Goal: Task Accomplishment & Management: Complete application form

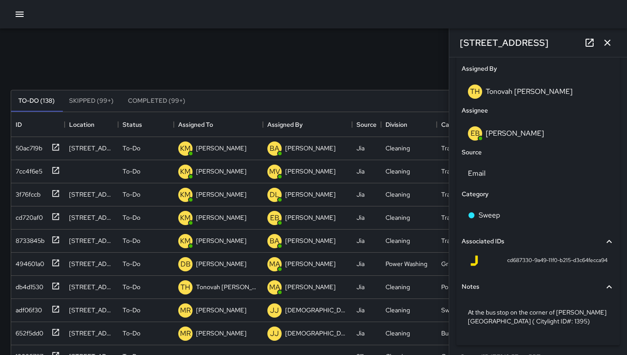
scroll to position [520, 0]
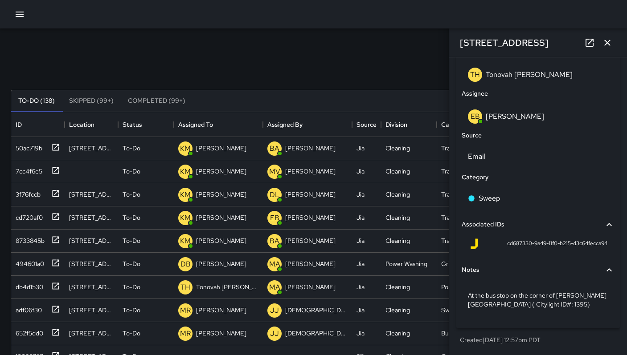
click at [607, 47] on icon "button" at bounding box center [607, 42] width 11 height 11
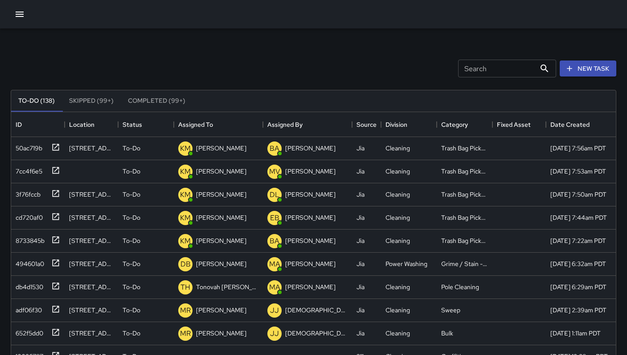
click at [461, 73] on input "Search" at bounding box center [497, 69] width 78 height 18
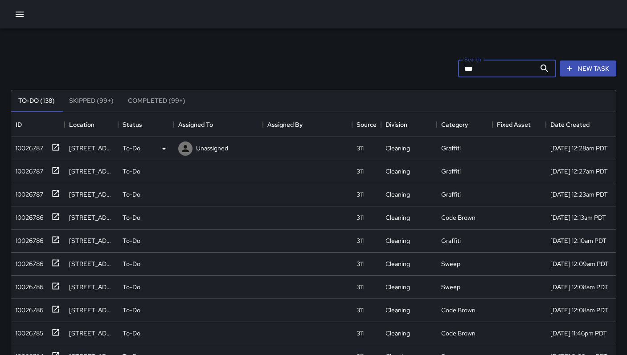
type input "***"
click at [21, 146] on div "10026787" at bounding box center [27, 146] width 31 height 12
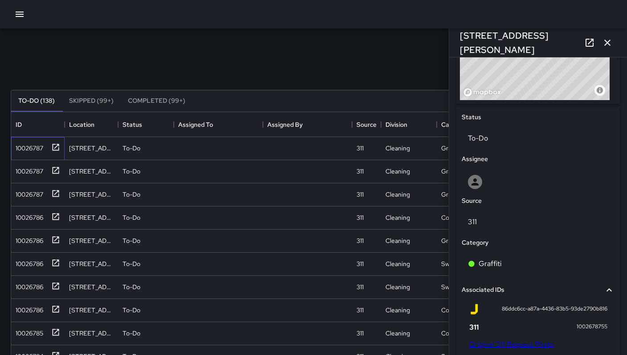
scroll to position [369, 0]
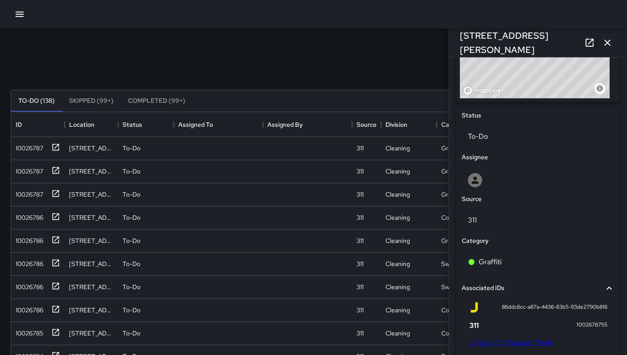
click at [269, 51] on div "Search *** Search New Task" at bounding box center [313, 68] width 609 height 46
click at [32, 173] on div "10026787" at bounding box center [27, 169] width 31 height 12
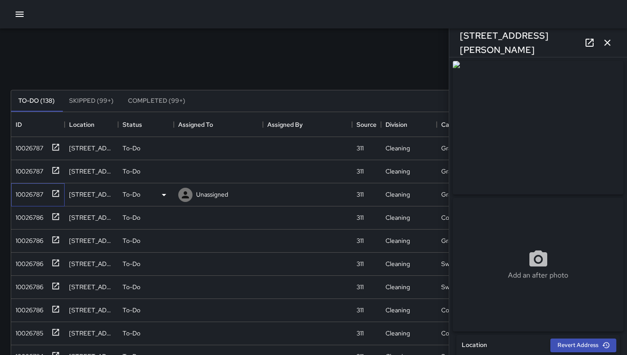
click at [24, 201] on div "10026787" at bounding box center [37, 195] width 53 height 23
click at [31, 216] on div "10026786" at bounding box center [27, 216] width 31 height 12
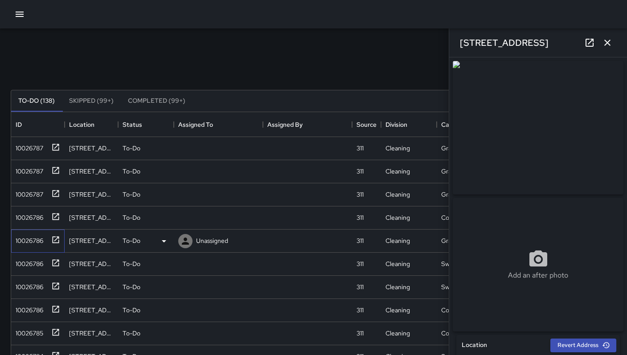
click at [29, 237] on div "10026786" at bounding box center [27, 239] width 31 height 12
click at [33, 254] on div "10026786" at bounding box center [37, 264] width 53 height 23
click at [30, 276] on div "10026786" at bounding box center [37, 287] width 53 height 23
click at [24, 301] on div "10026786" at bounding box center [37, 310] width 53 height 23
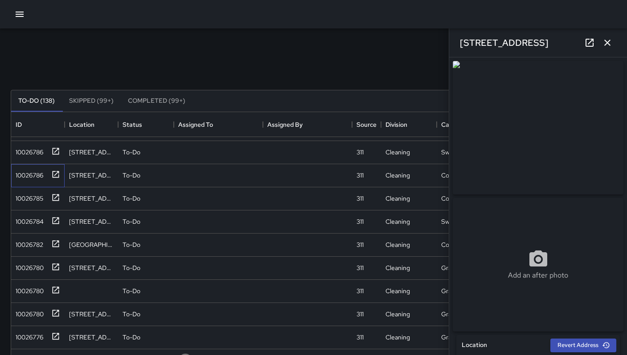
scroll to position [207, 0]
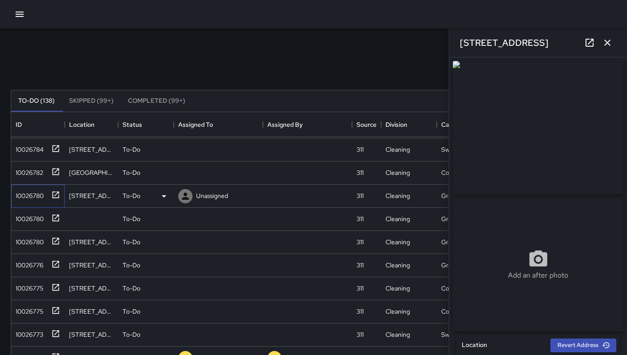
click at [35, 195] on div "10026780" at bounding box center [28, 194] width 32 height 12
click at [35, 210] on div "10026780" at bounding box center [36, 217] width 48 height 15
click at [31, 249] on div "10026780" at bounding box center [37, 242] width 53 height 23
click at [30, 264] on div "10026776" at bounding box center [27, 263] width 31 height 12
type input "**********"
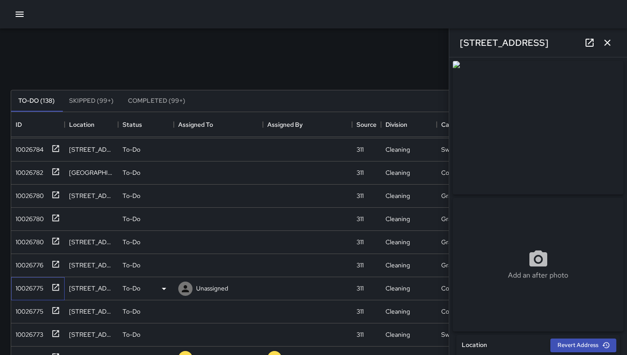
click at [30, 280] on div "10026775" at bounding box center [36, 287] width 48 height 15
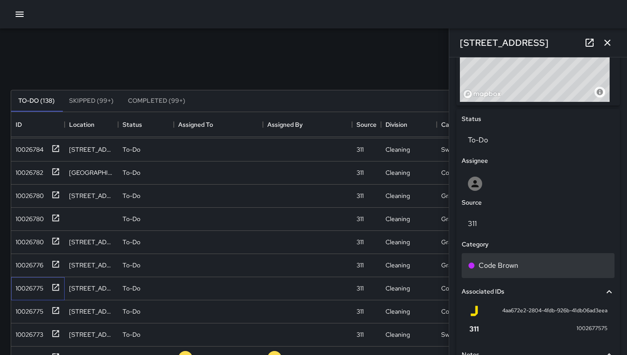
scroll to position [302, 0]
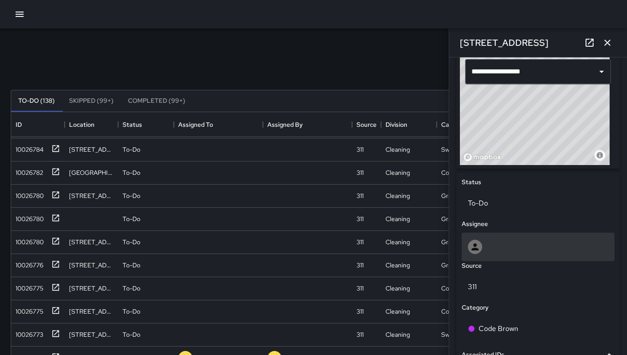
click at [497, 249] on div at bounding box center [538, 247] width 140 height 14
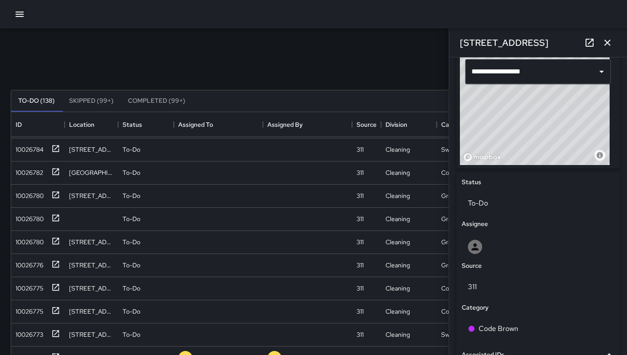
click at [216, 56] on div "Search *** Search New Task" at bounding box center [313, 68] width 609 height 46
click at [604, 48] on button "button" at bounding box center [607, 43] width 18 height 18
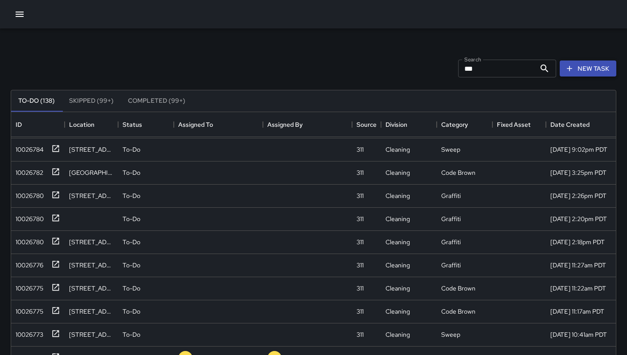
click at [592, 70] on button "New Task" at bounding box center [587, 69] width 57 height 16
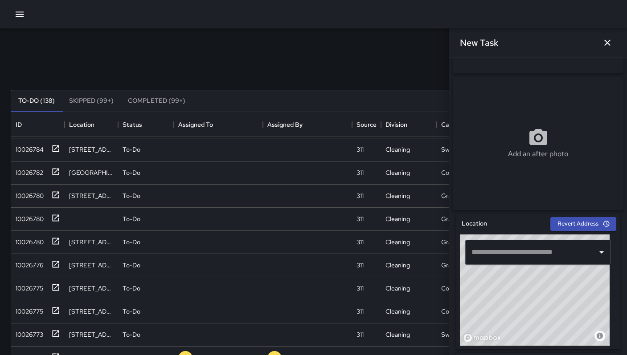
scroll to position [174, 0]
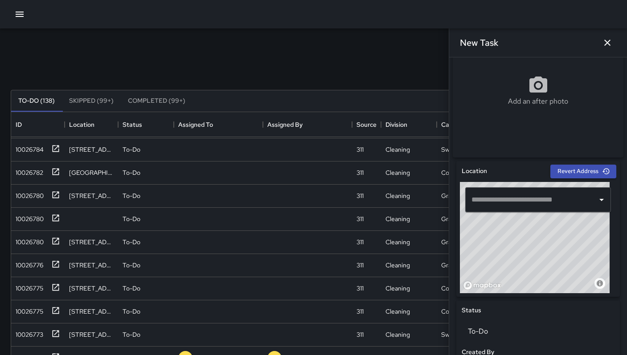
click at [497, 208] on input "text" at bounding box center [531, 200] width 124 height 17
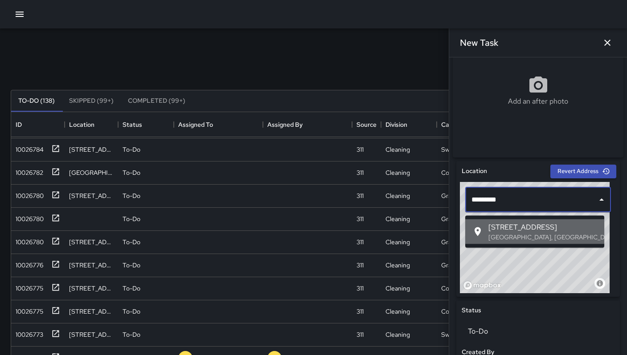
click at [506, 233] on p "San Francisco, CA, USA" at bounding box center [542, 237] width 109 height 9
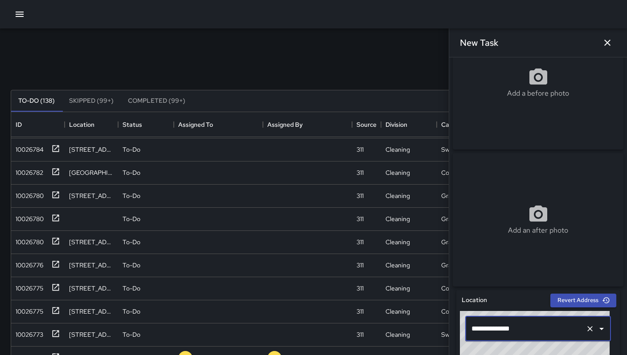
scroll to position [0, 0]
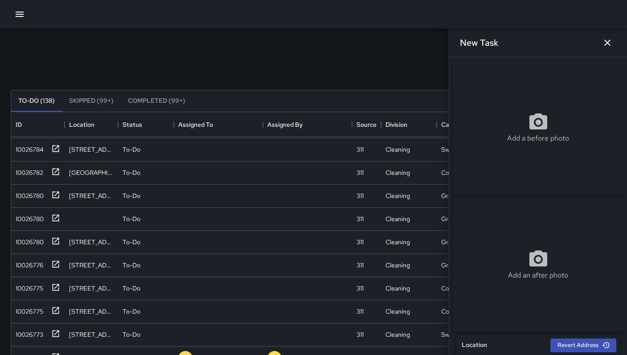
type input "**********"
click at [514, 109] on div "Add a before photo" at bounding box center [538, 128] width 171 height 134
type input "**********"
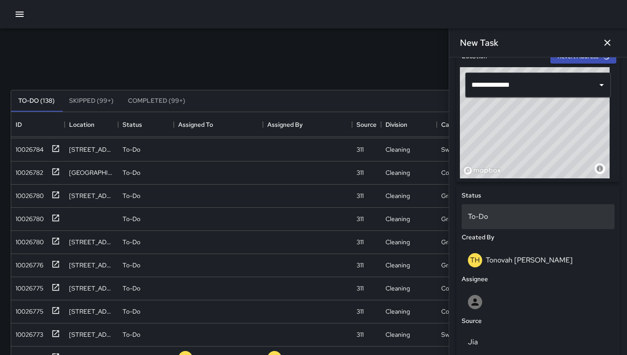
scroll to position [364, 0]
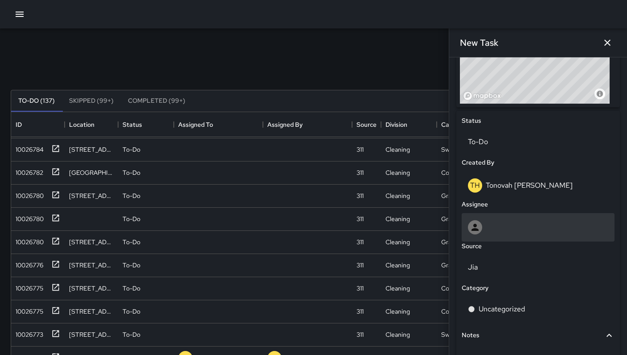
click at [510, 230] on div at bounding box center [538, 227] width 140 height 14
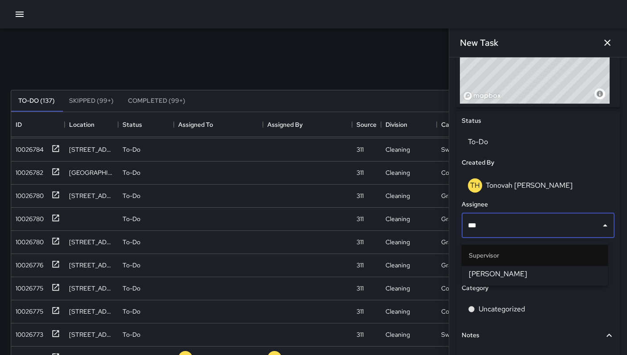
type input "****"
click at [521, 271] on span "Bryan Alexander" at bounding box center [535, 274] width 132 height 11
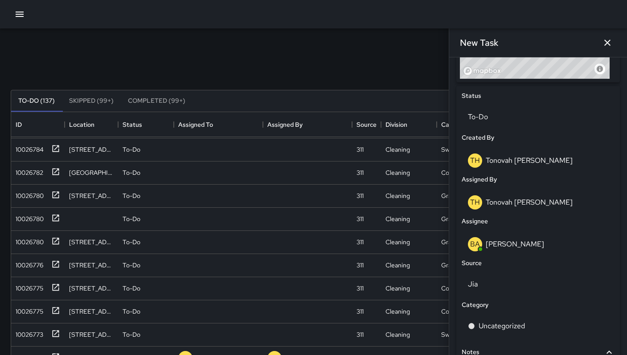
scroll to position [433, 0]
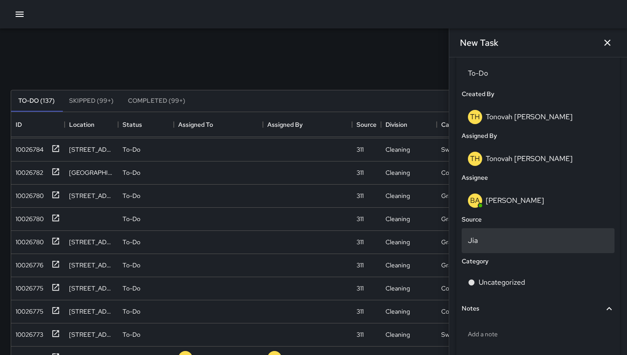
click at [503, 244] on p "Jia" at bounding box center [538, 241] width 140 height 11
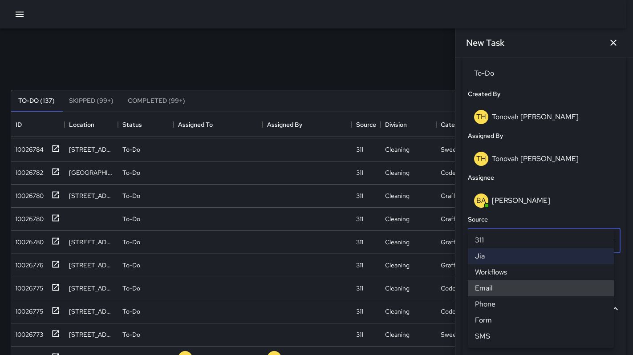
click at [499, 290] on li "Email" at bounding box center [541, 289] width 146 height 16
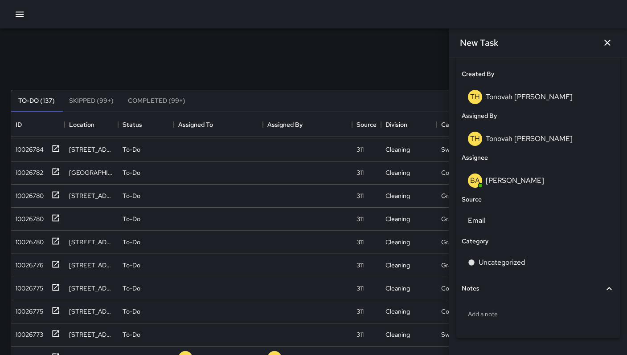
scroll to position [480, 0]
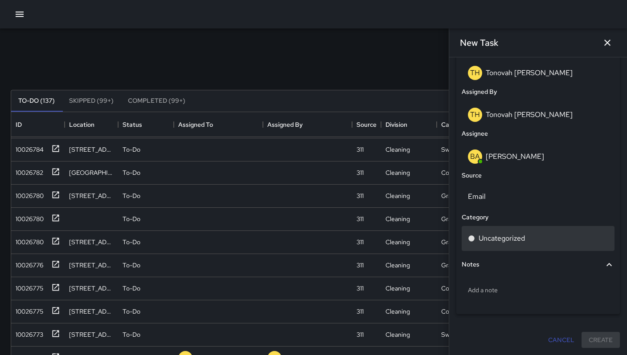
click at [500, 238] on p "Uncategorized" at bounding box center [501, 238] width 46 height 11
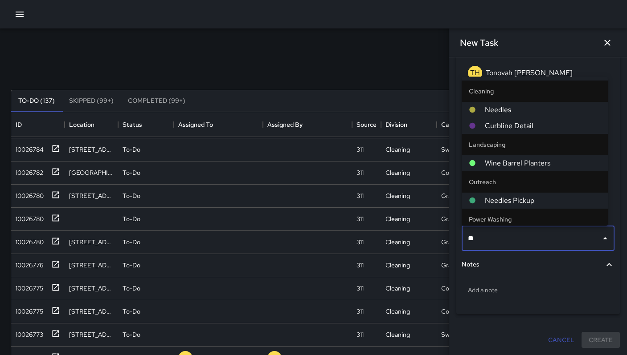
type input "***"
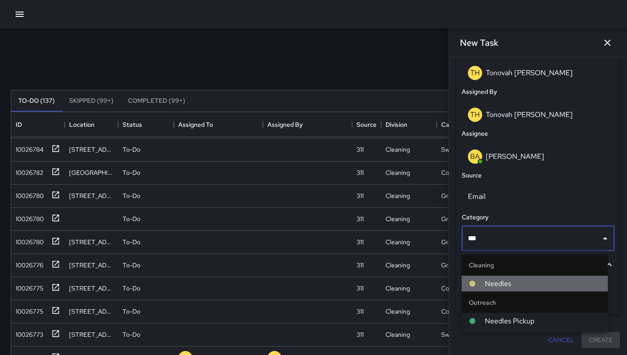
click at [490, 278] on li "Needles" at bounding box center [534, 284] width 146 height 16
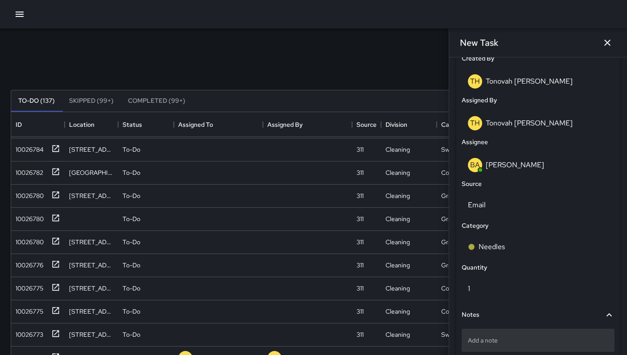
scroll to position [510, 0]
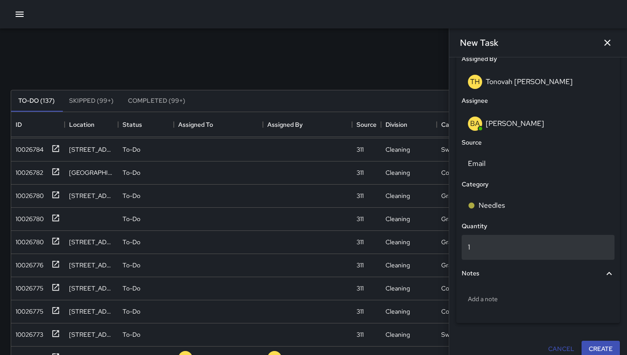
click at [491, 256] on div "1" at bounding box center [537, 247] width 153 height 25
type input "*"
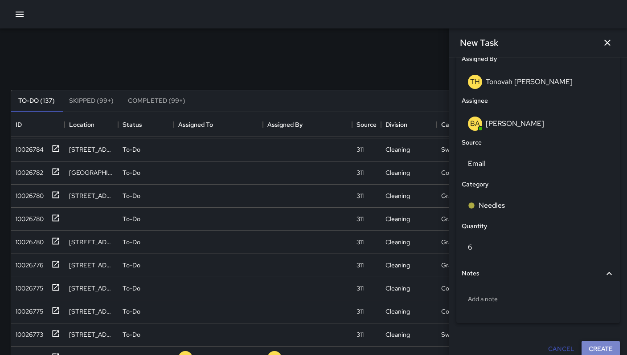
click at [591, 351] on button "Create" at bounding box center [600, 349] width 38 height 16
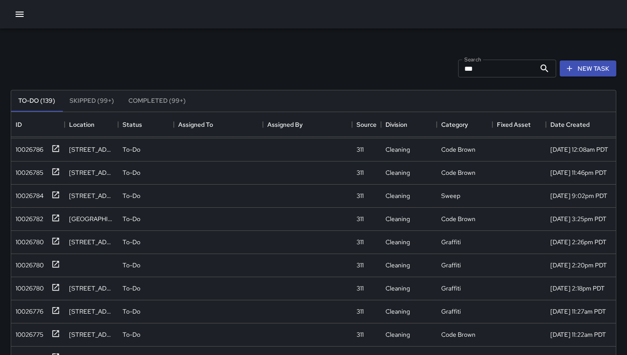
scroll to position [253, 0]
click at [574, 71] on icon "button" at bounding box center [569, 68] width 9 height 9
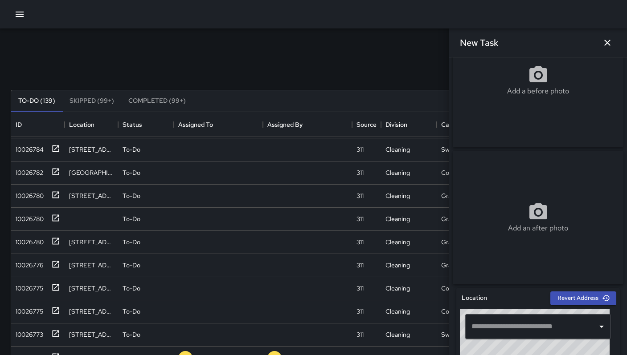
scroll to position [77, 0]
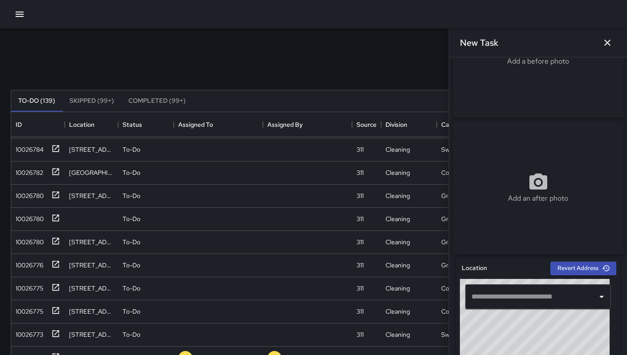
click at [519, 306] on input "text" at bounding box center [531, 297] width 124 height 17
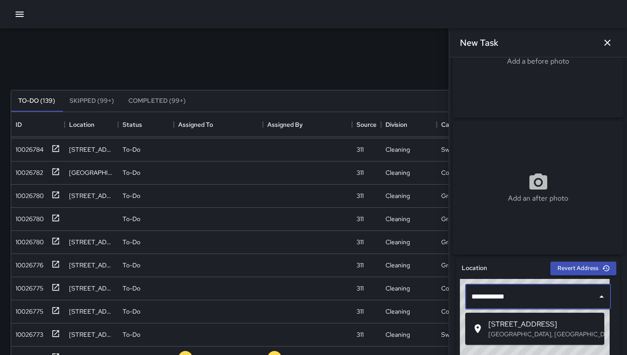
click at [551, 328] on span "1162 Folsom Street" at bounding box center [542, 324] width 109 height 11
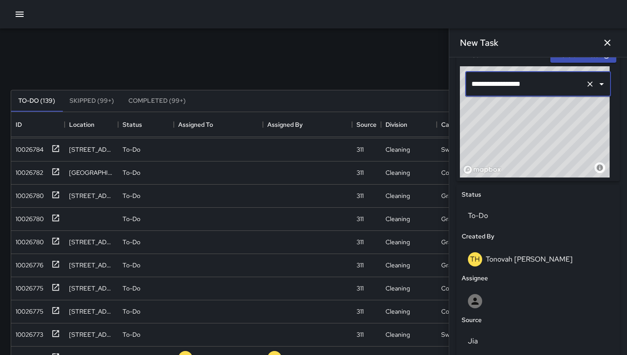
scroll to position [418, 0]
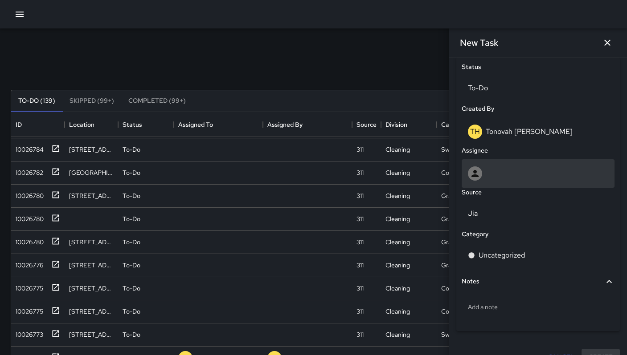
type input "**********"
click at [483, 179] on div at bounding box center [538, 174] width 140 height 14
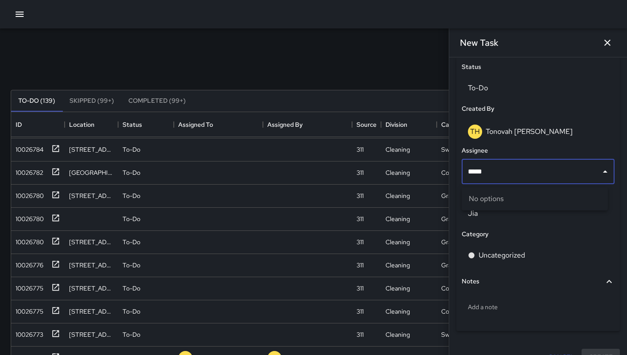
type input "****"
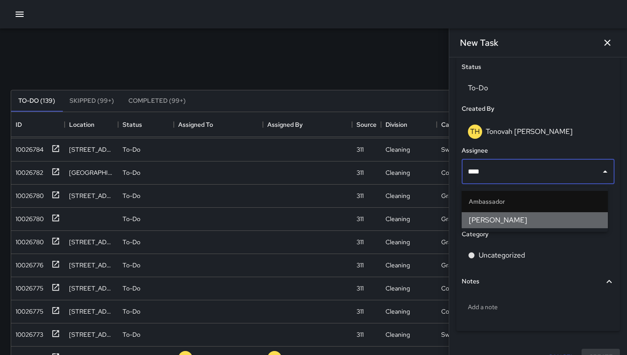
click at [479, 225] on span "Katherine Treminio" at bounding box center [535, 220] width 132 height 11
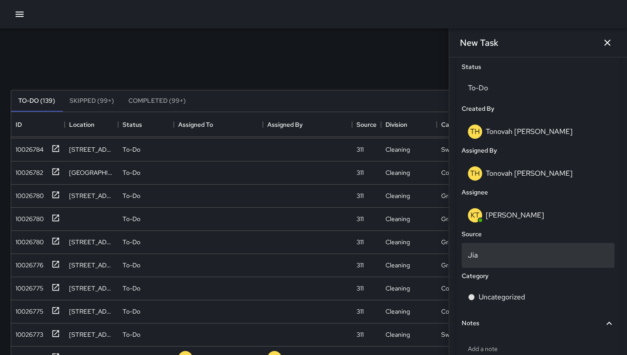
click at [485, 261] on p "Jia" at bounding box center [538, 255] width 140 height 11
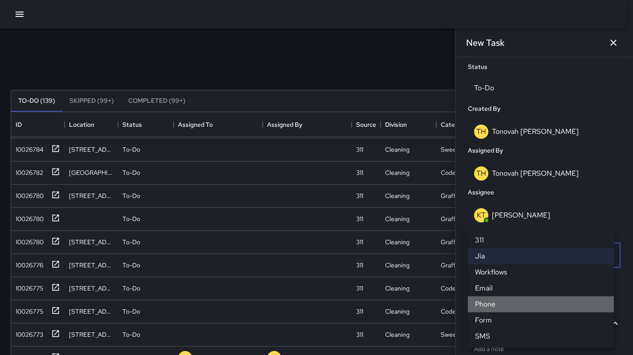
click at [487, 300] on li "Phone" at bounding box center [541, 305] width 146 height 16
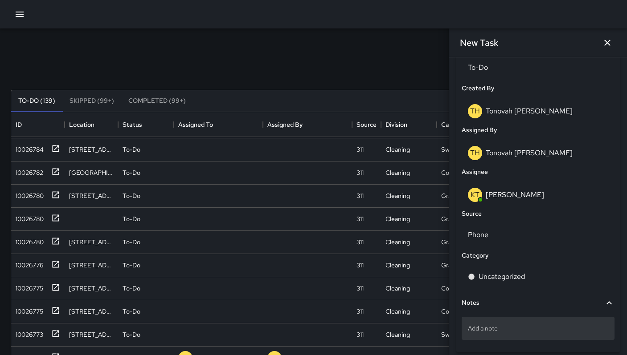
scroll to position [480, 0]
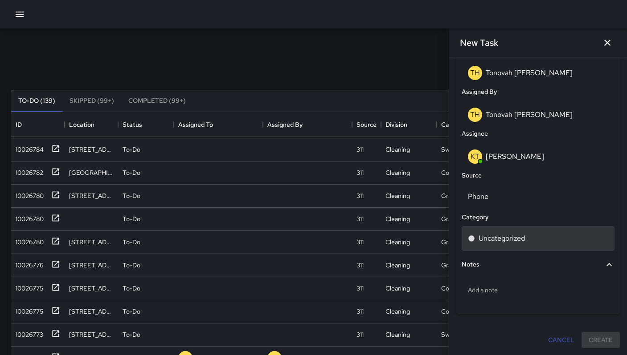
click at [490, 243] on p "Uncategorized" at bounding box center [501, 238] width 46 height 11
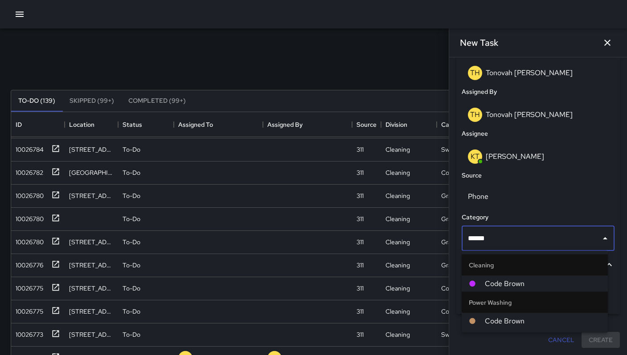
type input "*******"
click at [500, 289] on span "Code Brown" at bounding box center [543, 284] width 116 height 11
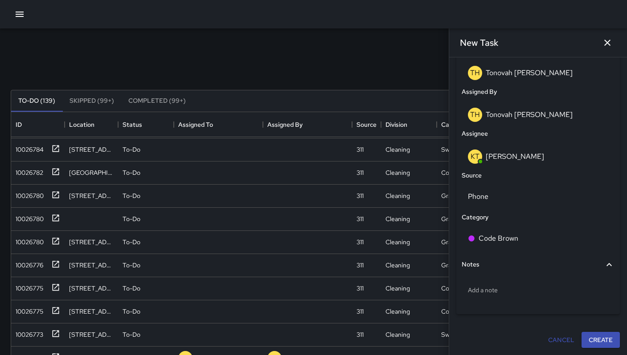
click at [587, 342] on button "Create" at bounding box center [600, 340] width 38 height 16
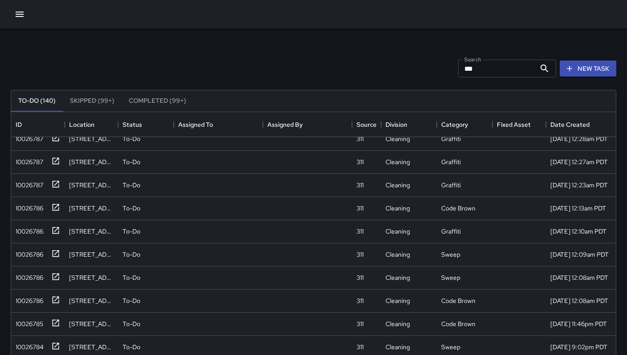
scroll to position [0, 0]
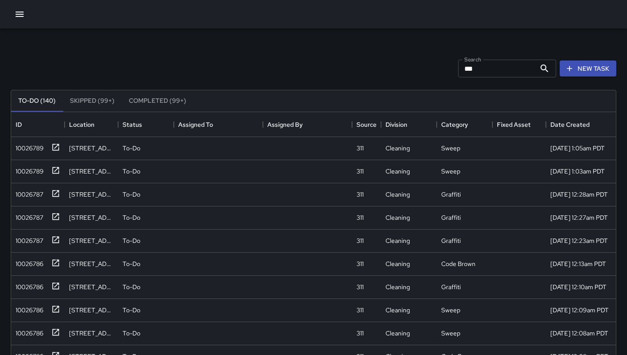
click at [477, 68] on input "***" at bounding box center [497, 69] width 78 height 18
type input "*"
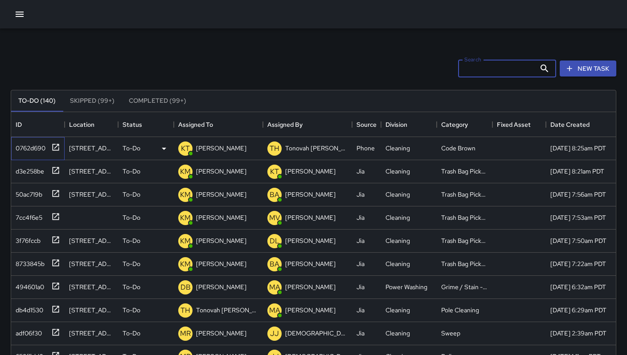
click at [18, 146] on div "0762d690" at bounding box center [28, 146] width 33 height 12
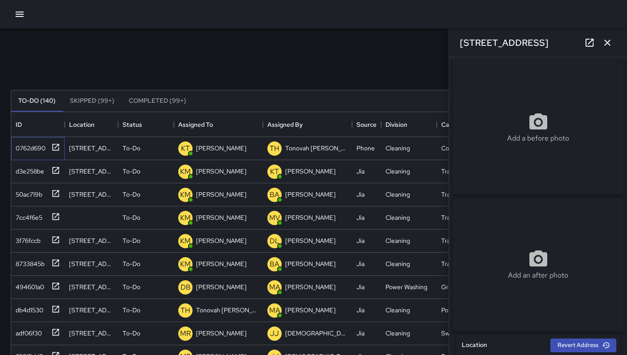
scroll to position [188, 0]
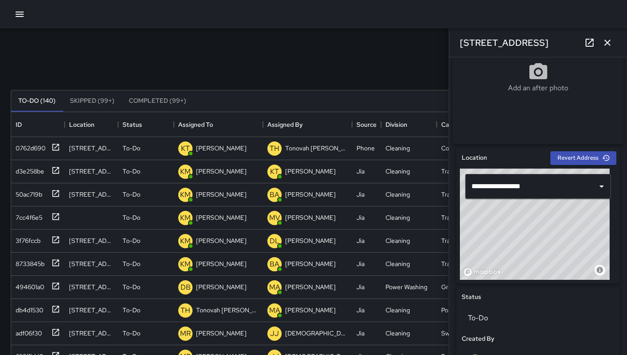
drag, startPoint x: 608, startPoint y: 43, endPoint x: 600, endPoint y: 47, distance: 9.2
click at [608, 43] on icon "button" at bounding box center [607, 42] width 11 height 11
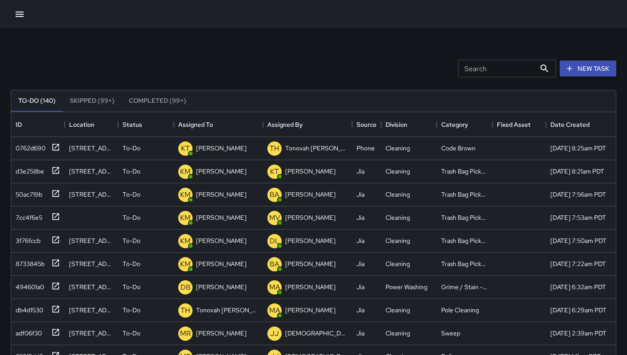
click at [588, 72] on button "New Task" at bounding box center [587, 69] width 57 height 16
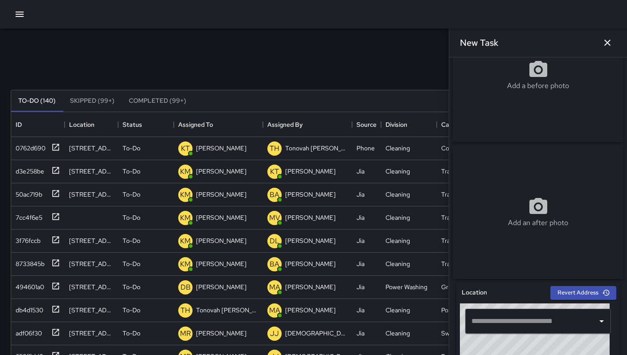
scroll to position [167, 0]
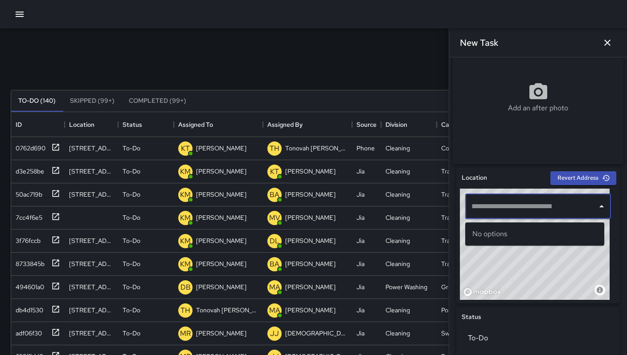
click at [494, 215] on input "text" at bounding box center [531, 206] width 124 height 17
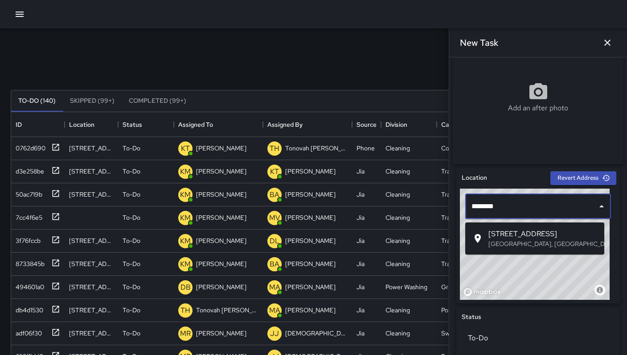
click at [505, 235] on span "251 9th Street" at bounding box center [542, 234] width 109 height 11
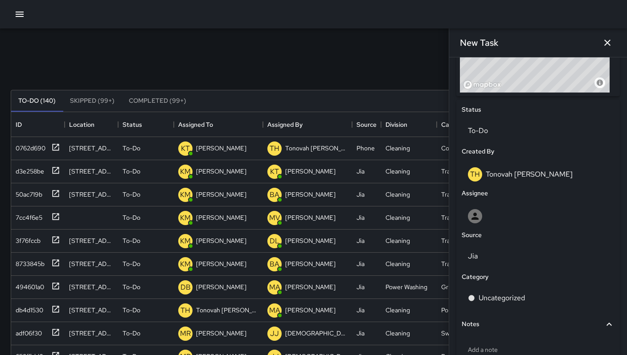
scroll to position [438, 0]
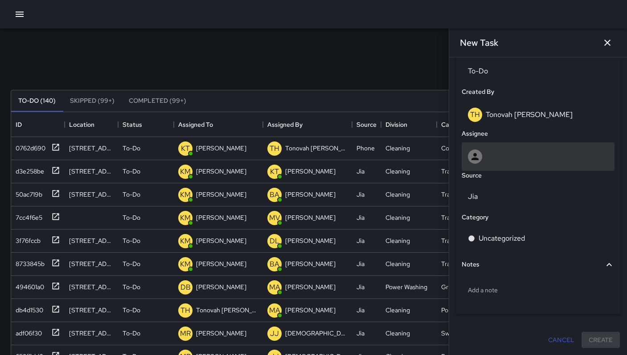
type input "**********"
click at [508, 157] on div at bounding box center [538, 157] width 140 height 14
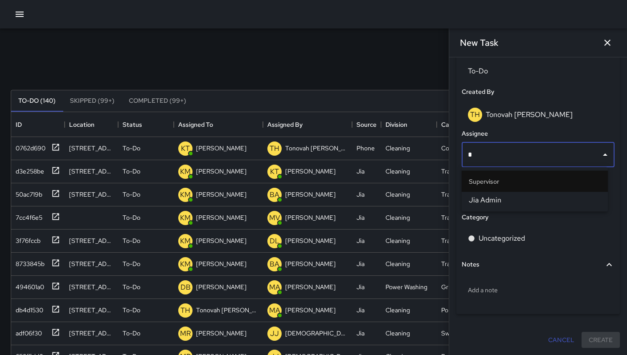
type input "**"
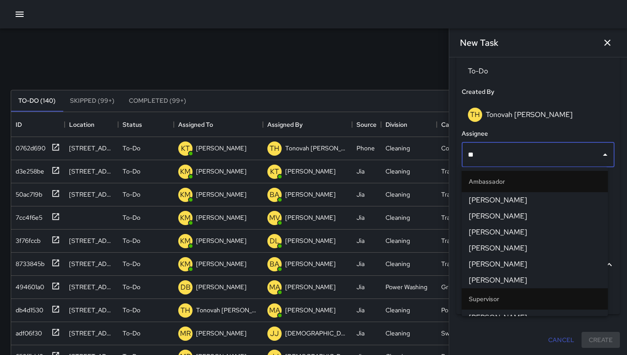
click at [467, 276] on li "Damariye Lewis" at bounding box center [534, 281] width 146 height 16
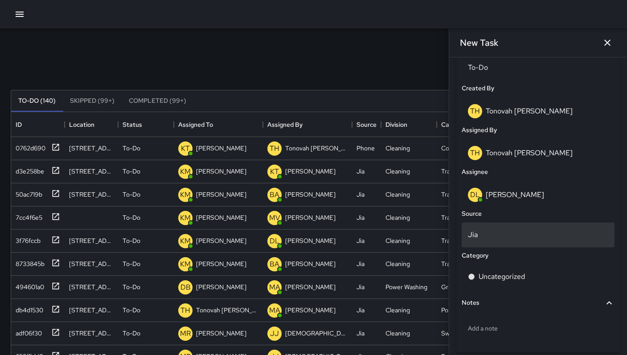
click at [484, 236] on p "Jia" at bounding box center [538, 235] width 140 height 11
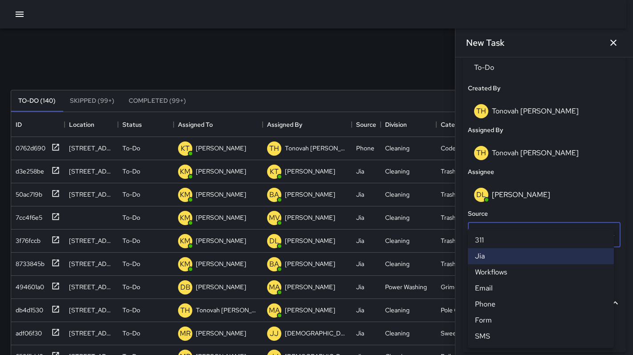
click at [482, 288] on li "Email" at bounding box center [541, 289] width 146 height 16
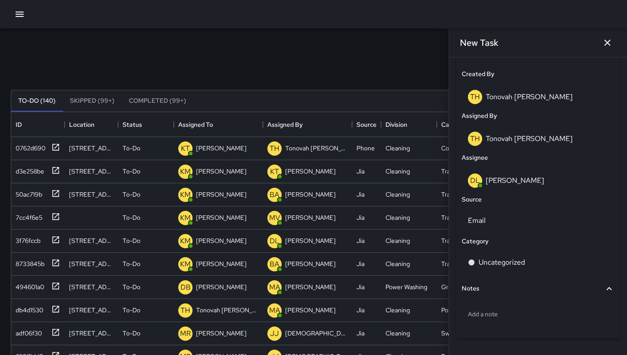
scroll to position [480, 0]
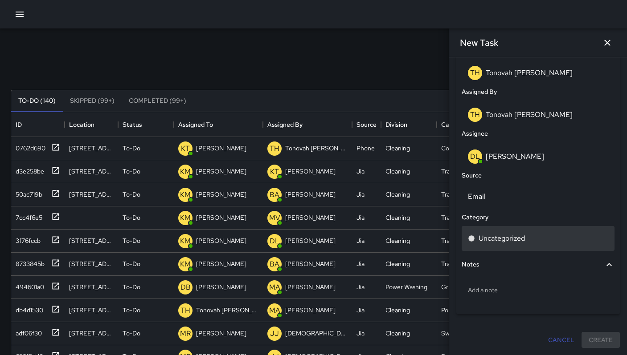
click at [490, 238] on p "Uncategorized" at bounding box center [501, 238] width 46 height 11
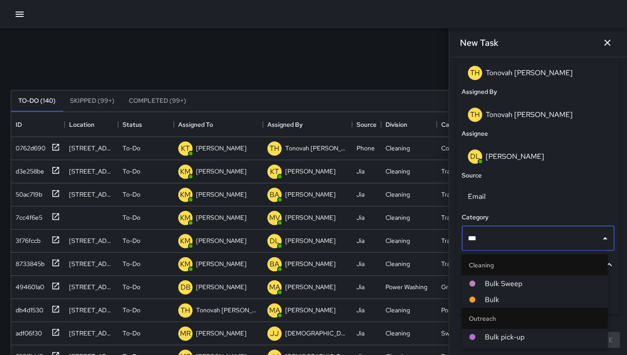
type input "****"
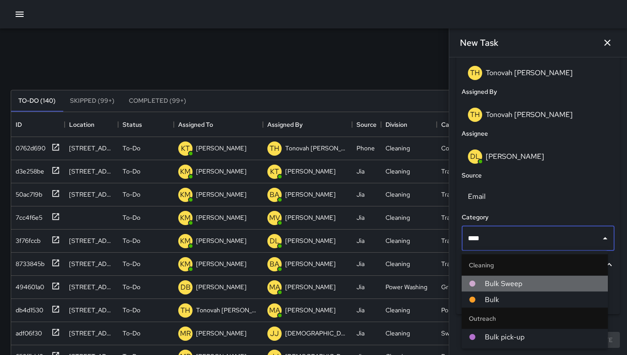
click at [545, 280] on span "Bulk Sweep" at bounding box center [543, 284] width 116 height 11
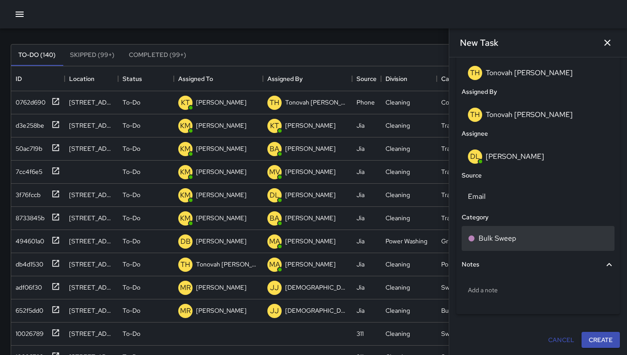
scroll to position [158, 0]
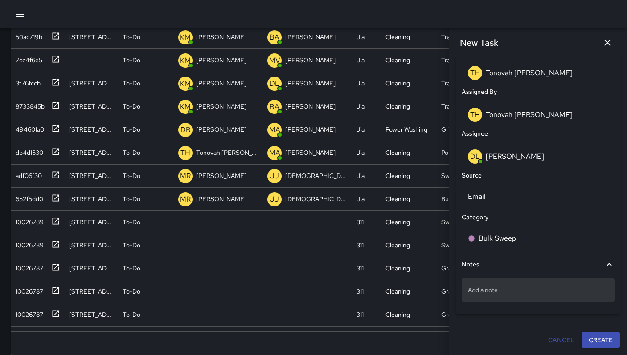
click at [505, 283] on div "Add a note" at bounding box center [537, 290] width 153 height 23
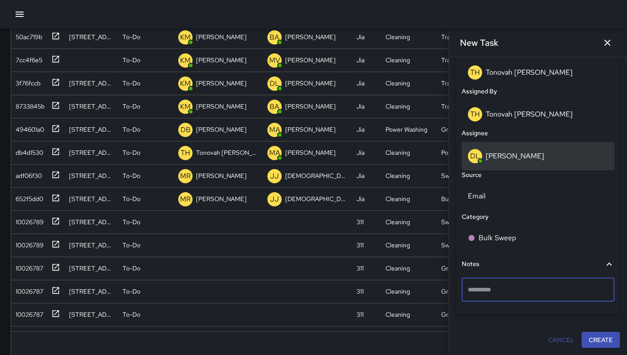
click at [502, 160] on p "Damariye Lewis" at bounding box center [515, 155] width 58 height 9
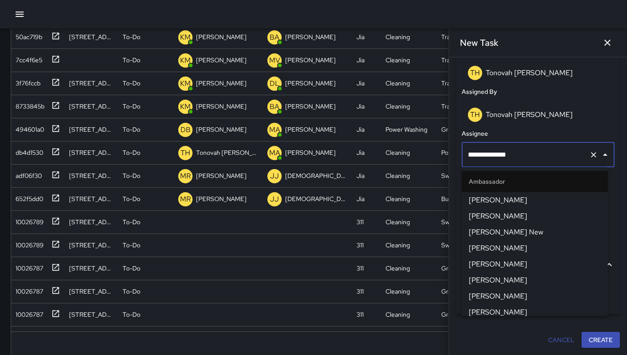
scroll to position [341, 0]
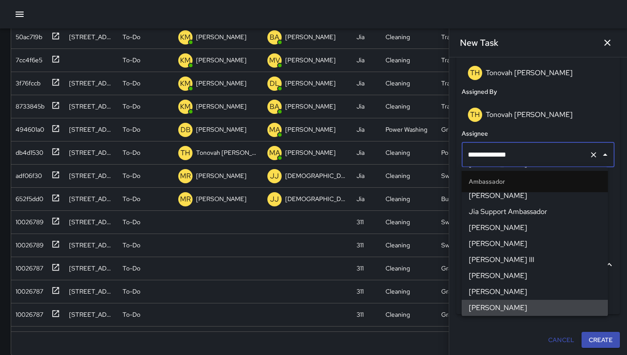
drag, startPoint x: 524, startPoint y: 155, endPoint x: 476, endPoint y: 159, distance: 48.3
click at [476, 159] on input "**********" at bounding box center [525, 155] width 120 height 17
type input "***"
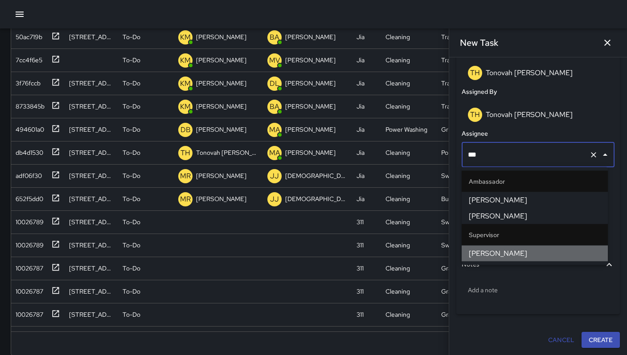
click at [486, 250] on span "David Lewis" at bounding box center [535, 254] width 132 height 11
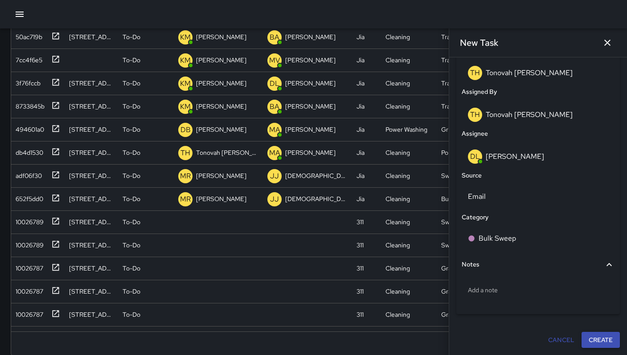
click at [588, 345] on button "Create" at bounding box center [600, 340] width 38 height 16
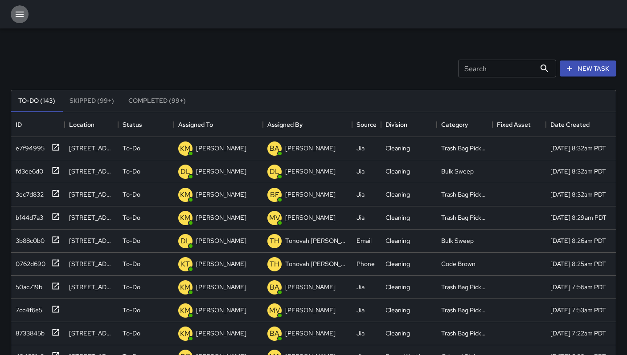
click at [23, 16] on icon "button" at bounding box center [19, 14] width 11 height 11
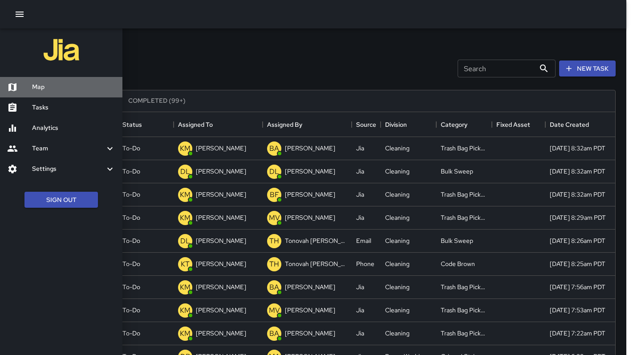
click at [32, 90] on h6 "Map" at bounding box center [73, 87] width 83 height 10
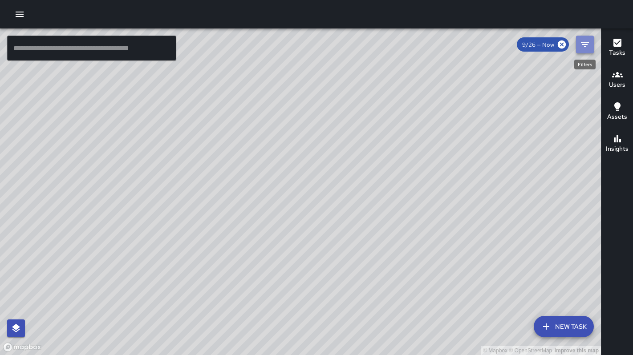
click at [588, 45] on icon "Filters" at bounding box center [585, 44] width 11 height 11
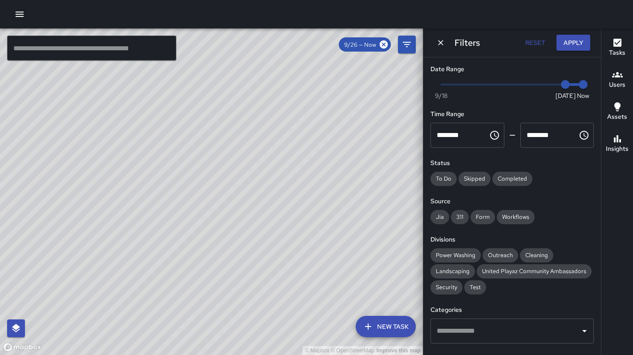
type input "*"
click at [543, 83] on span "Now Today 9/18 9/25 8:34 am" at bounding box center [512, 84] width 142 height 13
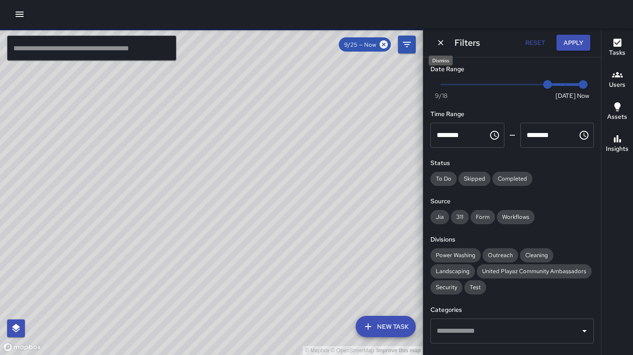
click at [438, 49] on button "Dismiss" at bounding box center [440, 42] width 13 height 13
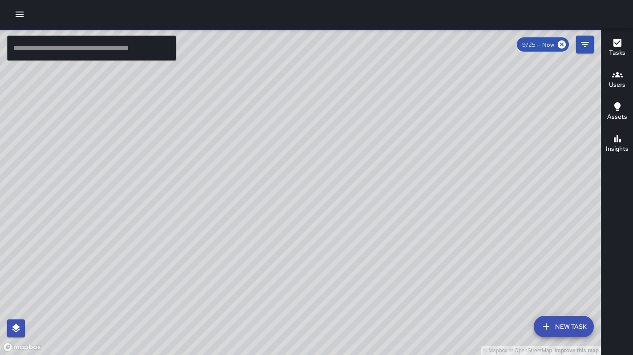
click at [20, 11] on icon "button" at bounding box center [19, 14] width 11 height 11
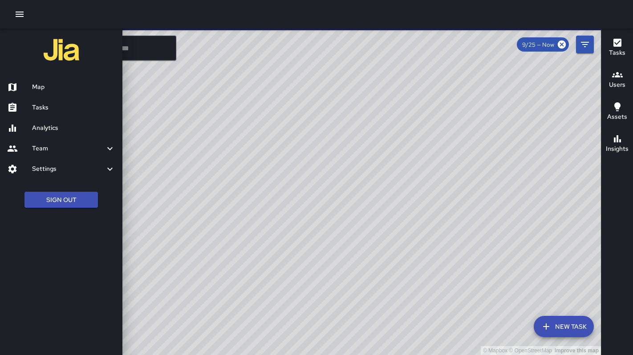
click at [34, 127] on h6 "Analytics" at bounding box center [73, 128] width 83 height 10
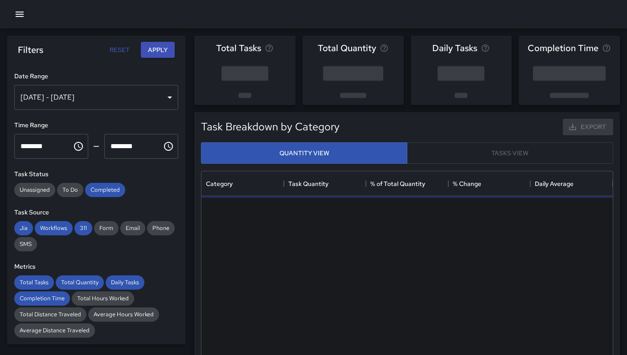
scroll to position [260, 404]
click at [93, 99] on div "Sep 20, 2025 - Sep 26, 2025" at bounding box center [96, 97] width 164 height 25
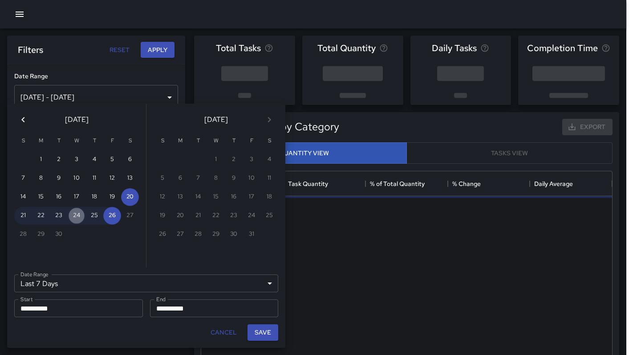
click at [76, 216] on button "24" at bounding box center [77, 216] width 18 height 18
type input "******"
type input "**********"
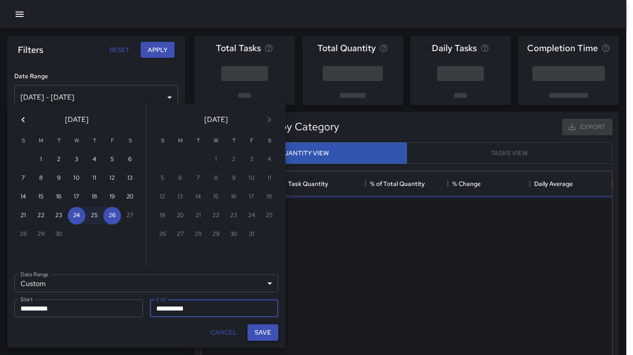
click at [256, 335] on button "Save" at bounding box center [263, 333] width 31 height 16
type input "**********"
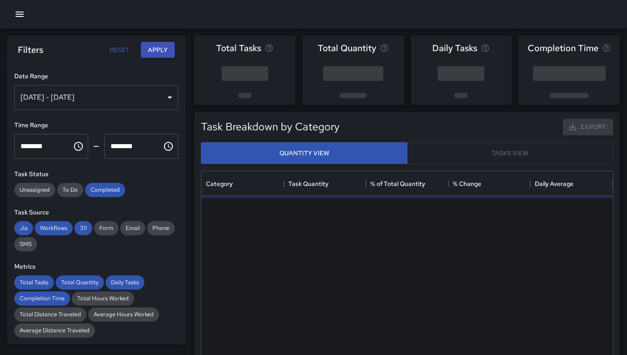
scroll to position [7, 7]
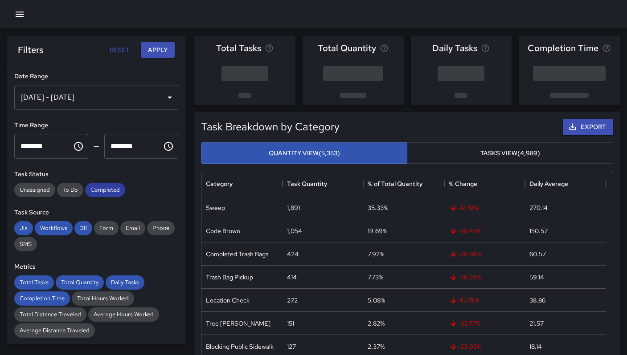
click at [101, 197] on div "**********" at bounding box center [96, 205] width 178 height 280
click at [103, 191] on span "Completed" at bounding box center [105, 190] width 40 height 8
click at [82, 226] on span "311" at bounding box center [83, 229] width 18 height 8
click at [59, 230] on span "Workflows" at bounding box center [54, 229] width 38 height 8
click at [22, 226] on span "Jia" at bounding box center [23, 229] width 19 height 8
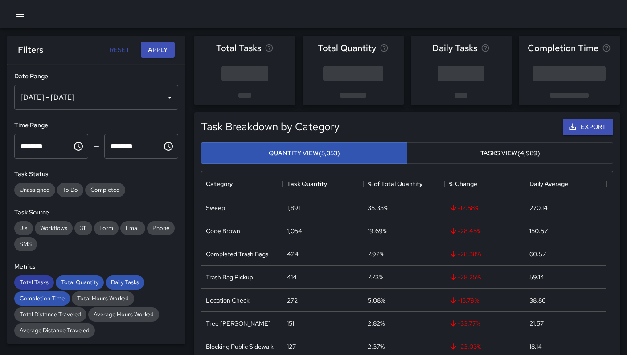
click at [37, 282] on span "Total Tasks" at bounding box center [34, 283] width 40 height 8
click at [68, 282] on span "Total Quantity" at bounding box center [80, 283] width 48 height 8
drag, startPoint x: 120, startPoint y: 282, endPoint x: 69, endPoint y: 290, distance: 52.3
click at [120, 283] on span "Daily Tasks" at bounding box center [125, 283] width 39 height 8
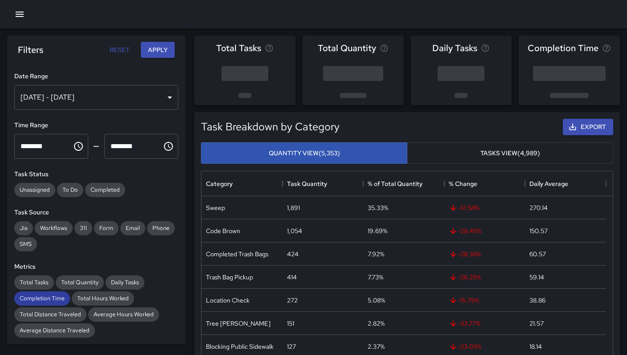
click at [29, 305] on div "Completion Time" at bounding box center [42, 299] width 56 height 14
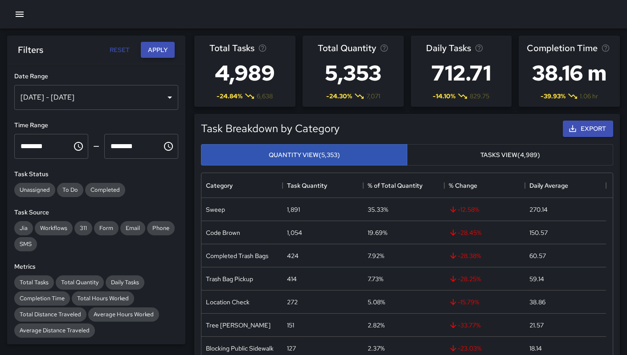
click at [159, 44] on button "Apply" at bounding box center [158, 50] width 34 height 16
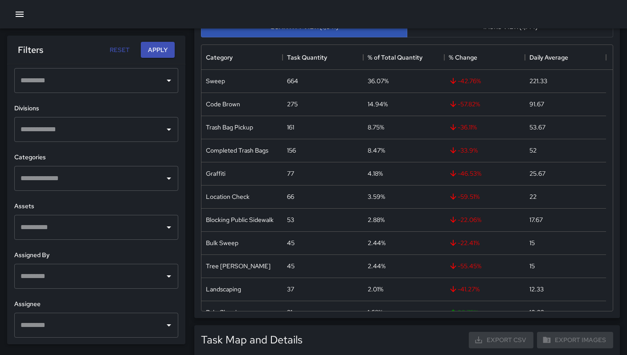
scroll to position [57, 0]
click at [52, 274] on input "text" at bounding box center [89, 276] width 143 height 17
click at [24, 300] on h6 "Assignee" at bounding box center [96, 305] width 164 height 10
click at [28, 320] on input "text" at bounding box center [89, 325] width 143 height 17
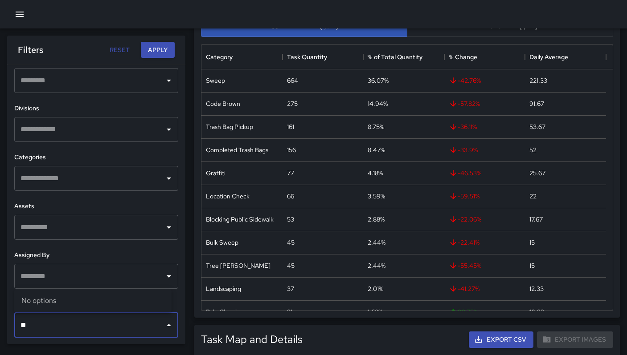
type input "*"
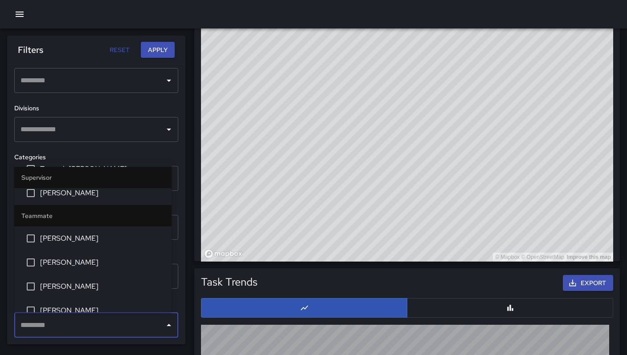
scroll to position [1407, 0]
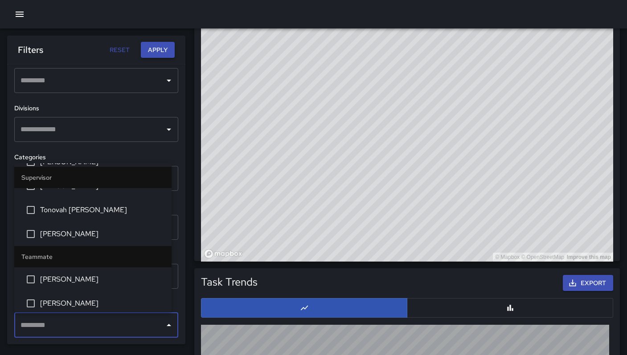
click at [162, 49] on button "Apply" at bounding box center [158, 50] width 34 height 16
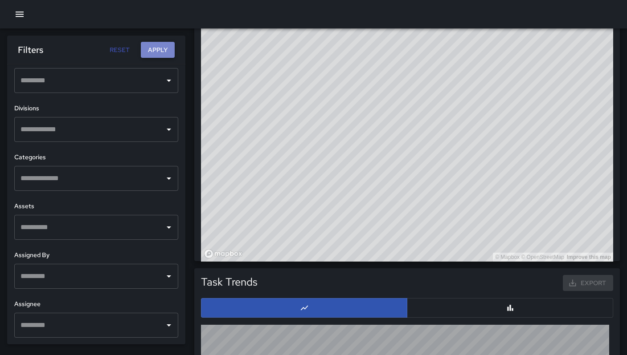
click at [162, 52] on button "Apply" at bounding box center [158, 50] width 34 height 16
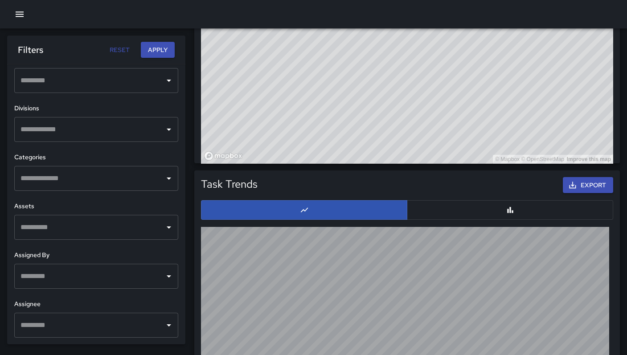
scroll to position [721, 0]
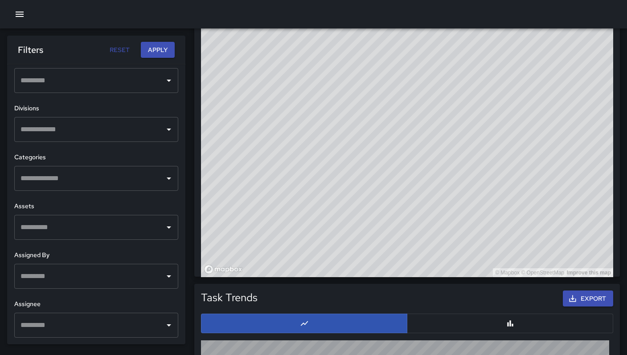
scroll to position [304, 0]
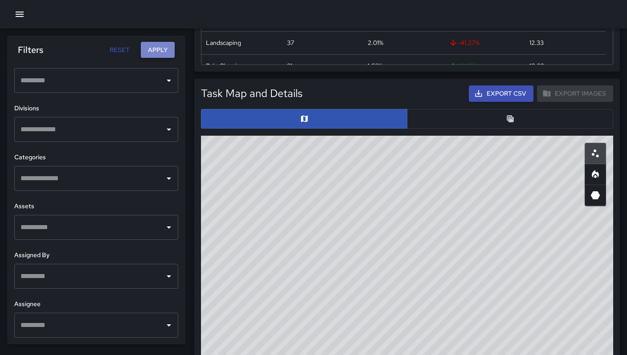
click at [149, 45] on button "Apply" at bounding box center [158, 50] width 34 height 16
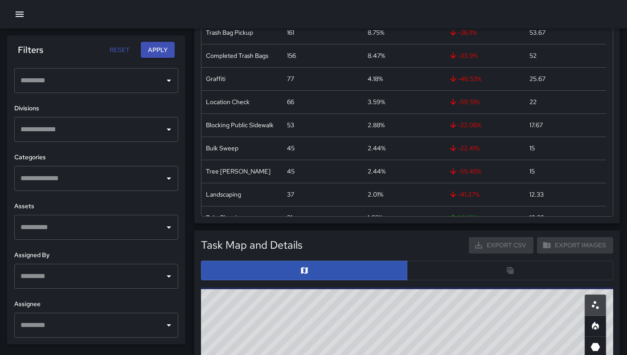
scroll to position [149, 0]
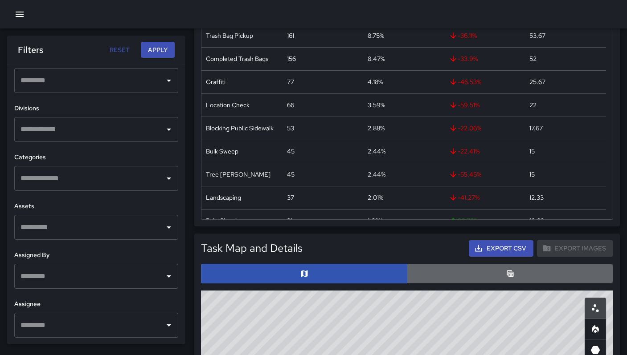
click at [442, 275] on button "button" at bounding box center [510, 274] width 206 height 20
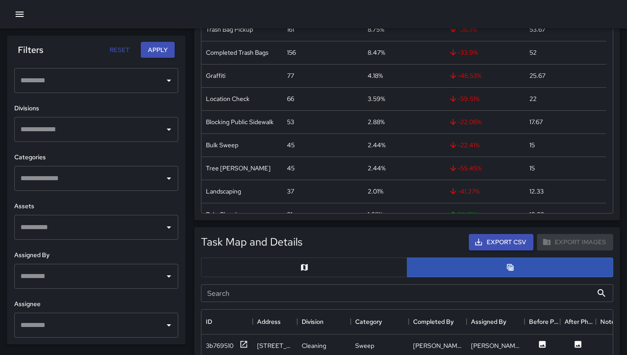
scroll to position [302, 0]
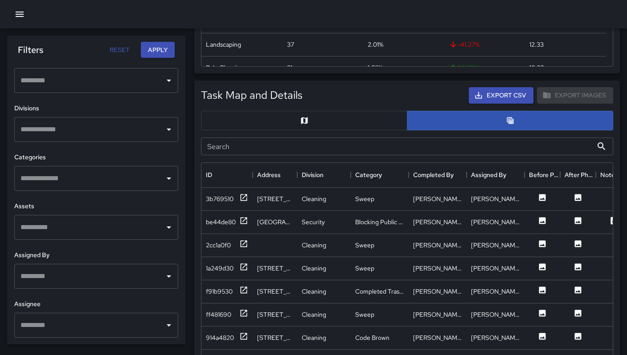
click at [254, 152] on input "Search" at bounding box center [397, 147] width 392 height 18
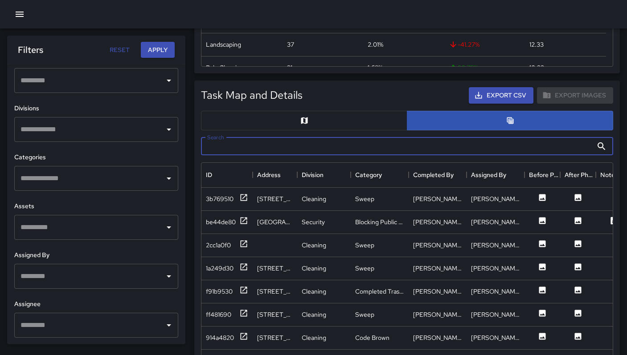
click at [374, 150] on input "Search" at bounding box center [397, 147] width 392 height 18
type input "****"
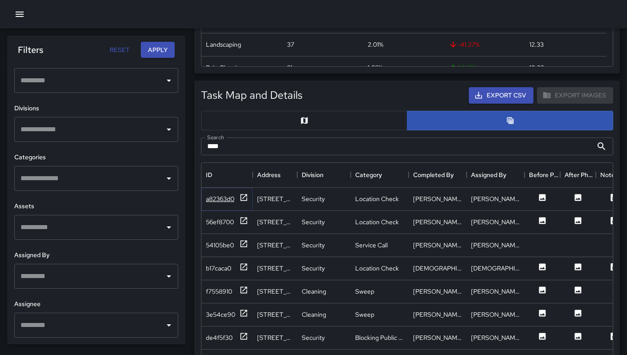
click at [217, 201] on div "a82363d0" at bounding box center [220, 199] width 29 height 9
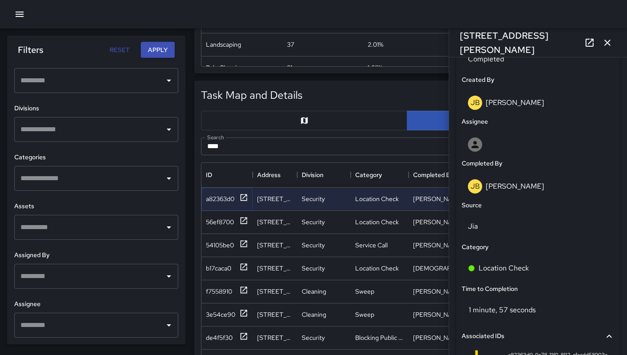
scroll to position [592, 0]
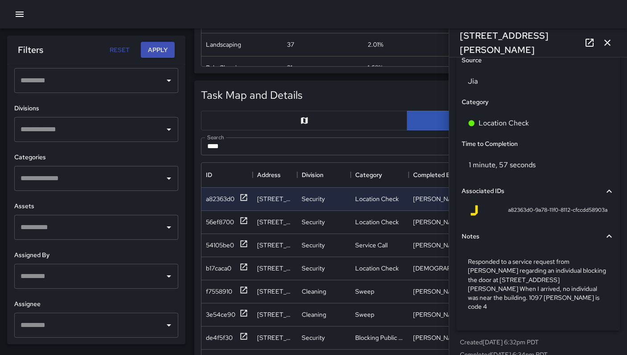
click at [585, 44] on icon at bounding box center [589, 42] width 11 height 11
click at [206, 223] on div "56ef8700" at bounding box center [220, 222] width 28 height 9
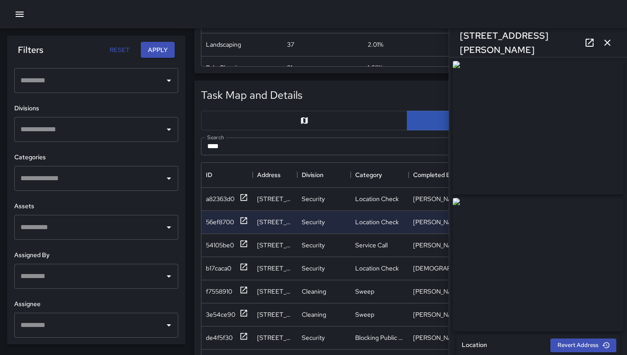
click at [590, 45] on icon at bounding box center [589, 42] width 11 height 11
click at [602, 43] on icon "button" at bounding box center [607, 42] width 11 height 11
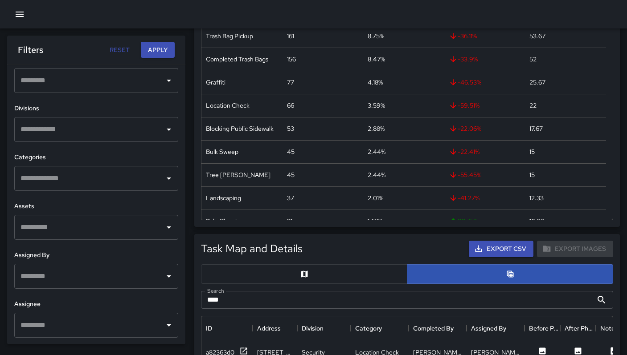
scroll to position [0, 0]
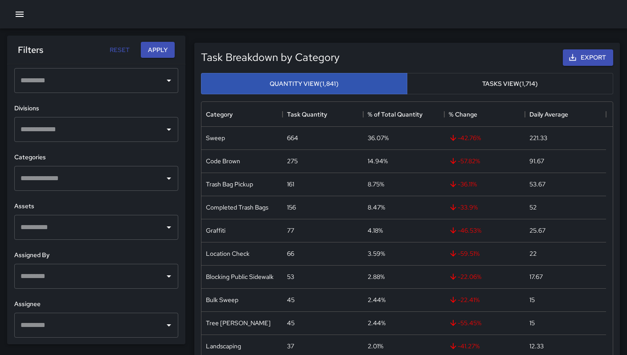
click at [24, 16] on icon "button" at bounding box center [19, 14] width 11 height 11
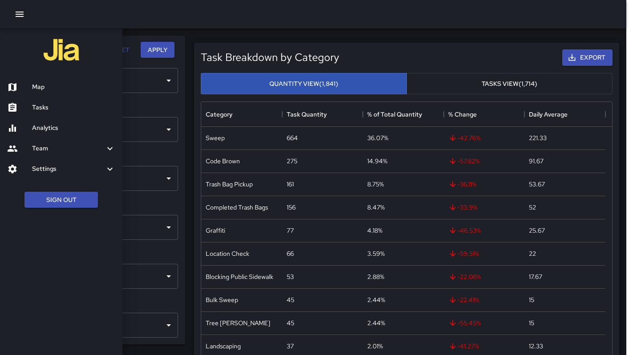
click at [36, 103] on h6 "Tasks" at bounding box center [73, 108] width 83 height 10
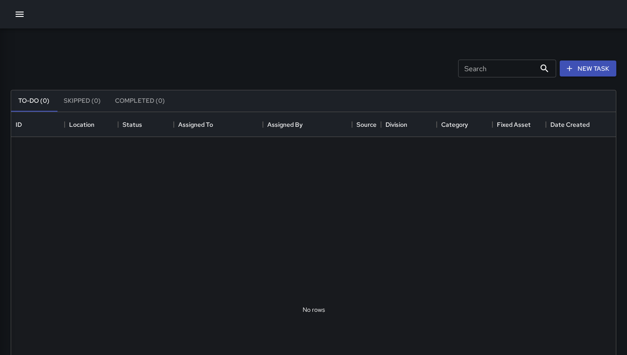
scroll to position [371, 598]
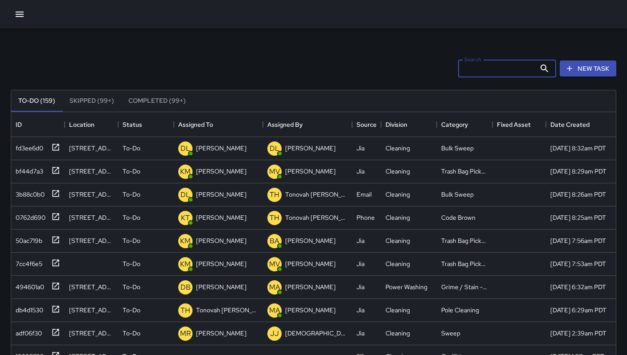
click at [482, 70] on input "Search" at bounding box center [497, 69] width 78 height 18
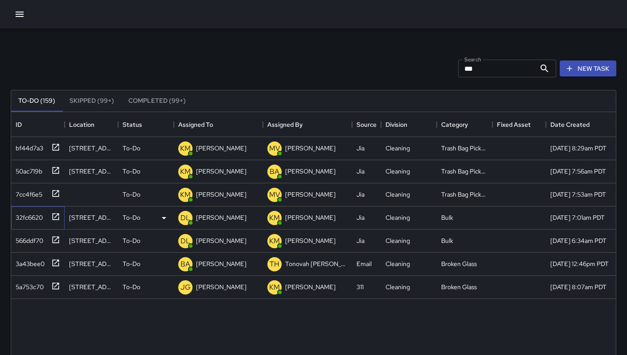
click at [29, 216] on div "32fc6620" at bounding box center [27, 216] width 31 height 12
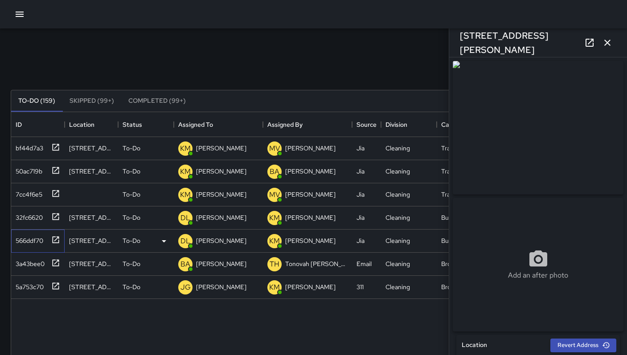
click at [30, 239] on div "566ddf70" at bounding box center [27, 239] width 31 height 12
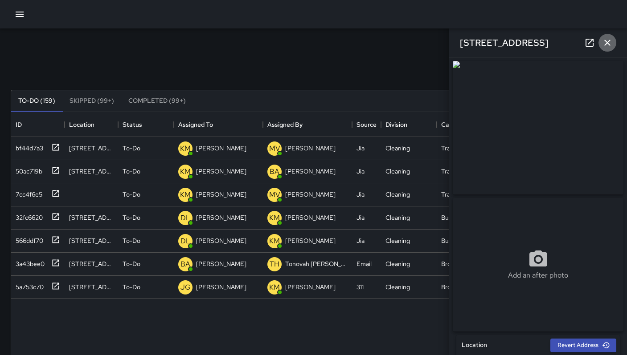
click at [609, 42] on icon "button" at bounding box center [607, 42] width 11 height 11
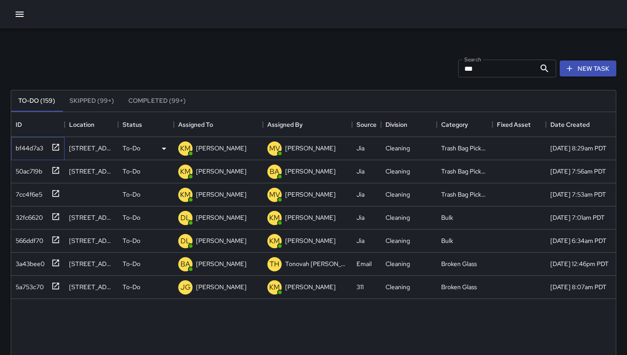
click at [31, 148] on div "bf44d7a3" at bounding box center [27, 146] width 31 height 12
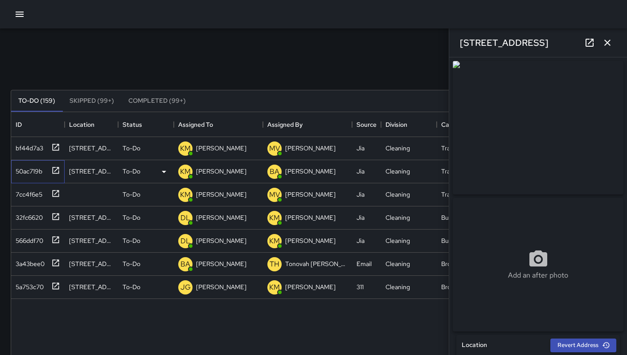
click at [23, 171] on div "50ac719b" at bounding box center [27, 169] width 30 height 12
click at [29, 197] on div "7cc4f6e5" at bounding box center [27, 193] width 30 height 12
click at [222, 88] on div "To-Do (159) Skipped (99+) Completed (99+) ID Location Status Assigned To Assign…" at bounding box center [313, 302] width 605 height 449
click at [609, 41] on icon "button" at bounding box center [607, 42] width 11 height 11
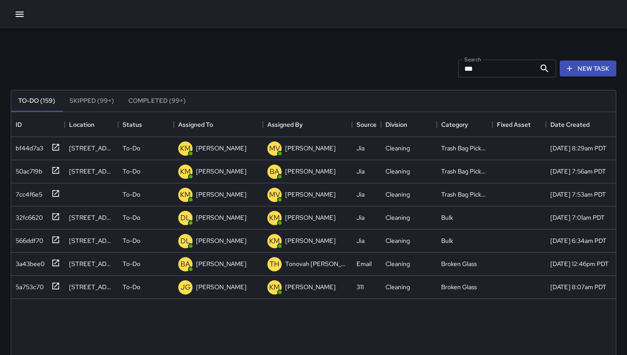
click at [486, 73] on input "***" at bounding box center [497, 69] width 78 height 18
click at [156, 103] on button "Completed (99+)" at bounding box center [157, 100] width 72 height 21
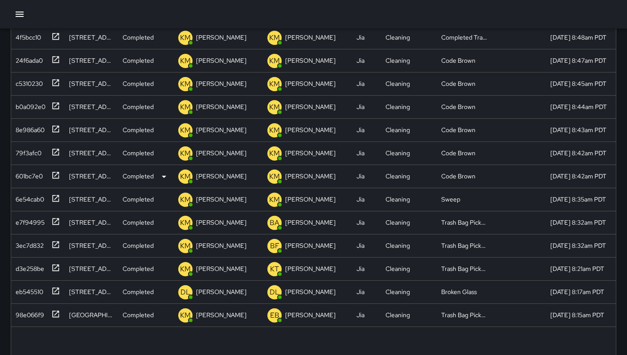
scroll to position [137, 0]
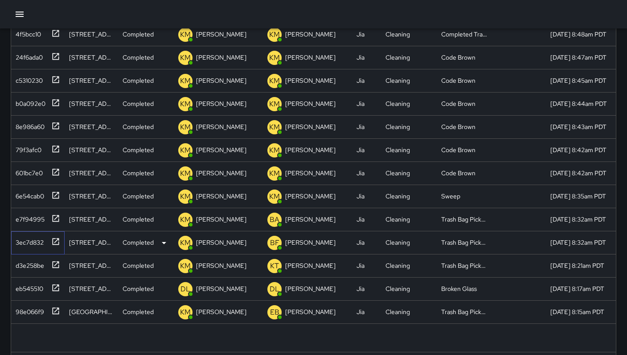
click at [24, 239] on div "3ec7d832" at bounding box center [28, 241] width 32 height 12
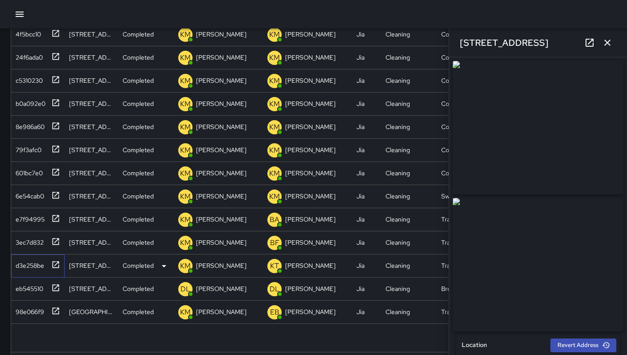
click at [25, 268] on div "d3e258be" at bounding box center [28, 264] width 32 height 12
click at [29, 284] on div "eb545510" at bounding box center [27, 287] width 31 height 12
click at [30, 312] on div "98e066f9" at bounding box center [28, 310] width 32 height 12
click at [28, 38] on div "4f5bcc10" at bounding box center [26, 32] width 29 height 12
click at [29, 49] on div "24f6ada0" at bounding box center [36, 56] width 48 height 15
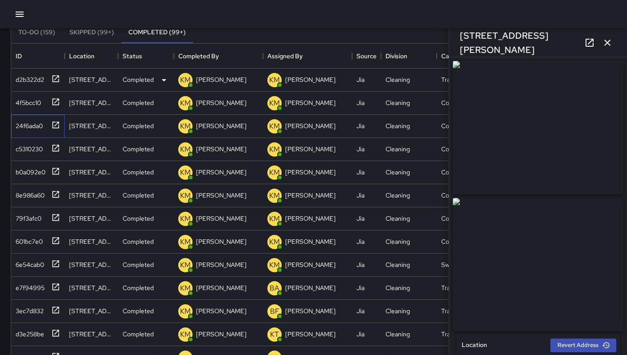
scroll to position [59, 0]
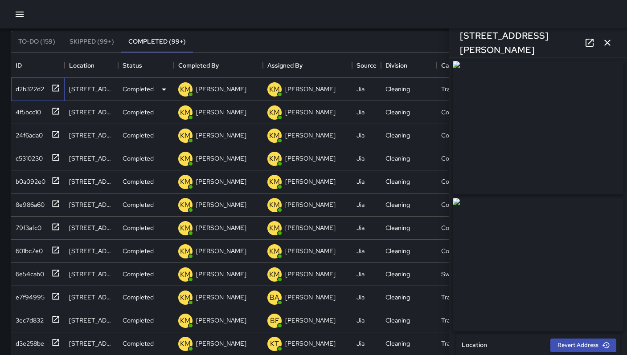
click at [33, 97] on div "d2b322d2" at bounding box center [37, 89] width 53 height 23
click at [29, 110] on div "4f5bcc10" at bounding box center [26, 110] width 29 height 12
click at [29, 140] on div "24f6ada0" at bounding box center [36, 134] width 48 height 15
click at [28, 155] on div "c5310230" at bounding box center [27, 157] width 31 height 12
click at [613, 43] on button "button" at bounding box center [607, 43] width 18 height 18
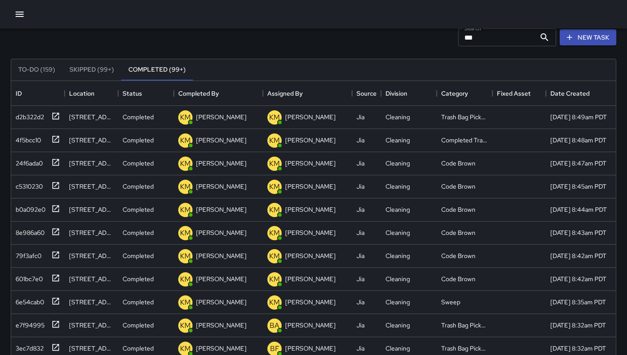
scroll to position [33, 0]
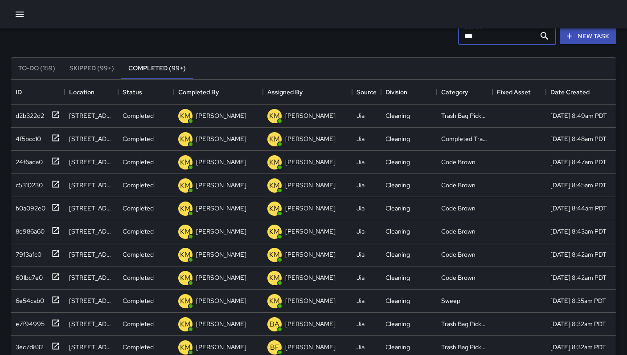
drag, startPoint x: 478, startPoint y: 38, endPoint x: 445, endPoint y: 36, distance: 32.1
click at [446, 37] on div "Search *** Search New Task" at bounding box center [313, 36] width 609 height 46
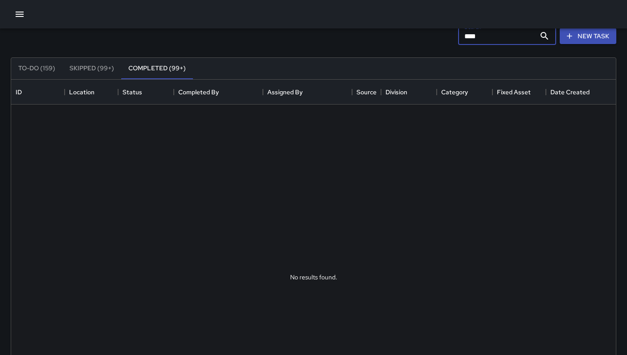
type input "****"
click at [81, 66] on button "Skipped (99+)" at bounding box center [91, 68] width 59 height 21
click at [26, 73] on button "To-Do (159)" at bounding box center [36, 68] width 51 height 21
drag, startPoint x: 485, startPoint y: 37, endPoint x: 393, endPoint y: 30, distance: 92.4
click at [400, 31] on div "Search **** Search New Task" at bounding box center [313, 36] width 609 height 46
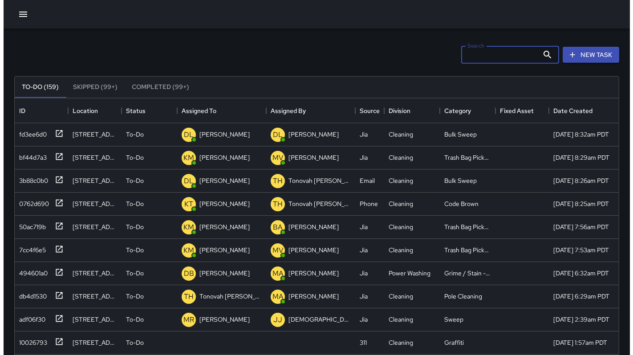
scroll to position [0, 0]
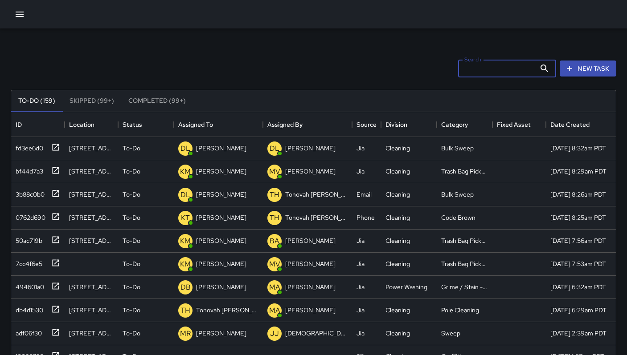
click at [16, 16] on icon "button" at bounding box center [20, 14] width 8 height 5
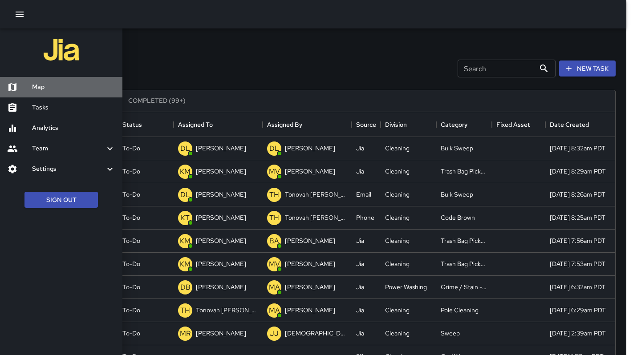
click at [54, 92] on h6 "Map" at bounding box center [73, 87] width 83 height 10
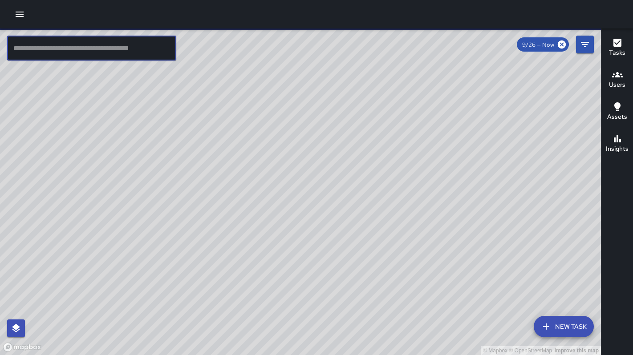
click at [62, 55] on input "text" at bounding box center [91, 48] width 169 height 25
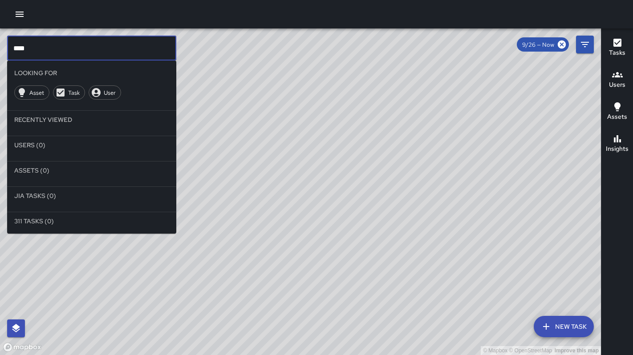
click at [82, 58] on input "****" at bounding box center [91, 48] width 169 height 25
click at [579, 44] on button "Filters" at bounding box center [585, 45] width 18 height 18
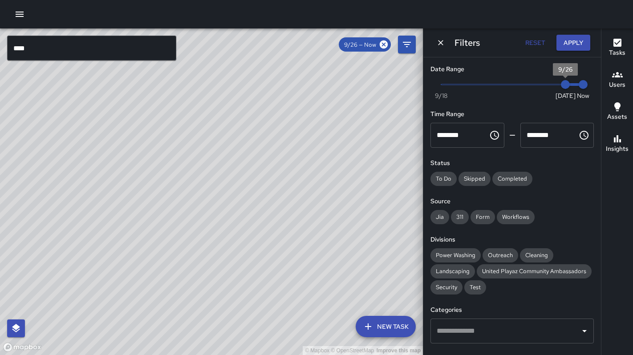
click at [561, 86] on span "9/26" at bounding box center [565, 84] width 9 height 9
click at [564, 46] on button "Apply" at bounding box center [574, 43] width 34 height 16
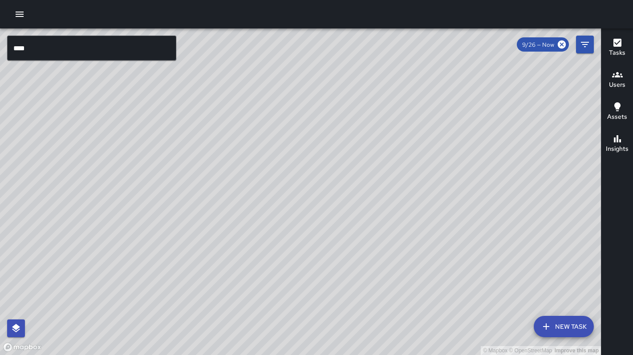
click at [58, 46] on input "****" at bounding box center [91, 48] width 169 height 25
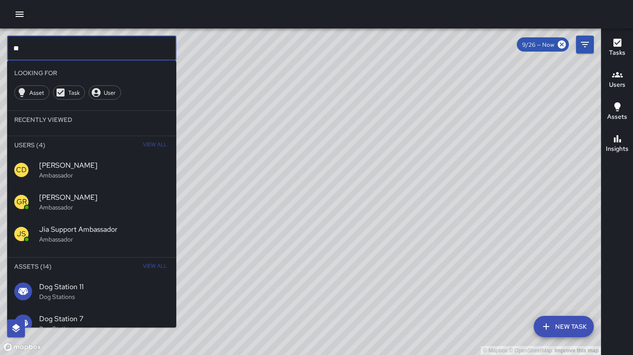
type input "*"
type input "**"
click at [148, 268] on span "View All" at bounding box center [155, 267] width 24 height 14
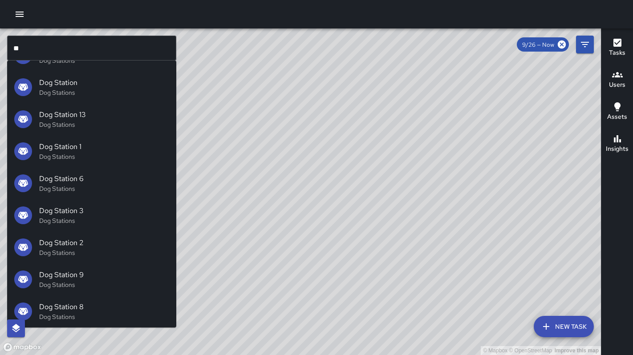
scroll to position [253, 0]
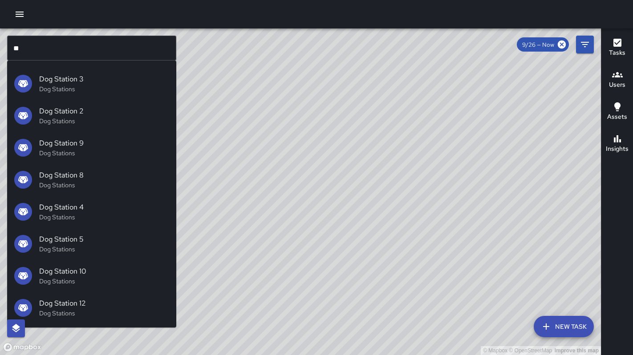
drag, startPoint x: 297, startPoint y: 294, endPoint x: 260, endPoint y: 229, distance: 74.6
click at [261, 227] on div "© Mapbox © OpenStreetMap Improve this map" at bounding box center [300, 192] width 601 height 327
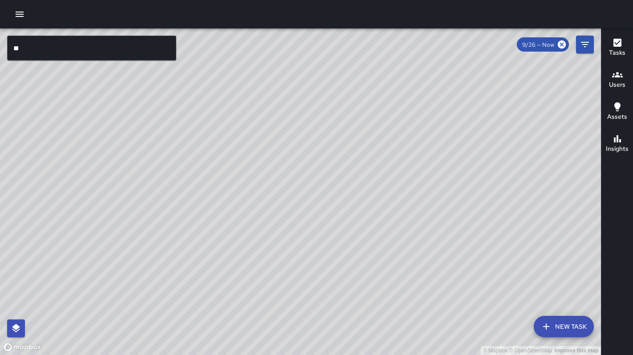
drag, startPoint x: 268, startPoint y: 247, endPoint x: 213, endPoint y: 194, distance: 76.2
click at [213, 195] on div "© Mapbox © OpenStreetMap Improve this map" at bounding box center [300, 192] width 601 height 327
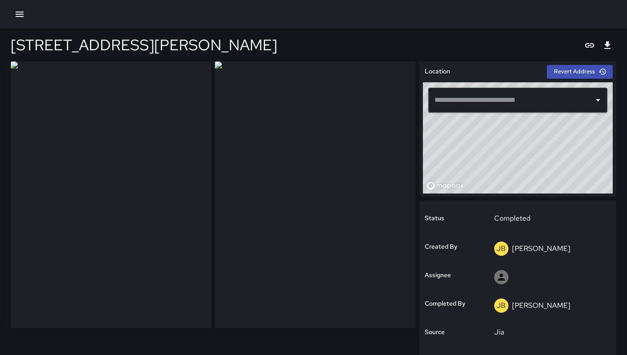
type input "**********"
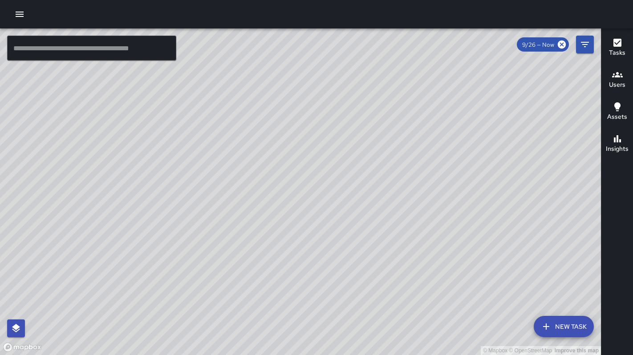
drag, startPoint x: 255, startPoint y: 282, endPoint x: 255, endPoint y: 262, distance: 20.5
click at [255, 262] on div "© Mapbox © OpenStreetMap Improve this map" at bounding box center [300, 192] width 601 height 327
click at [231, 207] on div "© Mapbox © OpenStreetMap Improve this map GR Gordon Rowe 1-99 Ringold Street Co…" at bounding box center [300, 192] width 601 height 327
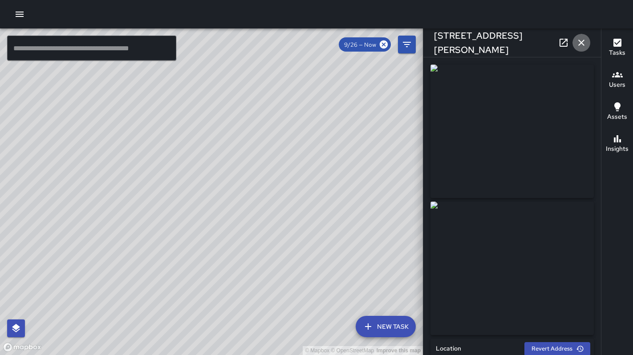
click at [580, 44] on icon "button" at bounding box center [582, 43] width 6 height 6
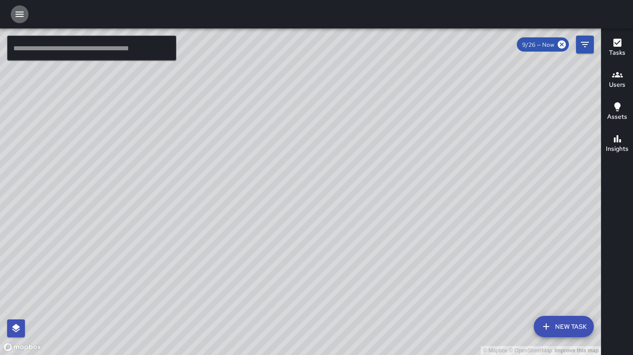
click at [22, 14] on icon "button" at bounding box center [20, 14] width 8 height 5
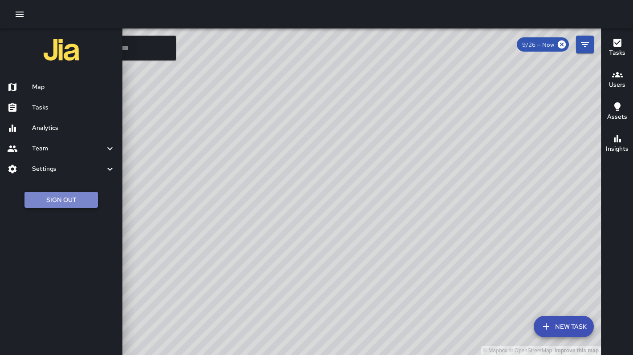
click at [59, 205] on button "Sign Out" at bounding box center [60, 200] width 73 height 16
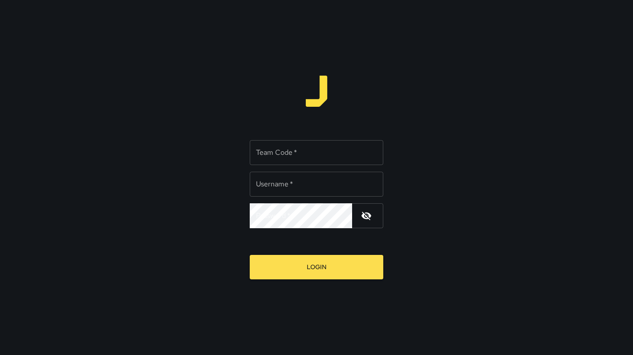
type input "*******"
click at [289, 160] on input "Team Code   *" at bounding box center [317, 152] width 134 height 25
type input "*****"
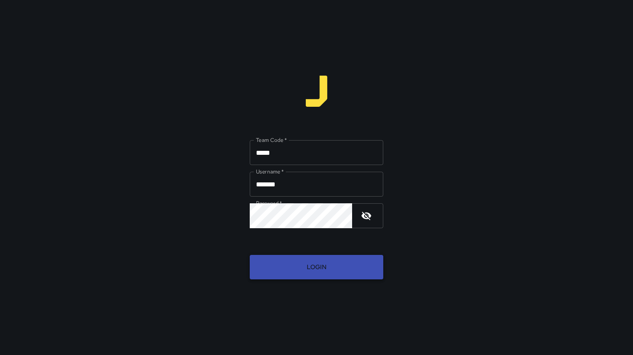
drag, startPoint x: 303, startPoint y: 282, endPoint x: 303, endPoint y: 276, distance: 5.8
click at [303, 278] on div "Team Code   * ***** Team Code   * Username   * ******* Username   * Password   …" at bounding box center [316, 177] width 633 height 355
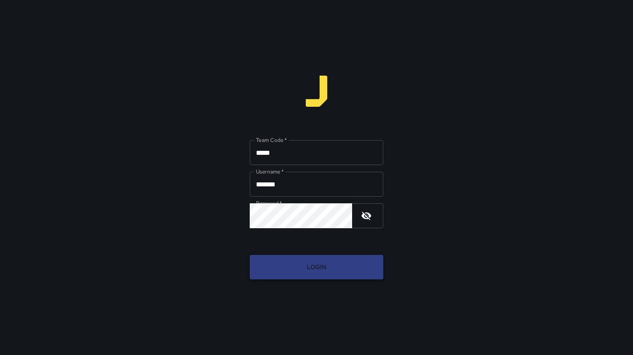
click at [303, 276] on button "Login" at bounding box center [317, 267] width 134 height 24
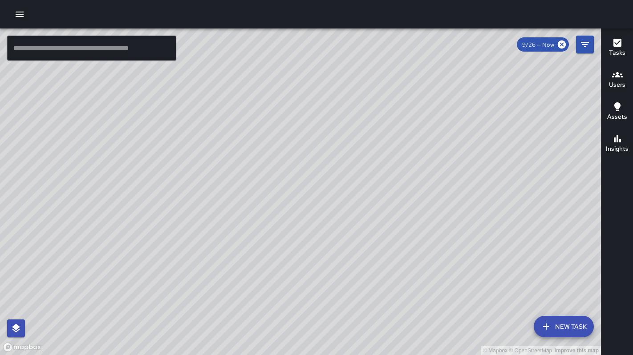
drag, startPoint x: 155, startPoint y: 233, endPoint x: 230, endPoint y: 180, distance: 92.4
click at [230, 180] on div "© Mapbox © OpenStreetMap Improve this map" at bounding box center [300, 192] width 601 height 327
drag, startPoint x: 403, startPoint y: 159, endPoint x: 328, endPoint y: 233, distance: 105.2
click at [311, 261] on div "© Mapbox © OpenStreetMap Improve this map" at bounding box center [300, 192] width 601 height 327
drag, startPoint x: 363, startPoint y: 222, endPoint x: 343, endPoint y: 267, distance: 49.5
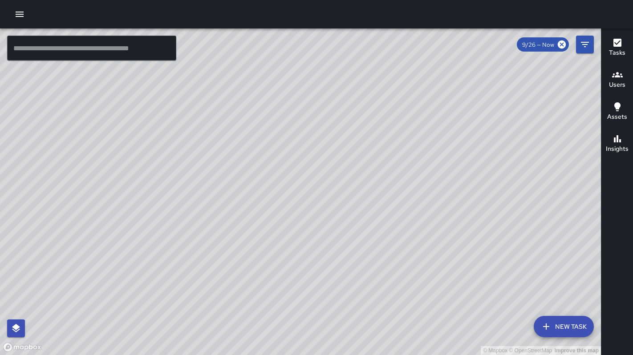
click at [345, 271] on div "© Mapbox © OpenStreetMap Improve this map" at bounding box center [300, 192] width 601 height 327
drag, startPoint x: 339, startPoint y: 143, endPoint x: 333, endPoint y: 201, distance: 58.3
click at [325, 202] on div "© Mapbox © OpenStreetMap Improve this map" at bounding box center [300, 192] width 601 height 327
drag, startPoint x: 368, startPoint y: 201, endPoint x: 323, endPoint y: 192, distance: 46.0
click at [313, 200] on div "© Mapbox © OpenStreetMap Improve this map" at bounding box center [300, 192] width 601 height 327
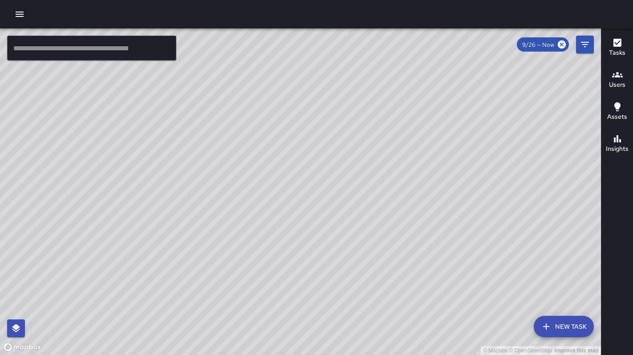
drag, startPoint x: 363, startPoint y: 193, endPoint x: 361, endPoint y: 204, distance: 10.4
click at [356, 207] on div "© Mapbox © OpenStreetMap Improve this map" at bounding box center [300, 192] width 601 height 327
drag, startPoint x: 374, startPoint y: 202, endPoint x: 329, endPoint y: 223, distance: 49.8
click at [306, 230] on div "© Mapbox © OpenStreetMap Improve this map" at bounding box center [300, 192] width 601 height 327
drag, startPoint x: 360, startPoint y: 221, endPoint x: 297, endPoint y: 200, distance: 66.2
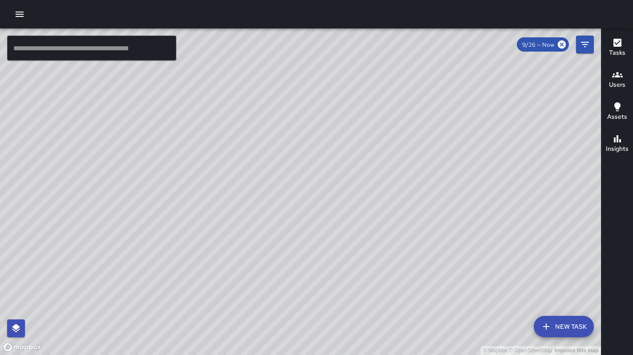
click at [297, 200] on div "© Mapbox © OpenStreetMap Improve this map" at bounding box center [300, 192] width 601 height 327
drag, startPoint x: 329, startPoint y: 206, endPoint x: 329, endPoint y: 296, distance: 90.0
click at [329, 297] on div "© Mapbox © OpenStreetMap Improve this map" at bounding box center [300, 192] width 601 height 327
drag, startPoint x: 318, startPoint y: 272, endPoint x: 307, endPoint y: 244, distance: 30.6
click at [307, 244] on div "© Mapbox © OpenStreetMap Improve this map" at bounding box center [300, 192] width 601 height 327
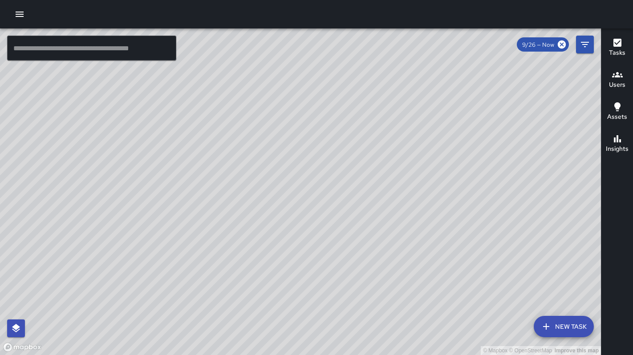
drag, startPoint x: 337, startPoint y: 286, endPoint x: 309, endPoint y: 201, distance: 88.7
click at [310, 203] on div "© Mapbox © OpenStreetMap Improve this map" at bounding box center [300, 192] width 601 height 327
drag, startPoint x: 325, startPoint y: 268, endPoint x: 323, endPoint y: 236, distance: 32.1
click at [323, 241] on div "© Mapbox © OpenStreetMap Improve this map" at bounding box center [300, 192] width 601 height 327
click at [345, 209] on div "© Mapbox © OpenStreetMap Improve this map" at bounding box center [300, 192] width 601 height 327
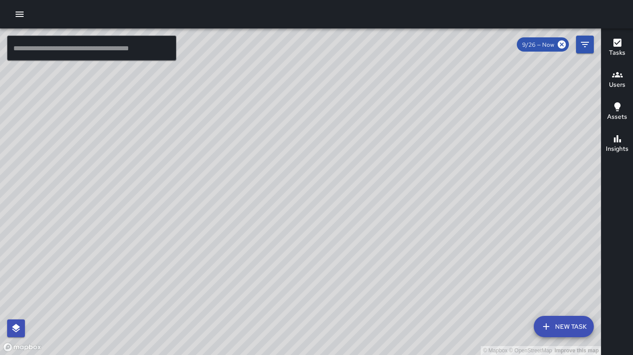
drag, startPoint x: 305, startPoint y: 254, endPoint x: 337, endPoint y: 184, distance: 77.2
click at [333, 186] on div "© Mapbox © OpenStreetMap Improve this map" at bounding box center [300, 192] width 601 height 327
drag, startPoint x: 286, startPoint y: 240, endPoint x: 332, endPoint y: 165, distance: 87.2
click at [332, 165] on div "© Mapbox © OpenStreetMap Improve this map" at bounding box center [300, 192] width 601 height 327
drag, startPoint x: 286, startPoint y: 235, endPoint x: 314, endPoint y: 201, distance: 44.3
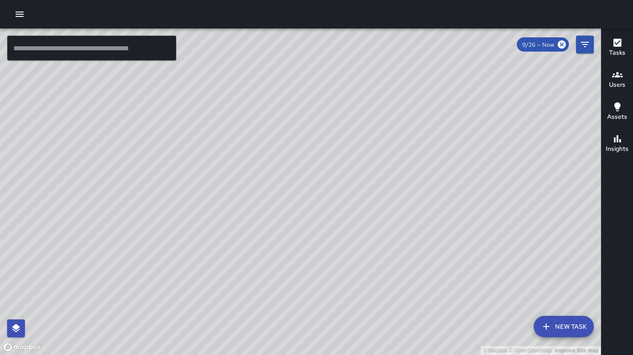
click at [314, 201] on div "© Mapbox © OpenStreetMap Improve this map" at bounding box center [300, 192] width 601 height 327
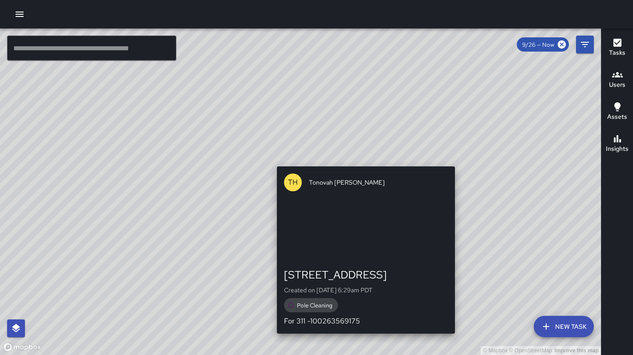
click at [363, 161] on div "© Mapbox © OpenStreetMap Improve this map TH Tonovah Hillman 599 8th Street Cre…" at bounding box center [300, 192] width 601 height 327
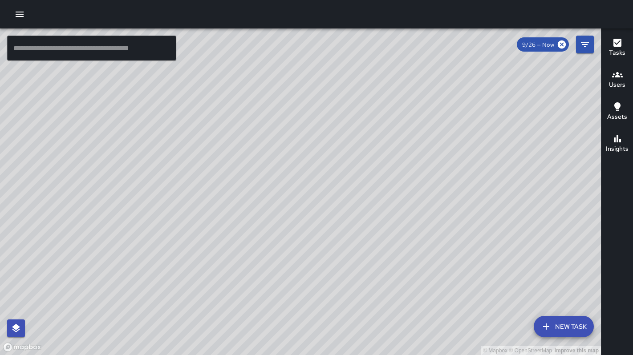
drag, startPoint x: 216, startPoint y: 163, endPoint x: 321, endPoint y: 220, distance: 119.2
click at [325, 222] on div "© Mapbox © OpenStreetMap Improve this map" at bounding box center [300, 192] width 601 height 327
drag, startPoint x: 338, startPoint y: 201, endPoint x: 327, endPoint y: 215, distance: 17.5
click at [328, 217] on div "© Mapbox © OpenStreetMap Improve this map" at bounding box center [300, 192] width 601 height 327
click at [18, 18] on icon "button" at bounding box center [19, 14] width 11 height 11
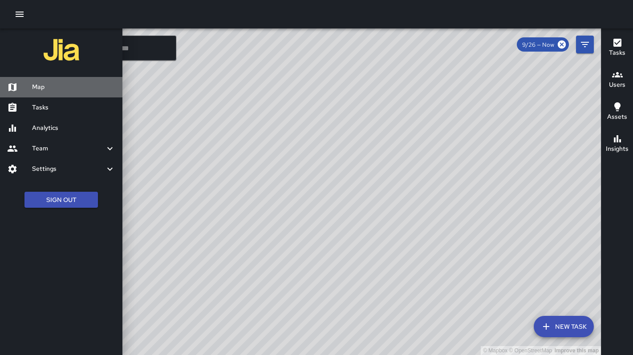
drag, startPoint x: 53, startPoint y: 83, endPoint x: 90, endPoint y: 85, distance: 36.1
click at [53, 83] on h6 "Map" at bounding box center [73, 87] width 83 height 10
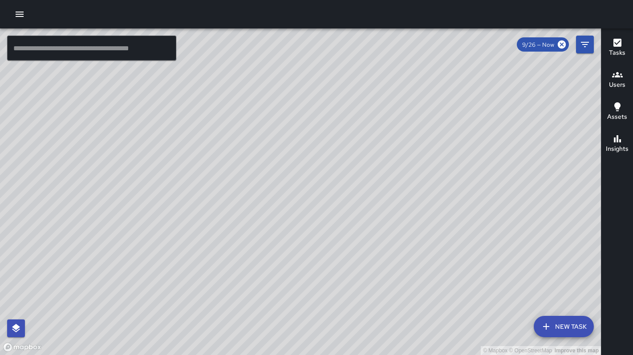
click at [13, 20] on button "button" at bounding box center [20, 14] width 18 height 18
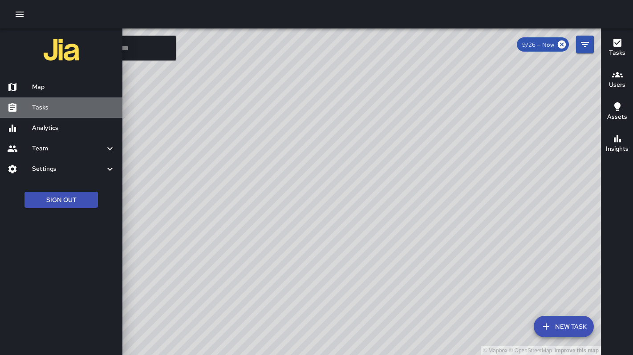
click at [41, 104] on h6 "Tasks" at bounding box center [73, 108] width 83 height 10
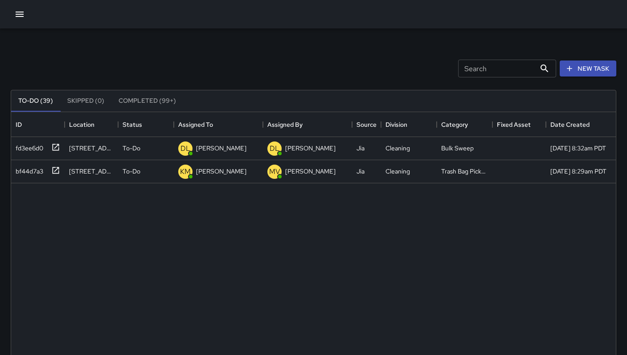
scroll to position [371, 598]
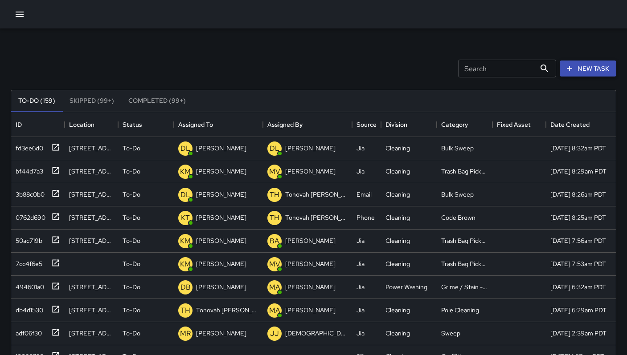
click at [585, 69] on button "New Task" at bounding box center [587, 69] width 57 height 16
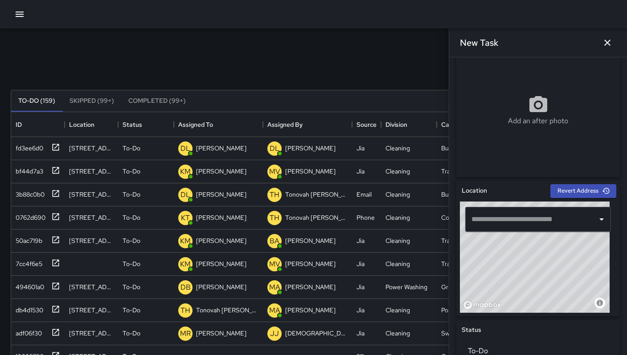
scroll to position [159, 0]
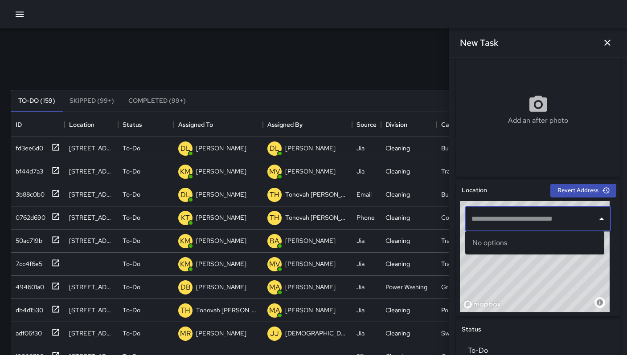
click at [507, 218] on input "text" at bounding box center [531, 219] width 124 height 17
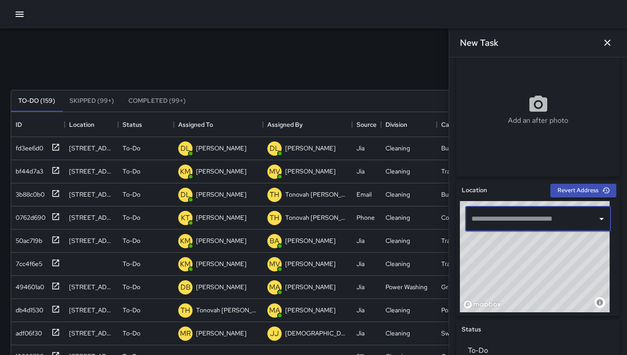
paste input "**********"
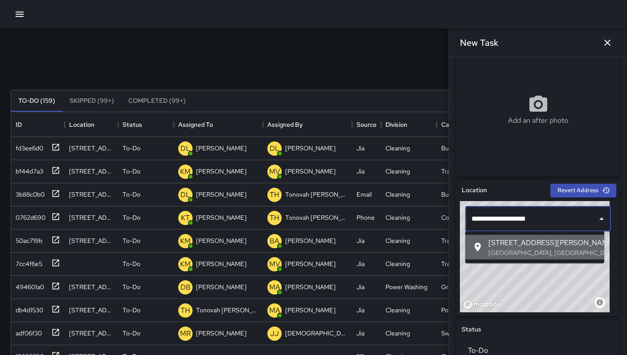
click at [507, 245] on span "1501 Harrison Street" at bounding box center [542, 243] width 109 height 11
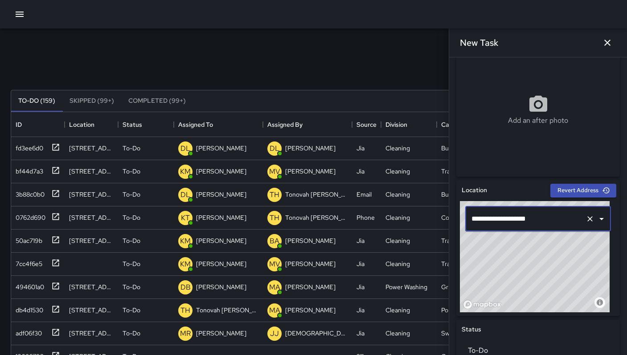
type input "**********"
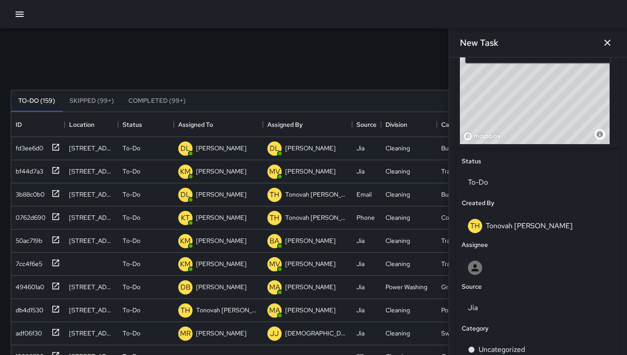
scroll to position [438, 0]
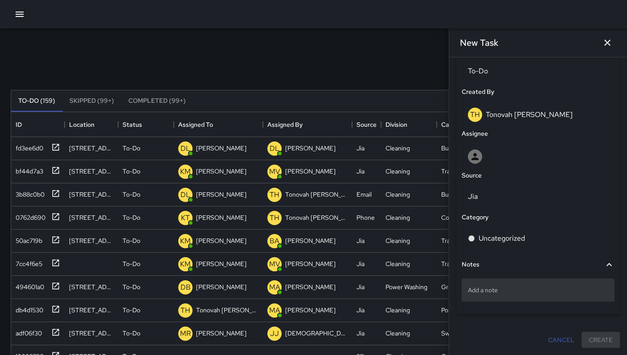
click at [502, 292] on p "Add a note" at bounding box center [538, 290] width 140 height 9
click at [502, 292] on textarea at bounding box center [538, 290] width 140 height 9
type textarea "**********"
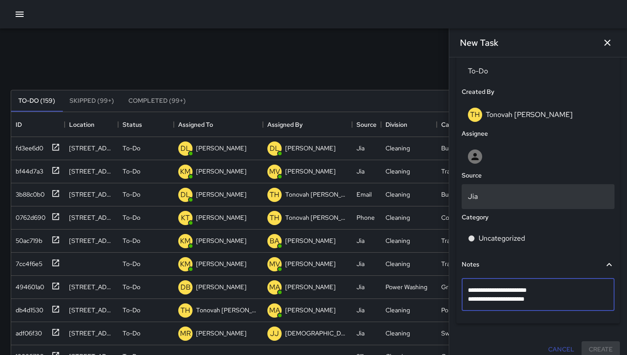
click at [485, 199] on p "Jia" at bounding box center [538, 197] width 140 height 11
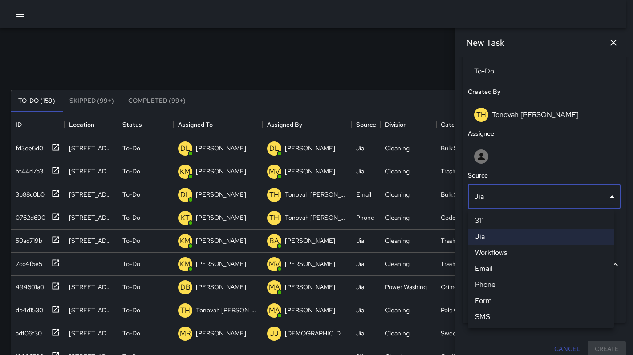
click at [496, 270] on li "Email" at bounding box center [541, 269] width 146 height 16
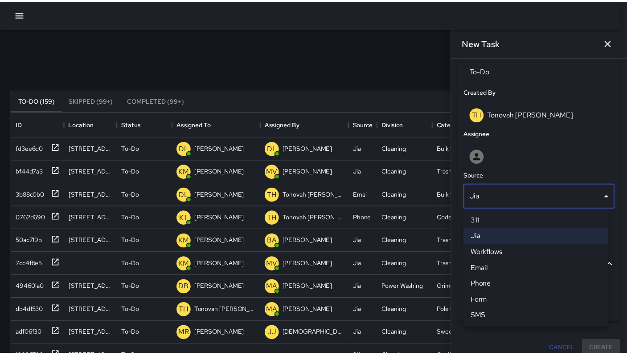
scroll to position [7, 7]
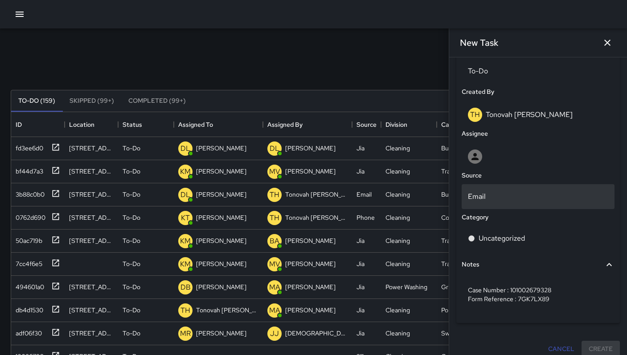
click at [482, 193] on p "Email" at bounding box center [538, 197] width 140 height 11
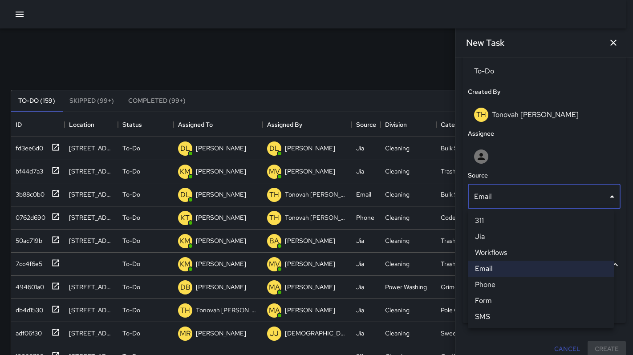
click at [493, 219] on li "311" at bounding box center [541, 221] width 146 height 16
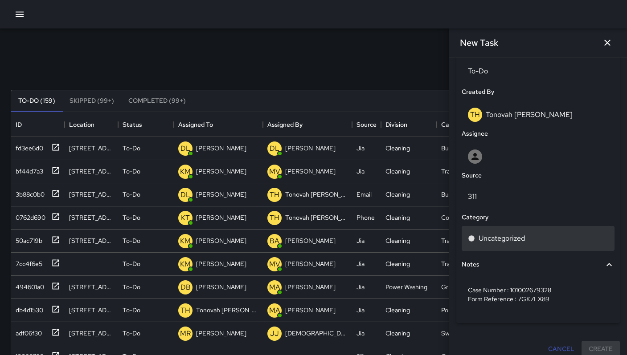
click at [502, 240] on p "Uncategorized" at bounding box center [501, 238] width 46 height 11
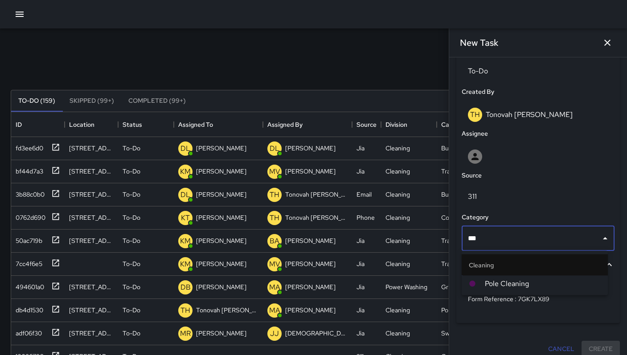
type input "****"
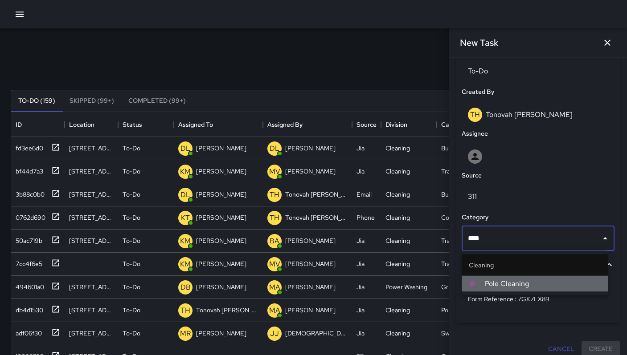
click at [502, 278] on li "Pole Cleaning" at bounding box center [534, 284] width 146 height 16
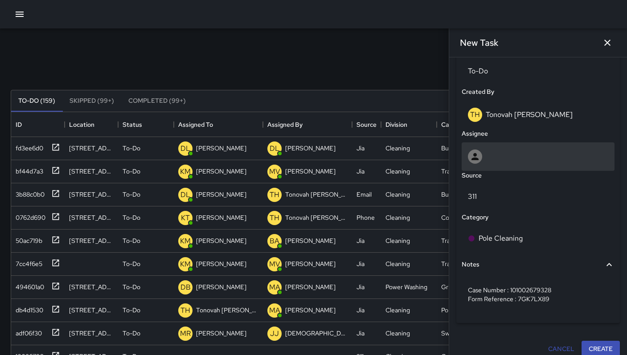
click at [502, 160] on div at bounding box center [538, 157] width 140 height 14
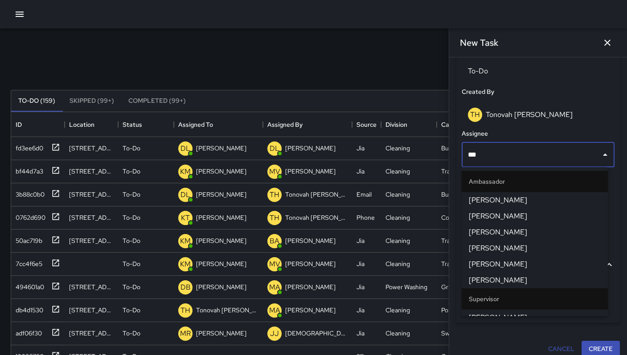
type input "****"
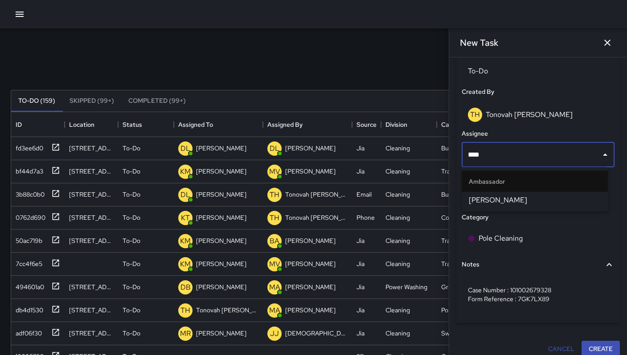
click at [486, 202] on span "Maclis Velasquez" at bounding box center [535, 200] width 132 height 11
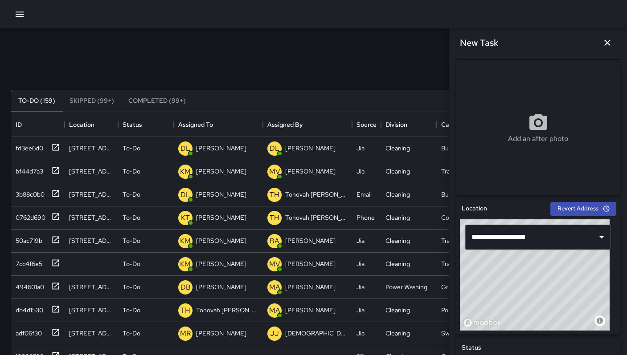
scroll to position [0, 0]
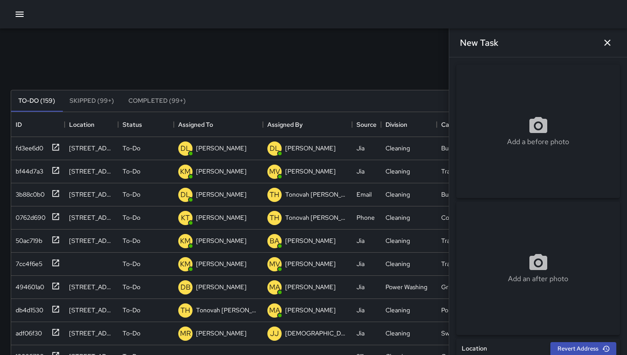
click at [470, 88] on div "Add a before photo" at bounding box center [537, 132] width 163 height 134
type input "**********"
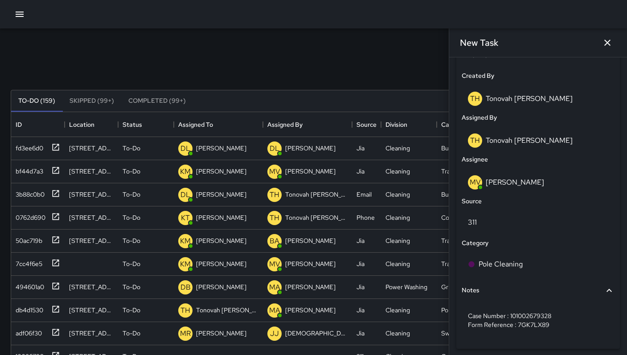
scroll to position [489, 0]
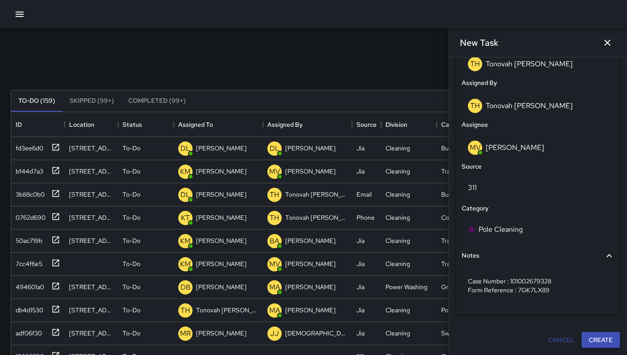
click at [585, 340] on button "Create" at bounding box center [600, 340] width 38 height 16
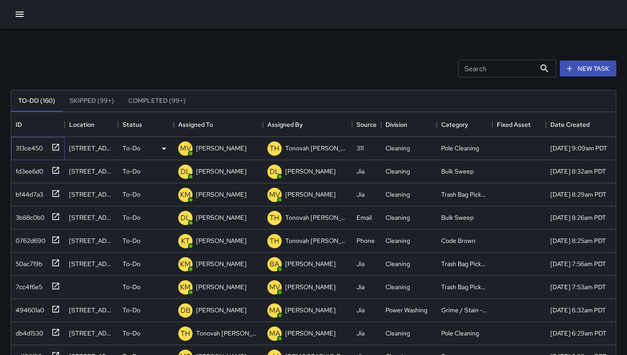
click at [14, 147] on div "313ce450" at bounding box center [27, 146] width 31 height 12
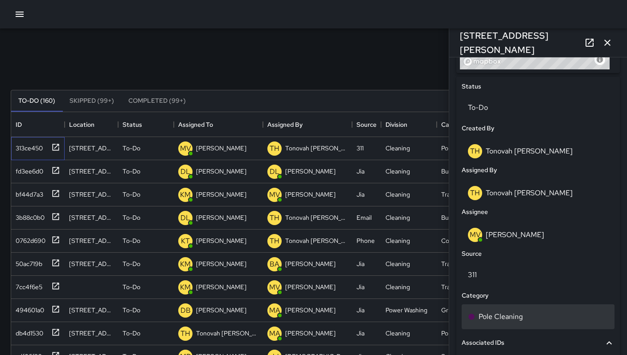
scroll to position [439, 0]
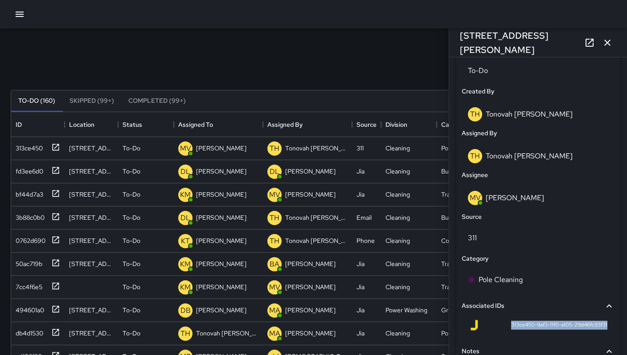
drag, startPoint x: 501, startPoint y: 323, endPoint x: 592, endPoint y: 330, distance: 91.1
click at [592, 330] on div "313ce450-9af3-11f0-a105-29d46fc93f31" at bounding box center [538, 325] width 139 height 11
copy span "313ce450-9af3-11f0-a105-29d46fc93f31"
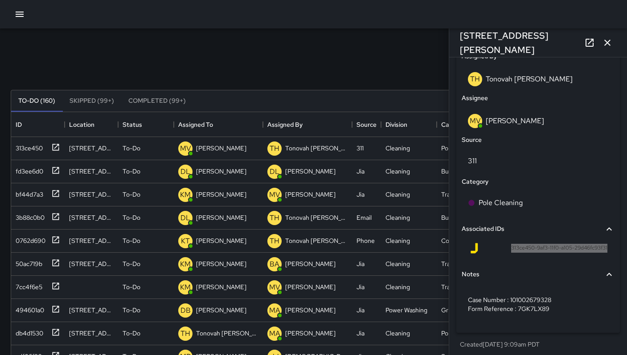
scroll to position [520, 0]
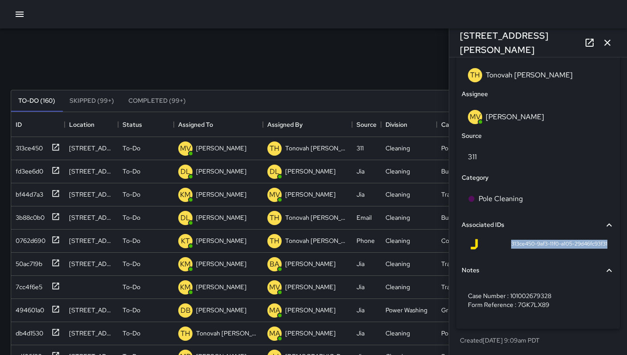
click at [608, 46] on icon "button" at bounding box center [607, 42] width 11 height 11
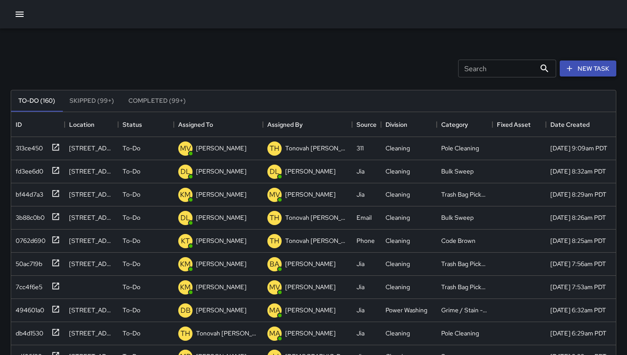
click at [594, 69] on button "New Task" at bounding box center [587, 69] width 57 height 16
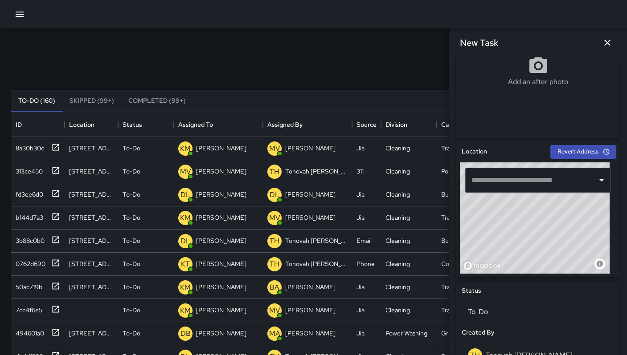
scroll to position [303, 0]
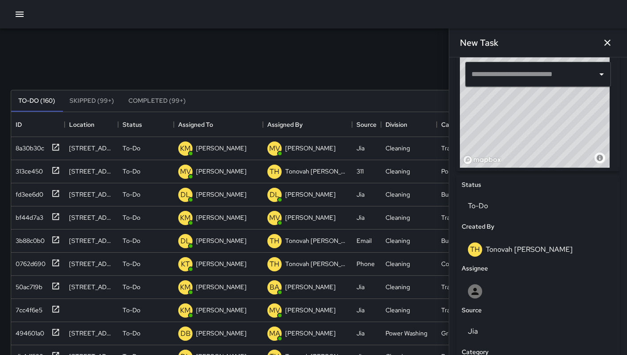
click at [498, 75] on input "text" at bounding box center [531, 74] width 124 height 17
paste input "**********"
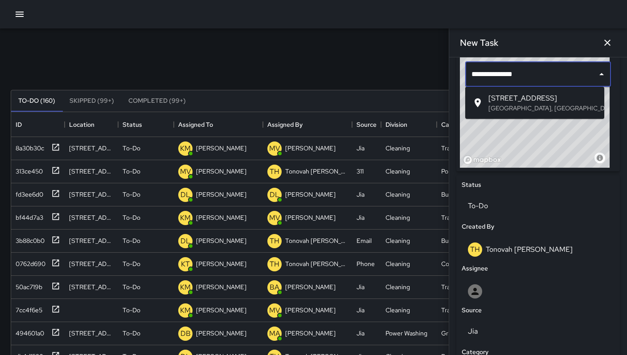
click at [512, 104] on p "San Francisco, CA, USA" at bounding box center [542, 108] width 109 height 9
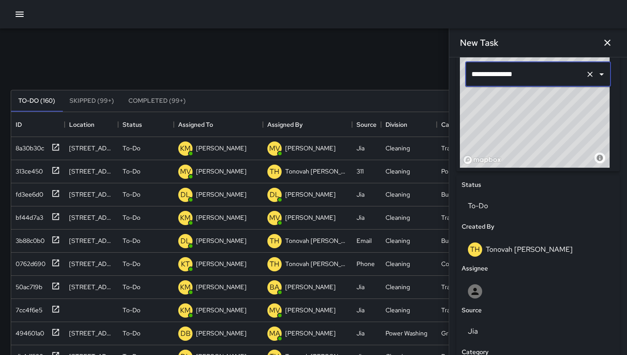
type input "**********"
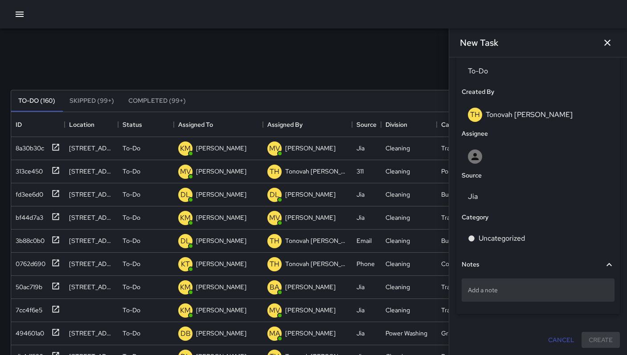
click at [491, 290] on p "Add a note" at bounding box center [538, 290] width 140 height 9
type textarea "**********"
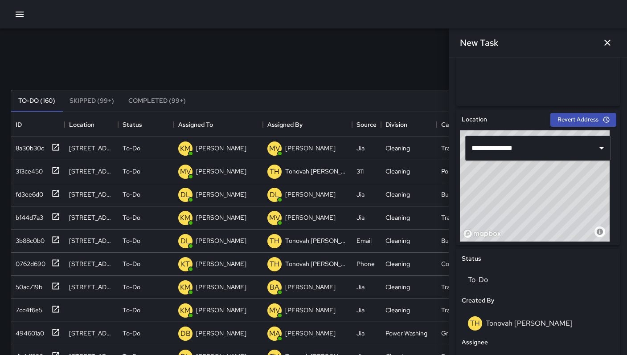
scroll to position [447, 0]
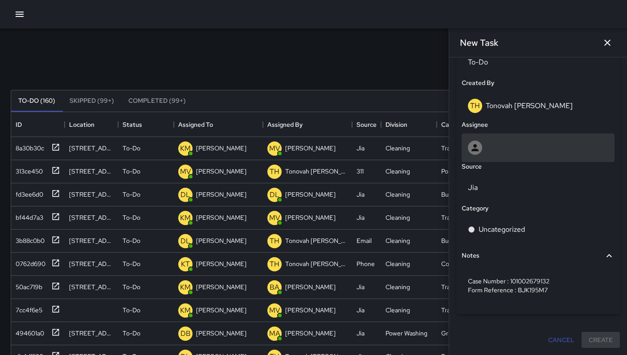
click at [506, 154] on div at bounding box center [538, 148] width 140 height 14
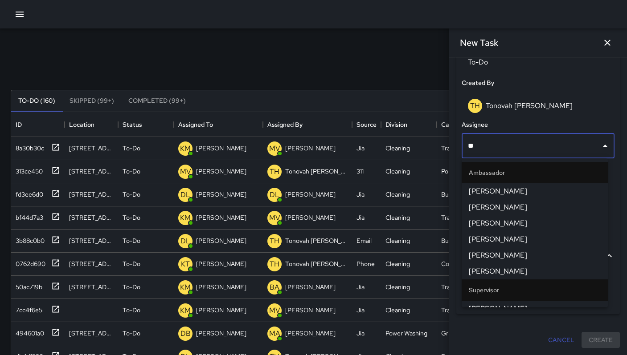
type input "***"
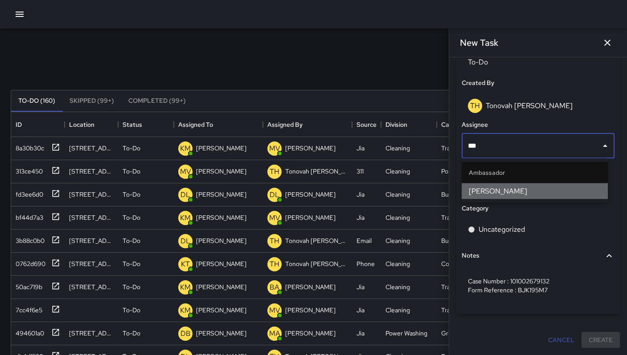
click at [500, 193] on span "Dago Cervantes" at bounding box center [535, 191] width 132 height 11
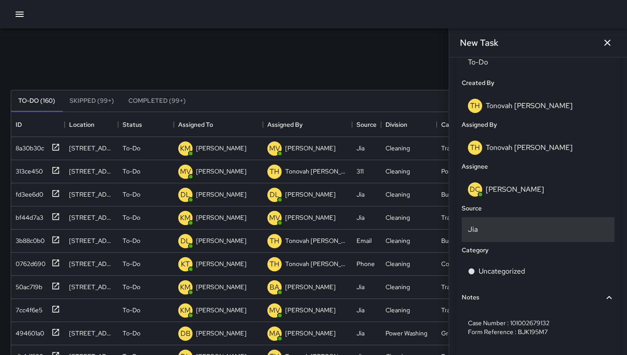
click at [475, 226] on p "Jia" at bounding box center [538, 230] width 140 height 11
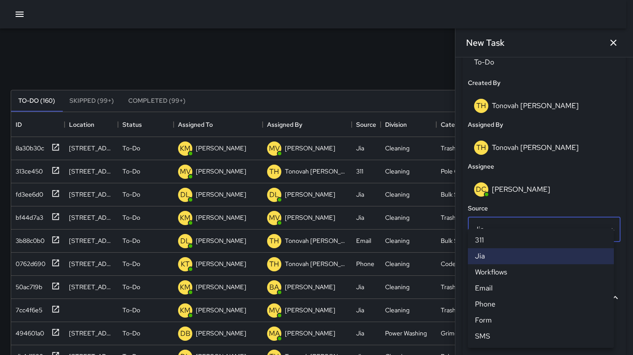
click at [485, 245] on li "311" at bounding box center [541, 241] width 146 height 16
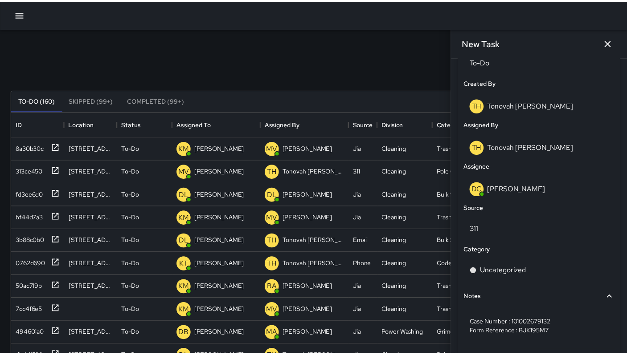
scroll to position [7, 7]
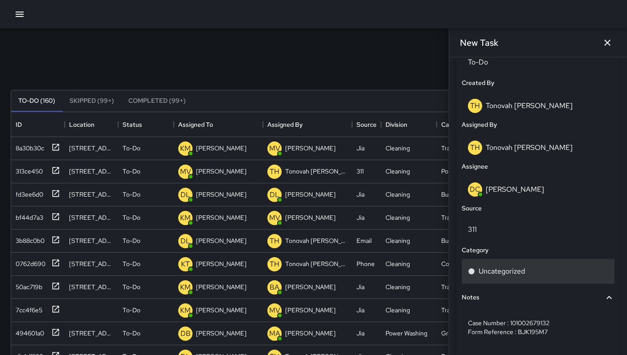
click at [490, 268] on p "Uncategorized" at bounding box center [501, 271] width 46 height 11
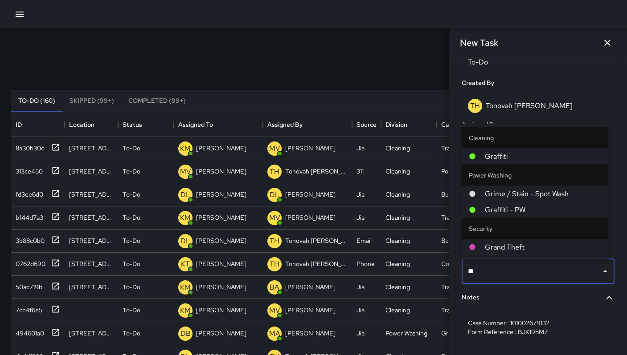
type input "***"
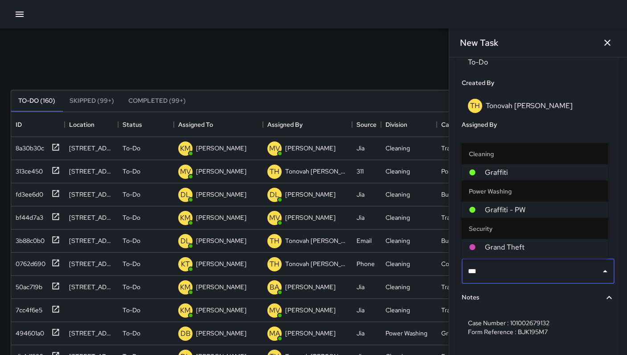
click at [498, 181] on li "Power Washing" at bounding box center [534, 191] width 146 height 21
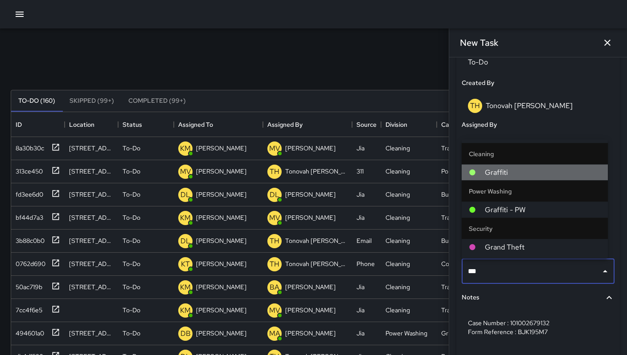
click at [498, 177] on span "Graffiti" at bounding box center [543, 172] width 116 height 11
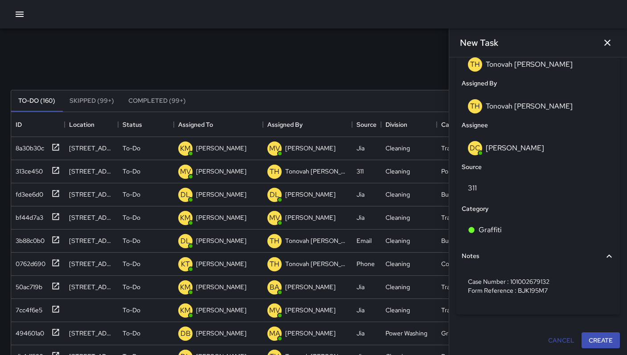
scroll to position [489, 0]
click at [599, 338] on button "Create" at bounding box center [600, 340] width 38 height 16
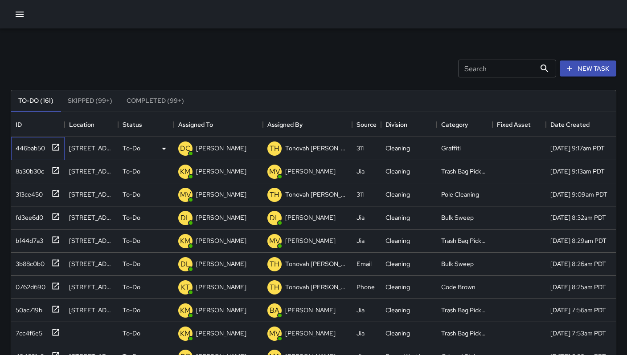
click at [18, 147] on div "446bab50" at bounding box center [28, 146] width 33 height 12
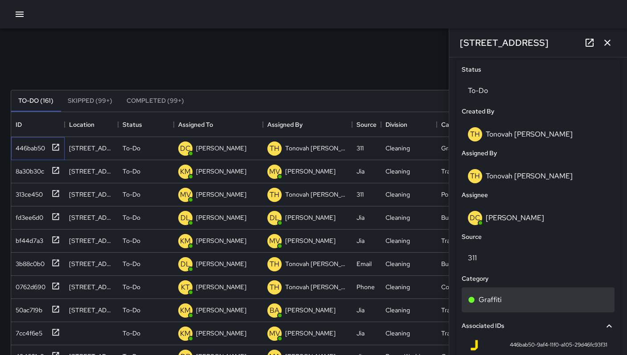
scroll to position [486, 0]
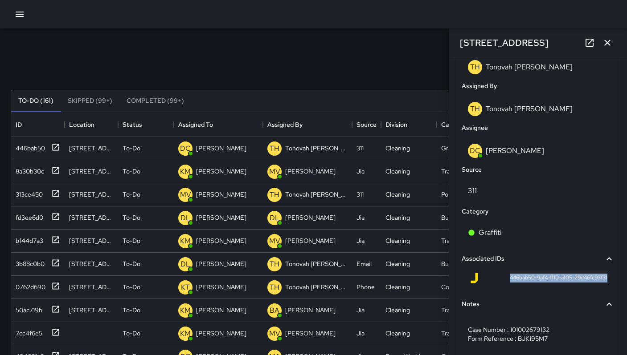
drag, startPoint x: 500, startPoint y: 278, endPoint x: 607, endPoint y: 278, distance: 107.4
click at [607, 278] on div "446bab50-9af4-11f0-a105-29d46fc93f31" at bounding box center [537, 279] width 153 height 21
copy span "446bab50-9af4-11f0-a105-29d46fc93f31"
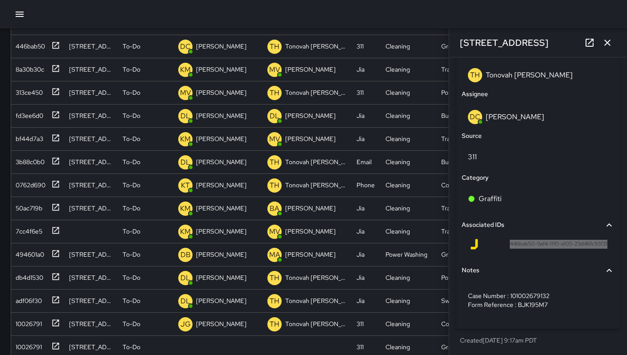
scroll to position [171, 0]
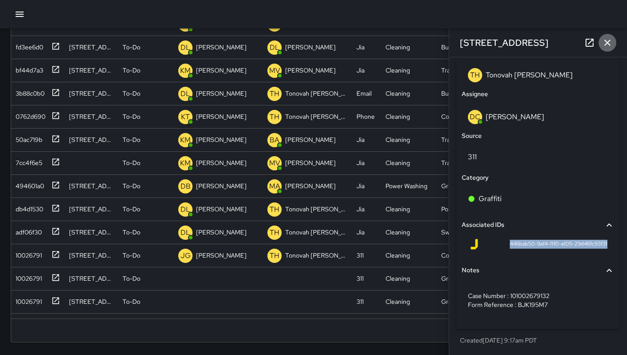
click at [608, 45] on icon "button" at bounding box center [607, 42] width 11 height 11
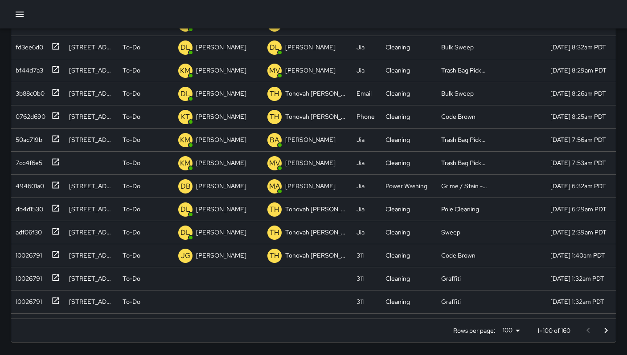
scroll to position [0, 0]
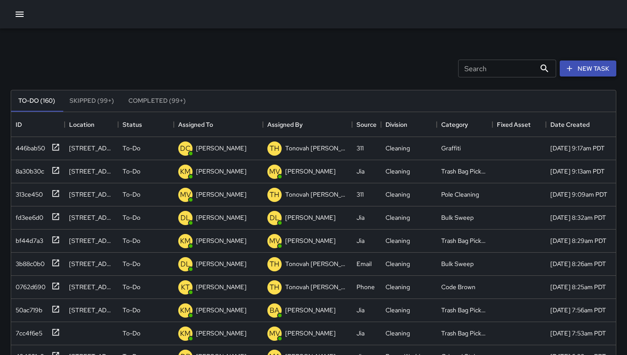
click at [572, 64] on icon "button" at bounding box center [569, 68] width 9 height 9
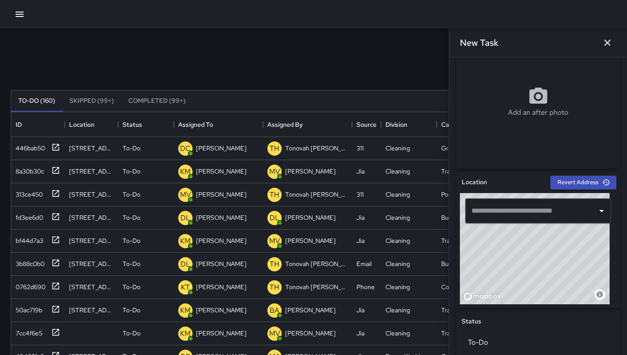
scroll to position [299, 0]
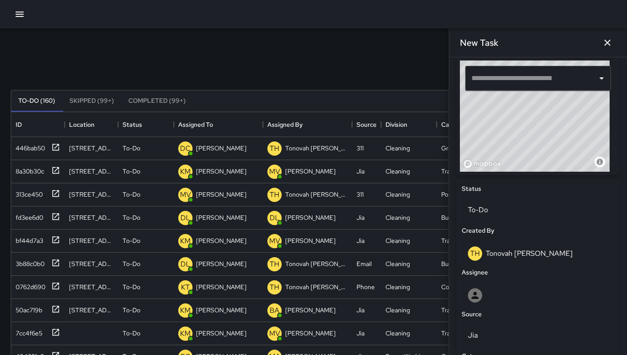
click at [508, 78] on input "text" at bounding box center [531, 78] width 124 height 17
paste input "**********"
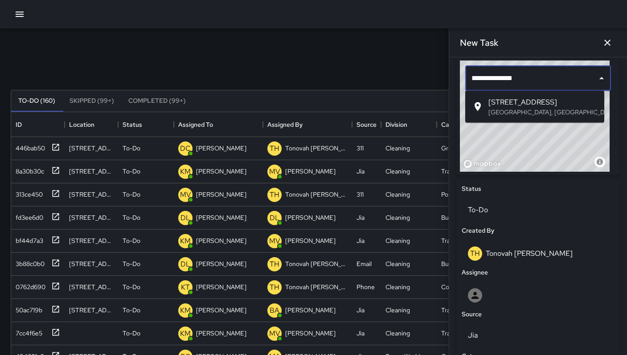
click at [508, 106] on span "340 11th Street" at bounding box center [542, 102] width 109 height 11
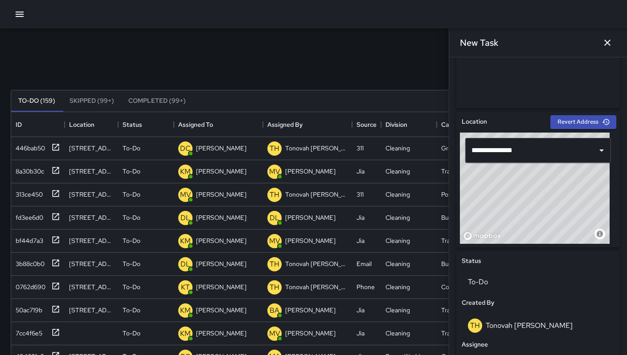
scroll to position [227, 0]
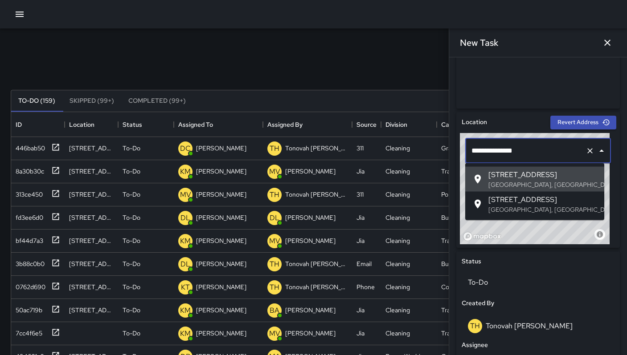
drag, startPoint x: 537, startPoint y: 151, endPoint x: 469, endPoint y: 144, distance: 68.9
click at [469, 144] on input "**********" at bounding box center [525, 151] width 113 height 17
paste input "text"
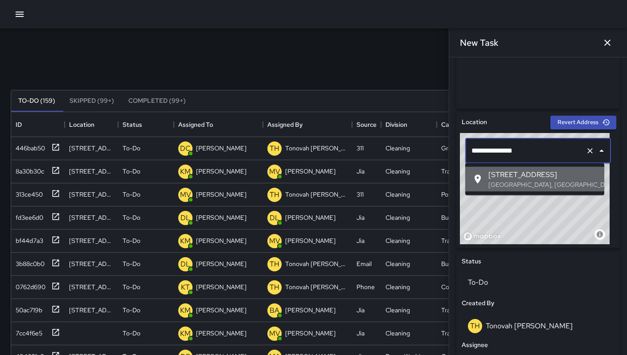
click at [497, 175] on span "333 11th Street" at bounding box center [542, 175] width 109 height 11
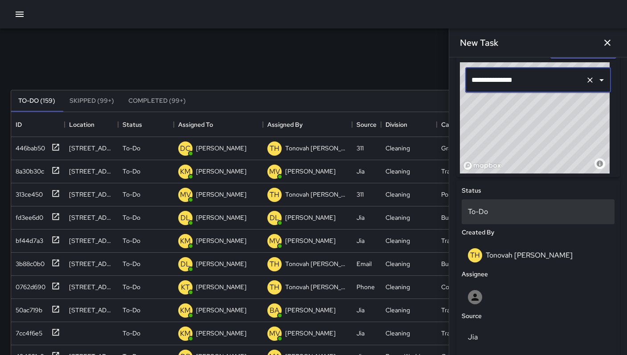
scroll to position [417, 0]
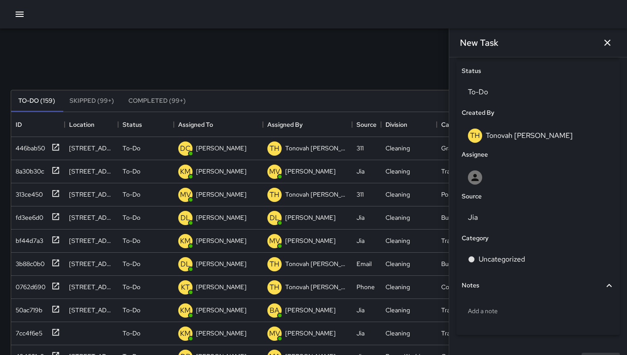
type input "**********"
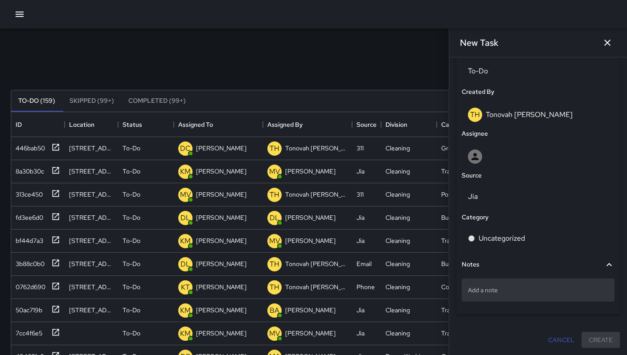
click at [504, 289] on p "Add a note" at bounding box center [538, 290] width 140 height 9
type textarea "**********"
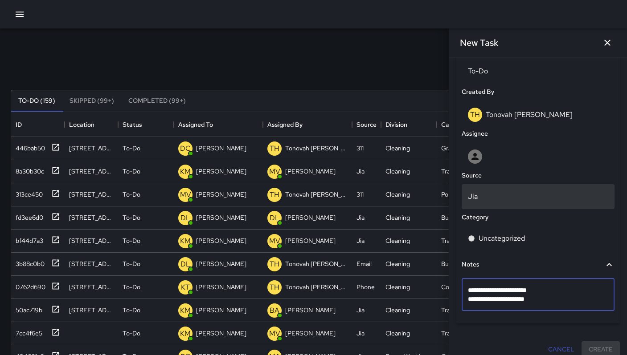
click at [499, 198] on p "Jia" at bounding box center [538, 197] width 140 height 11
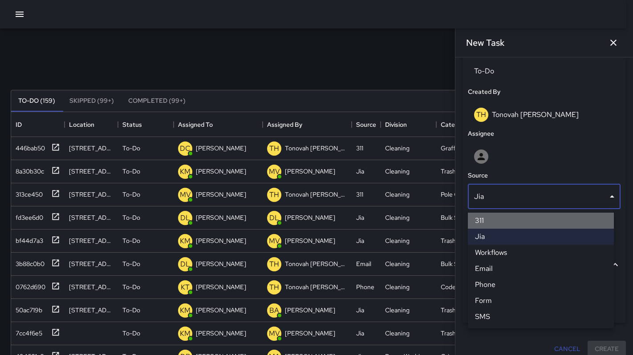
click at [494, 223] on li "311" at bounding box center [541, 221] width 146 height 16
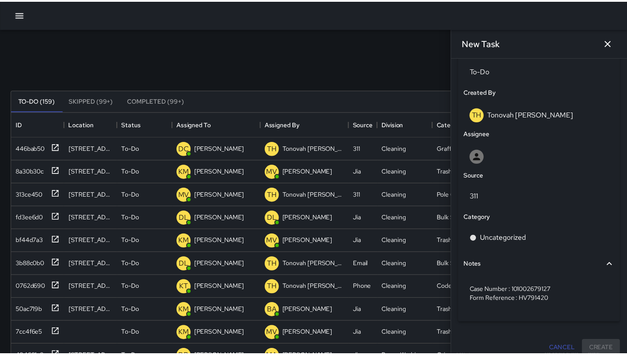
scroll to position [7, 7]
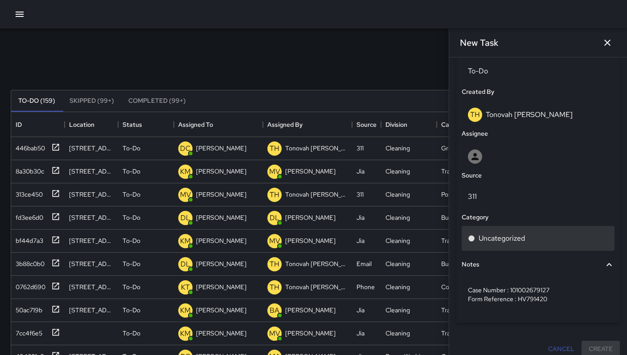
click at [496, 232] on div "Uncategorized" at bounding box center [537, 238] width 153 height 25
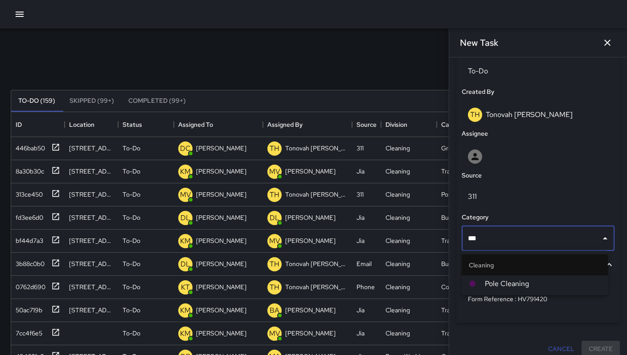
type input "****"
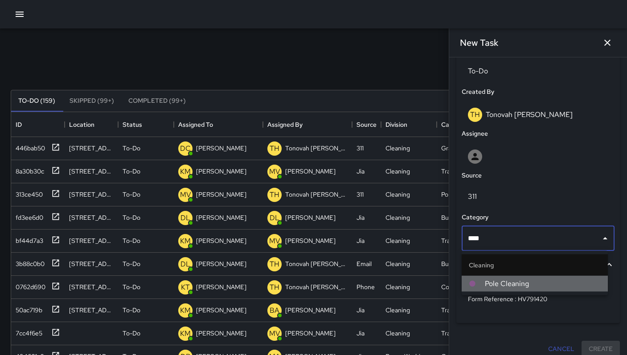
click at [510, 281] on span "Pole Cleaning" at bounding box center [543, 284] width 116 height 11
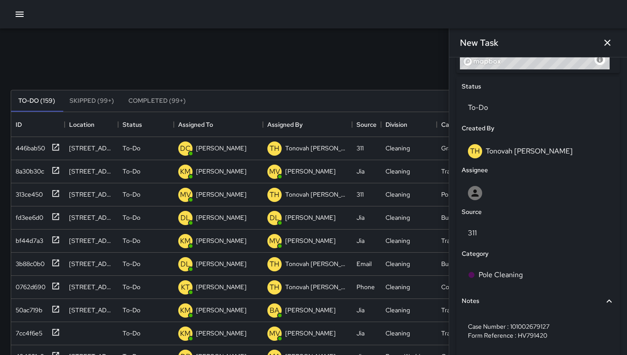
scroll to position [363, 0]
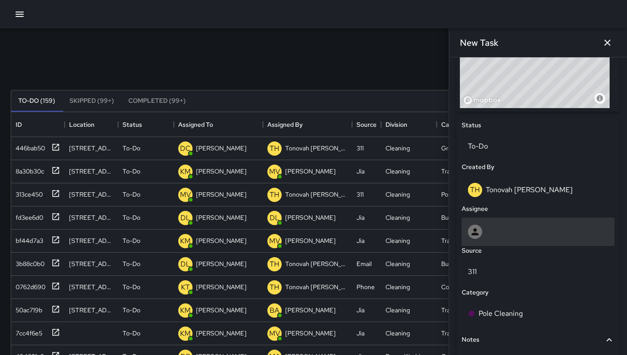
click at [495, 241] on div at bounding box center [537, 232] width 153 height 29
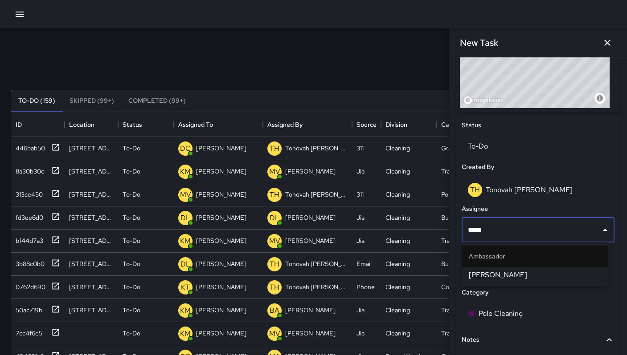
type input "******"
click at [502, 270] on span "Maclis Velasquez" at bounding box center [535, 275] width 132 height 11
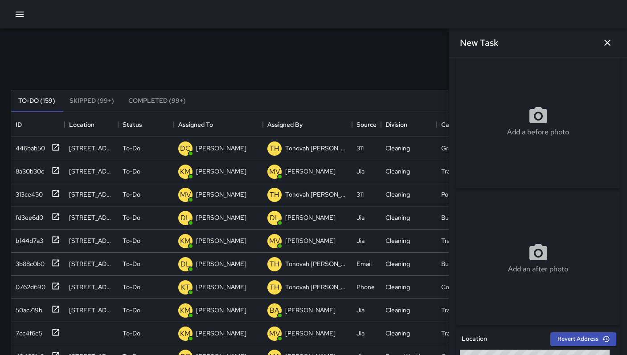
scroll to position [0, 0]
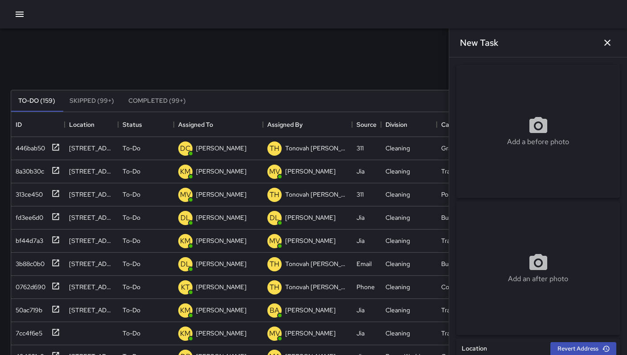
click at [505, 133] on div "Add a before photo" at bounding box center [537, 131] width 163 height 32
type input "**********"
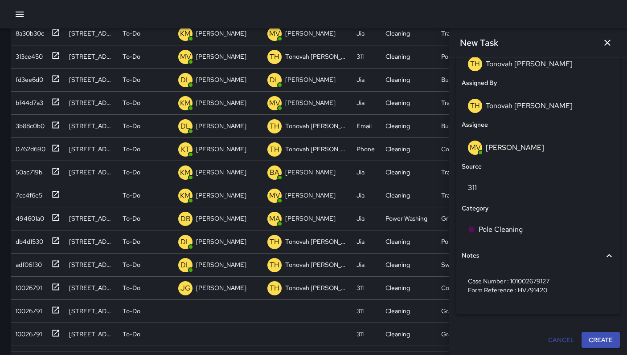
scroll to position [171, 0]
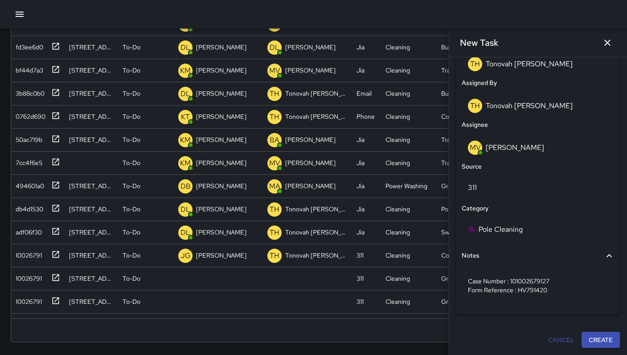
click at [582, 334] on button "Create" at bounding box center [600, 340] width 38 height 16
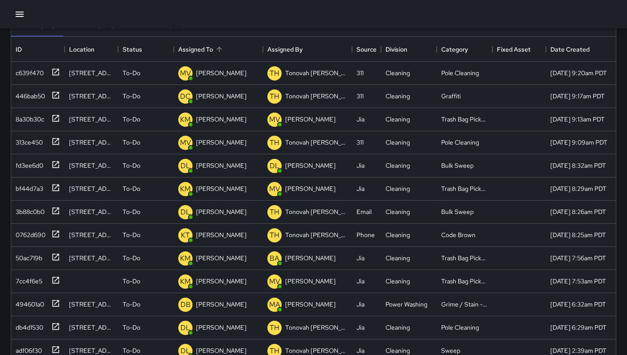
scroll to position [0, 0]
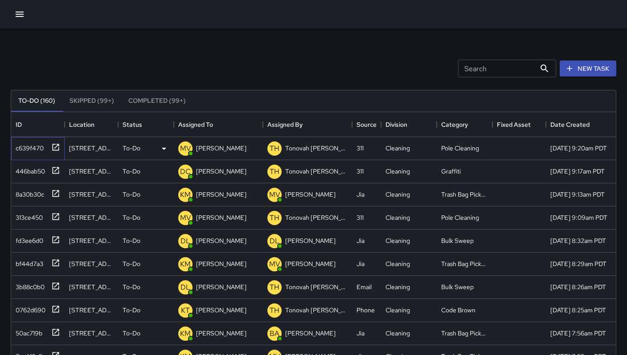
click at [30, 143] on div "c639f470" at bounding box center [28, 146] width 32 height 12
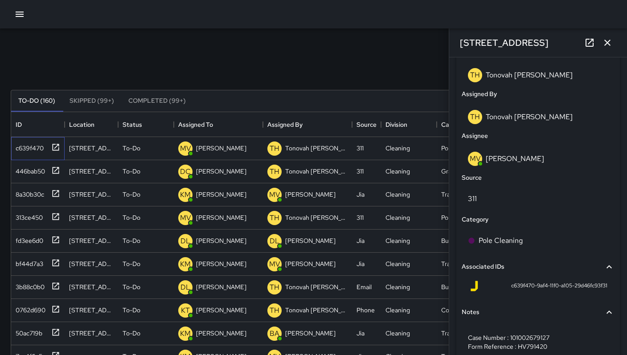
scroll to position [484, 0]
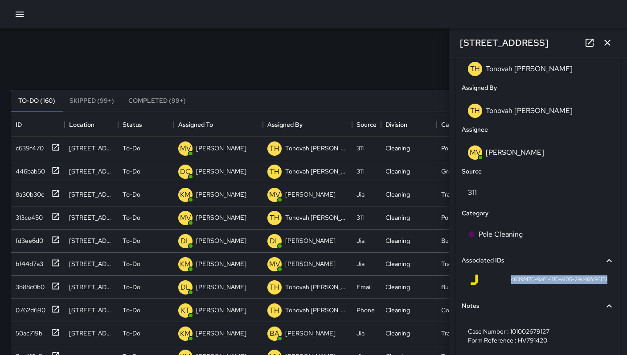
drag, startPoint x: 500, startPoint y: 281, endPoint x: 611, endPoint y: 284, distance: 111.0
click at [611, 284] on div "Status To-Do Created By TH Tonovah Hillman Assigned By TH Tonovah Hillman Assig…" at bounding box center [537, 179] width 163 height 371
copy span "c639f470-9af4-11f0-a105-29d46fc93f31"
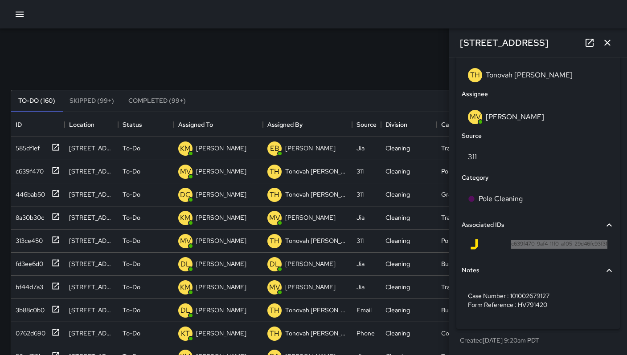
scroll to position [171, 0]
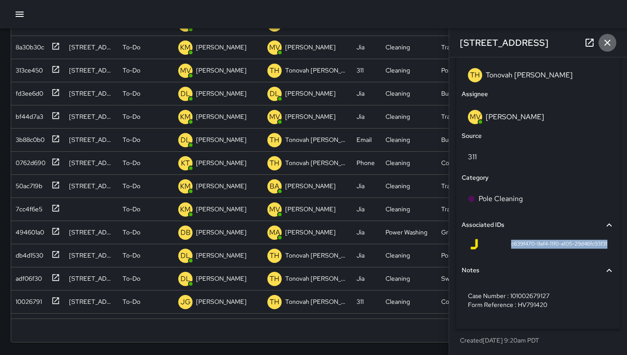
click at [604, 46] on icon "button" at bounding box center [607, 42] width 11 height 11
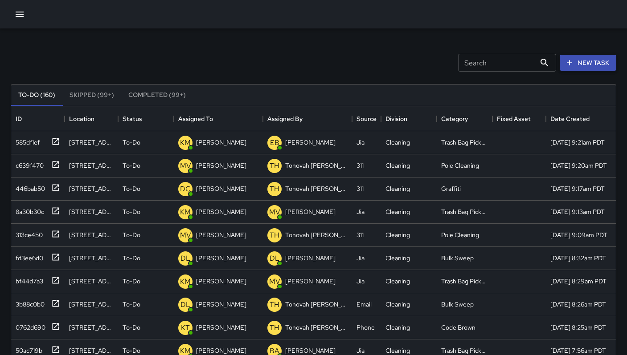
scroll to position [0, 0]
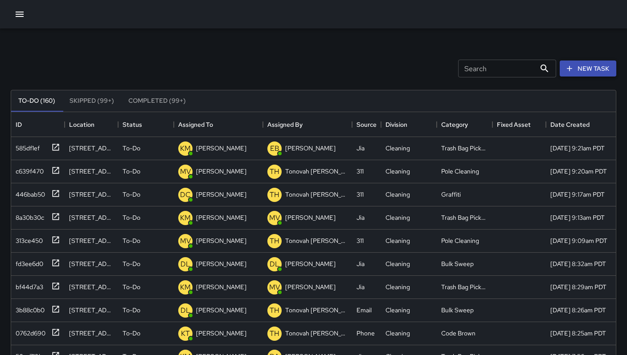
click at [583, 65] on button "New Task" at bounding box center [587, 69] width 57 height 16
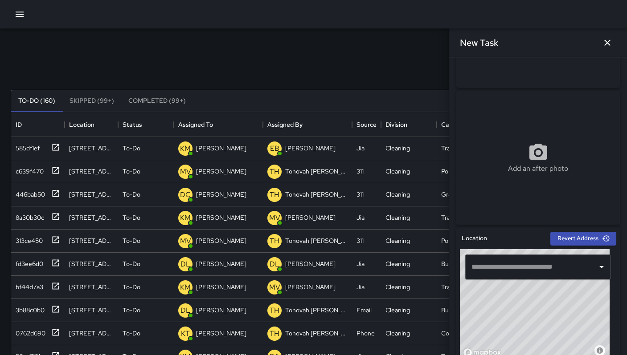
scroll to position [176, 0]
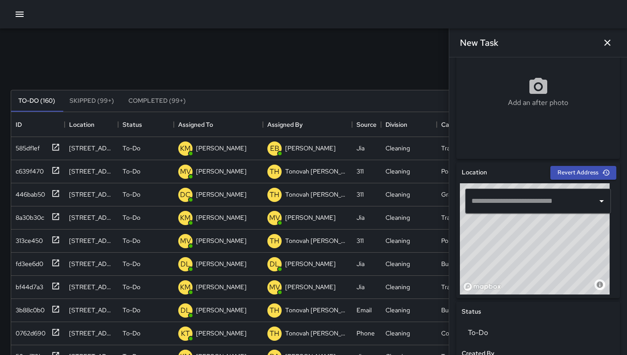
click at [508, 205] on input "text" at bounding box center [531, 201] width 124 height 17
paste input "**********"
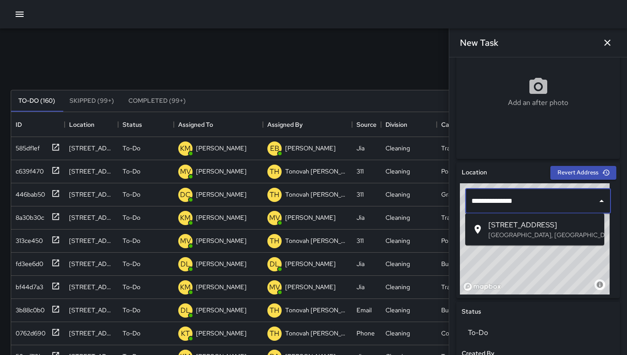
click at [519, 227] on span "321 11th Street" at bounding box center [542, 225] width 109 height 11
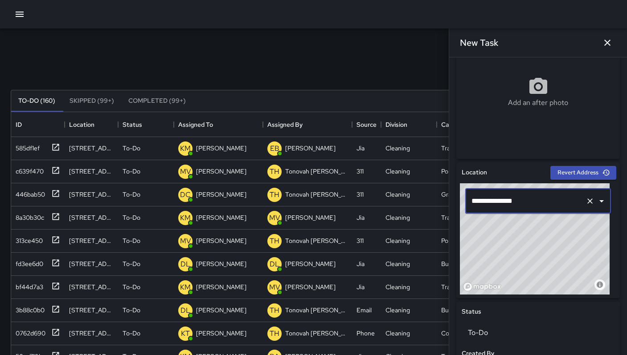
type input "**********"
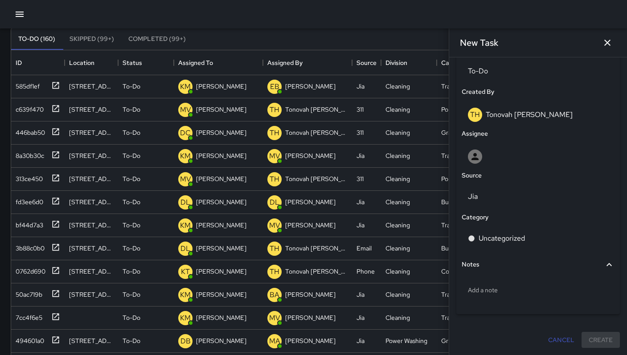
scroll to position [80, 0]
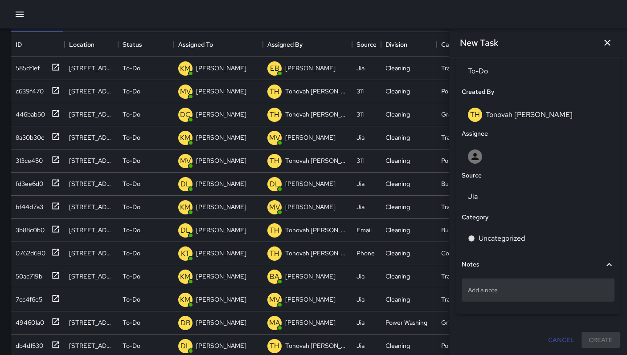
click at [514, 286] on div "Add a note" at bounding box center [537, 290] width 153 height 23
type textarea "**********"
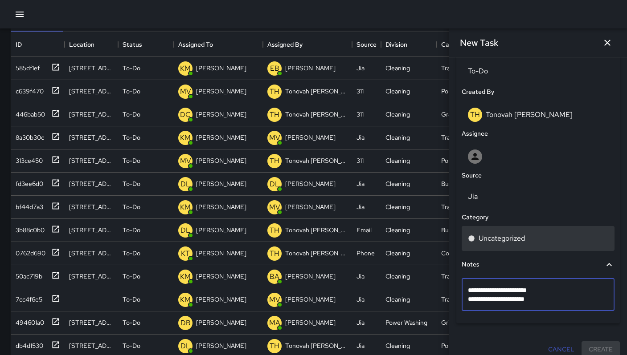
click at [510, 237] on p "Uncategorized" at bounding box center [501, 238] width 46 height 11
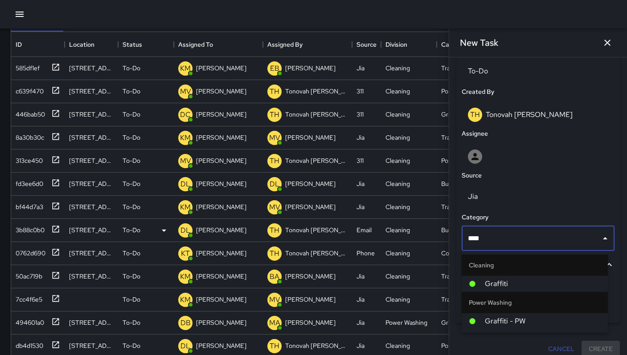
drag, startPoint x: 499, startPoint y: 240, endPoint x: 447, endPoint y: 230, distance: 52.6
click at [447, 230] on div "Search Search New Task To-Do (160) Skipped (99+) Completed (99+) ID Location St…" at bounding box center [313, 197] width 627 height 498
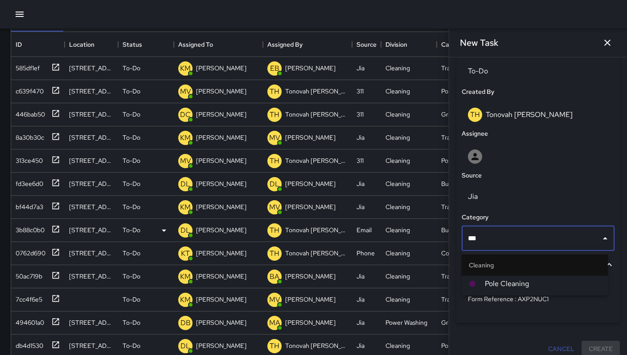
type input "****"
click at [491, 282] on span "Pole Cleaning" at bounding box center [543, 284] width 116 height 11
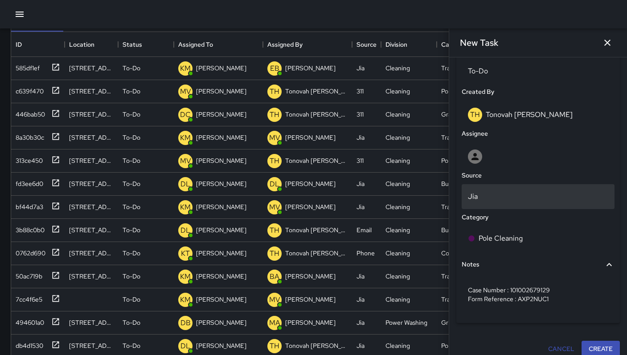
click at [495, 196] on p "Jia" at bounding box center [538, 197] width 140 height 11
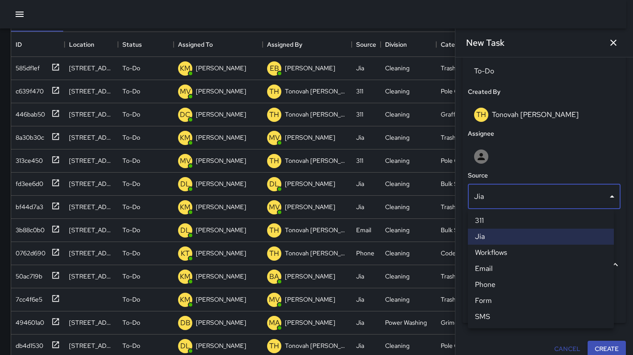
click at [491, 215] on li "311" at bounding box center [541, 221] width 146 height 16
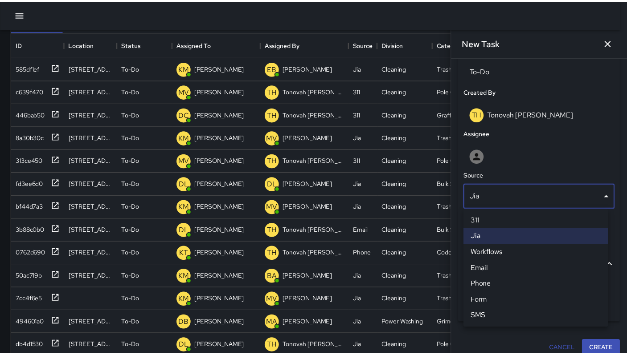
scroll to position [7, 7]
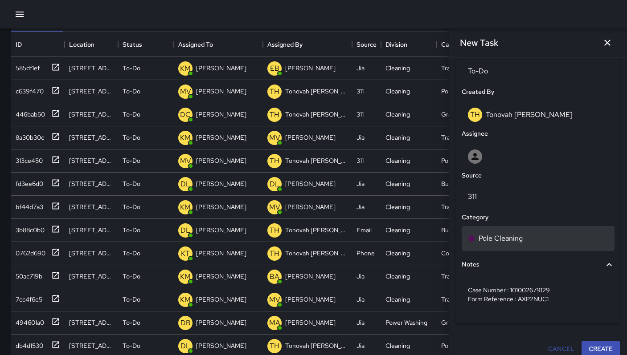
click at [511, 238] on p "Pole Cleaning" at bounding box center [500, 238] width 44 height 11
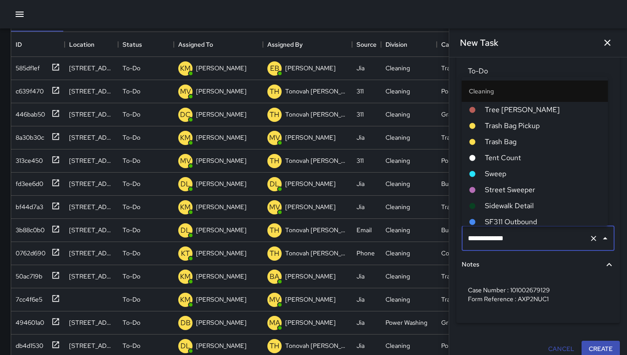
scroll to position [36, 0]
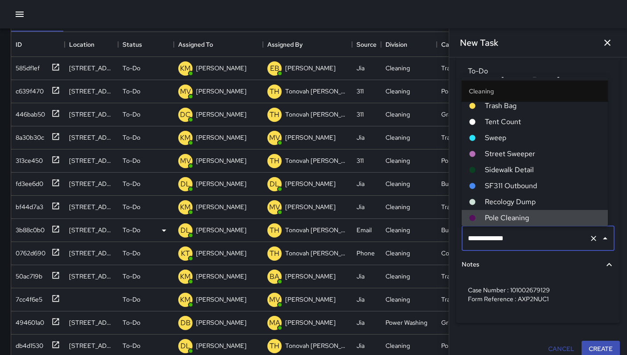
drag, startPoint x: 488, startPoint y: 232, endPoint x: 447, endPoint y: 224, distance: 41.8
click at [447, 224] on div "Search Search New Task To-Do (160) Skipped (99+) Completed (99+) ID Location St…" at bounding box center [313, 197] width 627 height 498
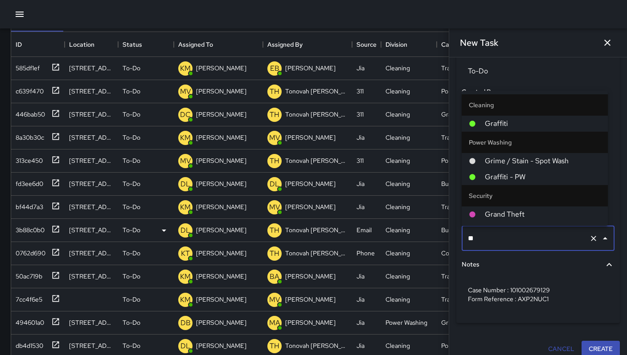
scroll to position [0, 0]
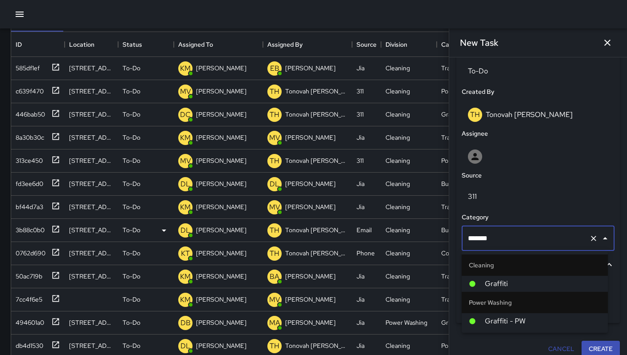
type input "********"
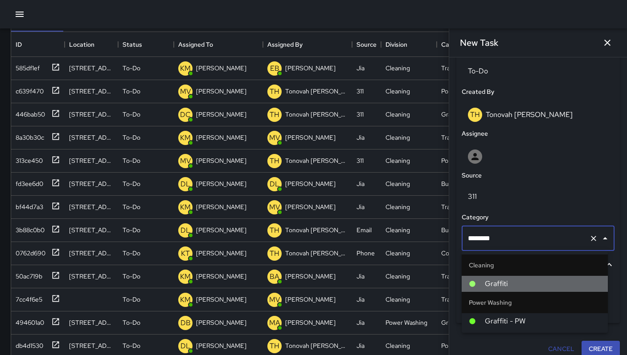
click at [490, 281] on span "Graffiti" at bounding box center [543, 284] width 116 height 11
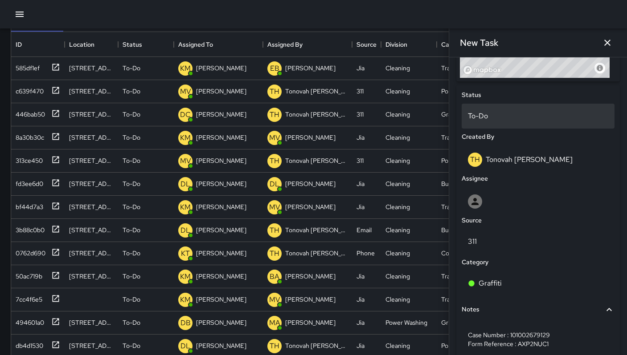
scroll to position [369, 0]
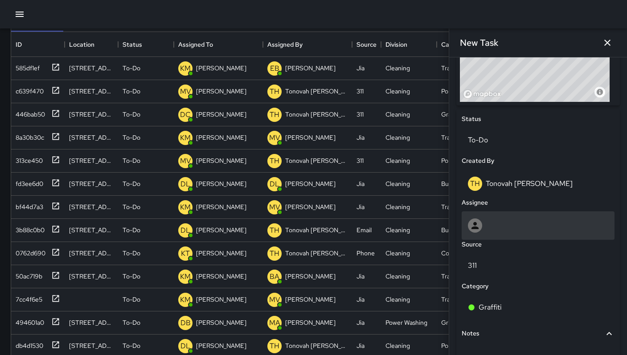
click at [493, 221] on div at bounding box center [538, 226] width 140 height 14
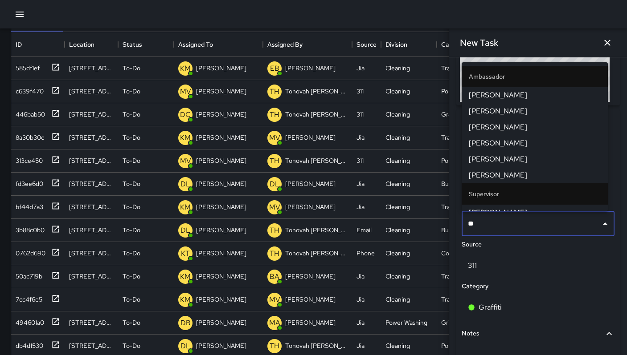
type input "***"
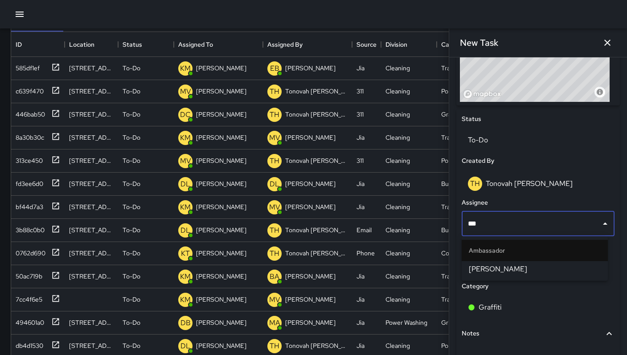
click at [491, 265] on span "Dago Cervantes" at bounding box center [535, 269] width 132 height 11
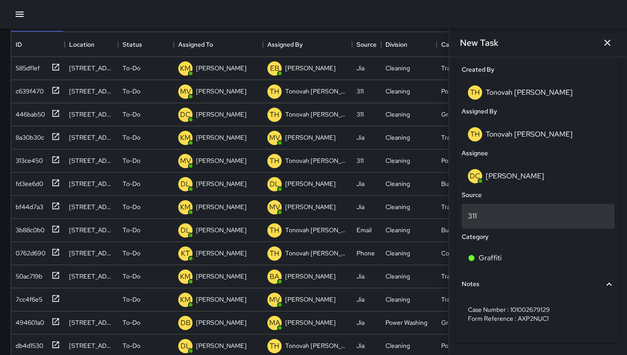
scroll to position [489, 0]
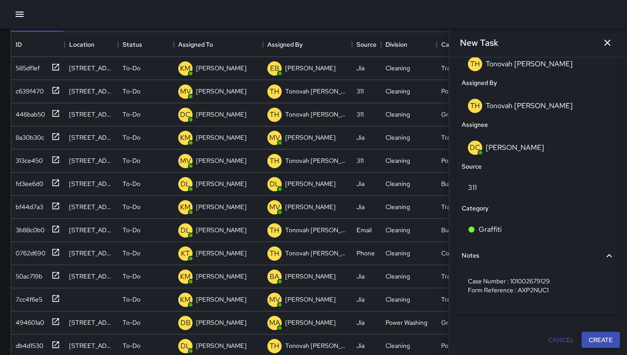
click at [583, 343] on button "Create" at bounding box center [600, 340] width 38 height 16
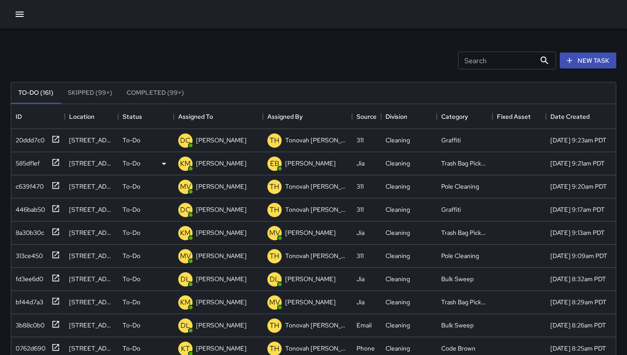
scroll to position [0, 0]
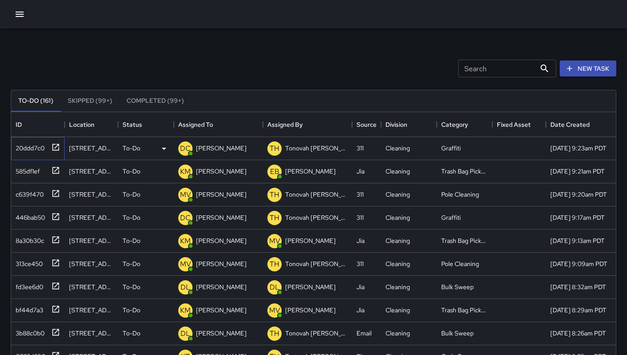
click at [30, 146] on div "20ddd7c0" at bounding box center [28, 146] width 33 height 12
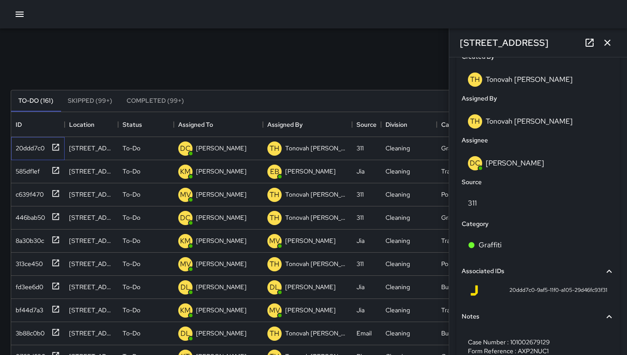
scroll to position [520, 0]
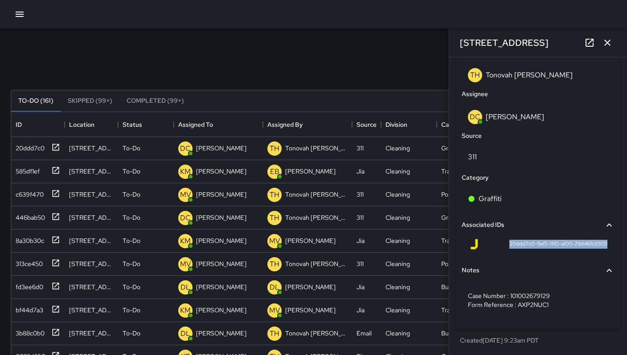
drag, startPoint x: 500, startPoint y: 244, endPoint x: 600, endPoint y: 245, distance: 100.7
click at [600, 245] on div "20ddd7c0-9af5-11f0-a105-29d46fc93f31" at bounding box center [537, 246] width 153 height 21
copy span "20ddd7c0-9af5-11f0-a105-29d46fc93f31"
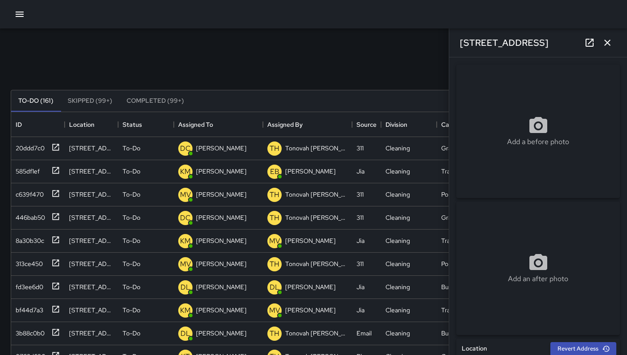
scroll to position [2, 0]
click at [496, 122] on div "Add a before photo" at bounding box center [537, 130] width 163 height 32
type input "**********"
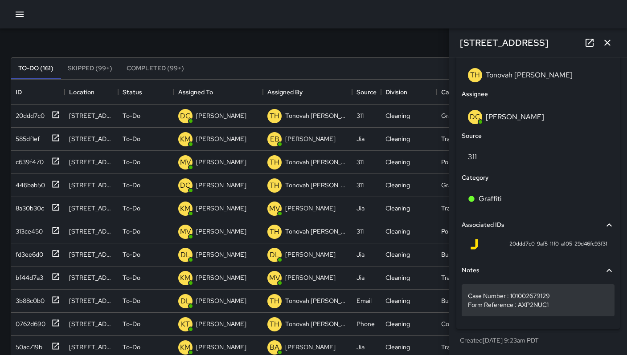
scroll to position [171, 0]
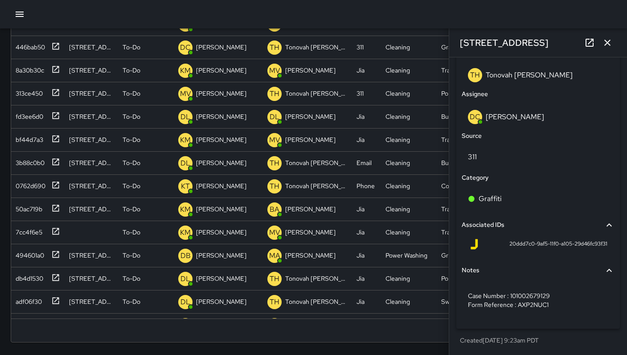
click at [612, 44] on icon "button" at bounding box center [607, 42] width 11 height 11
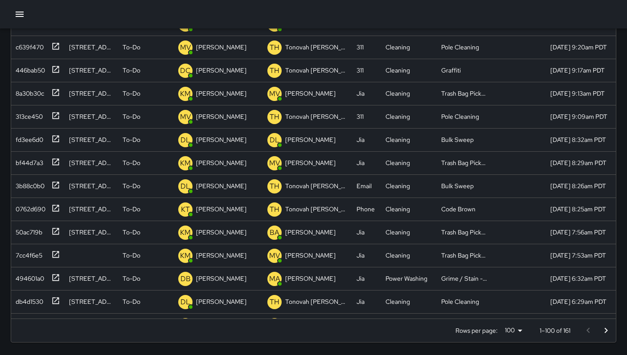
scroll to position [0, 0]
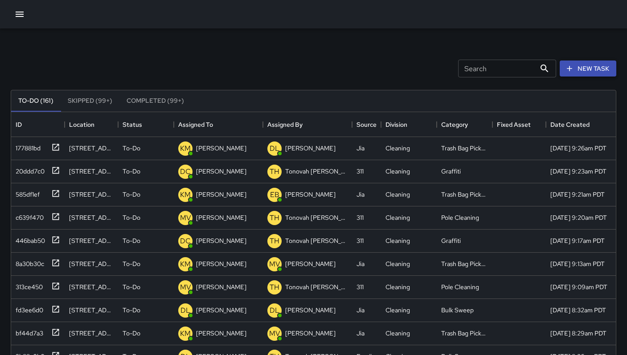
click at [576, 69] on button "New Task" at bounding box center [587, 69] width 57 height 16
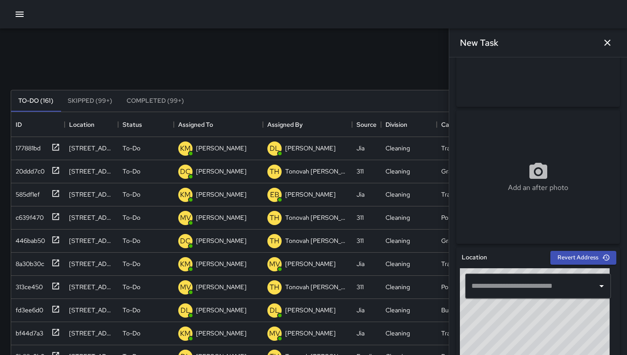
scroll to position [167, 0]
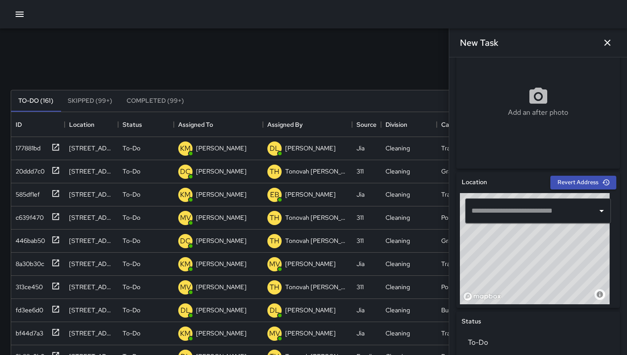
click at [527, 216] on input "text" at bounding box center [531, 211] width 124 height 17
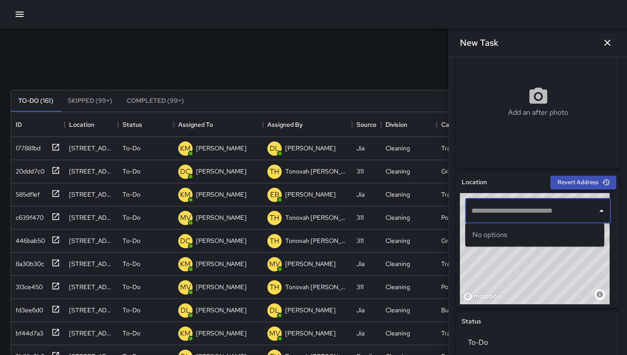
paste input "**********"
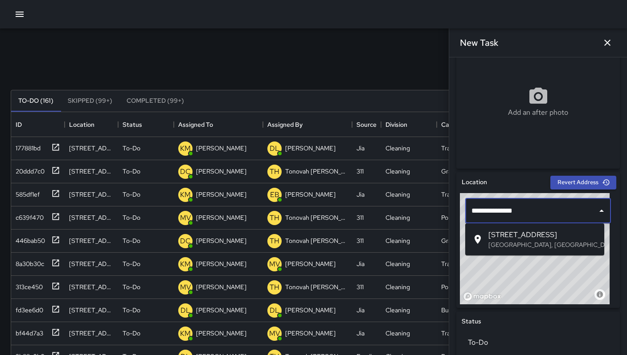
click at [557, 235] on span "321 11th Street" at bounding box center [542, 235] width 109 height 11
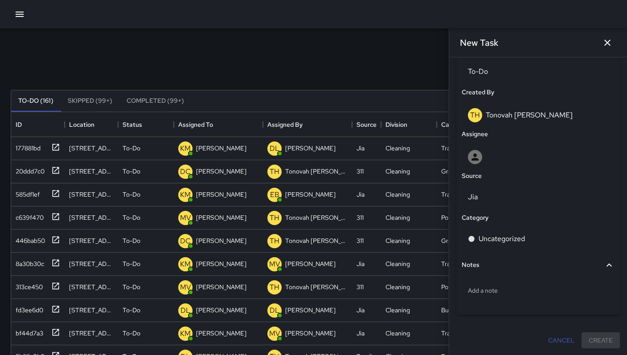
scroll to position [438, 0]
type input "**********"
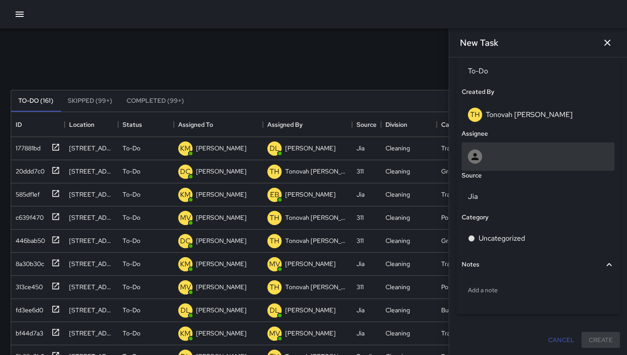
click at [496, 160] on div at bounding box center [538, 157] width 140 height 14
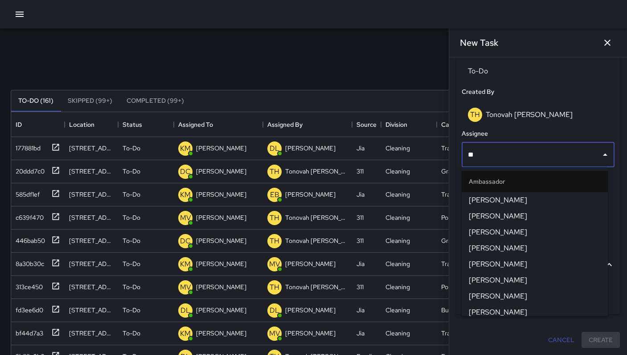
type input "***"
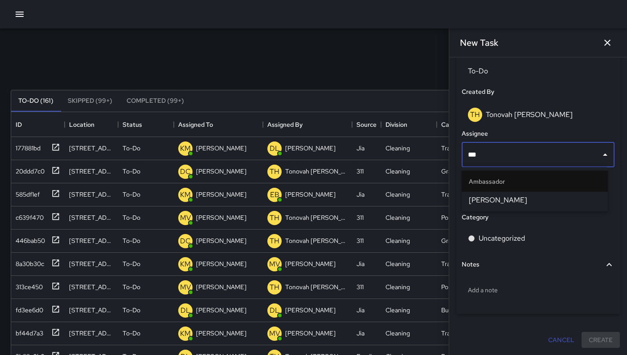
click at [490, 201] on span "Dago Cervantes" at bounding box center [535, 200] width 132 height 11
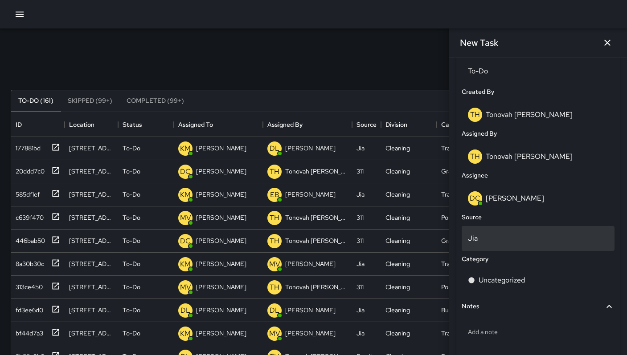
click at [491, 241] on p "Jia" at bounding box center [538, 238] width 140 height 11
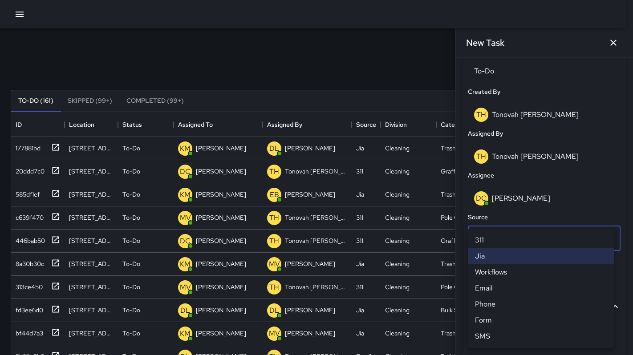
click at [491, 240] on li "311" at bounding box center [541, 241] width 146 height 16
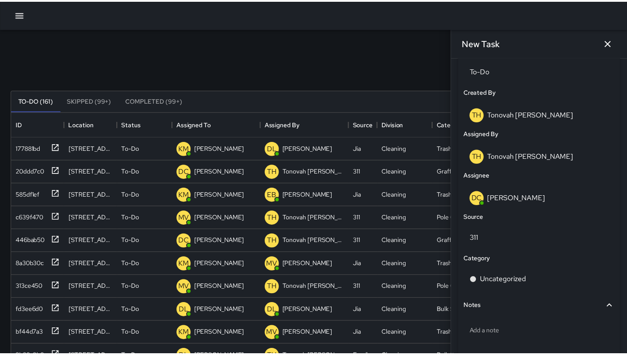
scroll to position [7, 7]
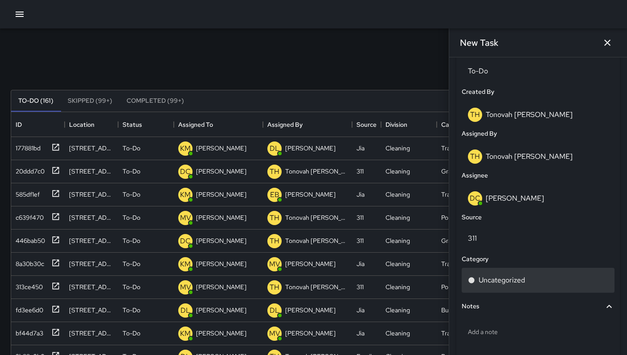
click at [495, 275] on div "Uncategorized" at bounding box center [537, 280] width 153 height 25
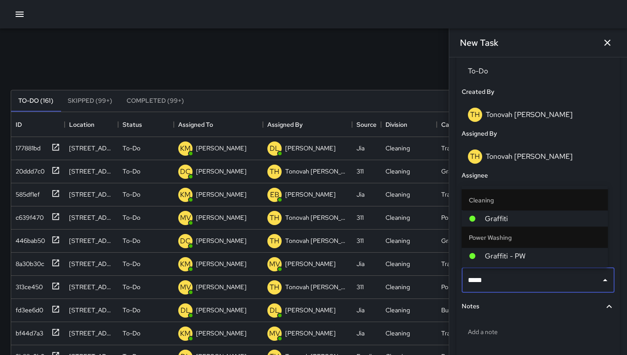
type input "******"
click at [531, 216] on span "Graffiti" at bounding box center [543, 219] width 116 height 11
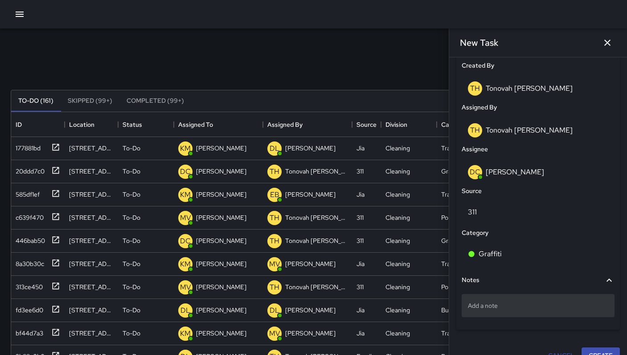
scroll to position [480, 0]
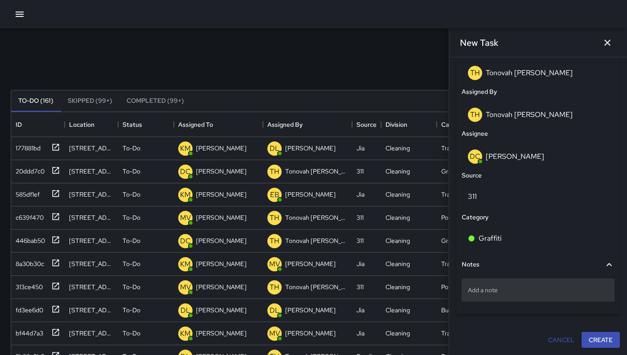
click at [527, 285] on div "Add a note" at bounding box center [537, 290] width 153 height 23
type textarea "**********"
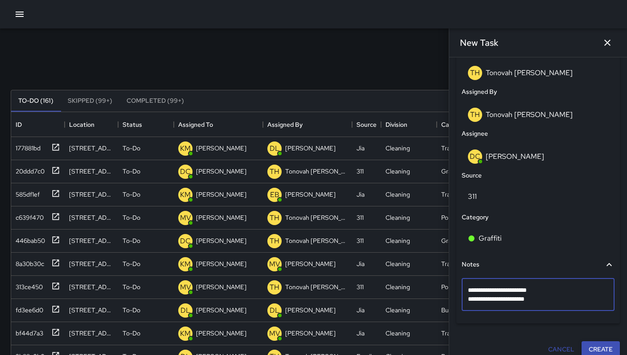
click at [590, 352] on button "Create" at bounding box center [600, 350] width 38 height 16
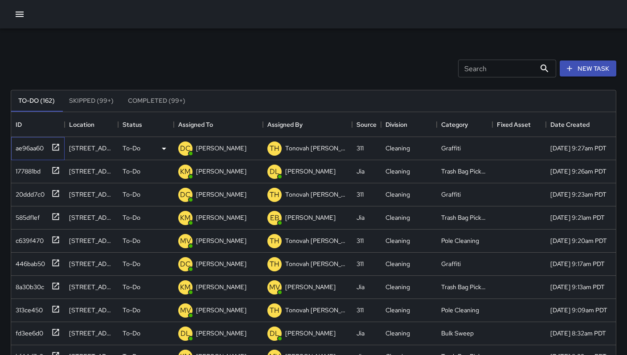
click at [35, 146] on div "ae96aa60" at bounding box center [28, 146] width 32 height 12
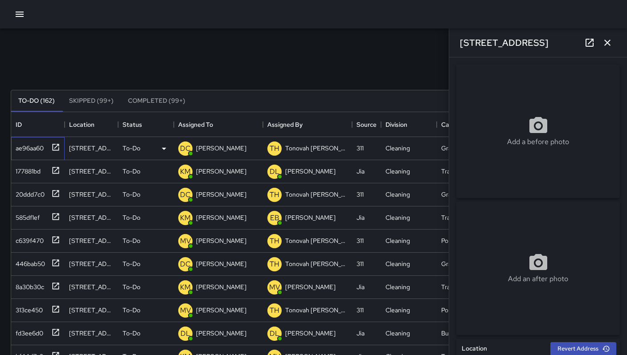
type input "**********"
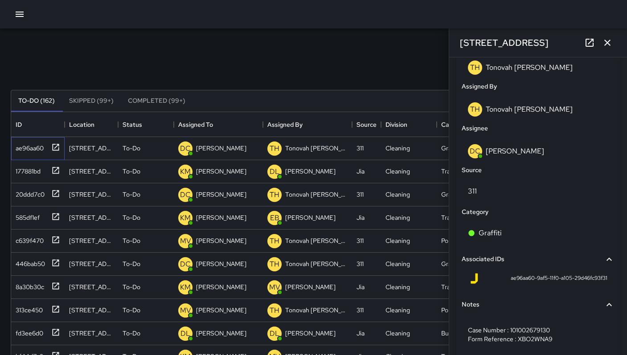
scroll to position [520, 0]
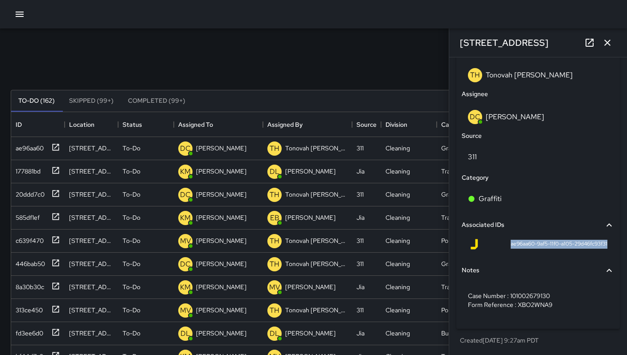
drag, startPoint x: 502, startPoint y: 245, endPoint x: 602, endPoint y: 249, distance: 100.3
click at [602, 249] on div "ae96aa60-9af5-11f0-a105-29d46fc93f31" at bounding box center [537, 246] width 153 height 21
copy span "ae96aa60-9af5-11f0-a105-29d46fc93f31"
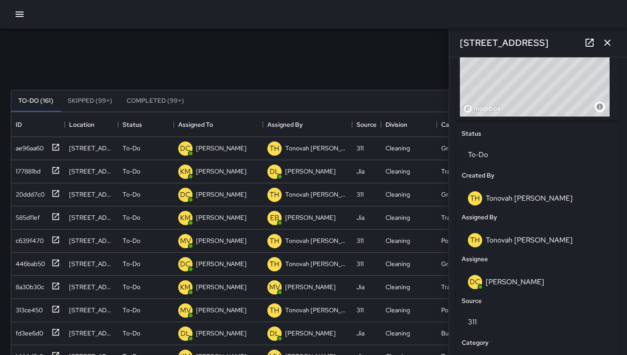
scroll to position [54, 0]
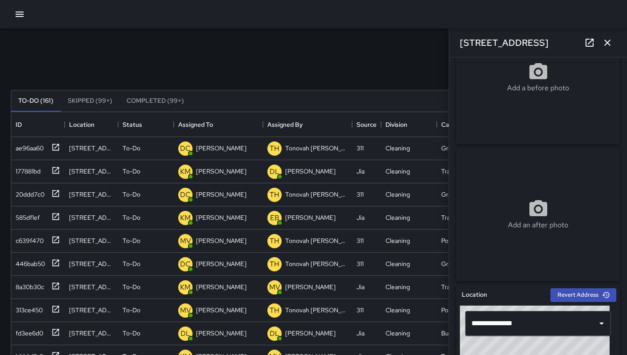
click at [532, 94] on div "Add a before photo" at bounding box center [537, 78] width 163 height 134
type input "**********"
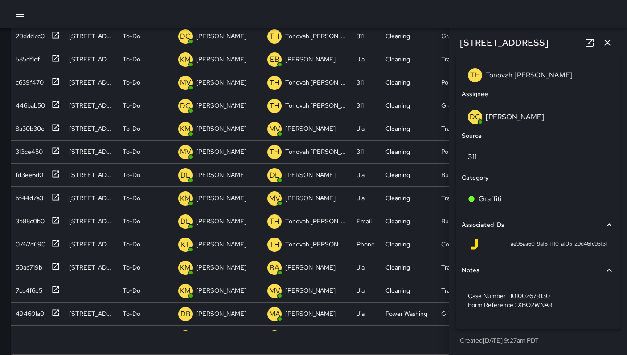
scroll to position [171, 0]
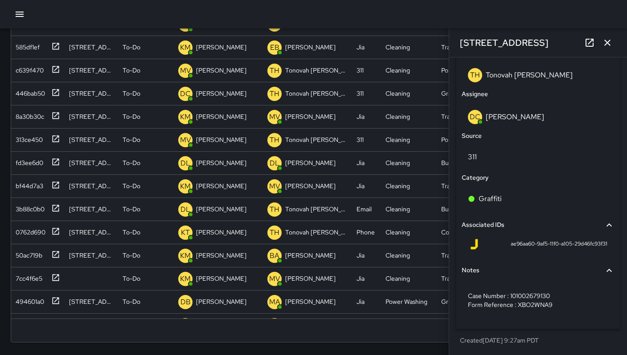
click at [608, 47] on icon "button" at bounding box center [607, 42] width 11 height 11
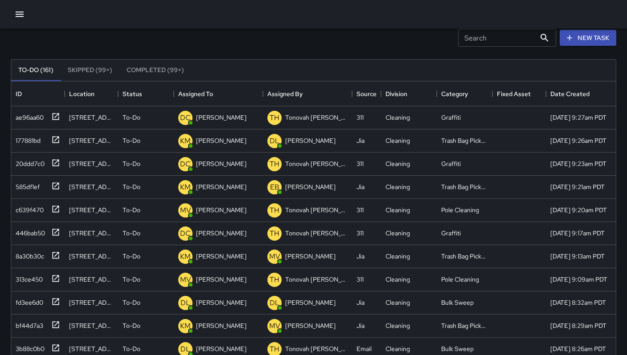
scroll to position [0, 0]
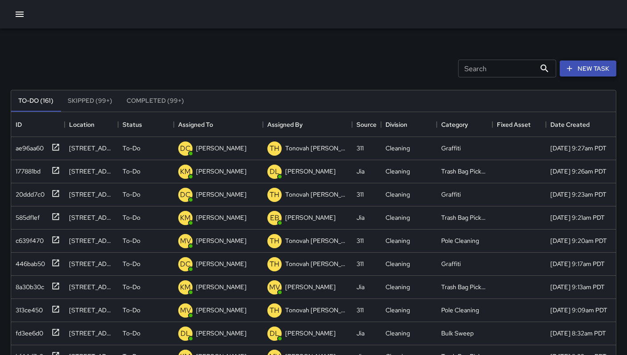
click at [573, 71] on icon "button" at bounding box center [569, 68] width 9 height 9
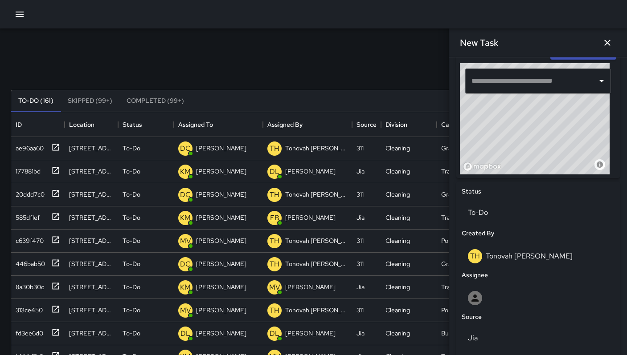
scroll to position [438, 0]
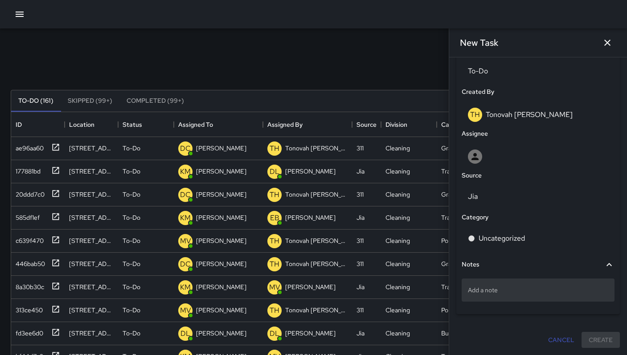
click at [510, 290] on p "Add a note" at bounding box center [538, 290] width 140 height 9
click at [511, 290] on textarea at bounding box center [538, 290] width 140 height 9
type textarea "**********"
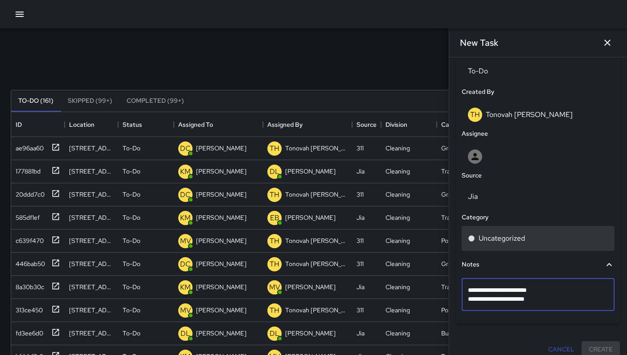
click at [526, 231] on div "Uncategorized" at bounding box center [537, 238] width 153 height 25
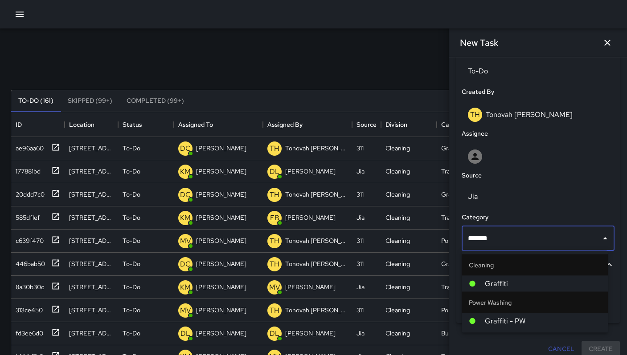
type input "********"
click at [508, 285] on span "Graffiti" at bounding box center [543, 284] width 116 height 11
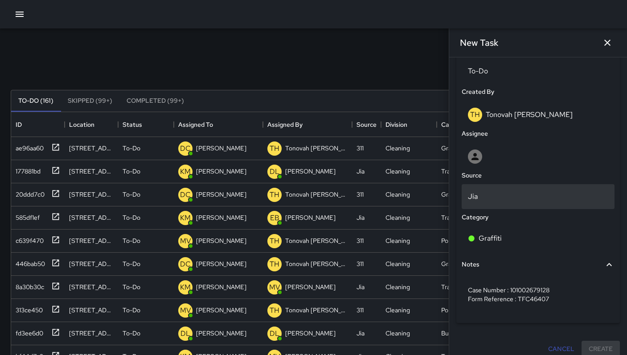
click at [494, 196] on p "Jia" at bounding box center [538, 197] width 140 height 11
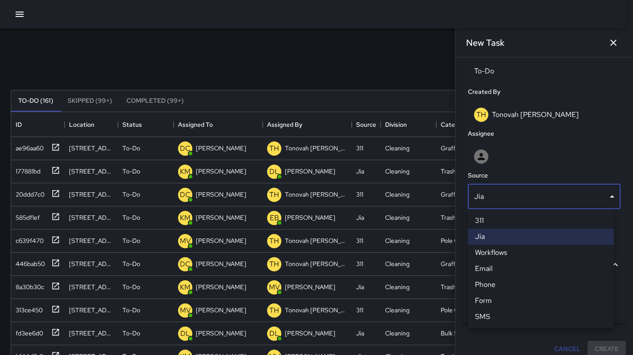
click at [491, 222] on li "311" at bounding box center [541, 221] width 146 height 16
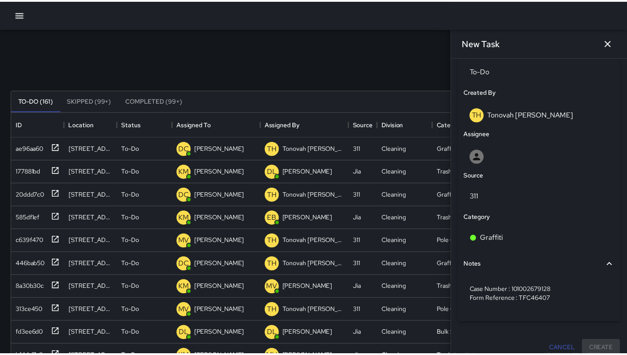
scroll to position [7, 7]
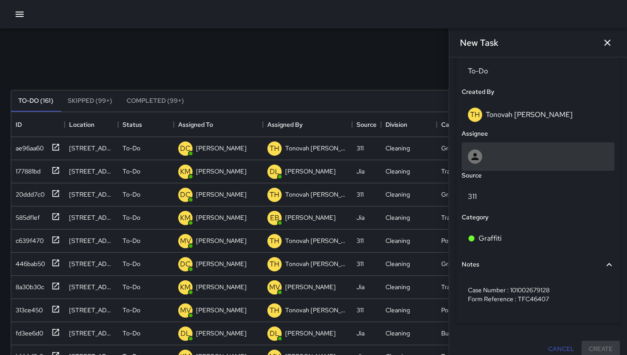
click at [492, 147] on div at bounding box center [537, 157] width 153 height 29
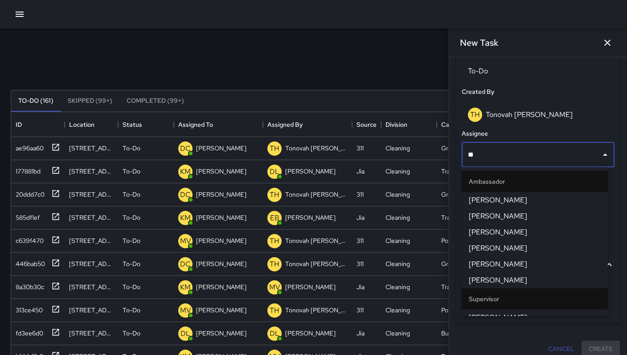
type input "***"
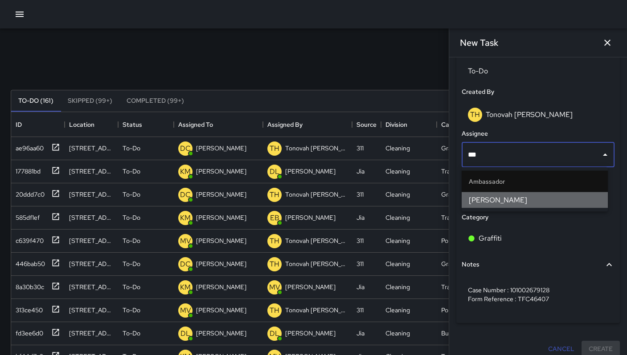
click at [509, 202] on span "Dago Cervantes" at bounding box center [535, 200] width 132 height 11
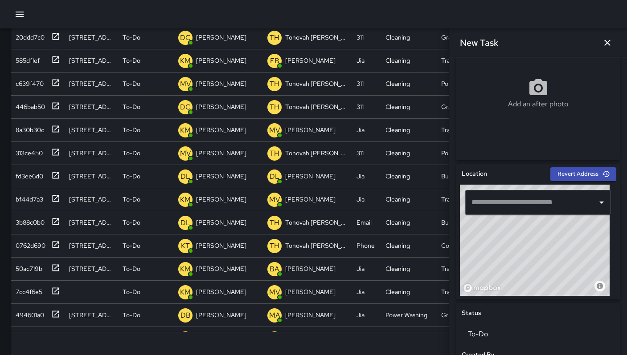
scroll to position [188, 0]
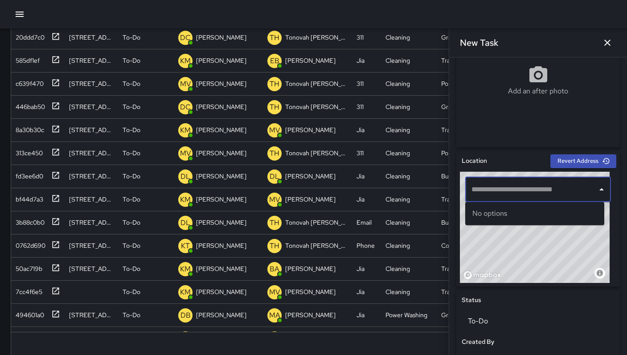
click at [527, 186] on input "text" at bounding box center [531, 189] width 124 height 17
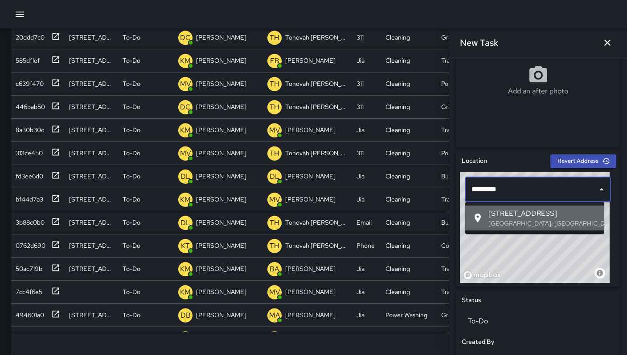
click at [527, 222] on p "San Francisco, CA, USA" at bounding box center [542, 223] width 109 height 9
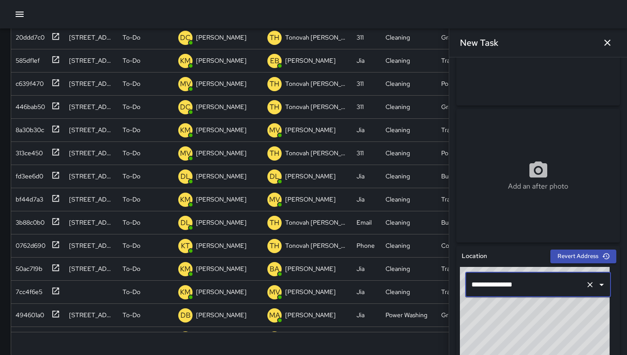
scroll to position [0, 0]
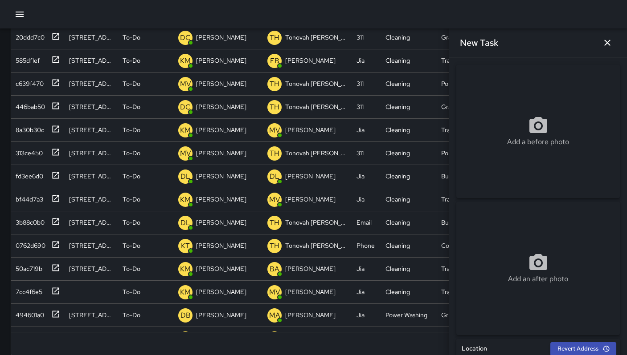
type input "**********"
click at [536, 129] on icon at bounding box center [537, 125] width 21 height 21
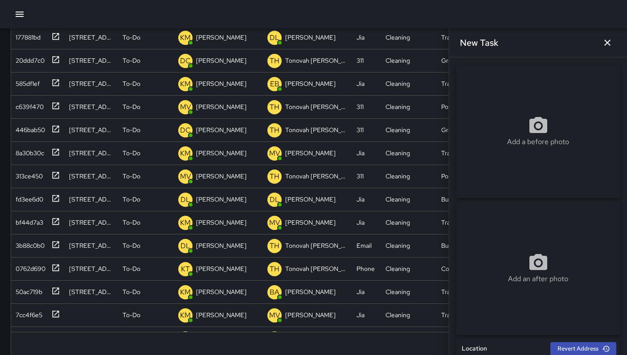
type input "**********"
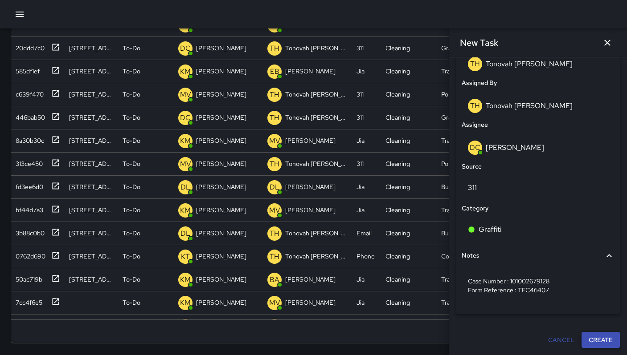
scroll to position [171, 0]
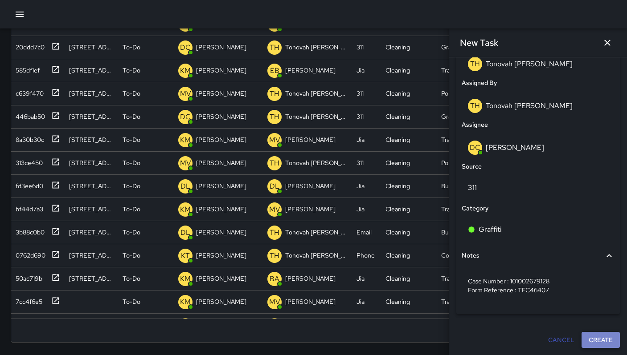
click at [590, 342] on button "Create" at bounding box center [600, 340] width 38 height 16
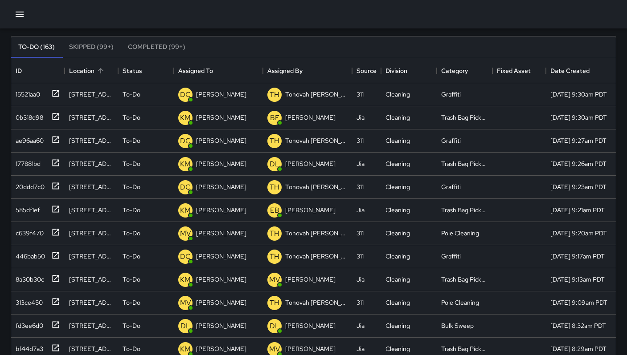
scroll to position [0, 0]
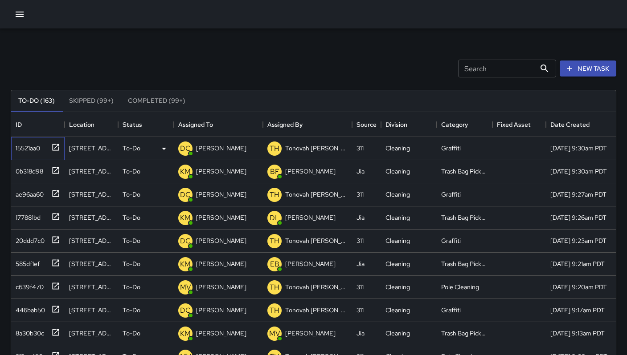
click at [22, 147] on div "15521aa0" at bounding box center [26, 146] width 28 height 12
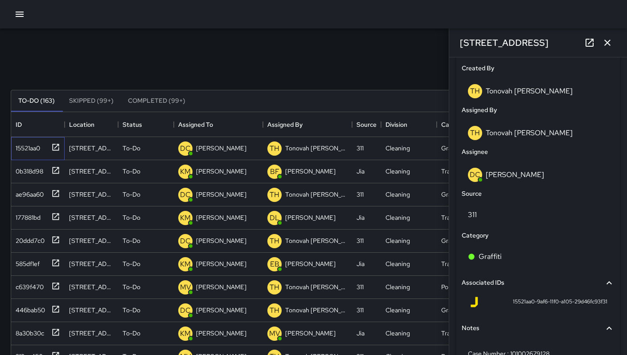
scroll to position [498, 0]
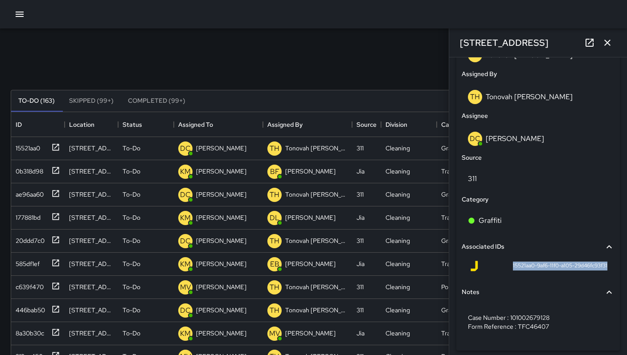
drag, startPoint x: 500, startPoint y: 266, endPoint x: 595, endPoint y: 273, distance: 95.1
click at [595, 273] on div "15521aa0-9af6-11f0-a105-29d46fc93f31" at bounding box center [537, 267] width 153 height 21
copy span "15521aa0-9af6-11f0-a105-29d46fc93f31"
click at [604, 47] on icon "button" at bounding box center [607, 42] width 11 height 11
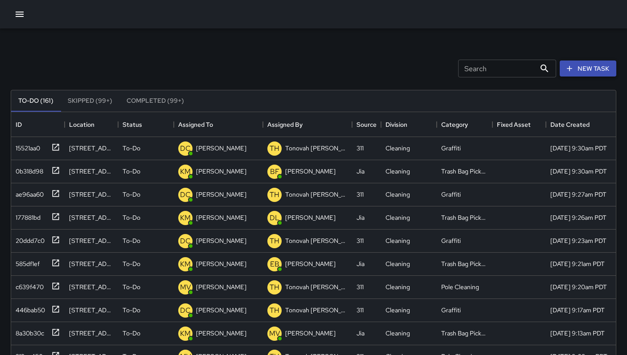
click at [594, 69] on button "New Task" at bounding box center [587, 69] width 57 height 16
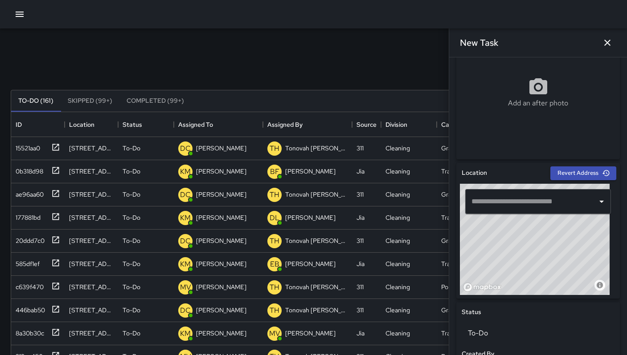
scroll to position [291, 0]
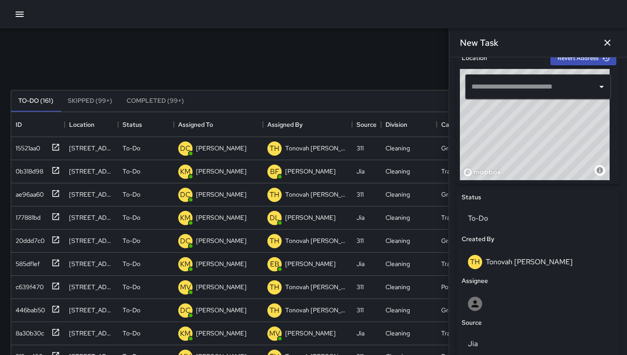
click at [489, 85] on input "text" at bounding box center [531, 86] width 124 height 17
paste input "**********"
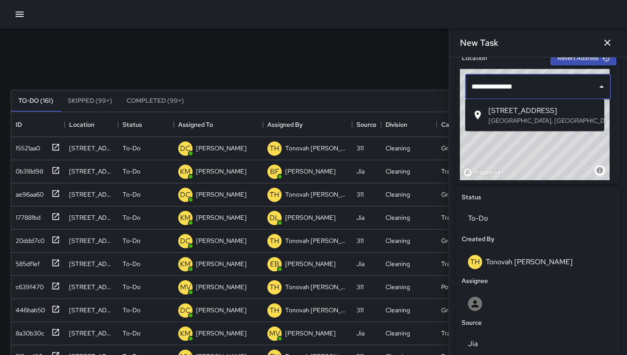
type input "**********"
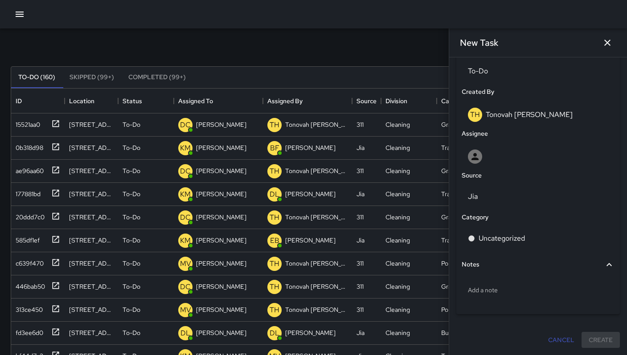
scroll to position [70, 0]
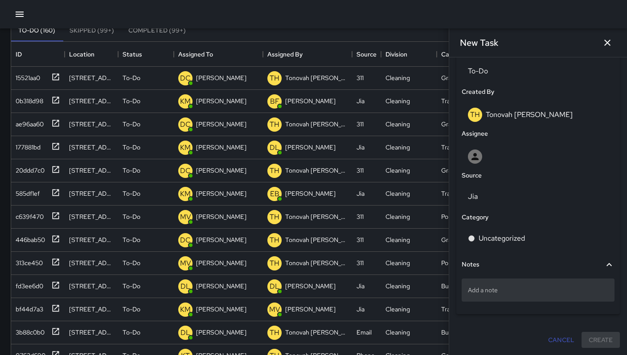
click at [520, 290] on p "Add a note" at bounding box center [538, 290] width 140 height 9
type textarea "**********"
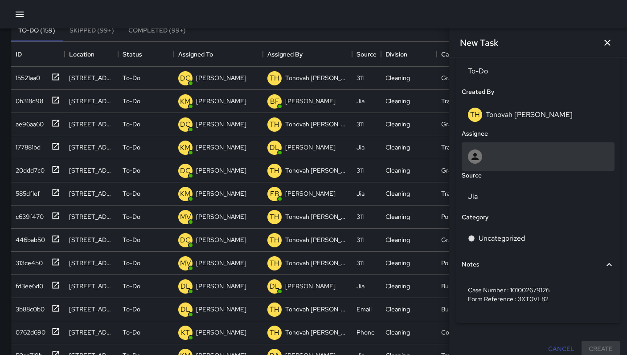
click at [491, 156] on div at bounding box center [538, 157] width 140 height 14
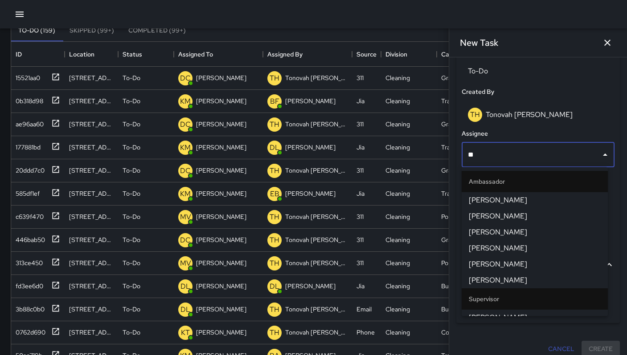
type input "***"
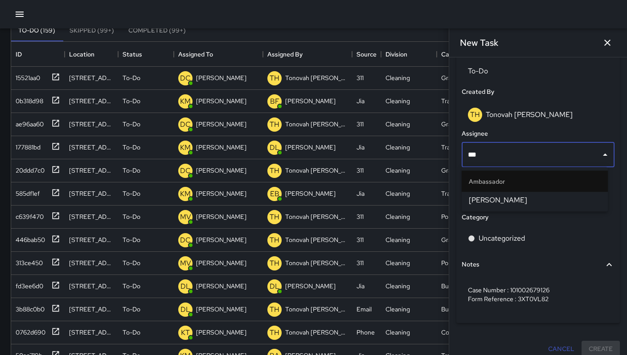
click at [519, 199] on span "Dago Cervantes" at bounding box center [535, 200] width 132 height 11
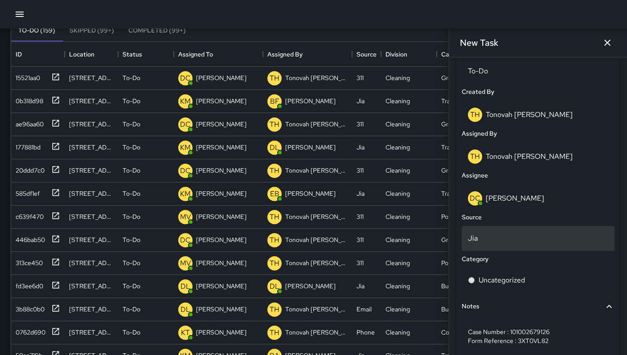
click at [495, 234] on p "Jia" at bounding box center [538, 238] width 140 height 11
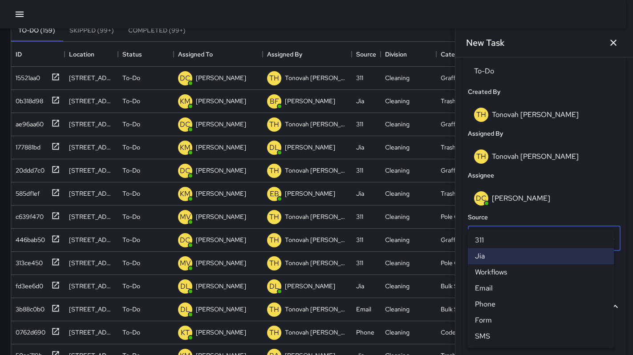
click at [490, 234] on li "311" at bounding box center [541, 241] width 146 height 16
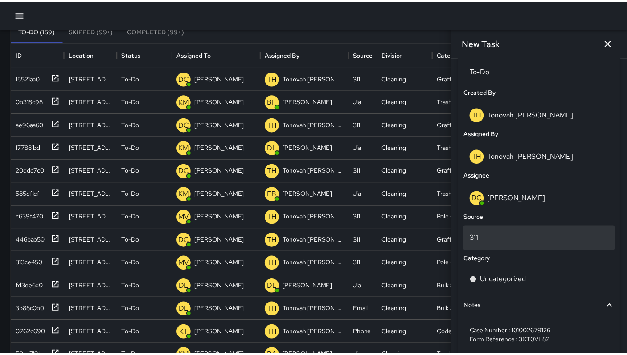
scroll to position [7, 7]
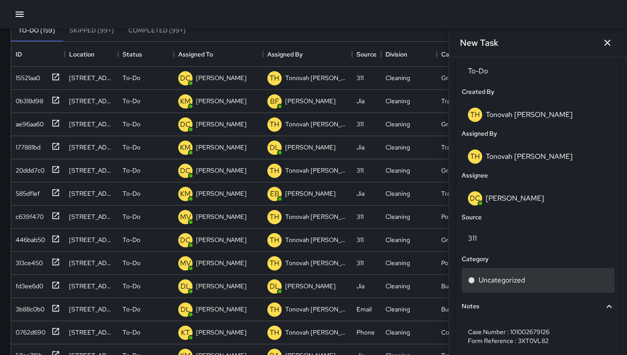
click at [490, 275] on p "Uncategorized" at bounding box center [501, 280] width 46 height 11
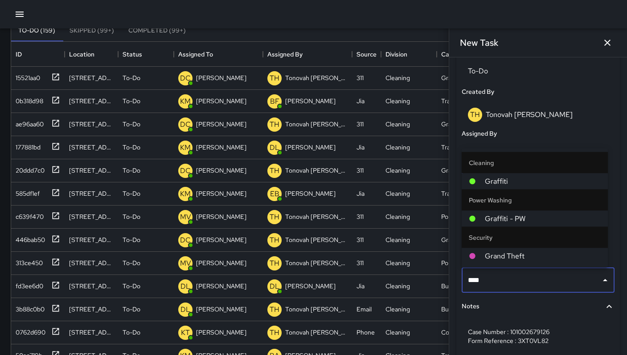
type input "*****"
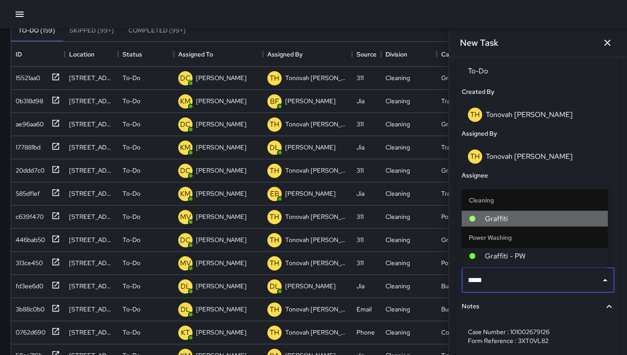
click at [503, 220] on span "Graffiti" at bounding box center [543, 219] width 116 height 11
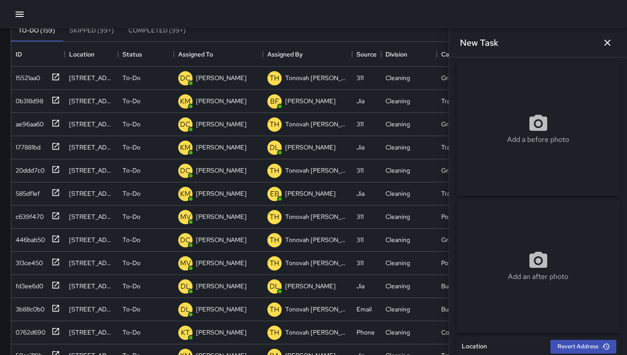
scroll to position [0, 0]
click at [527, 112] on div "Add a before photo" at bounding box center [537, 132] width 163 height 134
type input "**********"
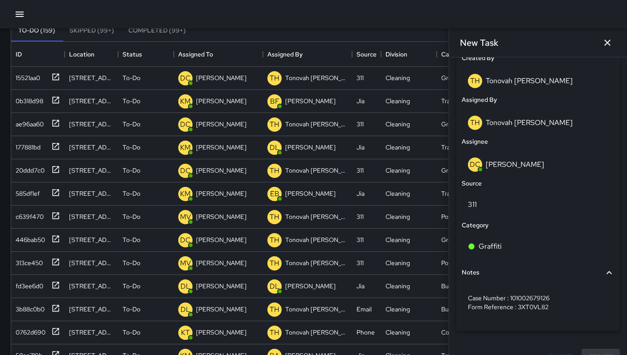
scroll to position [489, 0]
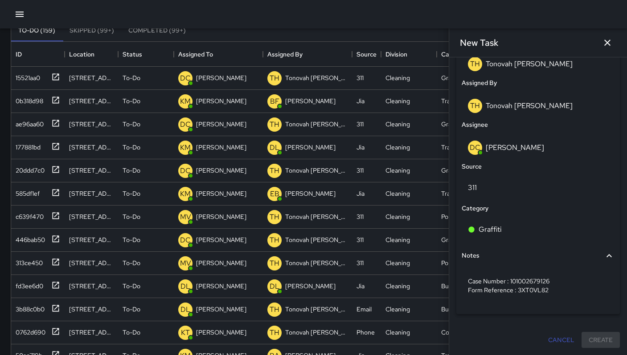
click at [592, 336] on div "Cancel Create" at bounding box center [537, 340] width 163 height 16
click at [593, 337] on div "Cancel Create" at bounding box center [537, 340] width 163 height 16
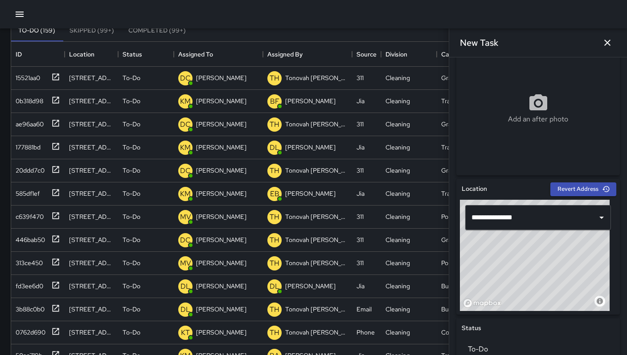
scroll to position [157, 0]
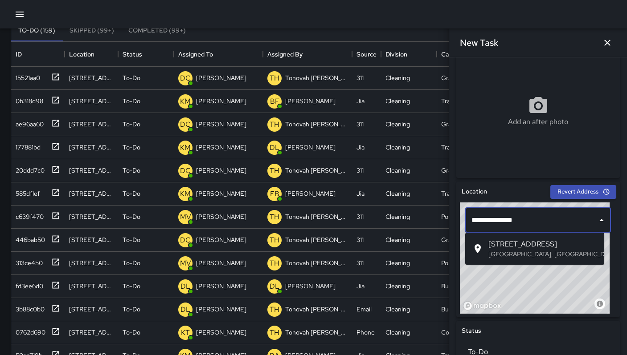
click at [520, 219] on input "**********" at bounding box center [531, 220] width 124 height 17
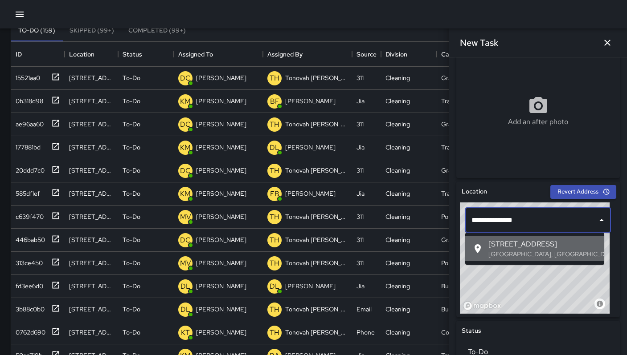
click at [517, 240] on li "321 11th Street San Francisco, CA, USA" at bounding box center [534, 249] width 139 height 25
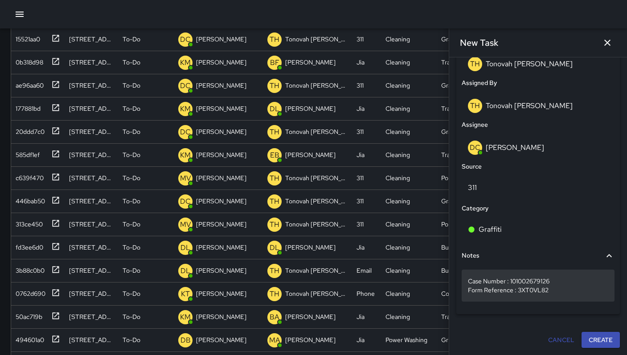
scroll to position [155, 0]
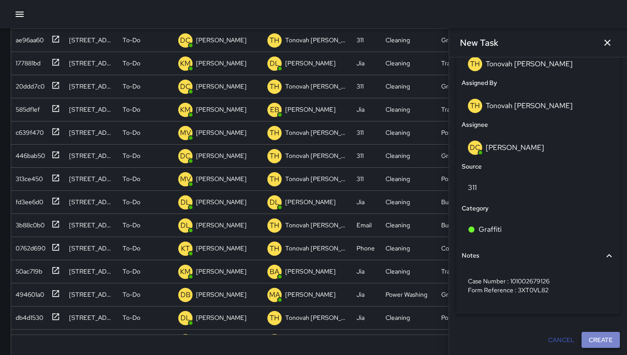
click at [589, 339] on button "Create" at bounding box center [600, 340] width 38 height 16
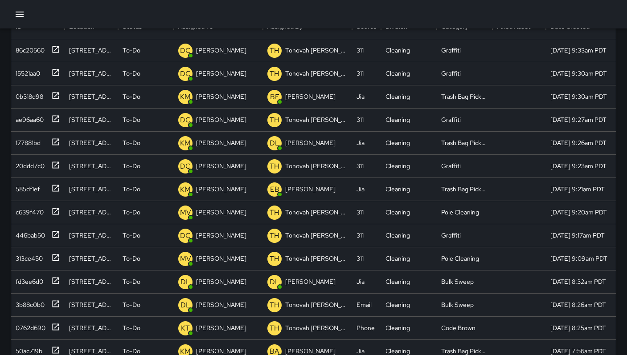
scroll to position [0, 0]
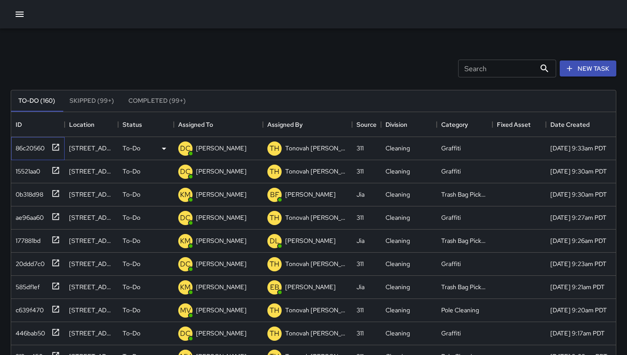
click at [34, 145] on div "86c20560" at bounding box center [28, 146] width 33 height 12
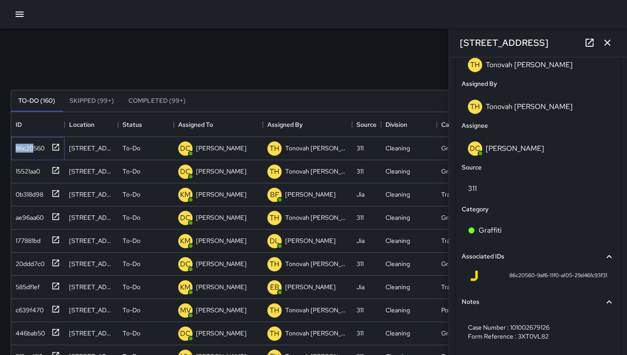
scroll to position [520, 0]
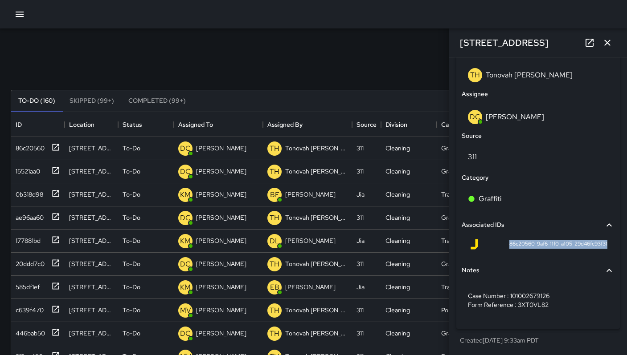
drag, startPoint x: 511, startPoint y: 243, endPoint x: 606, endPoint y: 250, distance: 94.7
click at [606, 251] on div "86c20560-9af6-11f0-a105-29d46fc93f31" at bounding box center [537, 246] width 153 height 21
copy span "86c20560-9af6-11f0-a105-29d46fc93f31"
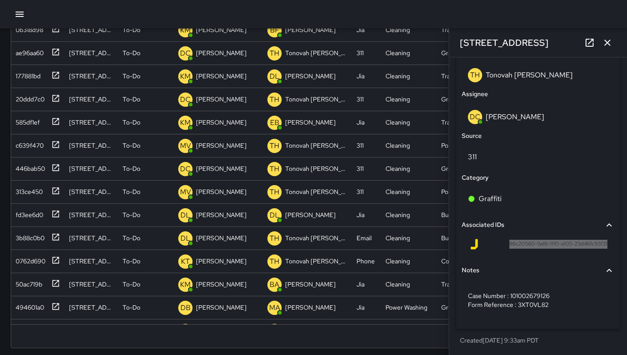
scroll to position [171, 0]
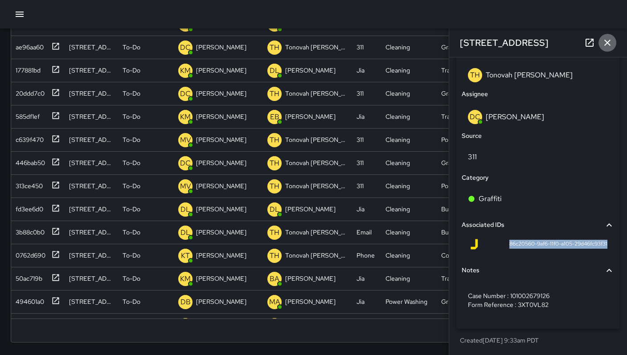
click at [605, 45] on icon "button" at bounding box center [607, 43] width 6 height 6
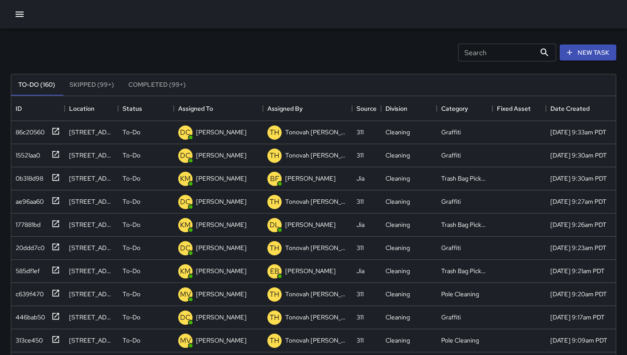
scroll to position [0, 0]
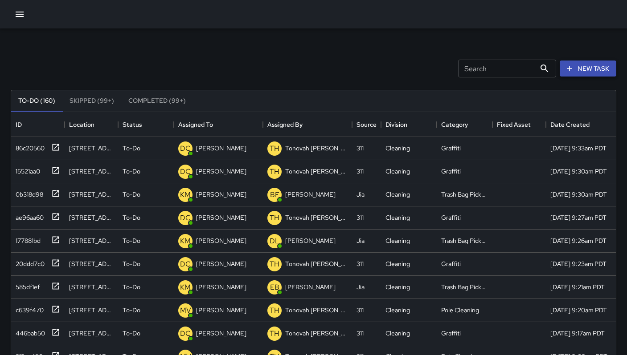
click at [572, 71] on icon "button" at bounding box center [569, 68] width 9 height 9
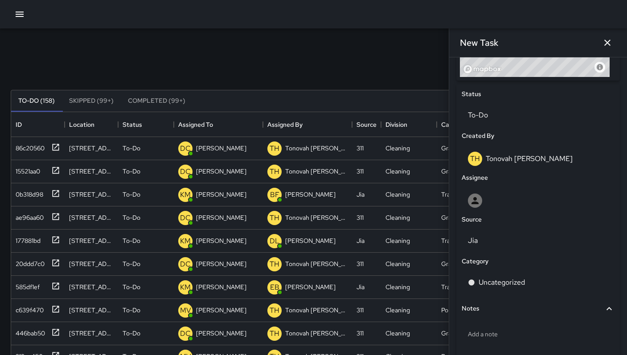
scroll to position [438, 0]
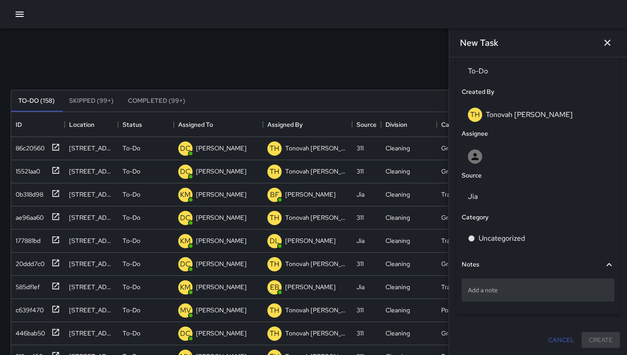
click at [515, 291] on p "Add a note" at bounding box center [538, 290] width 140 height 9
click at [515, 291] on textarea at bounding box center [538, 290] width 140 height 9
type textarea "**********"
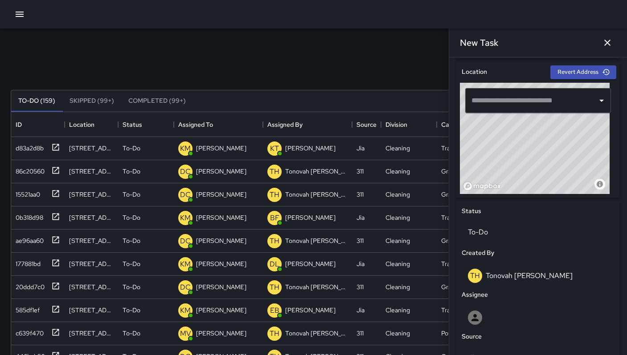
scroll to position [277, 0]
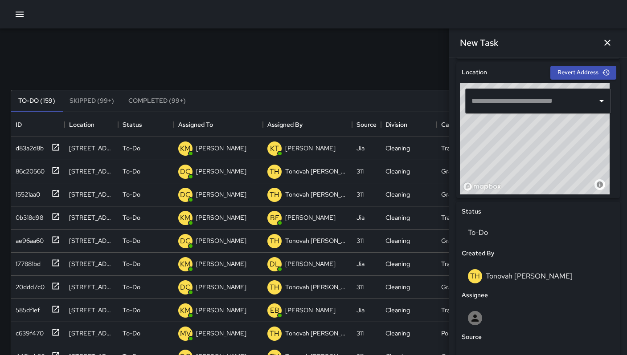
click at [520, 105] on input "text" at bounding box center [531, 101] width 124 height 17
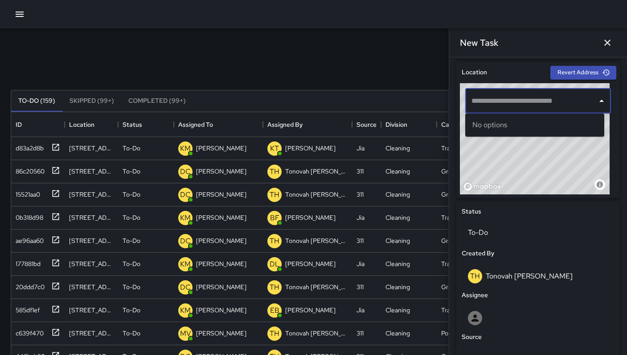
paste input "**********"
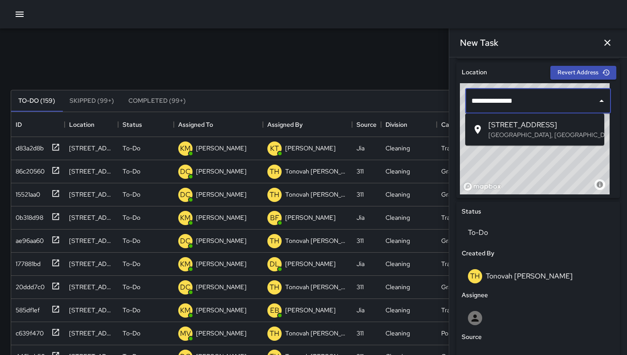
click at [541, 135] on p "San Francisco, CA, USA" at bounding box center [542, 135] width 109 height 9
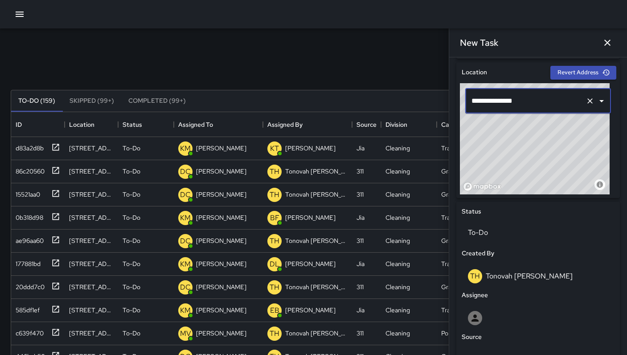
type input "**********"
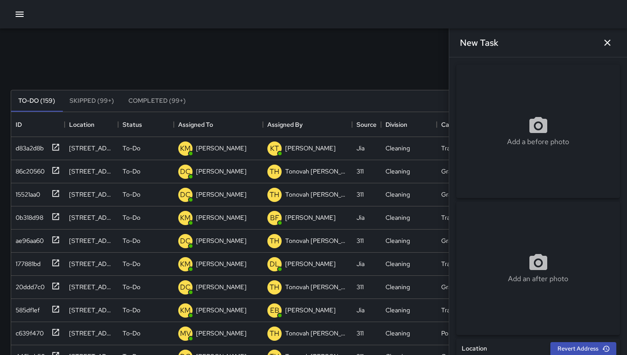
click at [510, 97] on div "Add a before photo" at bounding box center [537, 132] width 163 height 134
type input "**********"
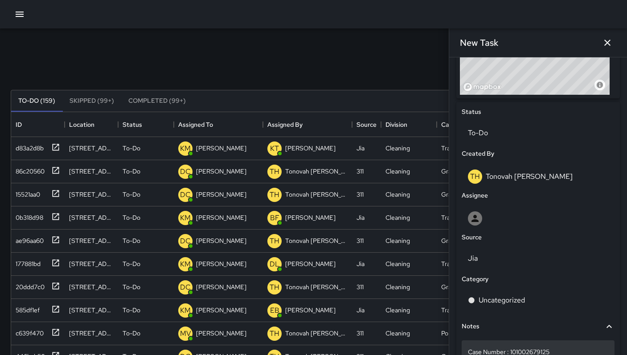
scroll to position [447, 0]
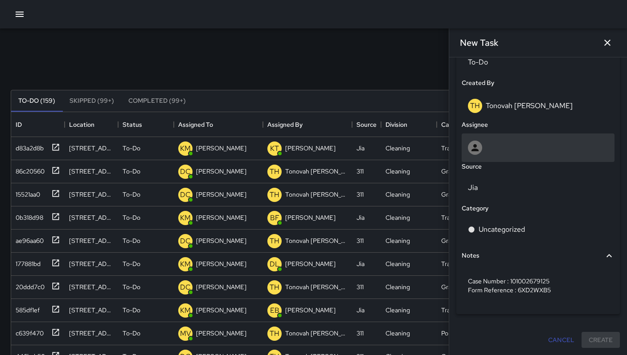
click at [496, 151] on div at bounding box center [538, 148] width 140 height 14
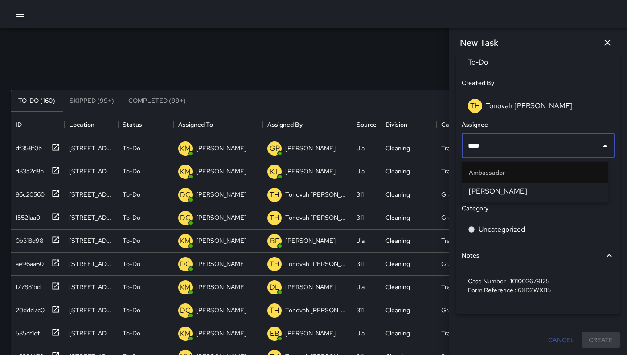
drag, startPoint x: 491, startPoint y: 151, endPoint x: 461, endPoint y: 144, distance: 31.1
click at [461, 144] on div "**** ​" at bounding box center [538, 146] width 156 height 29
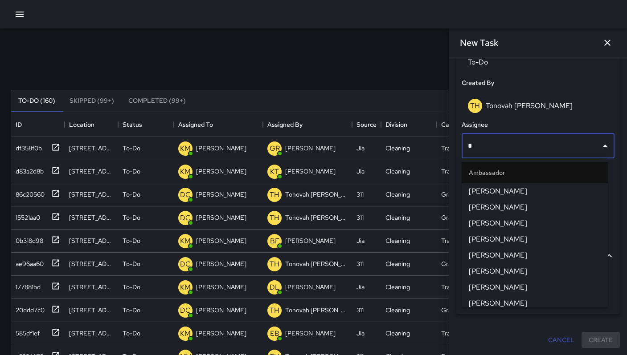
type input "**"
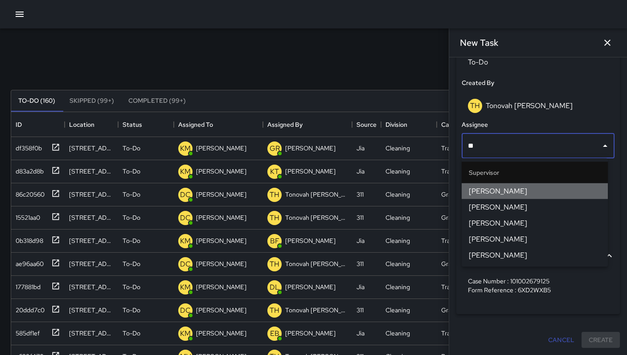
click at [477, 194] on span "DeAndre Barney" at bounding box center [535, 191] width 132 height 11
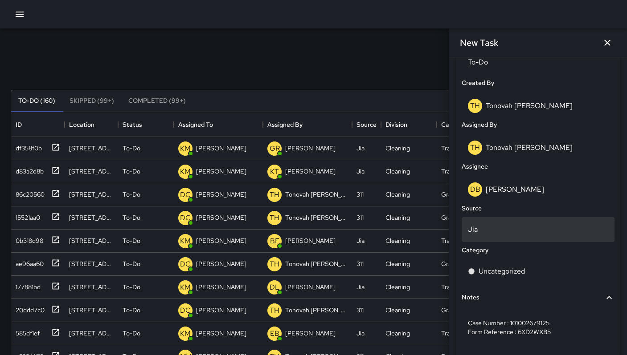
click at [491, 230] on p "Jia" at bounding box center [538, 230] width 140 height 11
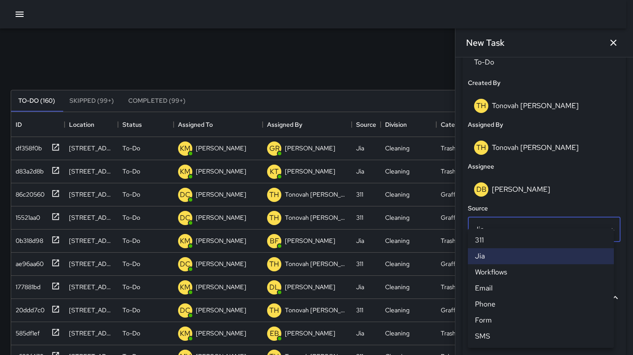
click at [491, 237] on li "311" at bounding box center [541, 241] width 146 height 16
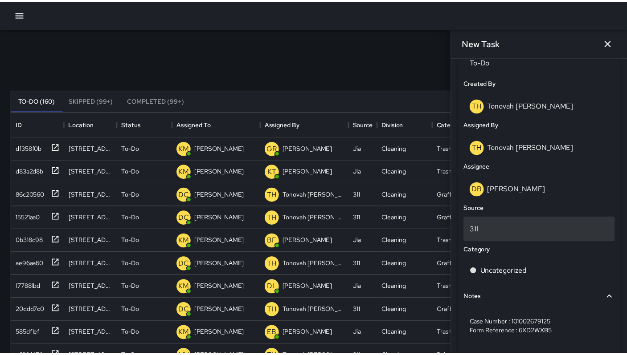
scroll to position [7, 7]
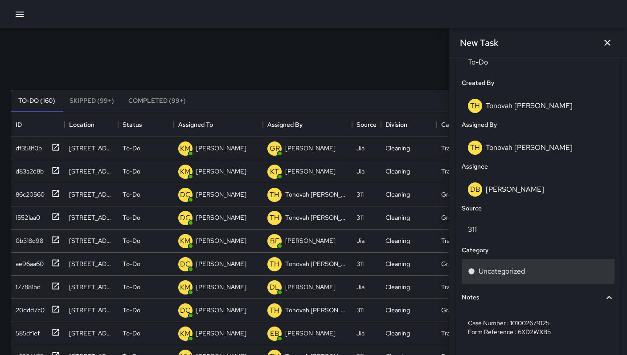
click at [496, 265] on div "Uncategorized" at bounding box center [537, 271] width 153 height 25
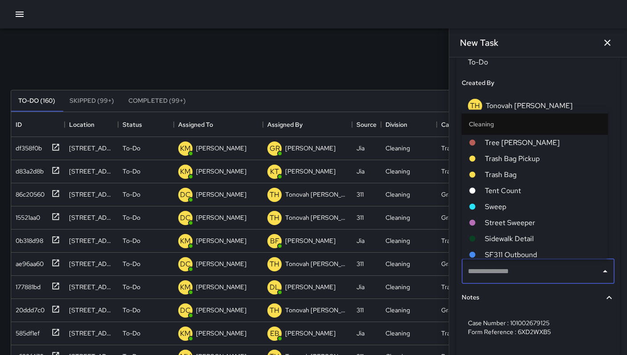
type input "*"
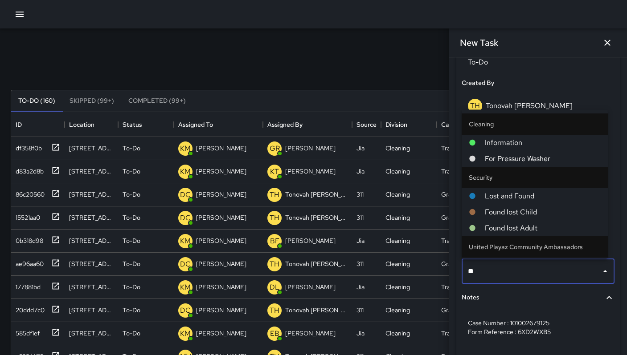
type input "***"
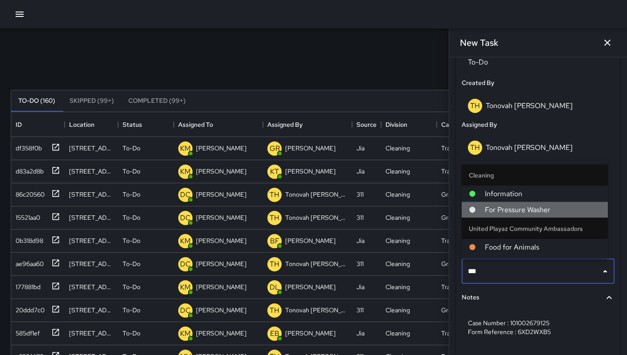
click at [504, 213] on span "For Pressure Washer" at bounding box center [543, 210] width 116 height 11
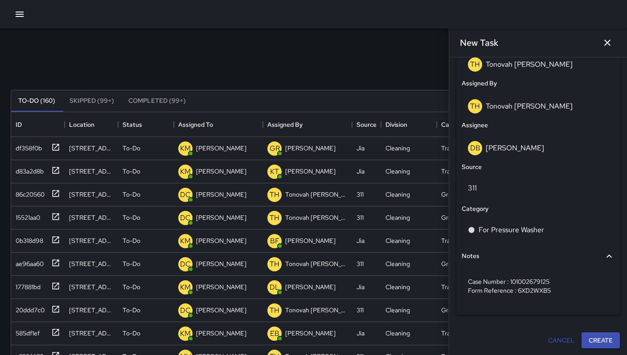
scroll to position [489, 0]
click at [598, 335] on button "Create" at bounding box center [600, 340] width 38 height 16
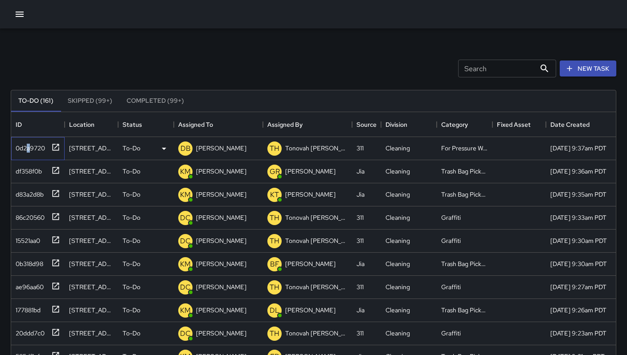
click at [29, 149] on div "0d2a9720" at bounding box center [28, 146] width 33 height 12
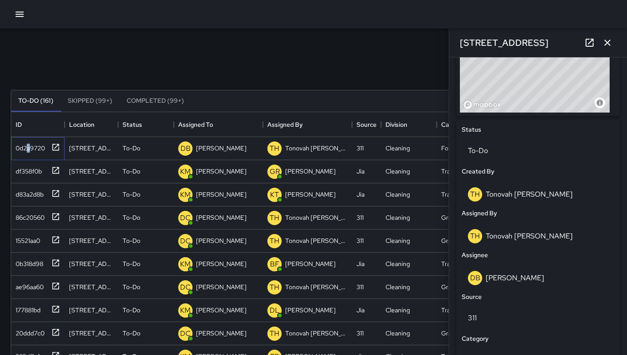
scroll to position [475, 0]
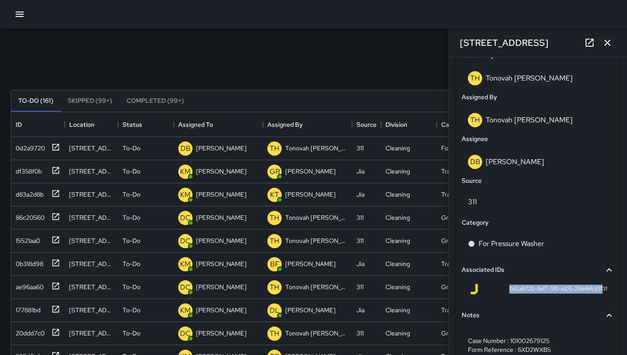
drag, startPoint x: 517, startPoint y: 290, endPoint x: 596, endPoint y: 293, distance: 78.9
click at [596, 293] on div "0d2a9720-9af7-11f0-a105-29d46fc93f31" at bounding box center [538, 289] width 139 height 11
click at [531, 299] on div "0d2a9720-9af7-11f0-a105-29d46fc93f31" at bounding box center [537, 291] width 153 height 21
drag, startPoint x: 513, startPoint y: 290, endPoint x: 607, endPoint y: 293, distance: 94.5
click at [607, 293] on div "0d2a9720-9af7-11f0-a105-29d46fc93f31" at bounding box center [537, 291] width 153 height 21
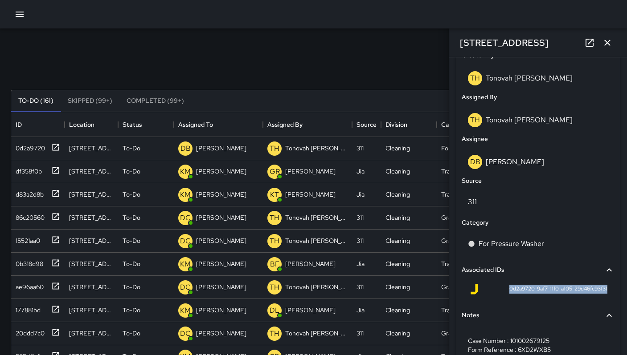
copy span "0d2a9720-9af7-11f0-a105-29d46fc93f31"
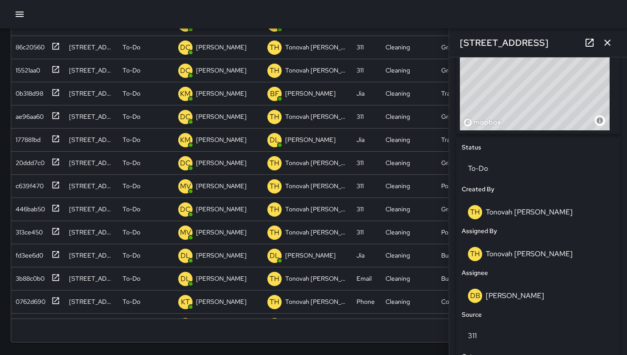
scroll to position [256, 0]
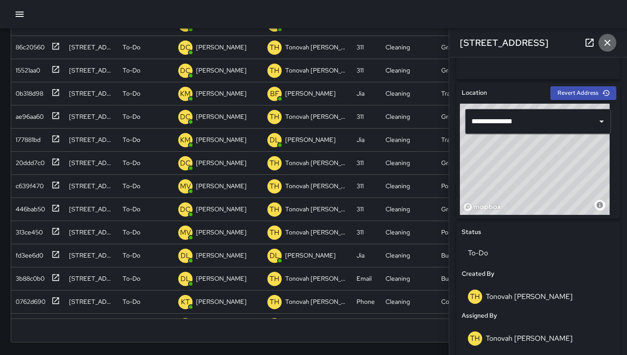
click at [609, 43] on icon "button" at bounding box center [607, 42] width 11 height 11
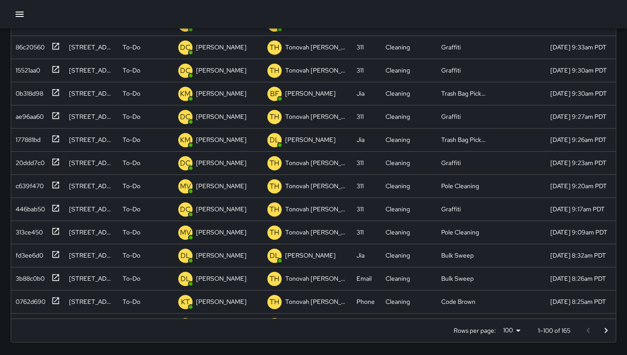
scroll to position [0, 0]
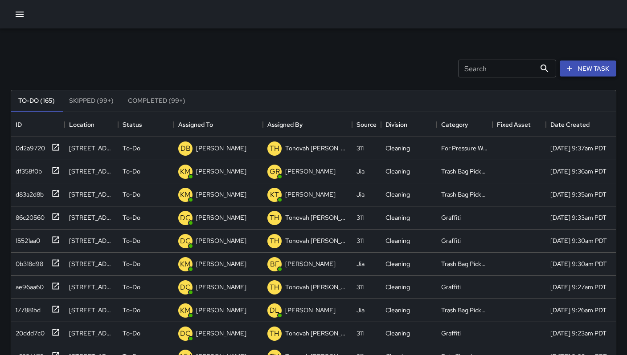
click at [583, 72] on button "New Task" at bounding box center [587, 69] width 57 height 16
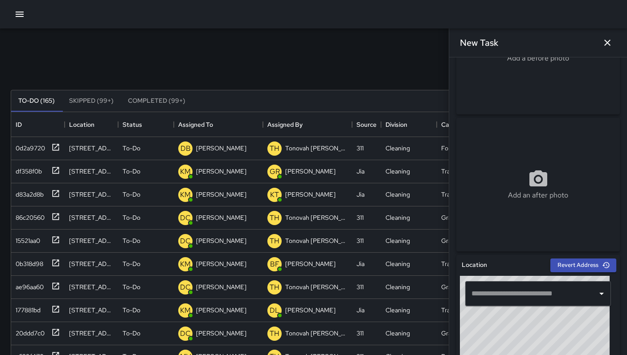
scroll to position [159, 0]
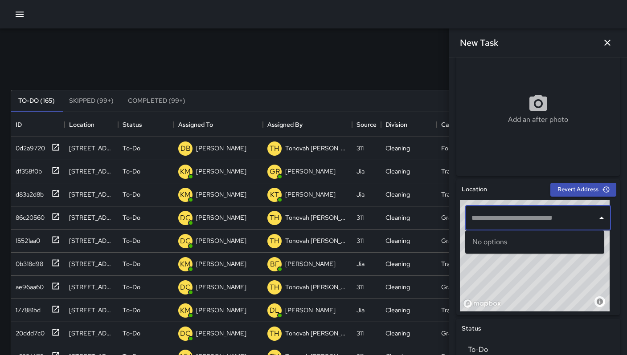
click at [487, 215] on input "text" at bounding box center [531, 218] width 124 height 17
type input "*"
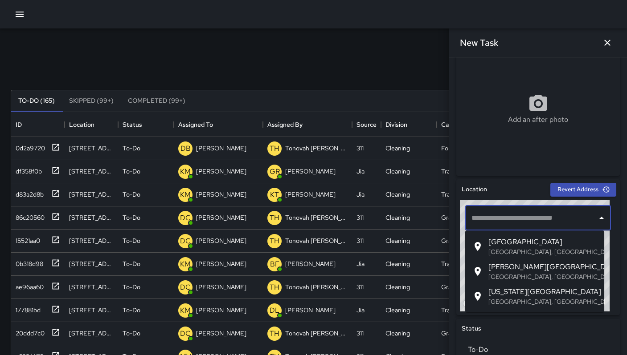
paste input "**********"
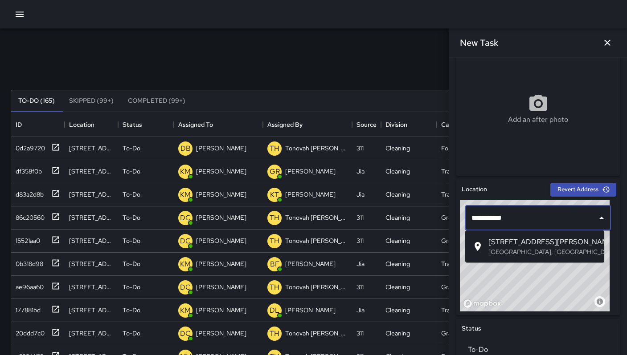
click at [502, 241] on span "246 Shipley St" at bounding box center [542, 242] width 109 height 11
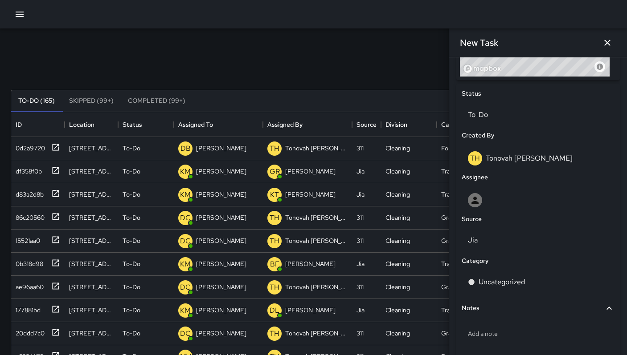
scroll to position [438, 0]
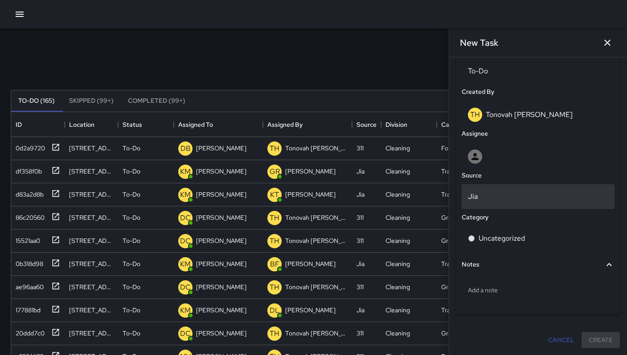
type input "**********"
click at [480, 197] on p "Jia" at bounding box center [538, 197] width 140 height 11
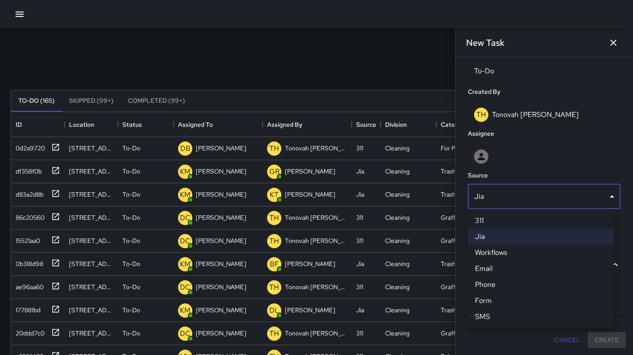
click at [493, 272] on li "Email" at bounding box center [541, 269] width 146 height 16
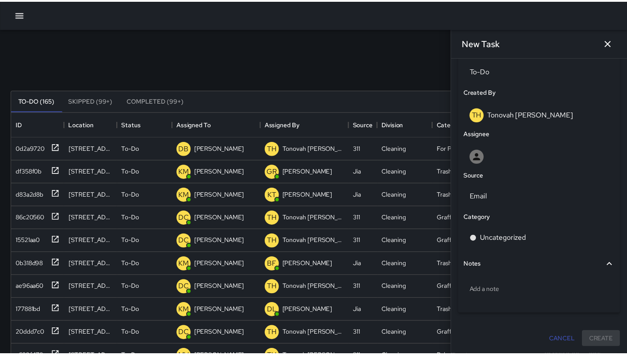
scroll to position [7, 7]
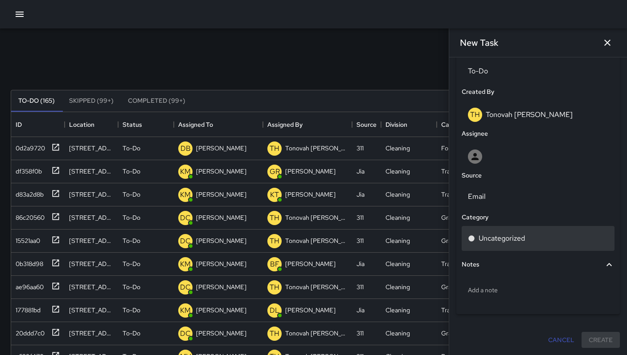
click at [493, 243] on p "Uncategorized" at bounding box center [501, 238] width 46 height 11
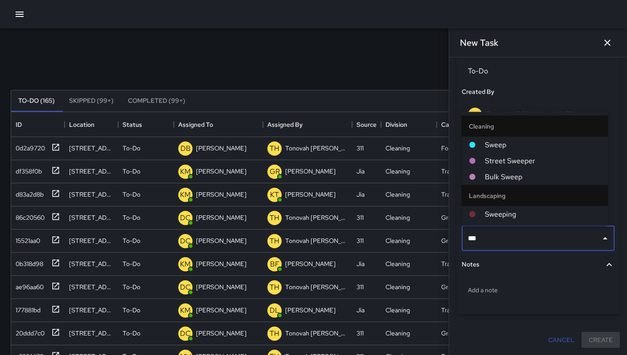
type input "****"
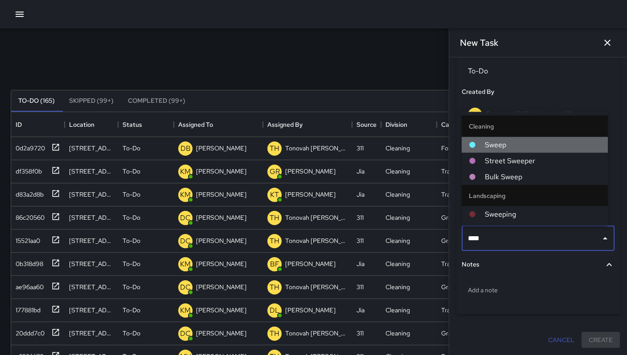
click at [492, 149] on span "Sweep" at bounding box center [543, 145] width 116 height 11
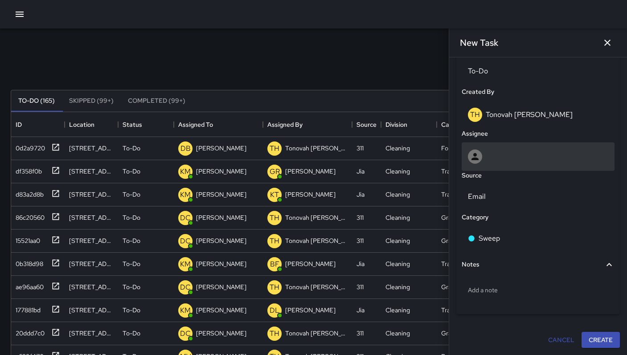
click at [479, 152] on icon at bounding box center [475, 156] width 11 height 11
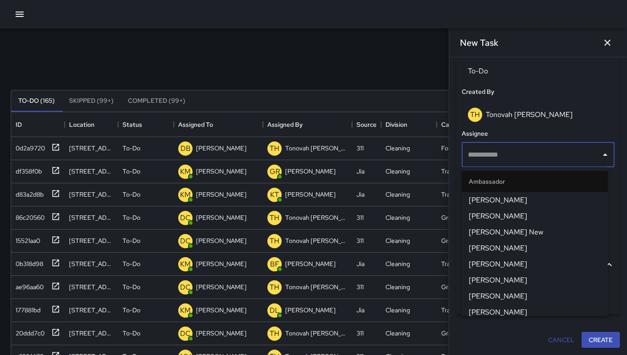
click at [364, 72] on div "Search Search New Task" at bounding box center [313, 68] width 609 height 46
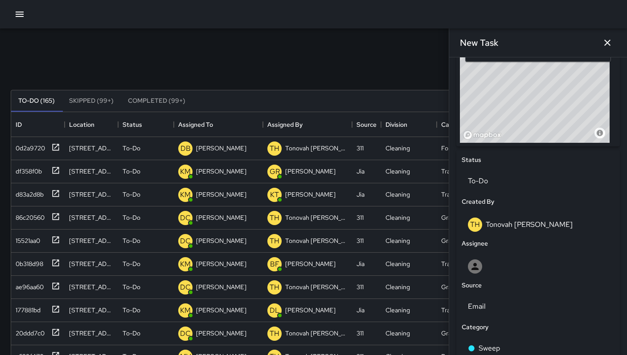
scroll to position [329, 0]
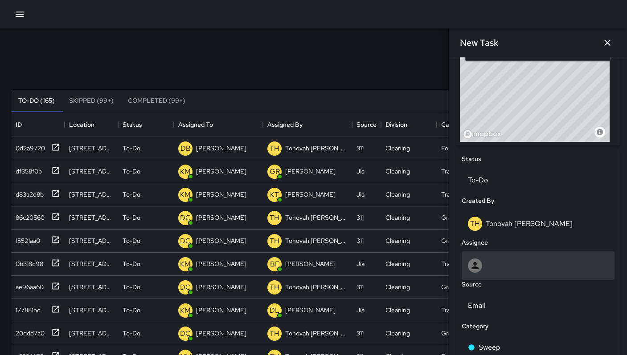
click at [494, 258] on div at bounding box center [537, 266] width 153 height 29
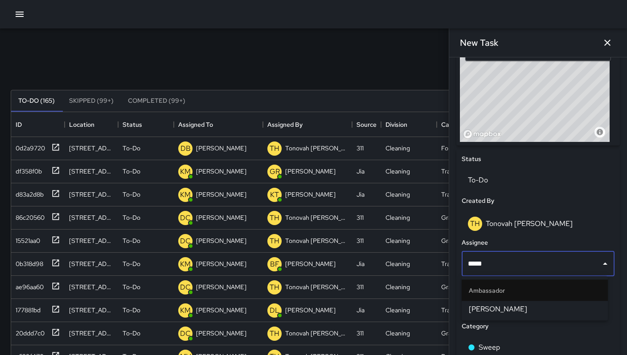
type input "******"
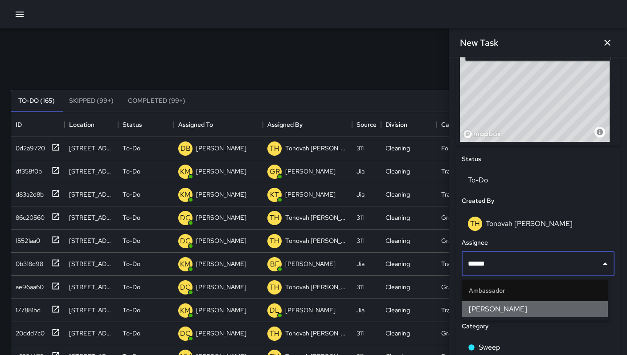
click at [492, 309] on span "Brenda Flores" at bounding box center [535, 309] width 132 height 11
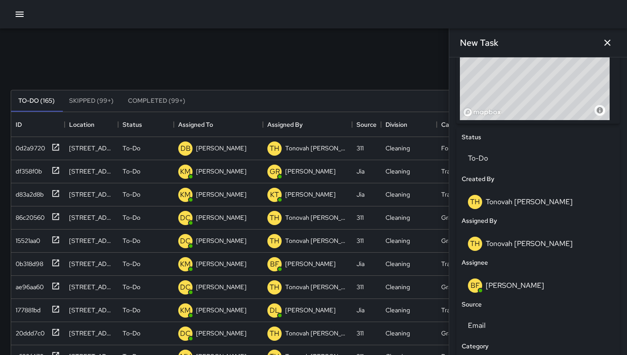
scroll to position [0, 0]
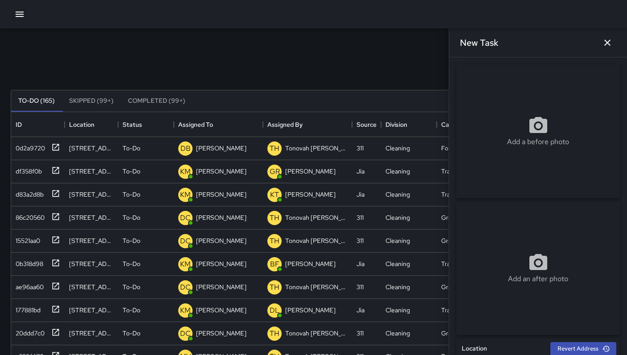
click at [528, 143] on p "Add a before photo" at bounding box center [538, 142] width 62 height 11
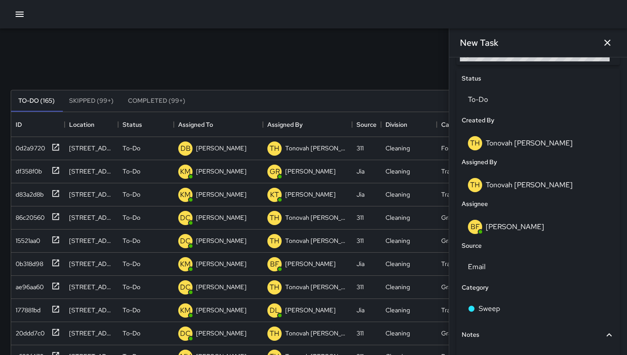
scroll to position [480, 0]
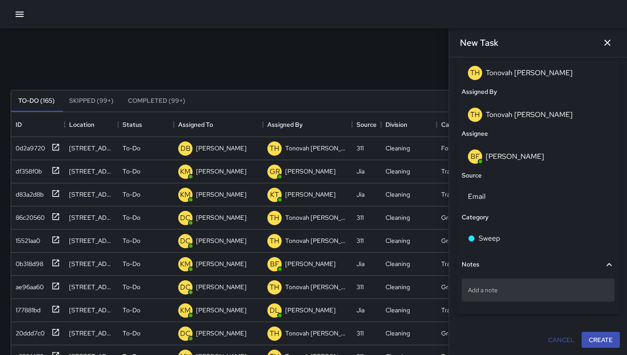
click at [490, 285] on div "Add a note" at bounding box center [537, 290] width 153 height 23
type textarea "********"
click at [587, 340] on button "Create" at bounding box center [600, 340] width 38 height 16
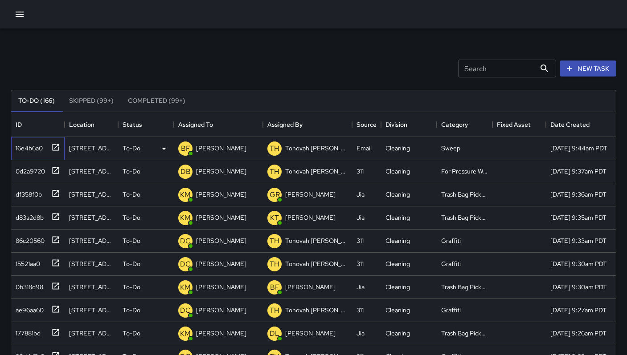
click at [38, 148] on div "16e4b6a0" at bounding box center [27, 146] width 31 height 12
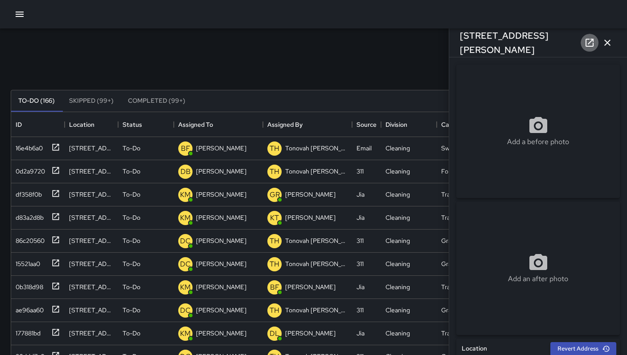
click at [586, 42] on icon at bounding box center [589, 42] width 11 height 11
click at [606, 41] on icon "button" at bounding box center [607, 43] width 6 height 6
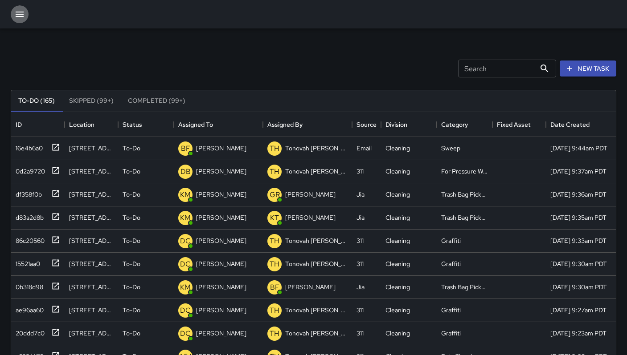
click at [20, 16] on icon "button" at bounding box center [20, 14] width 8 height 5
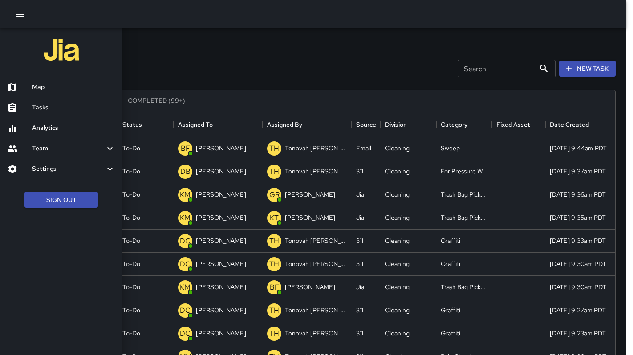
drag, startPoint x: 35, startPoint y: 83, endPoint x: 74, endPoint y: 70, distance: 41.0
click at [35, 84] on h6 "Map" at bounding box center [73, 87] width 83 height 10
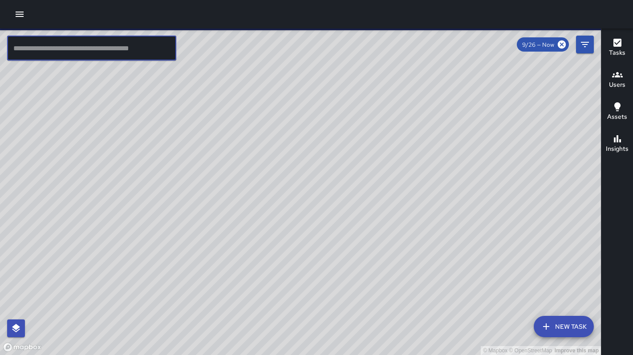
click at [48, 52] on input "text" at bounding box center [91, 48] width 169 height 25
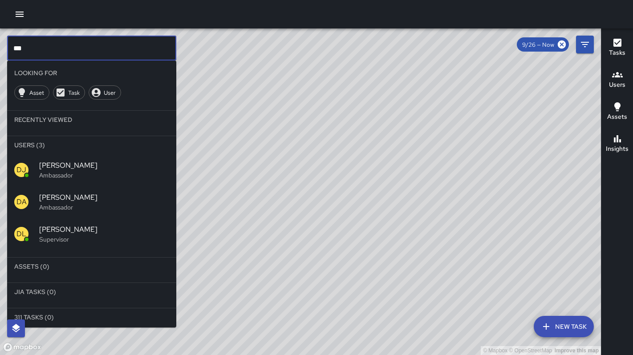
type input "***"
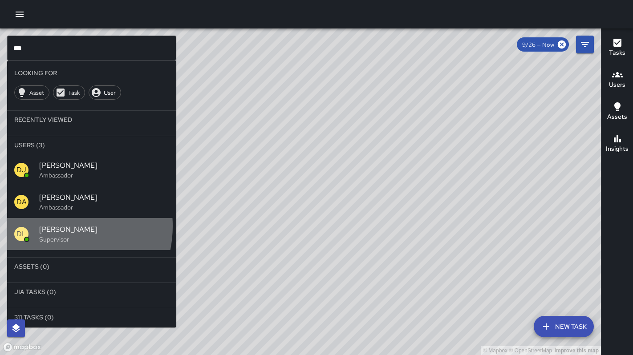
click at [52, 226] on span "David Lewis" at bounding box center [104, 230] width 130 height 11
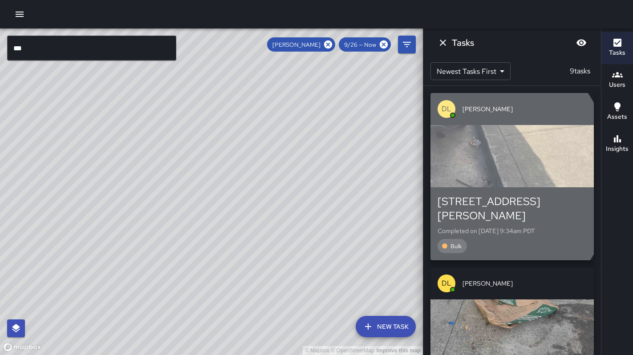
click at [461, 179] on div "button" at bounding box center [512, 156] width 163 height 62
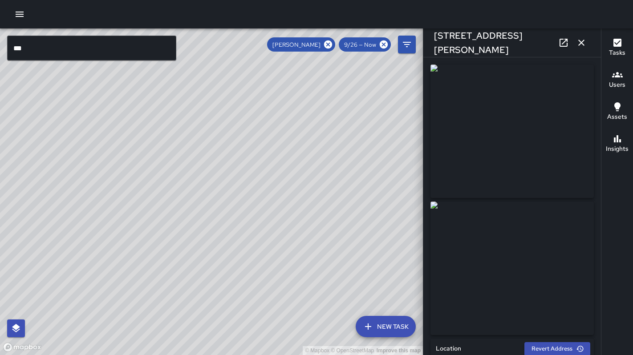
click at [563, 44] on icon at bounding box center [564, 42] width 11 height 11
click at [578, 43] on icon "button" at bounding box center [581, 42] width 11 height 11
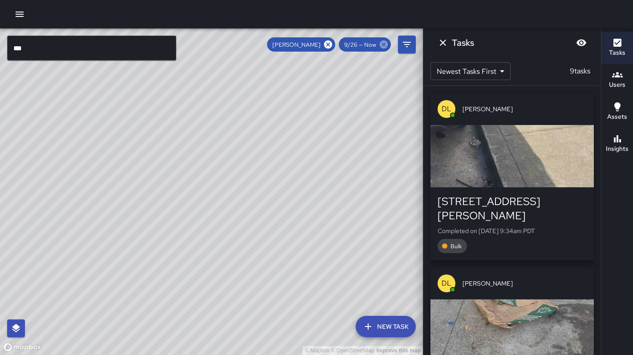
drag, startPoint x: 385, startPoint y: 45, endPoint x: 380, endPoint y: 45, distance: 5.4
click at [385, 45] on icon at bounding box center [384, 45] width 8 height 8
click at [379, 45] on icon at bounding box center [384, 45] width 10 height 10
click at [382, 45] on icon at bounding box center [384, 45] width 10 height 10
click at [336, 41] on div "David Lewis 9/26 — Now" at bounding box center [329, 44] width 124 height 14
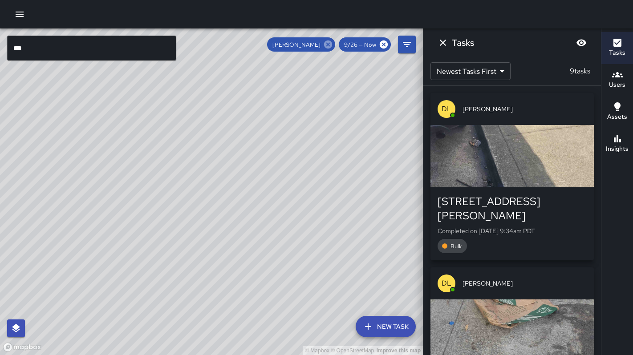
click at [334, 45] on div "David Lewis" at bounding box center [301, 44] width 68 height 14
click at [331, 45] on icon at bounding box center [328, 45] width 8 height 8
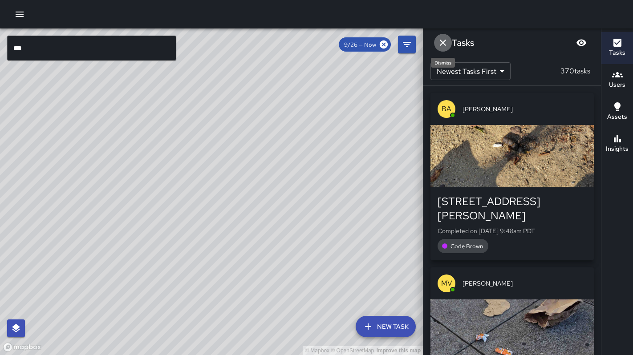
click at [440, 44] on icon "Dismiss" at bounding box center [443, 42] width 11 height 11
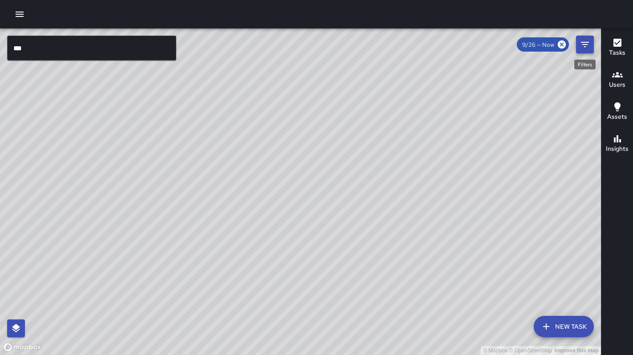
click at [593, 48] on button "Filters" at bounding box center [585, 45] width 18 height 18
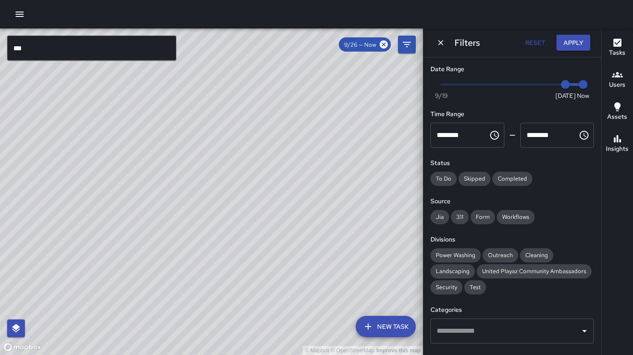
type input "*"
click at [533, 86] on span "Now Today 9/19 9/24 9:48 am" at bounding box center [512, 84] width 142 height 13
click at [565, 48] on button "Apply" at bounding box center [574, 43] width 34 height 16
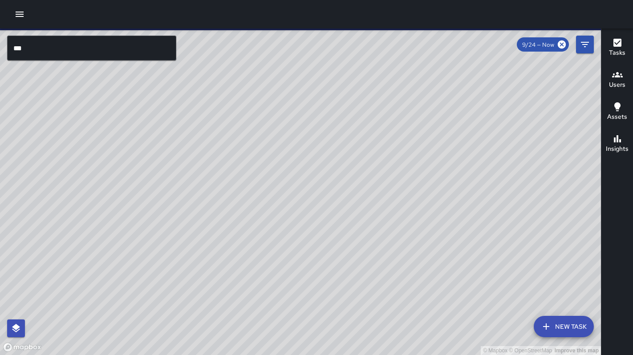
click at [148, 49] on input "***" at bounding box center [91, 48] width 169 height 25
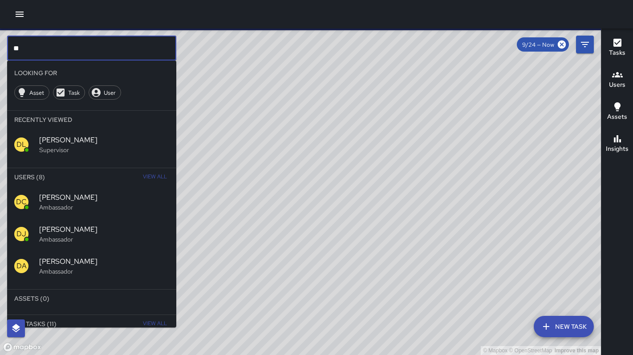
type input "*"
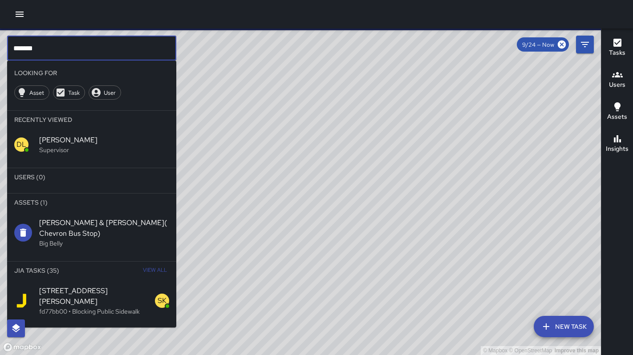
type input "*******"
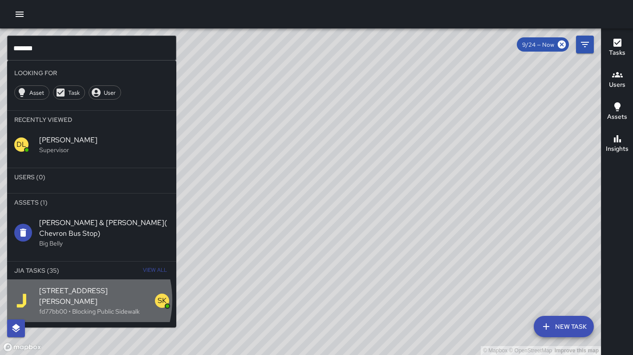
click at [72, 307] on p "fd77bb00 • Blocking Public Sidewalk" at bounding box center [97, 311] width 116 height 9
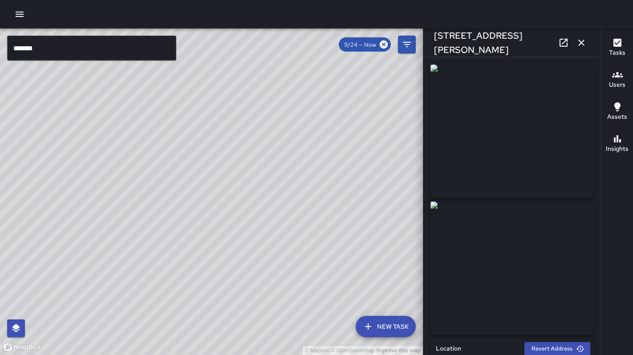
type input "**********"
click at [560, 44] on icon at bounding box center [564, 43] width 8 height 8
click at [373, 46] on span "9/24 — Now" at bounding box center [360, 45] width 43 height 8
click at [406, 46] on icon "Filters" at bounding box center [407, 44] width 11 height 11
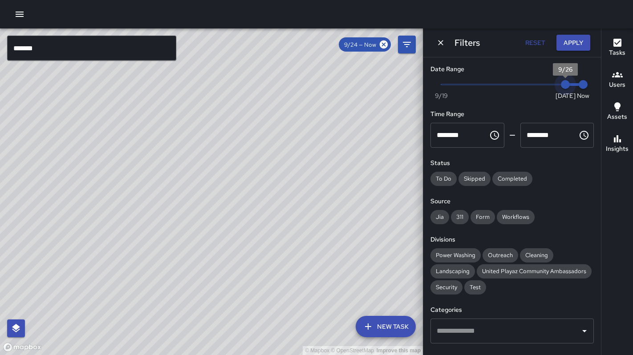
drag, startPoint x: 525, startPoint y: 84, endPoint x: 561, endPoint y: 85, distance: 36.5
click at [561, 85] on span "9/26" at bounding box center [565, 84] width 9 height 9
type input "*"
drag, startPoint x: 559, startPoint y: 86, endPoint x: 550, endPoint y: 86, distance: 9.0
click at [550, 86] on span "9/25" at bounding box center [547, 84] width 9 height 9
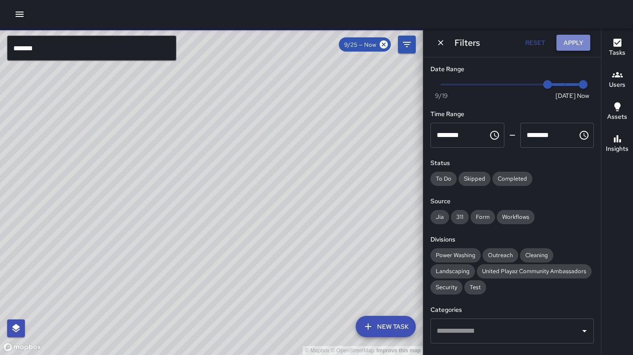
click at [564, 43] on button "Apply" at bounding box center [574, 43] width 34 height 16
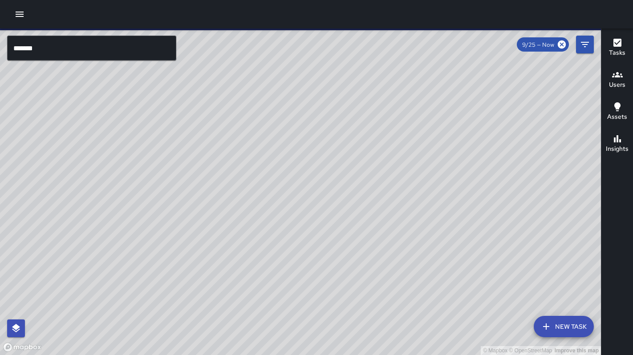
click at [282, 176] on div "JB Jeremy Brookshire 17 Harriet Street Completed on 9/25/2025, 12:39pm PDT Bloc…" at bounding box center [194, 270] width 185 height 189
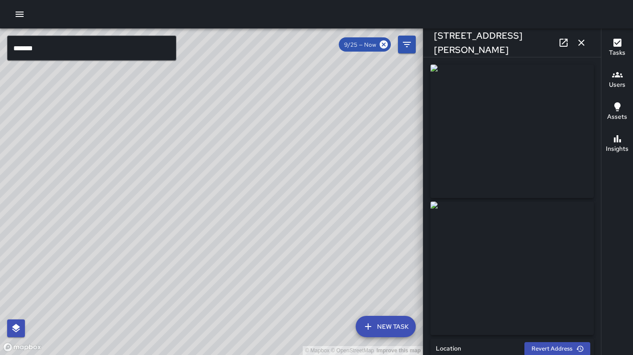
click at [560, 45] on icon at bounding box center [564, 43] width 8 height 8
click at [234, 209] on div "© Mapbox © OpenStreetMap Improve this map SK SEAN KELLEY 21a Harriet Street Com…" at bounding box center [211, 192] width 423 height 327
click at [199, 196] on div "© Mapbox © OpenStreetMap Improve this map JB Jeremy Brookshire 21a Harriet Stre…" at bounding box center [211, 192] width 423 height 327
click at [565, 46] on icon at bounding box center [564, 43] width 8 height 8
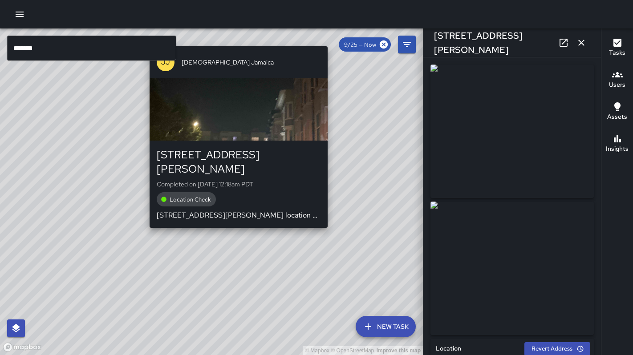
click at [235, 217] on div "© Mapbox © OpenStreetMap Improve this map JJ Jesus Jamaica 64a Harriet Street C…" at bounding box center [211, 192] width 423 height 327
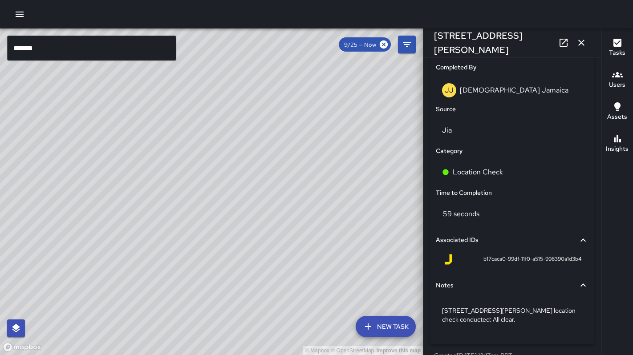
scroll to position [565, 0]
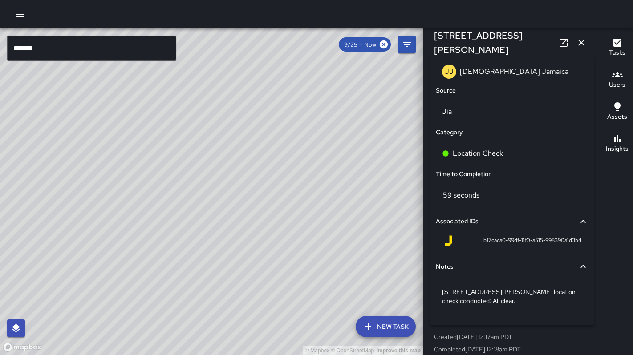
click at [245, 215] on div "© Mapbox © OpenStreetMap Improve this map JJ Jesus Jamaica 64 Harriet Street Co…" at bounding box center [211, 192] width 423 height 327
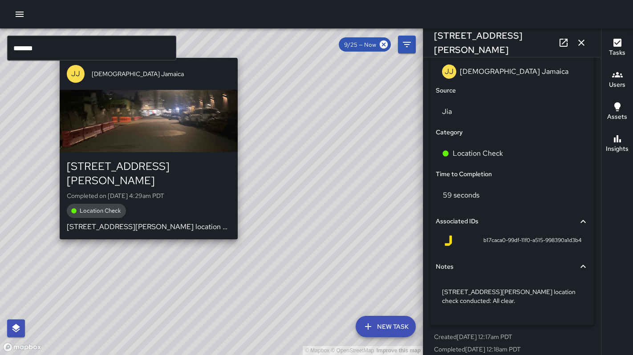
type input "**********"
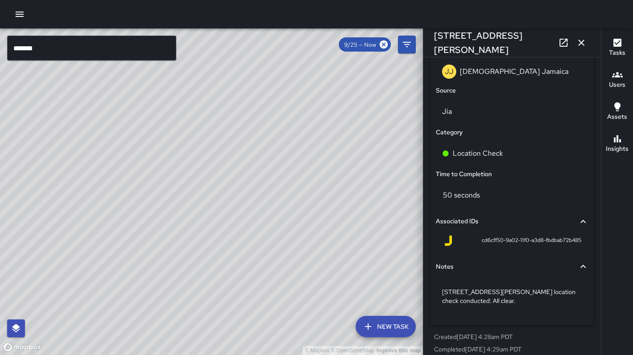
click at [126, 105] on div "© Mapbox © OpenStreetMap Improve this map JJ Jesus Jamaica 1025 Howard Street C…" at bounding box center [211, 192] width 423 height 327
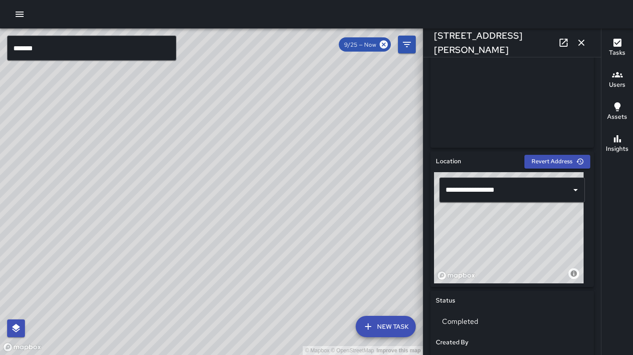
scroll to position [167, 0]
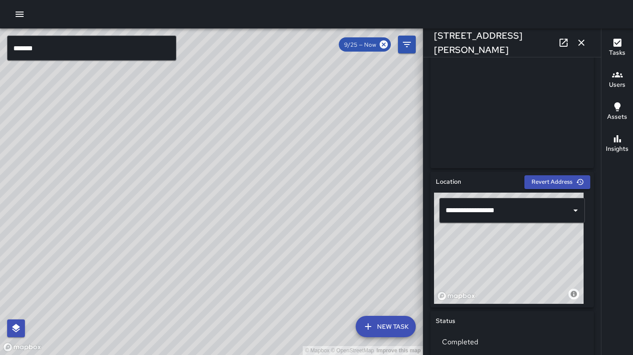
click at [562, 45] on icon at bounding box center [564, 42] width 11 height 11
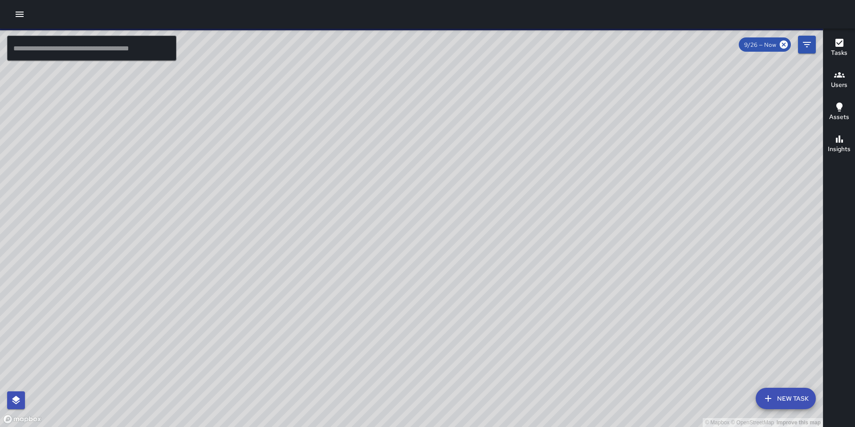
click at [18, 16] on icon "button" at bounding box center [20, 14] width 8 height 5
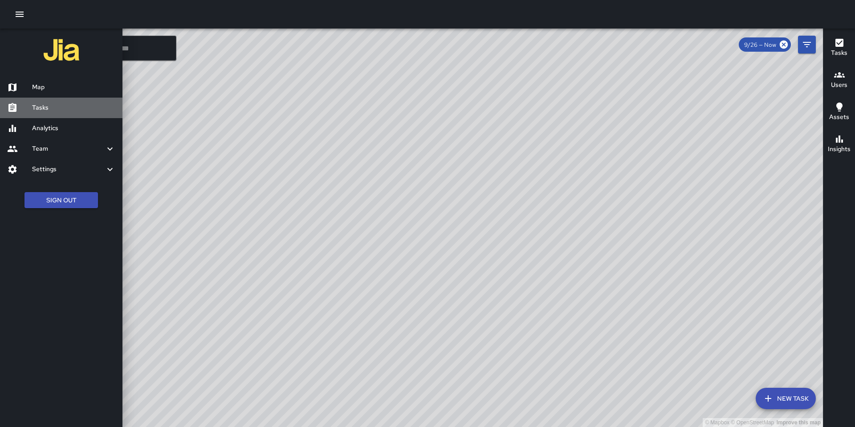
click at [57, 109] on h6 "Tasks" at bounding box center [73, 108] width 83 height 10
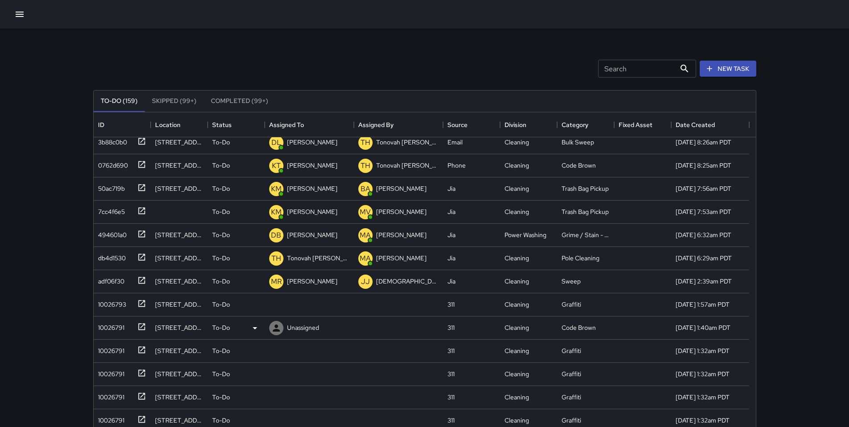
scroll to position [63, 0]
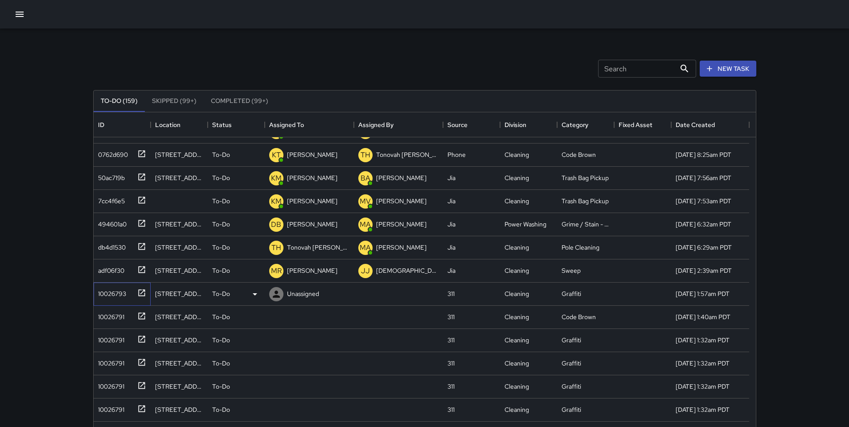
click at [111, 291] on div "10026793" at bounding box center [110, 292] width 32 height 12
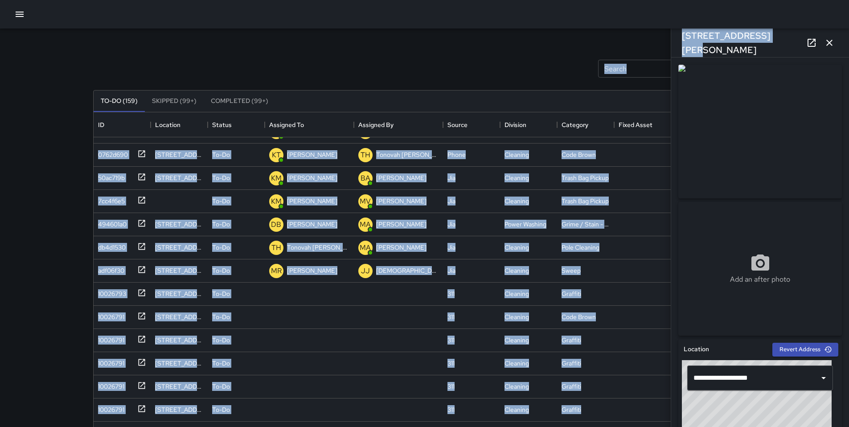
drag, startPoint x: 768, startPoint y: 44, endPoint x: 669, endPoint y: 46, distance: 99.4
click at [669, 46] on div "Search Search New Task To-Do (159) Skipped (99+) Completed (99+) ID Location St…" at bounding box center [424, 278] width 684 height 498
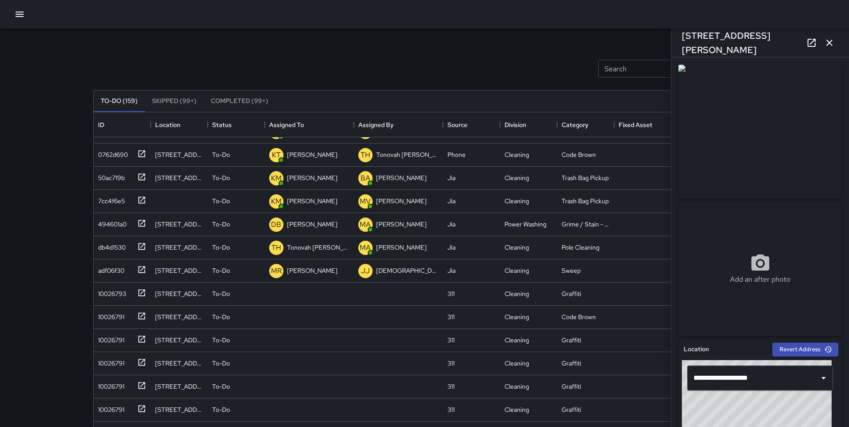
drag, startPoint x: 618, startPoint y: 37, endPoint x: 633, endPoint y: 37, distance: 14.3
click at [618, 37] on div "Search Search New Task To-Do (159) Skipped (99+) Completed (99+) ID Location St…" at bounding box center [424, 278] width 684 height 498
drag, startPoint x: 682, startPoint y: 41, endPoint x: 763, endPoint y: 43, distance: 80.2
click at [763, 43] on h6 "[STREET_ADDRESS][PERSON_NAME]" at bounding box center [742, 43] width 121 height 29
copy h6 "[STREET_ADDRESS][PERSON_NAME]"
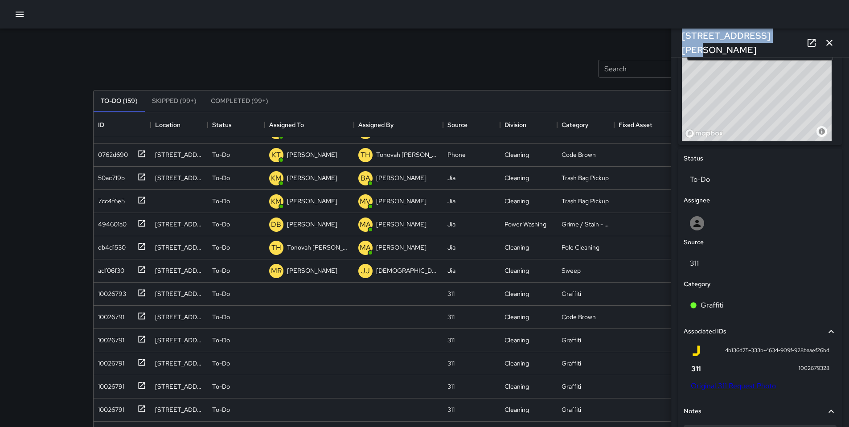
scroll to position [395, 0]
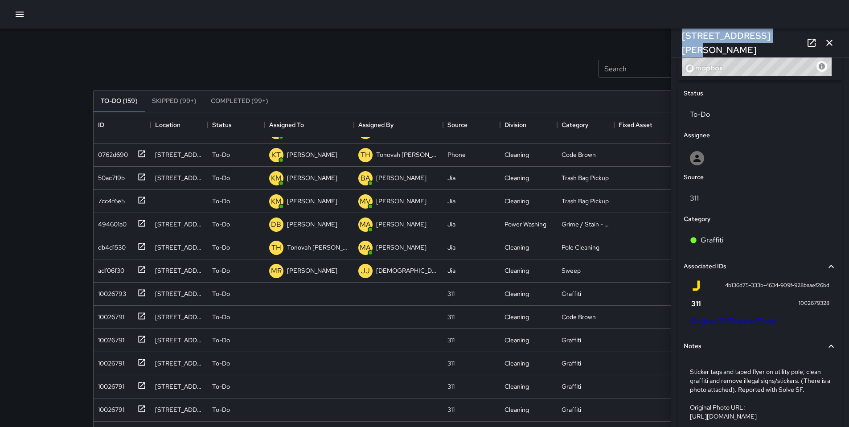
click at [737, 317] on link "Original 311 Request Photo" at bounding box center [732, 320] width 85 height 9
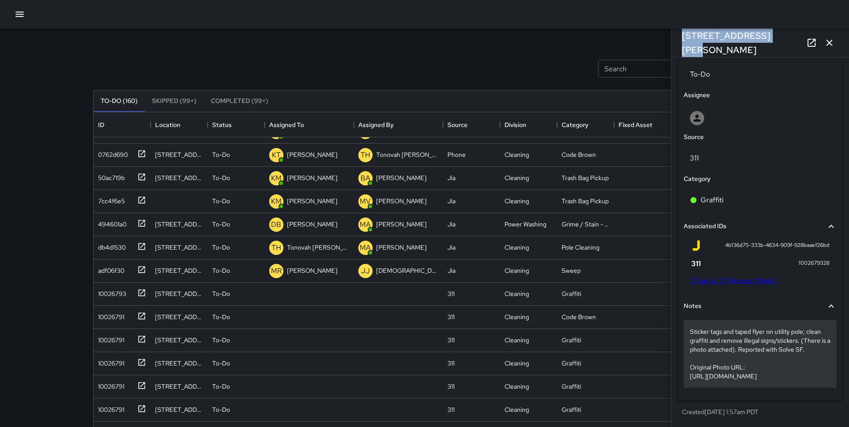
scroll to position [453, 0]
click at [759, 346] on p "Sticker tags and taped flyer on utility pole; clean graffiti and remove illegal…" at bounding box center [760, 353] width 140 height 53
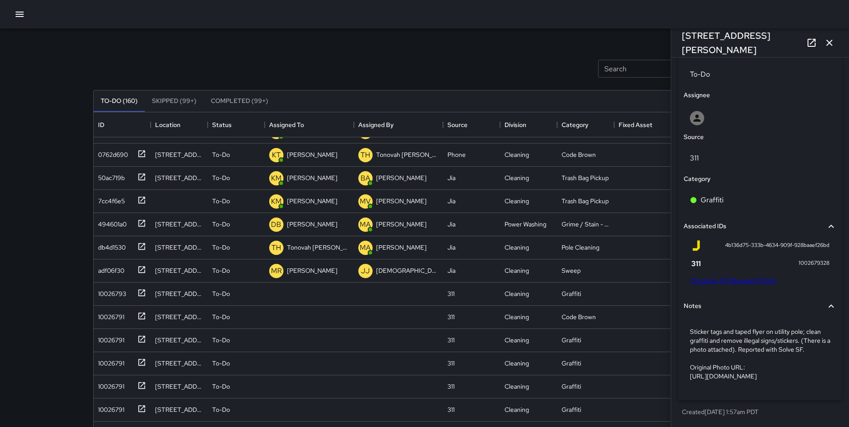
scroll to position [400, 0]
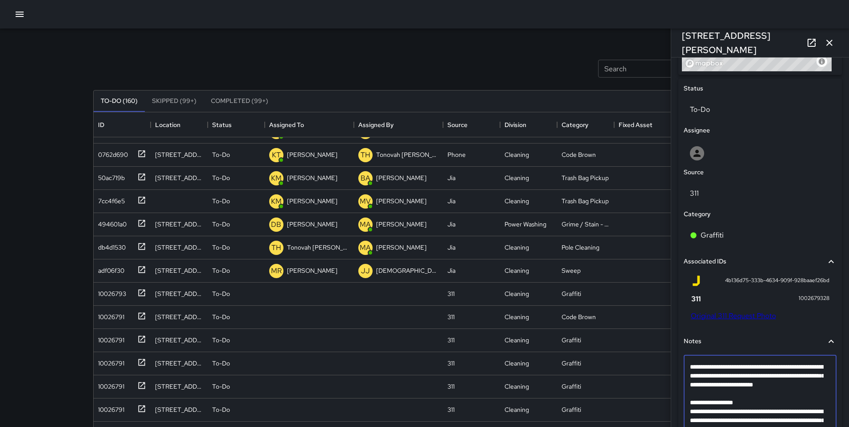
click at [819, 388] on textarea "**********" at bounding box center [757, 397] width 134 height 71
type textarea "**********"
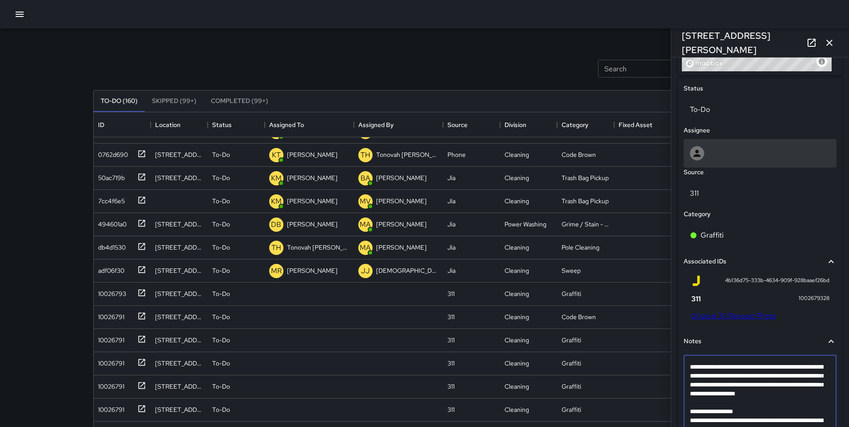
click at [710, 152] on div at bounding box center [760, 153] width 140 height 14
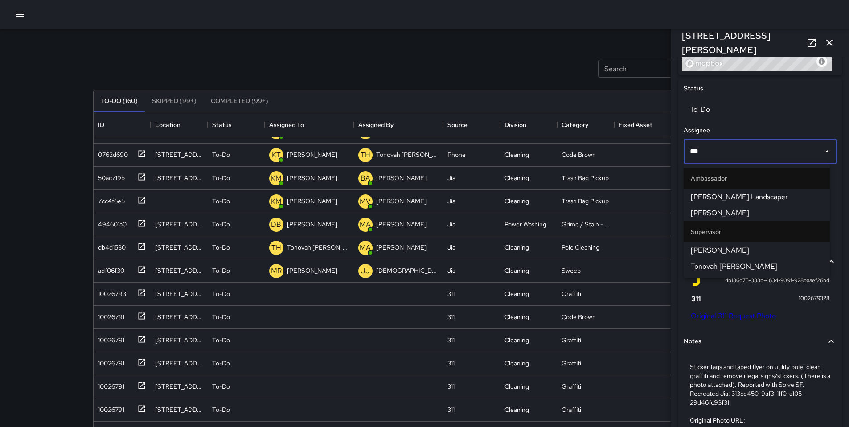
type input "****"
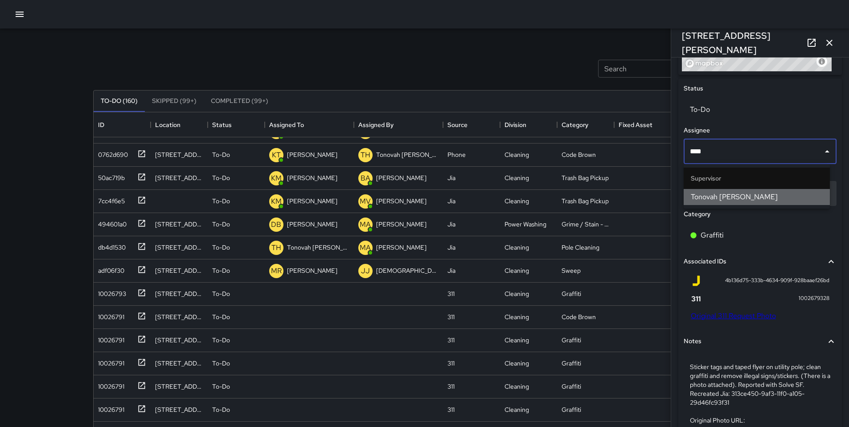
click at [696, 191] on li "Tonovah [PERSON_NAME]" at bounding box center [756, 197] width 146 height 16
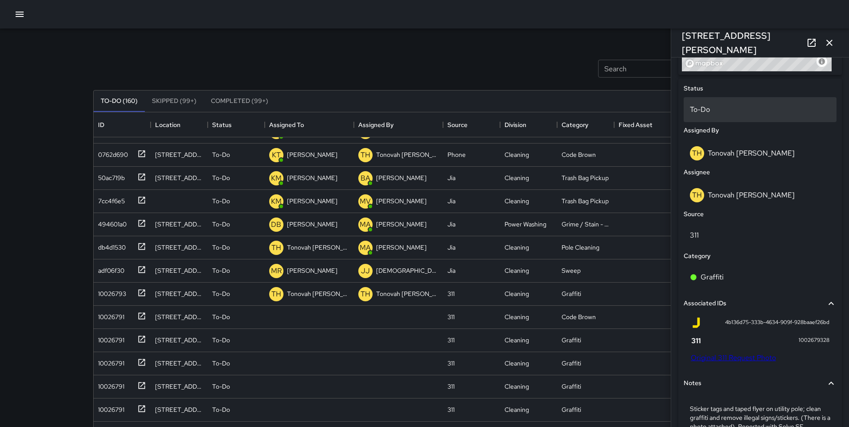
click at [700, 109] on p "To-Do" at bounding box center [760, 109] width 140 height 11
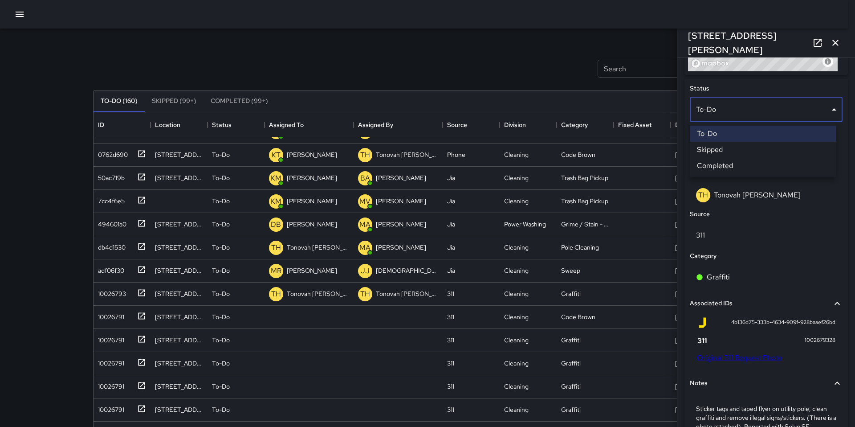
click at [709, 152] on li "Skipped" at bounding box center [763, 150] width 146 height 16
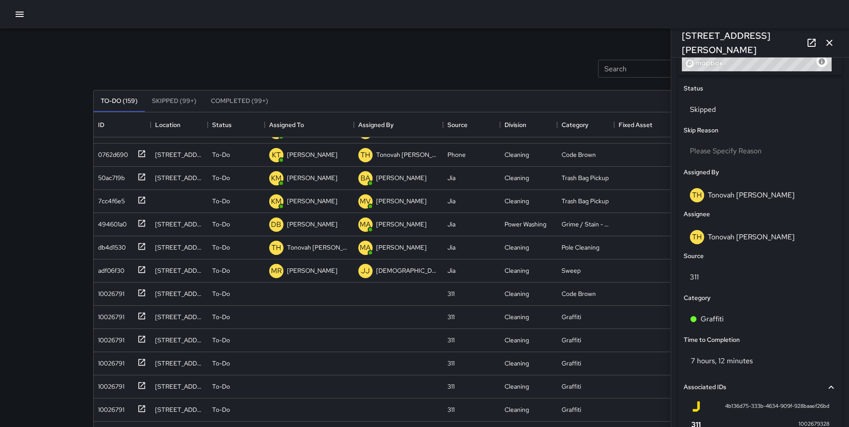
click at [825, 44] on icon "button" at bounding box center [829, 42] width 11 height 11
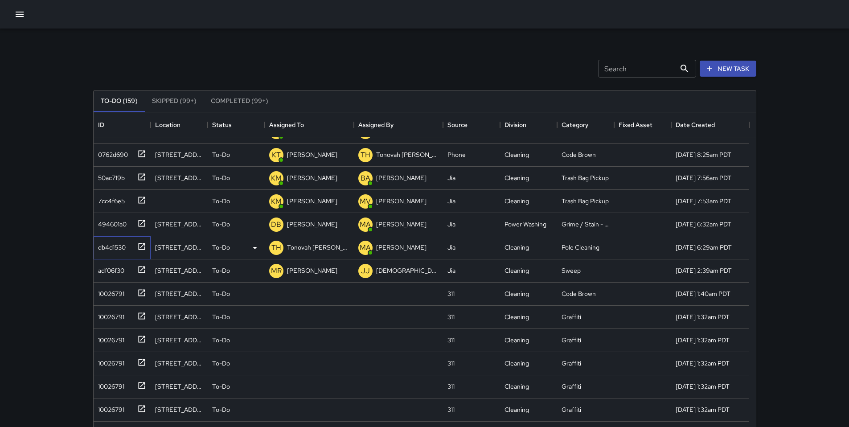
click at [132, 250] on div "db4d1530" at bounding box center [120, 245] width 52 height 15
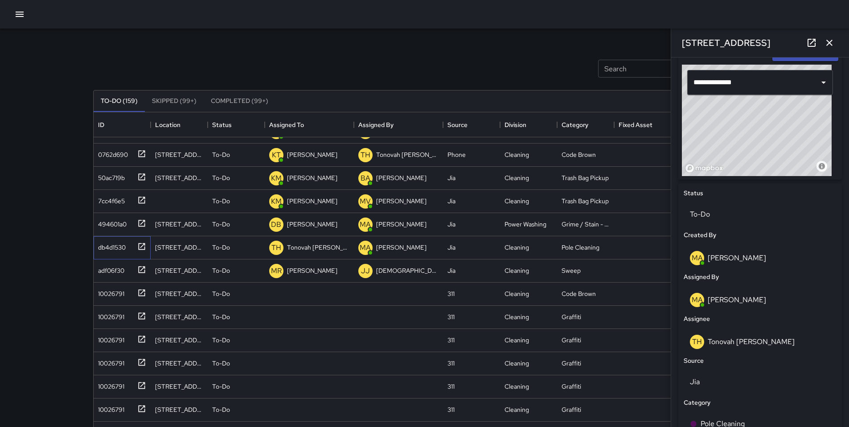
scroll to position [296, 0]
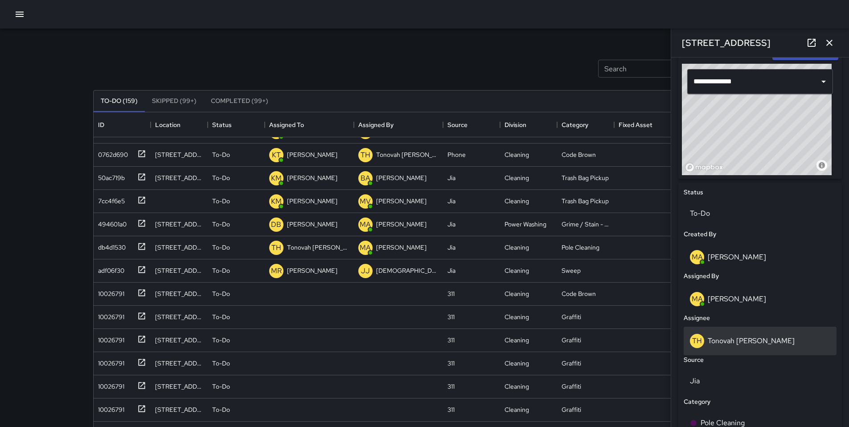
click at [730, 342] on p "Tonovah Hillman" at bounding box center [750, 340] width 87 height 9
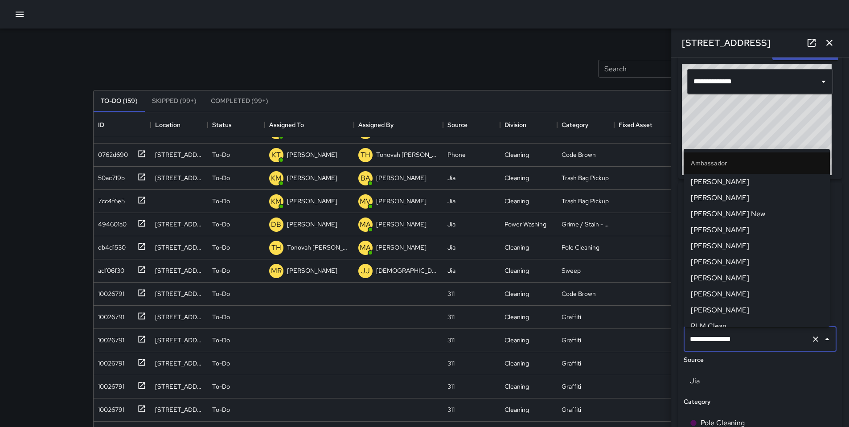
scroll to position [542, 0]
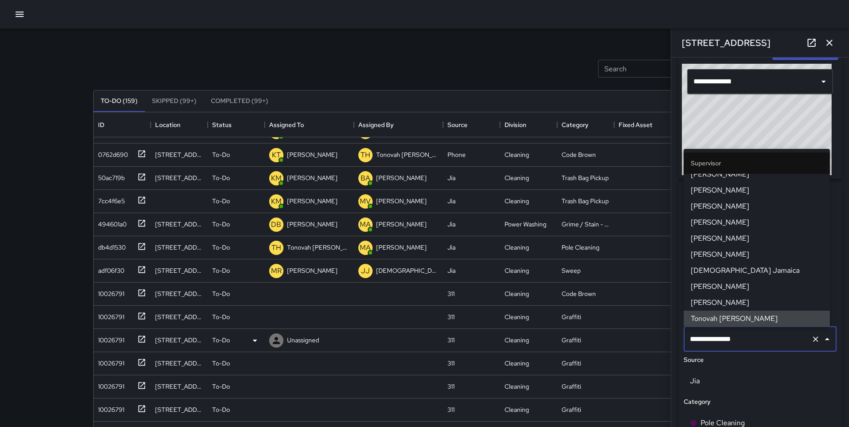
drag, startPoint x: 742, startPoint y: 339, endPoint x: 657, endPoint y: 331, distance: 84.6
click at [657, 331] on div "Search Search New Task To-Do (159) Skipped (99+) Completed (99+) ID Location St…" at bounding box center [424, 278] width 684 height 498
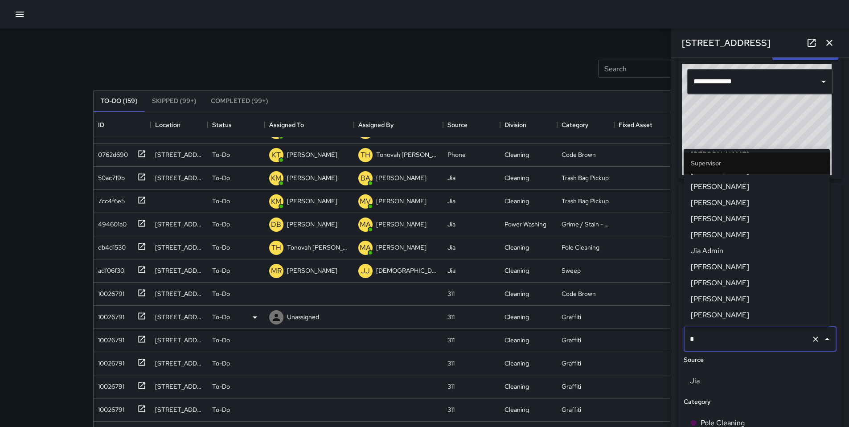
scroll to position [0, 0]
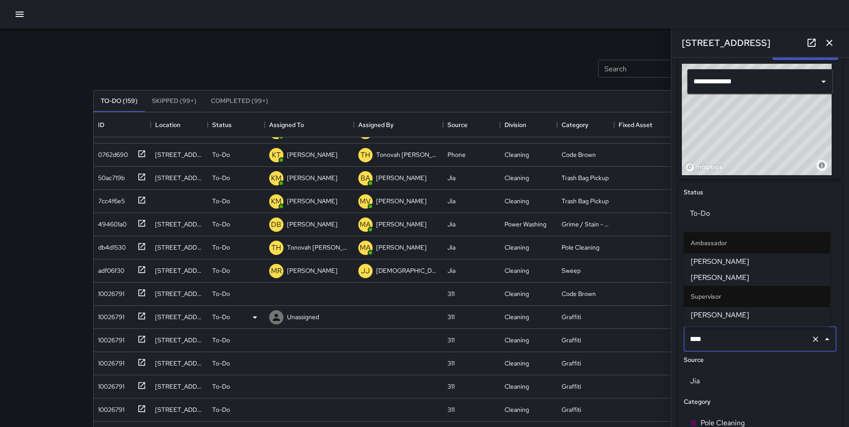
type input "*****"
click at [704, 314] on span "[PERSON_NAME]" at bounding box center [756, 315] width 132 height 11
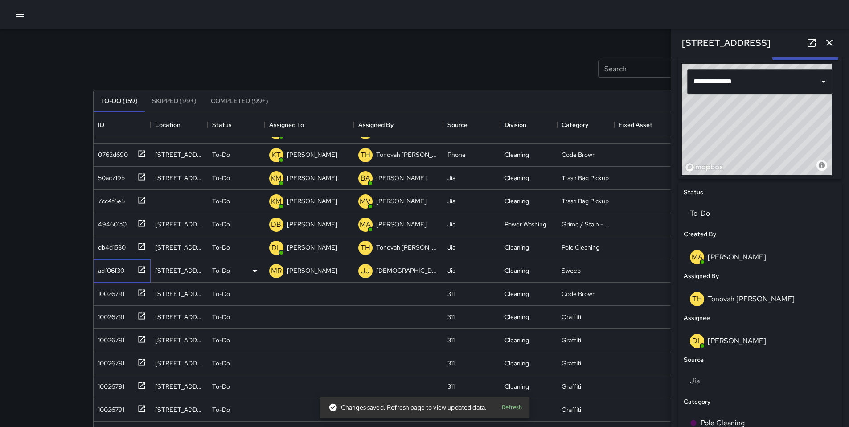
click at [134, 274] on div at bounding box center [140, 268] width 12 height 15
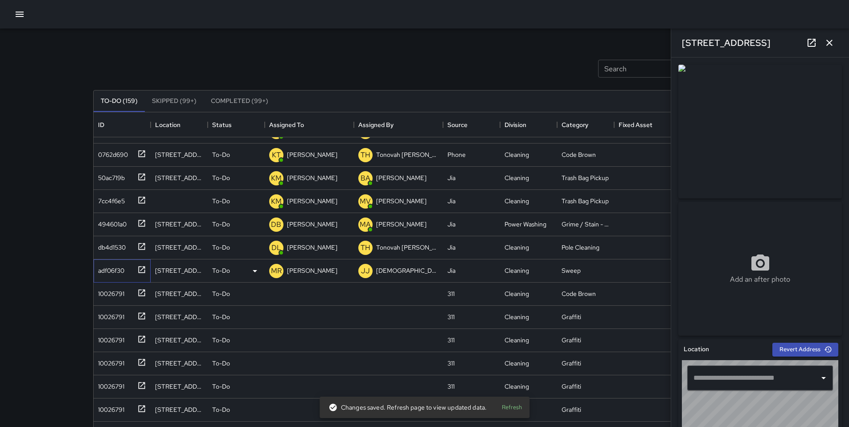
type input "**********"
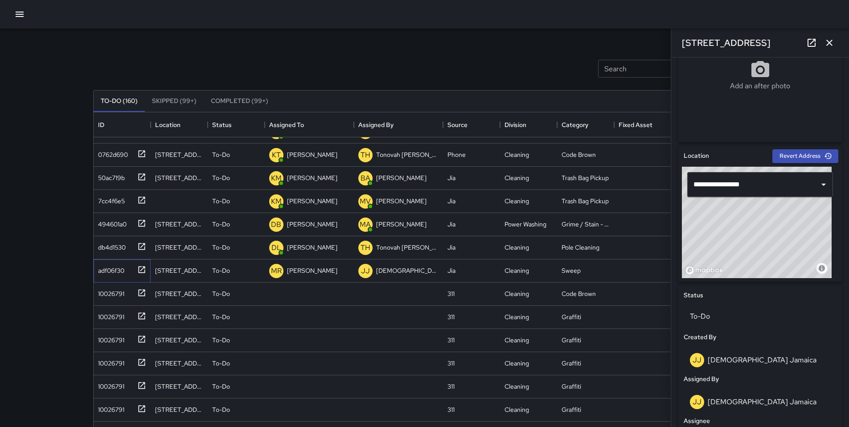
scroll to position [440, 0]
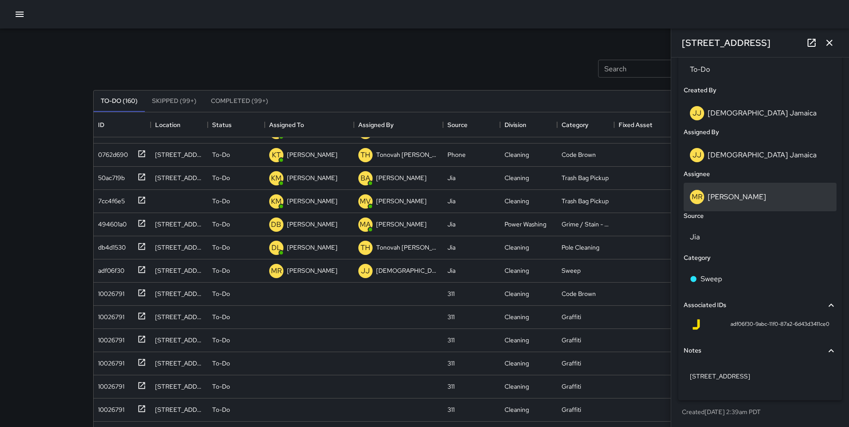
click at [735, 190] on div "MR Maria Rosas" at bounding box center [760, 197] width 140 height 14
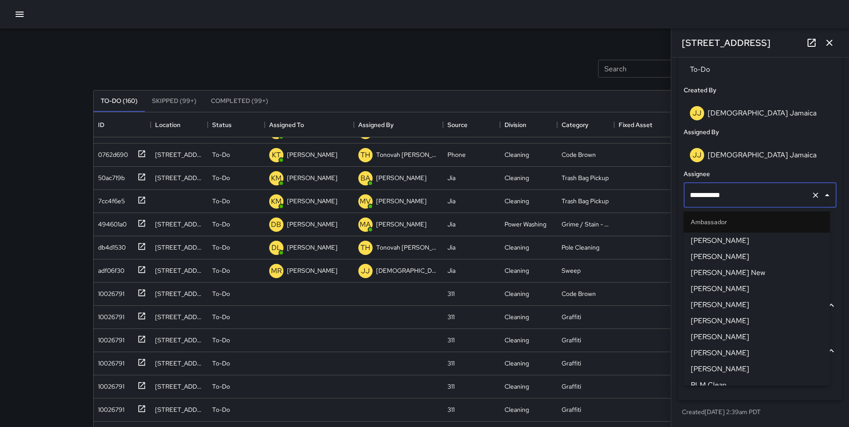
scroll to position [847, 0]
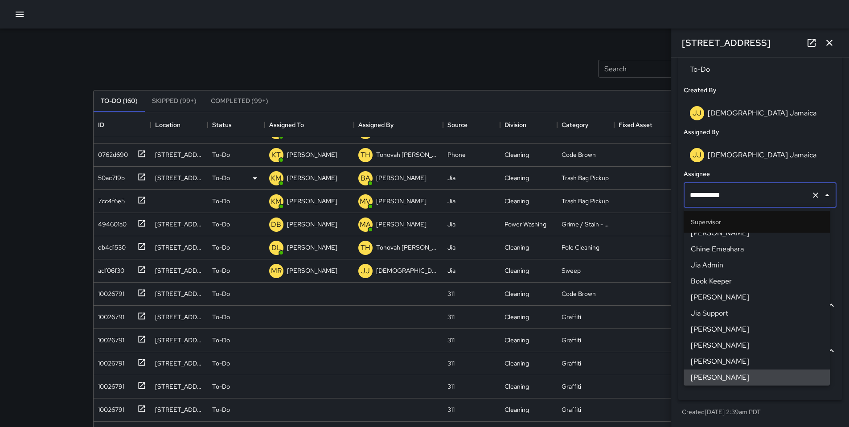
drag, startPoint x: 746, startPoint y: 200, endPoint x: 652, endPoint y: 185, distance: 95.1
click at [652, 186] on div "Search Search New Task To-Do (160) Skipped (99+) Completed (99+) ID Location St…" at bounding box center [424, 278] width 684 height 498
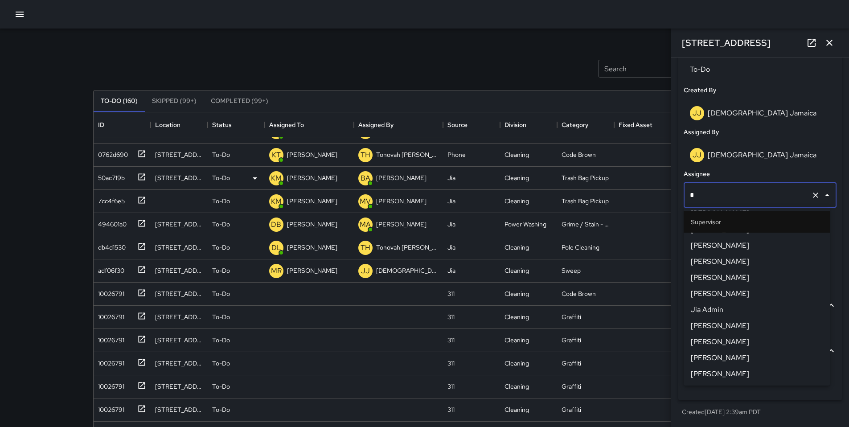
scroll to position [0, 0]
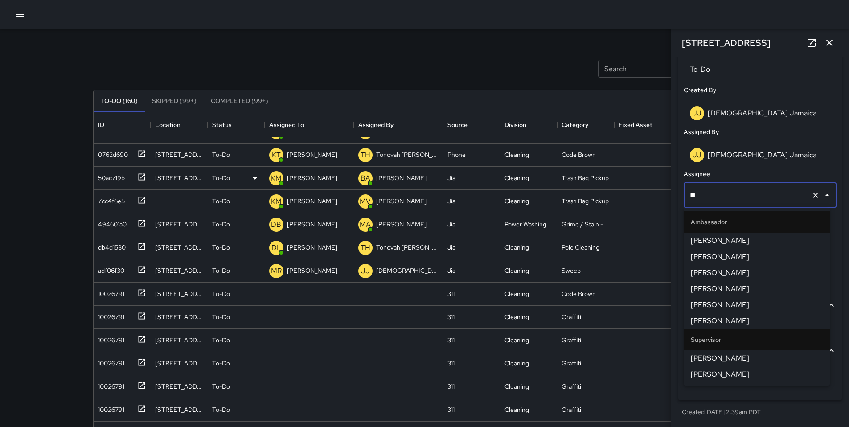
type input "*"
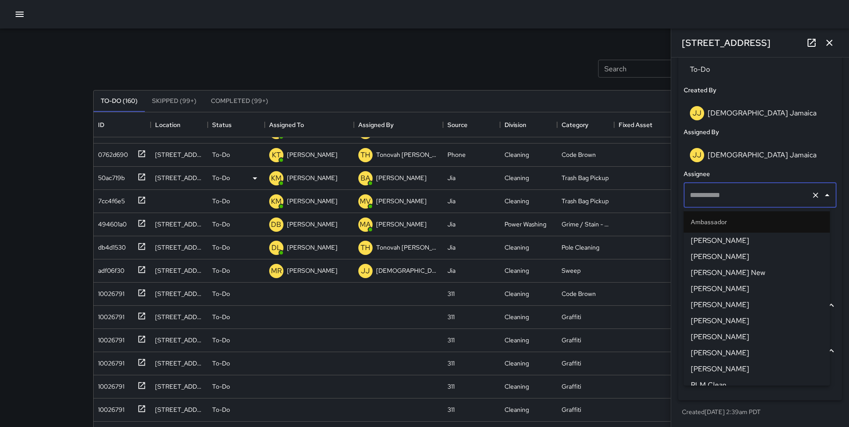
scroll to position [398, 0]
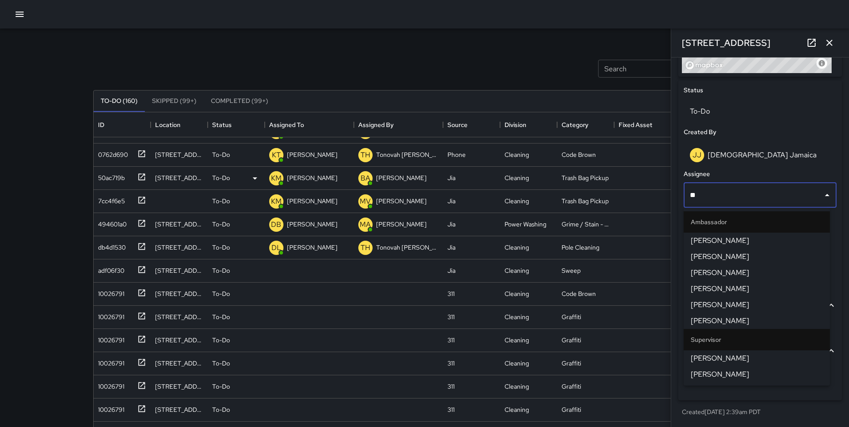
type input "*"
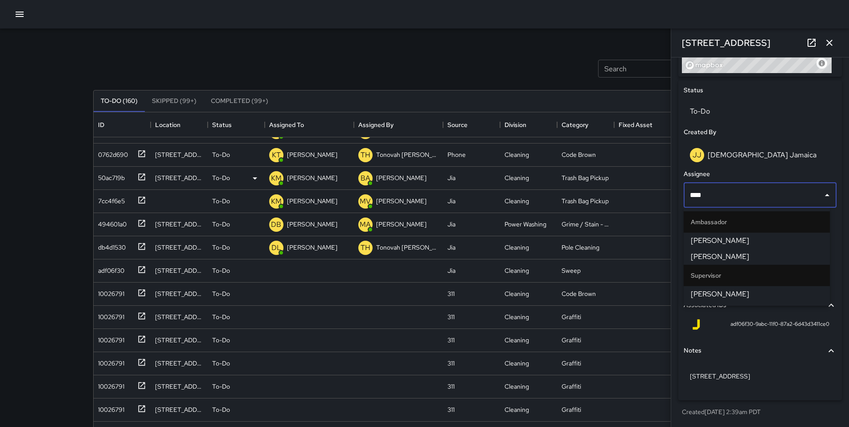
type input "*****"
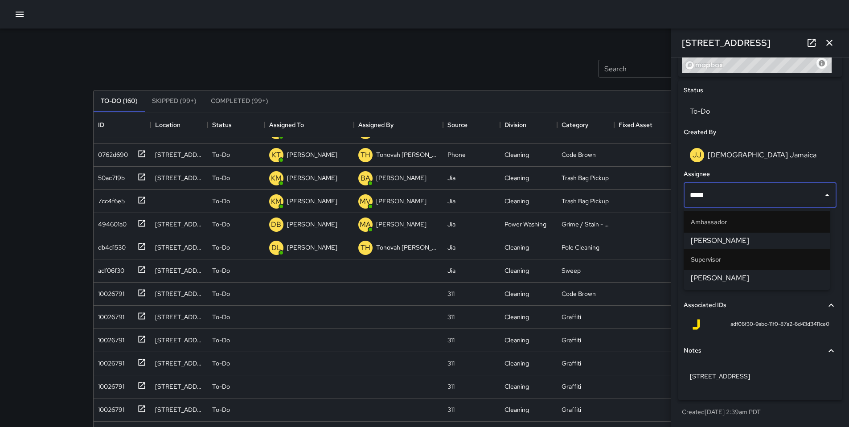
click at [714, 272] on li "David Lewis" at bounding box center [756, 278] width 146 height 16
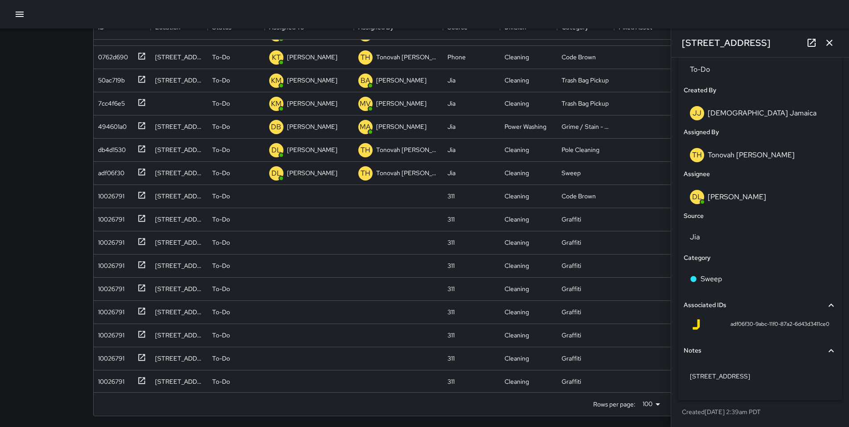
scroll to position [99, 0]
click at [834, 46] on button "button" at bounding box center [829, 43] width 18 height 18
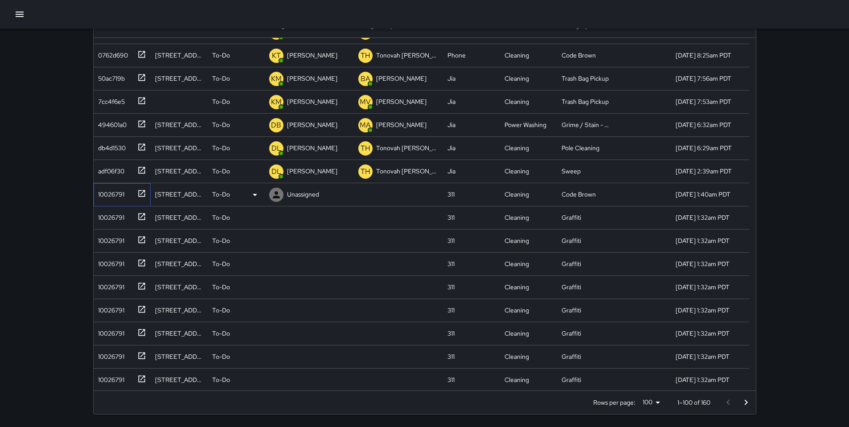
click at [112, 189] on div "10026791" at bounding box center [109, 192] width 30 height 12
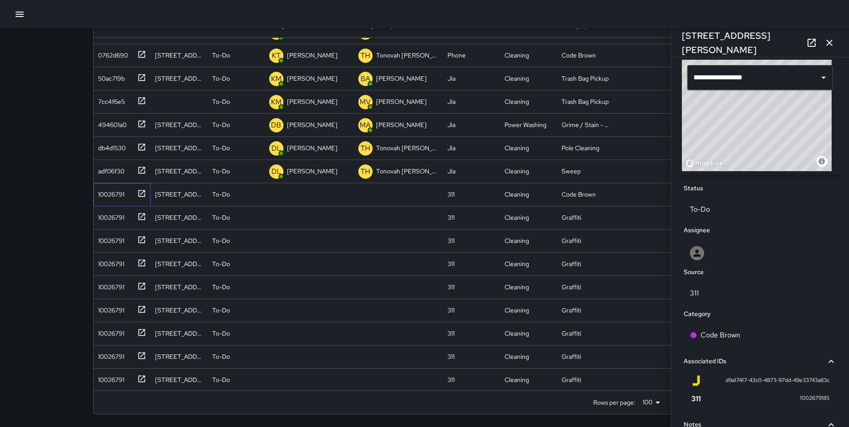
scroll to position [326, 0]
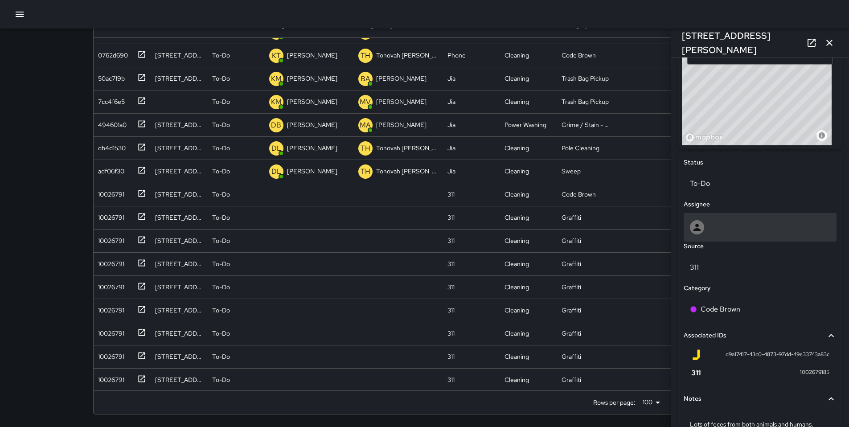
click at [738, 223] on div at bounding box center [760, 227] width 140 height 14
type input "***"
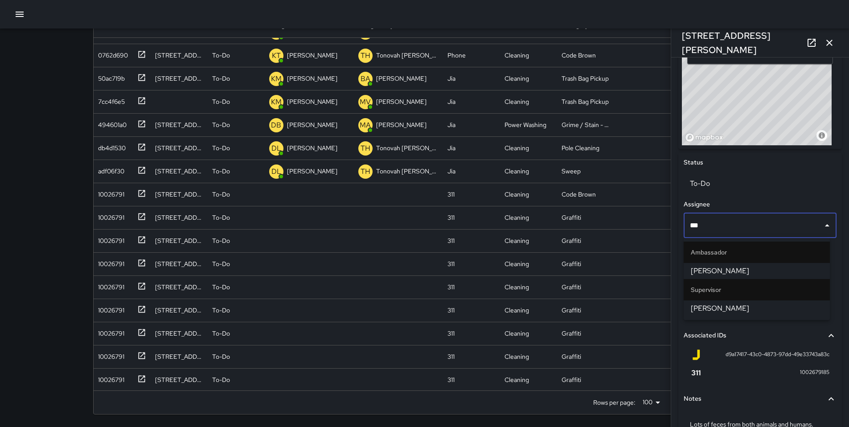
click at [737, 272] on span "Jermaine Gray" at bounding box center [756, 270] width 132 height 11
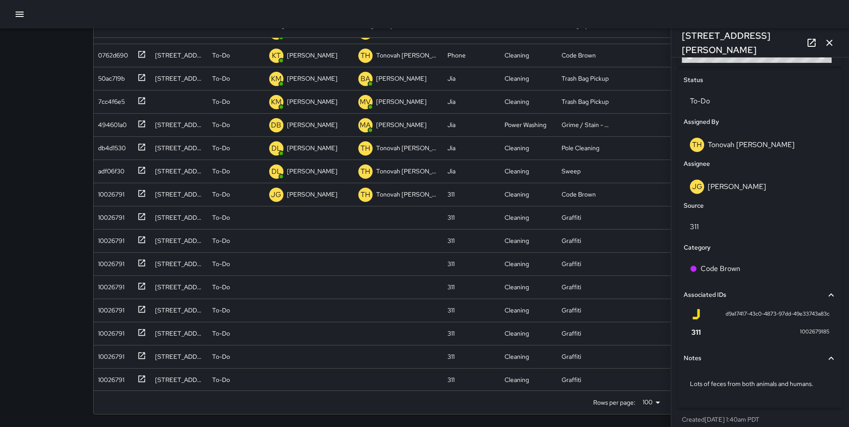
scroll to position [416, 0]
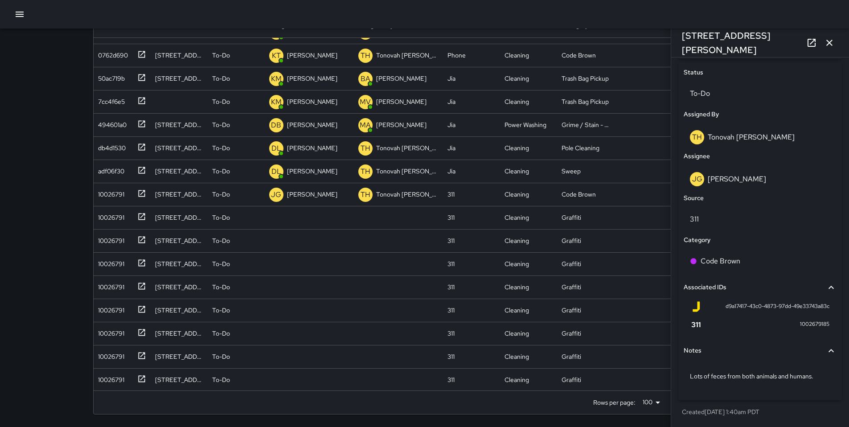
click at [830, 43] on icon "button" at bounding box center [829, 43] width 6 height 6
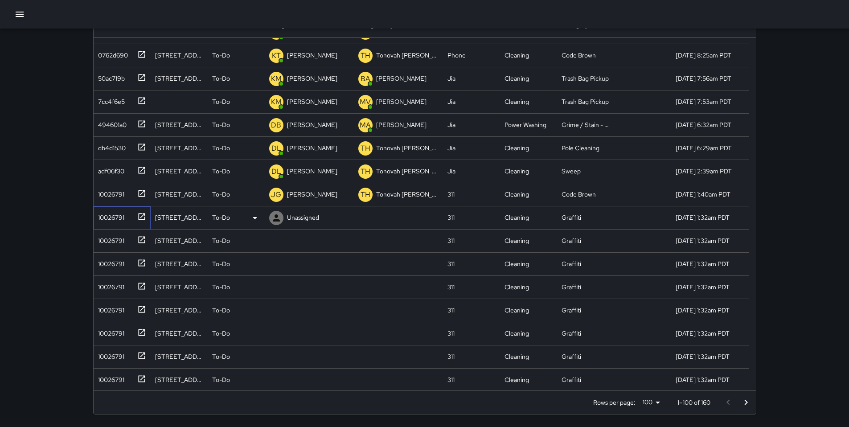
click at [124, 215] on div "10026791" at bounding box center [109, 215] width 30 height 12
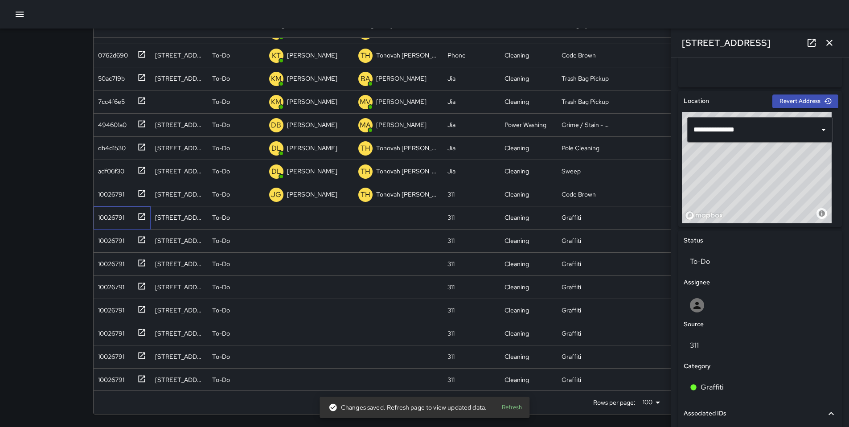
scroll to position [145, 0]
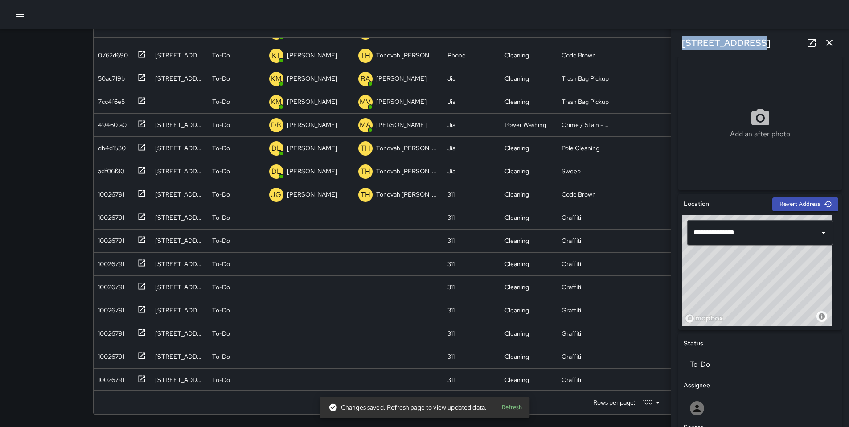
drag, startPoint x: 747, startPoint y: 41, endPoint x: 676, endPoint y: 40, distance: 71.7
click at [676, 40] on div "321 11th Street" at bounding box center [760, 43] width 178 height 29
copy h6 "321 11th Street"
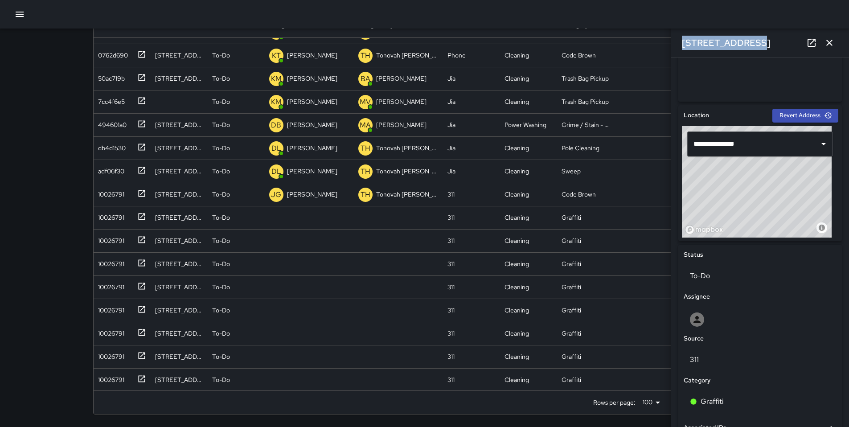
scroll to position [437, 0]
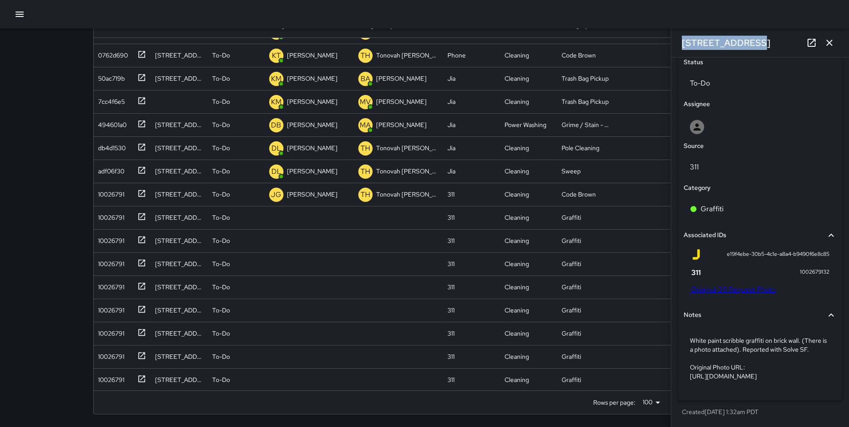
click at [700, 285] on link "Original 311 Request Photo" at bounding box center [732, 289] width 85 height 9
click at [817, 336] on p "White paint scribble graffiti on brick wall. (There is a photo attached). Repor…" at bounding box center [760, 358] width 140 height 45
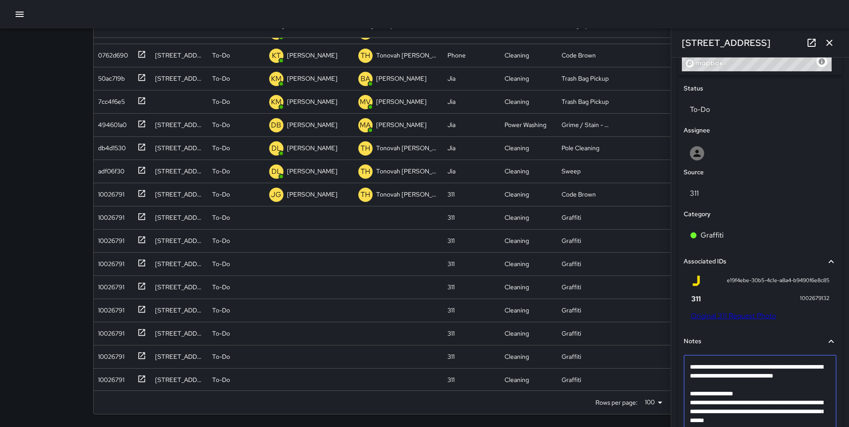
click at [821, 375] on textarea "**********" at bounding box center [757, 393] width 134 height 62
type textarea "**********"
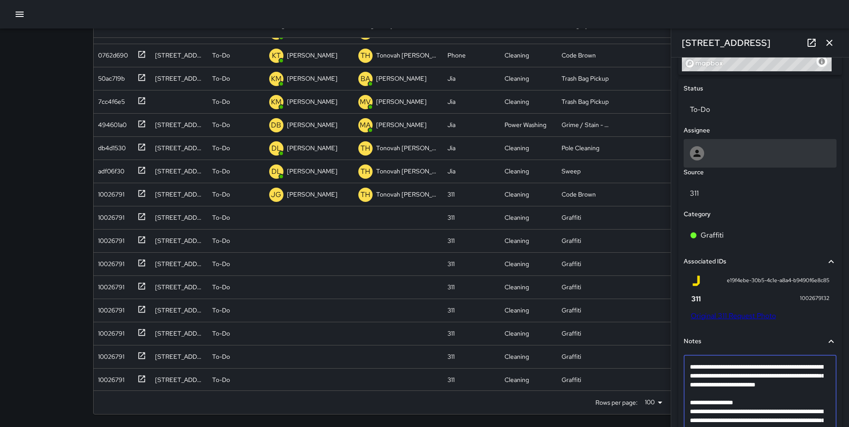
click at [721, 145] on div at bounding box center [759, 153] width 153 height 29
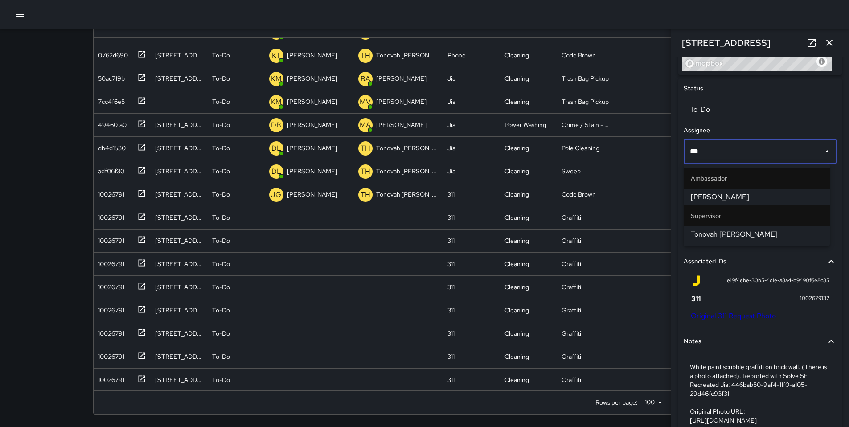
type input "****"
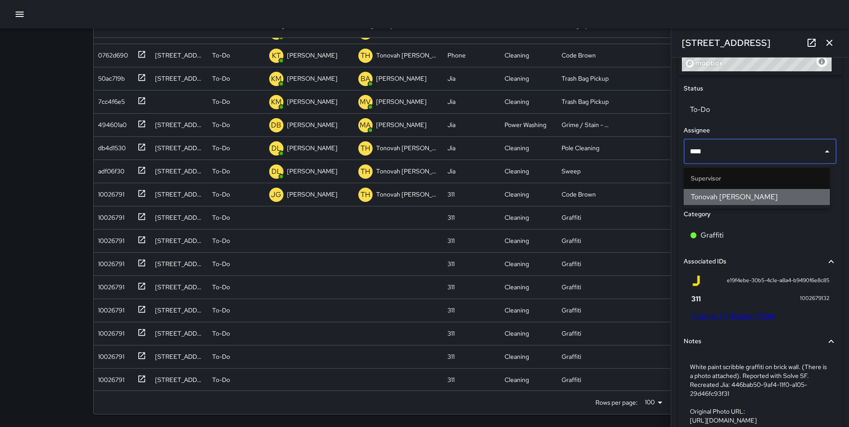
click at [712, 196] on span "Tonovah Hillman" at bounding box center [756, 197] width 132 height 11
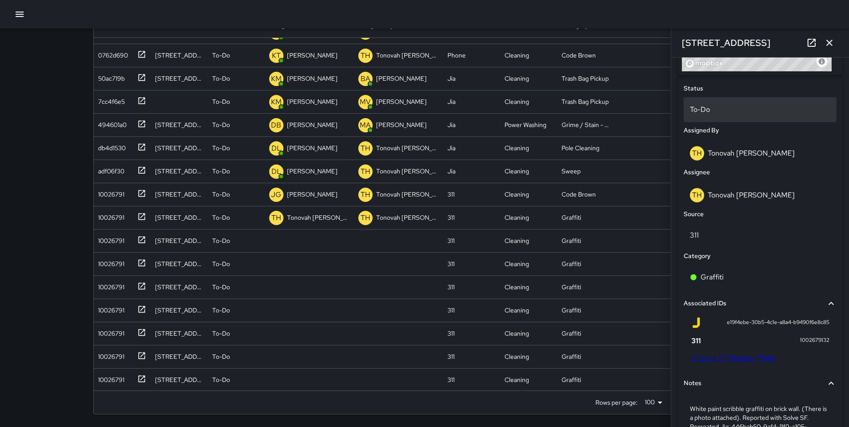
click at [699, 109] on p "To-Do" at bounding box center [760, 109] width 140 height 11
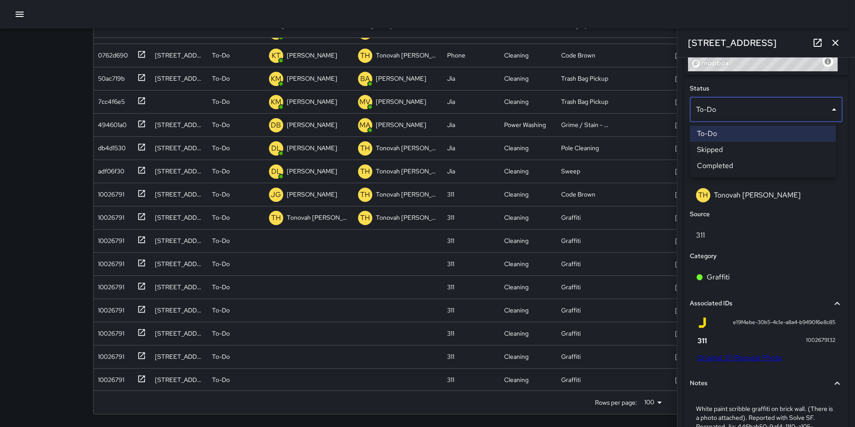
click at [714, 149] on li "Skipped" at bounding box center [763, 150] width 146 height 16
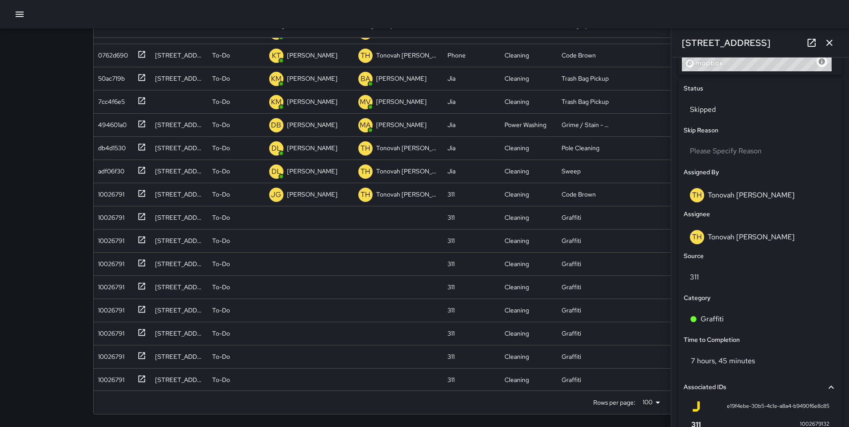
click at [829, 44] on icon "button" at bounding box center [829, 42] width 11 height 11
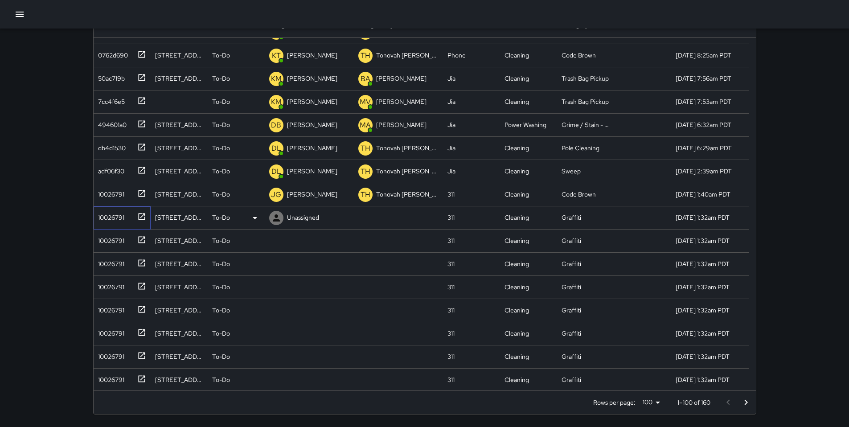
click at [108, 220] on div "10026791" at bounding box center [109, 215] width 30 height 12
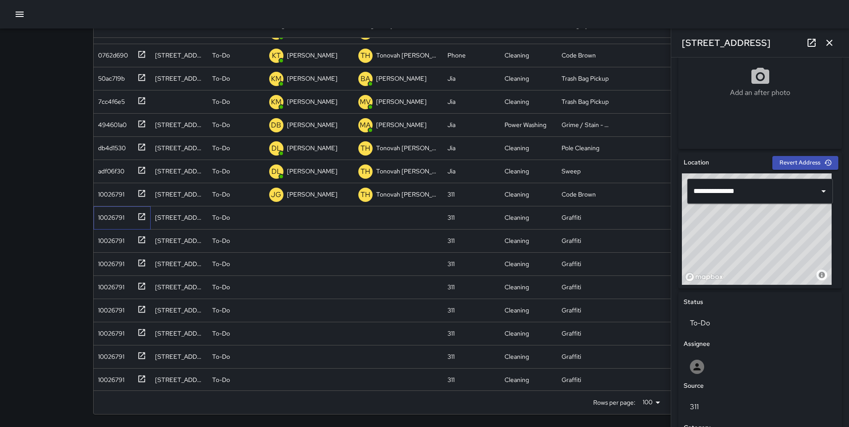
scroll to position [123, 0]
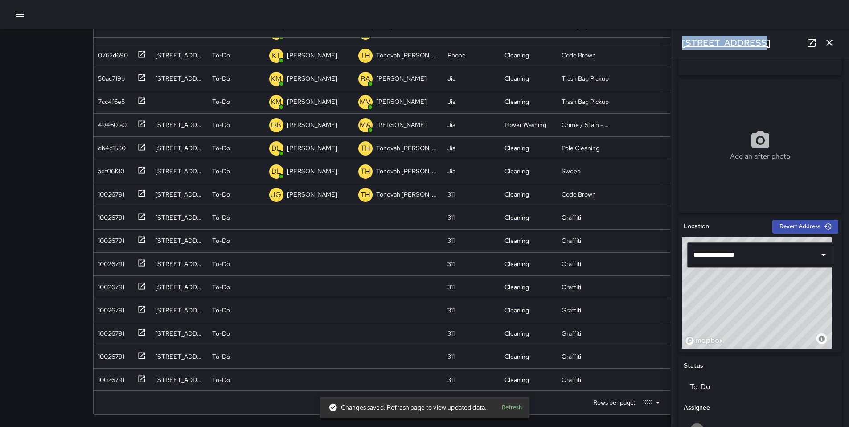
drag, startPoint x: 748, startPoint y: 42, endPoint x: 682, endPoint y: 45, distance: 66.9
click at [682, 45] on div "340 11th Street" at bounding box center [760, 43] width 178 height 29
copy h6 "340 11th Street"
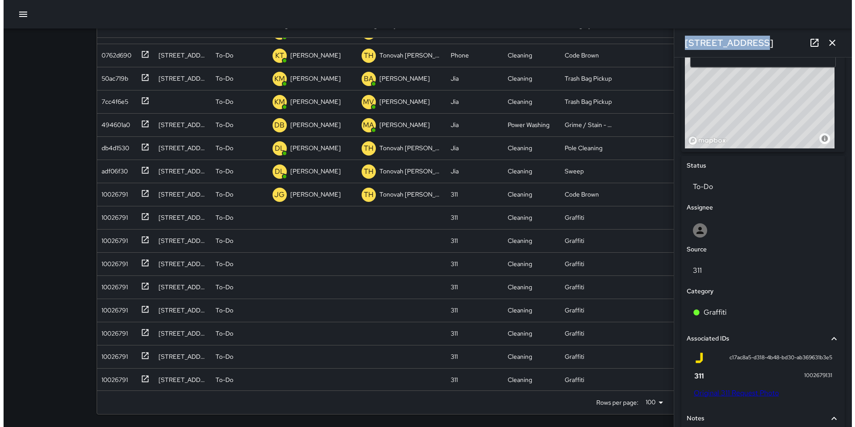
scroll to position [442, 0]
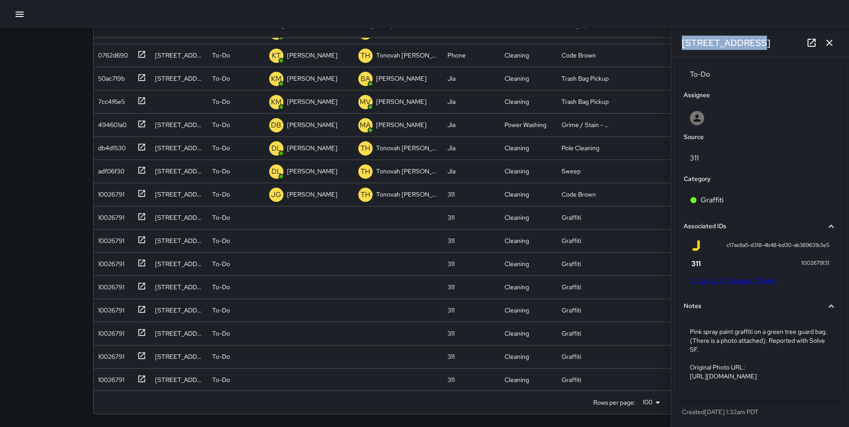
click at [723, 276] on link "Original 311 Request Photo" at bounding box center [732, 280] width 85 height 9
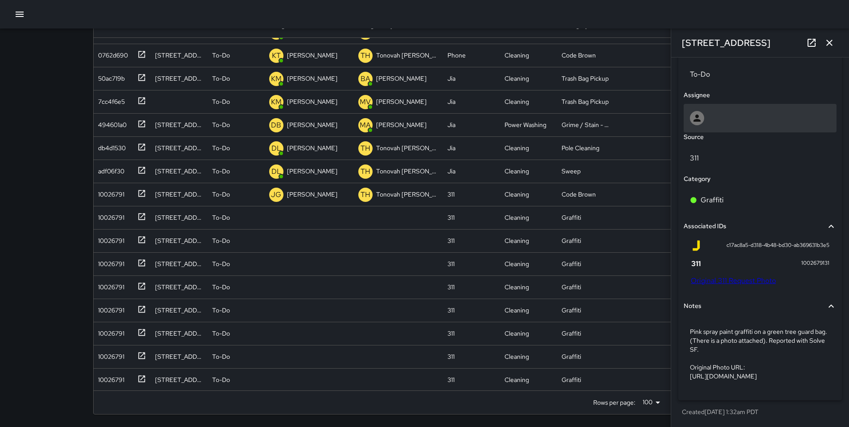
click at [716, 111] on div at bounding box center [760, 118] width 140 height 14
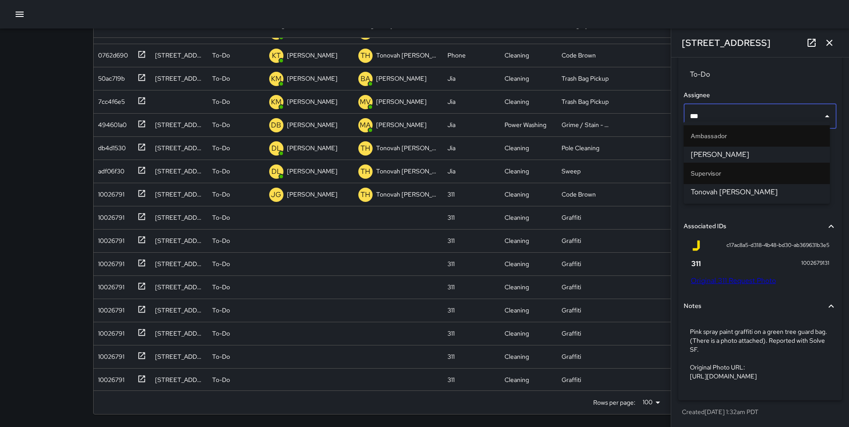
type input "****"
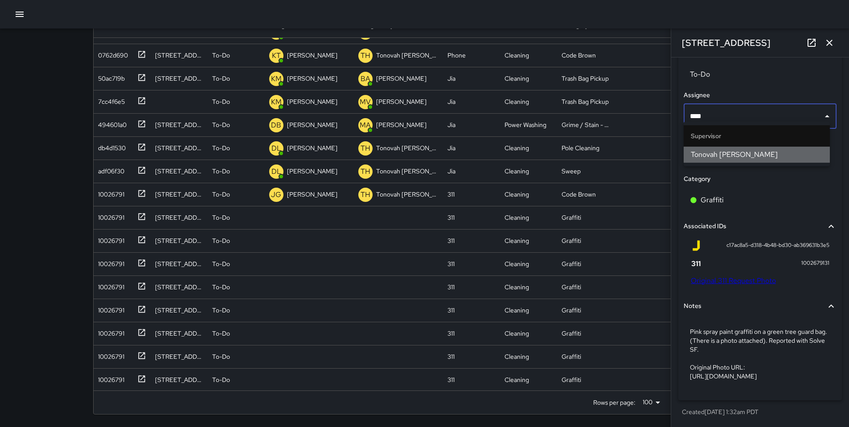
click at [782, 150] on span "Tonovah Hillman" at bounding box center [756, 154] width 132 height 11
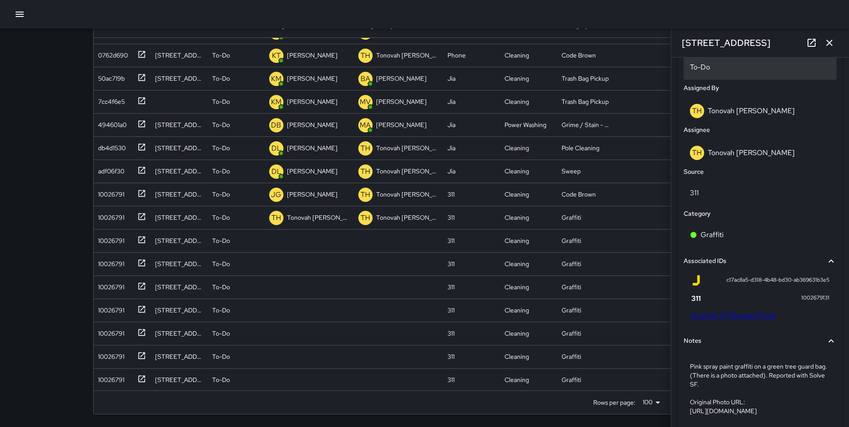
click at [743, 69] on p "To-Do" at bounding box center [760, 67] width 140 height 11
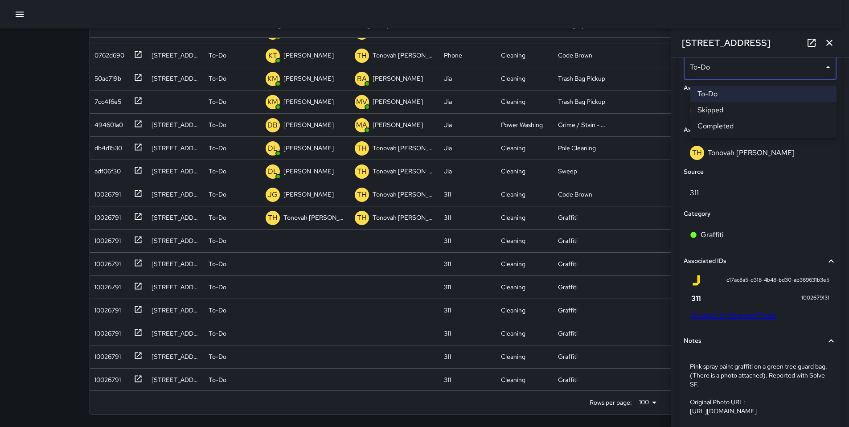
scroll to position [440, 0]
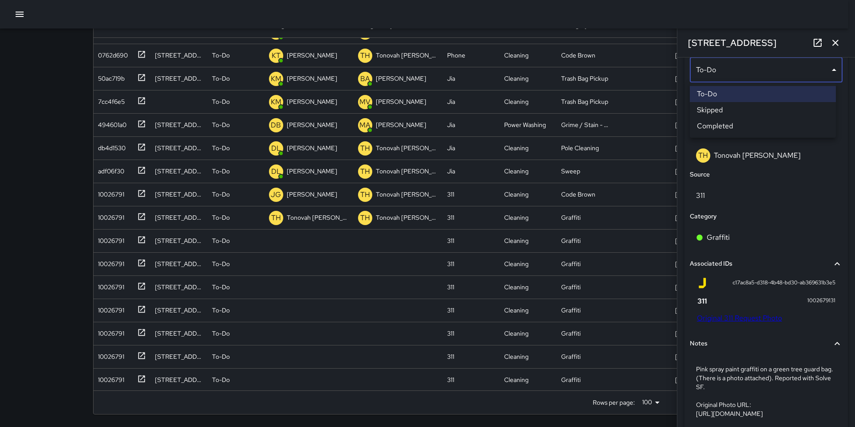
click at [732, 107] on li "Skipped" at bounding box center [763, 110] width 146 height 16
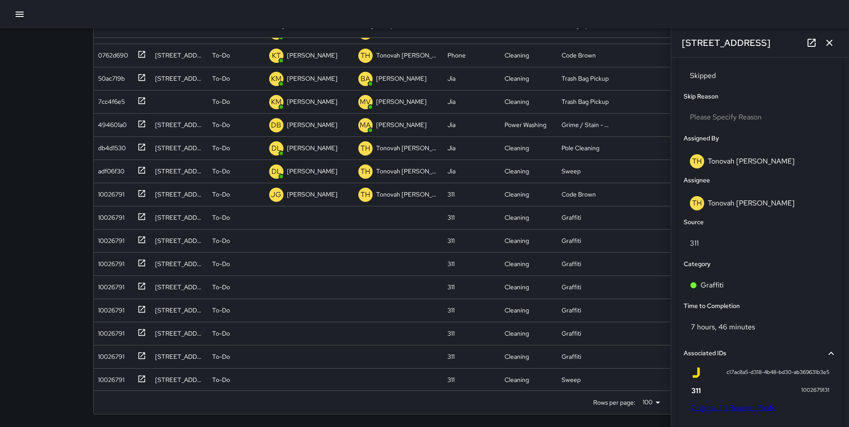
scroll to position [371, 0]
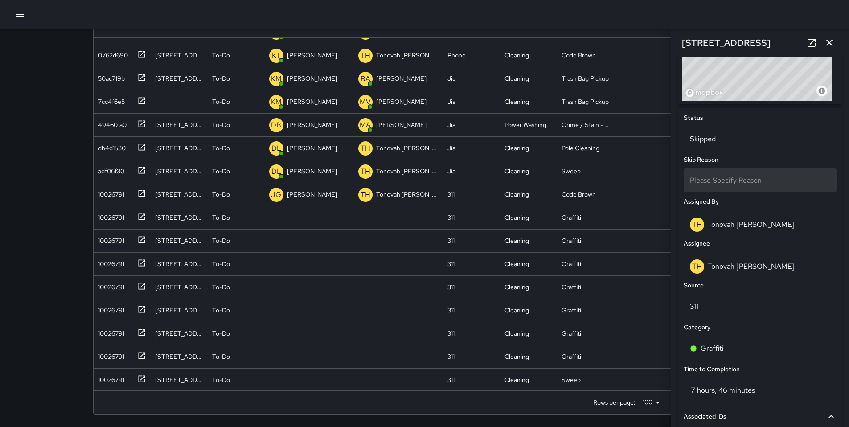
click at [722, 180] on span "Please Specify Reason" at bounding box center [726, 180] width 72 height 9
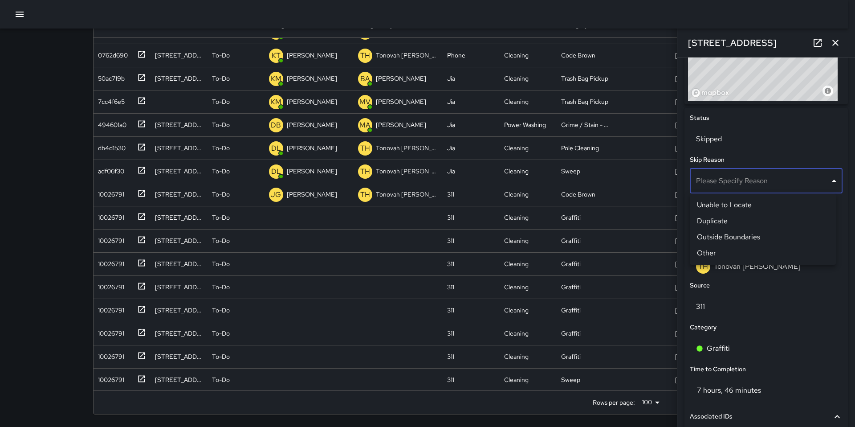
click at [753, 236] on li "Outside Boundaries" at bounding box center [763, 237] width 146 height 16
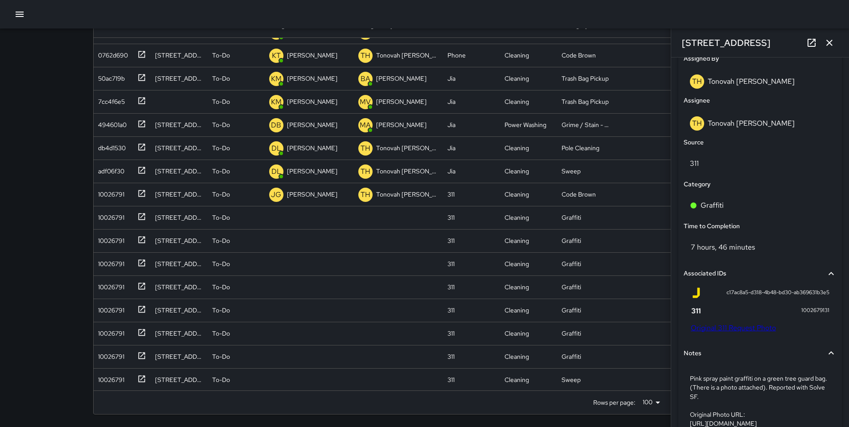
scroll to position [419, 0]
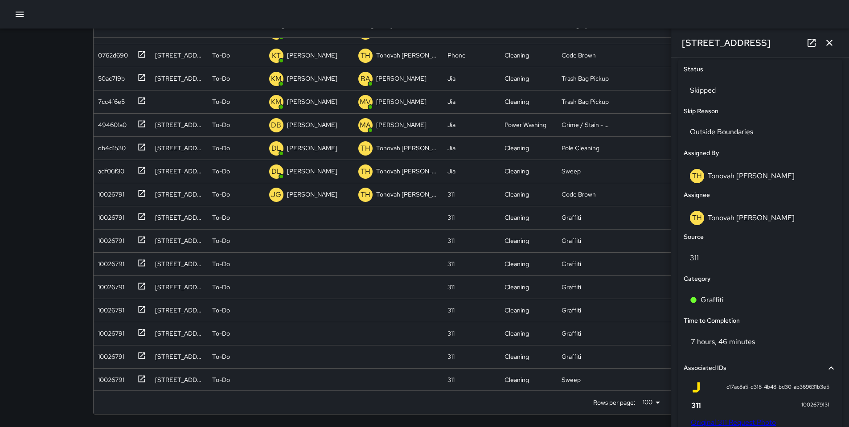
click at [835, 46] on button "button" at bounding box center [829, 43] width 18 height 18
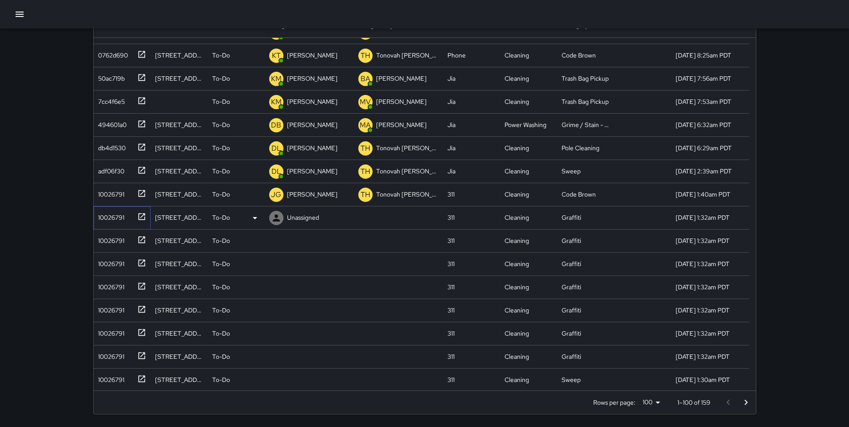
click at [131, 215] on div "10026791" at bounding box center [120, 215] width 52 height 15
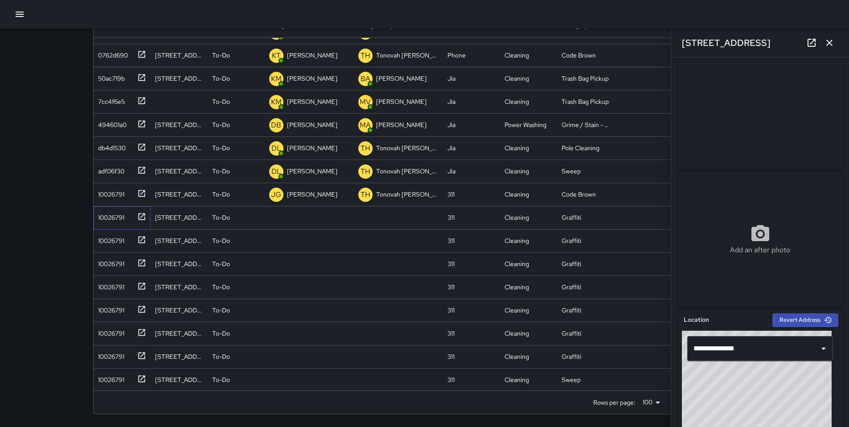
scroll to position [0, 0]
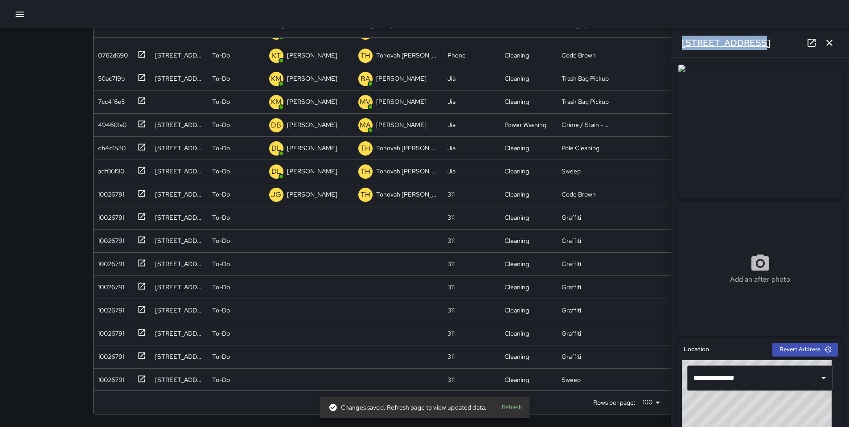
drag, startPoint x: 744, startPoint y: 43, endPoint x: 689, endPoint y: 45, distance: 55.3
click at [677, 43] on div "333 11th Street" at bounding box center [760, 43] width 178 height 29
copy h6 "333 11th Street"
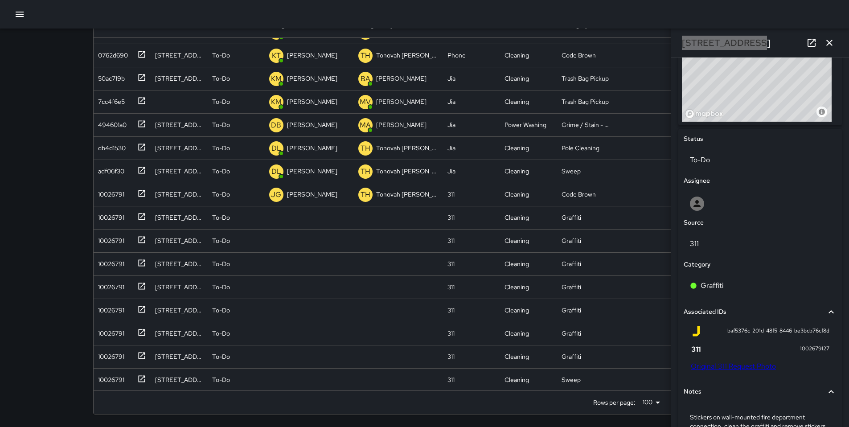
scroll to position [375, 0]
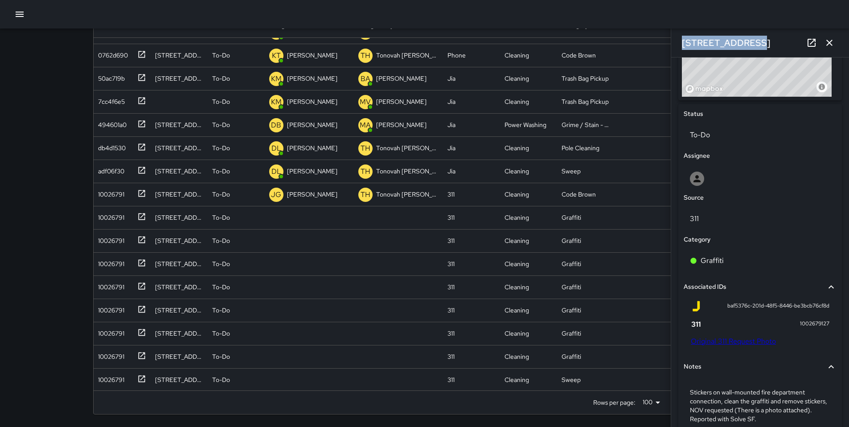
click at [735, 343] on link "Original 311 Request Photo" at bounding box center [732, 340] width 85 height 9
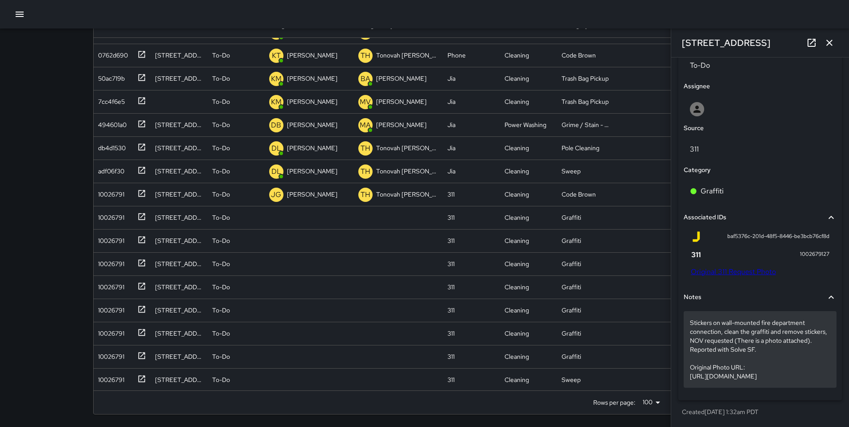
click at [754, 321] on p "Stickers on wall-mounted fire department connection, clean the graffiti and rem…" at bounding box center [760, 349] width 140 height 62
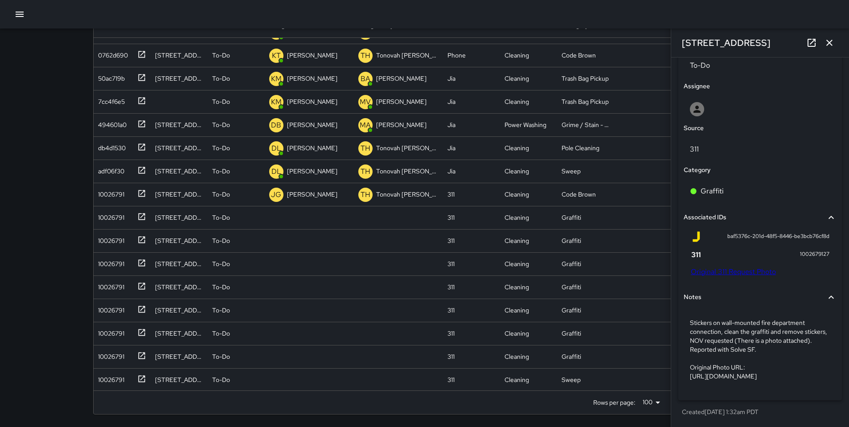
scroll to position [400, 0]
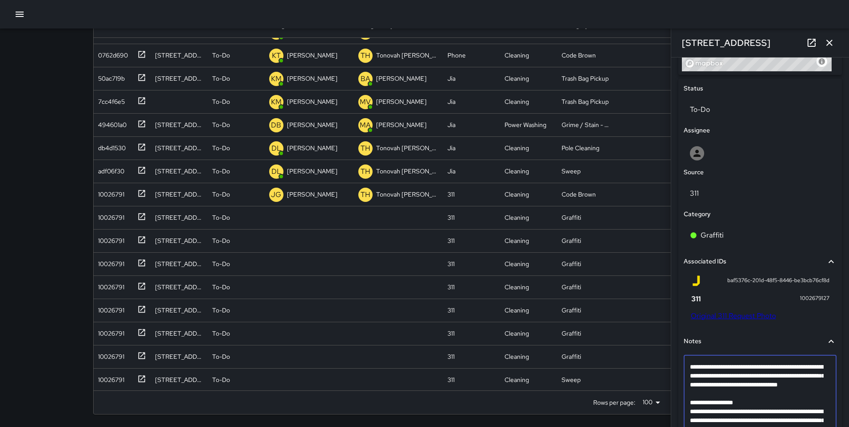
click at [797, 400] on textarea "**********" at bounding box center [757, 402] width 134 height 80
click at [797, 394] on textarea "**********" at bounding box center [757, 402] width 134 height 80
type textarea "**********"
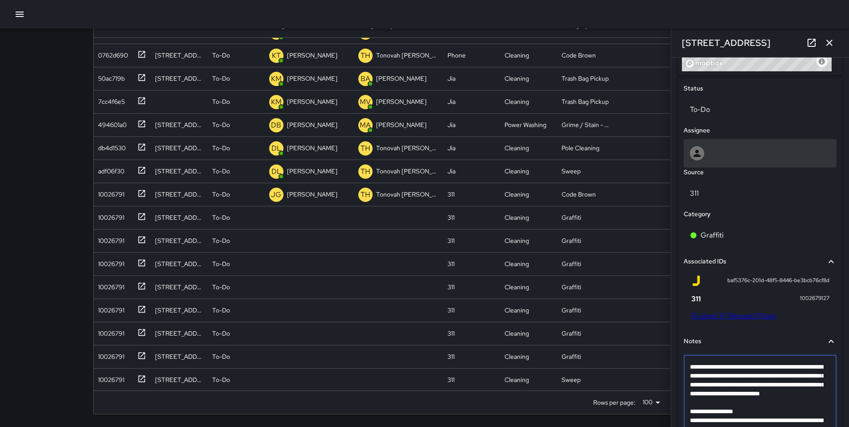
click at [722, 145] on div at bounding box center [759, 153] width 153 height 29
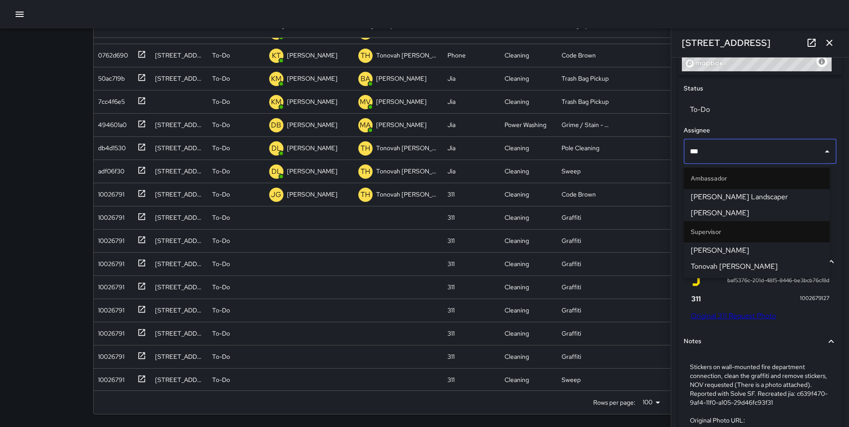
type input "****"
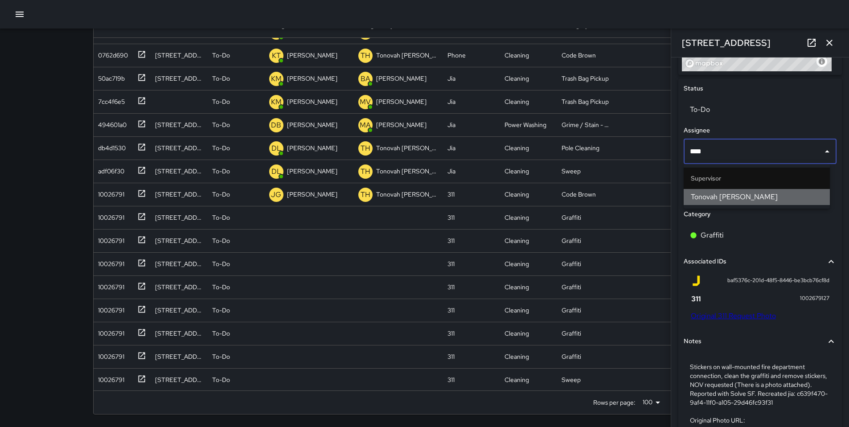
click at [725, 199] on span "Tonovah Hillman" at bounding box center [756, 197] width 132 height 11
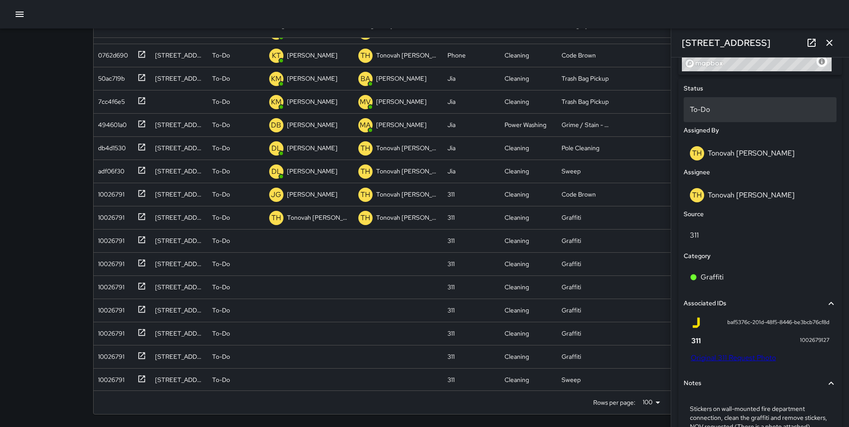
click at [707, 105] on p "To-Do" at bounding box center [760, 109] width 140 height 11
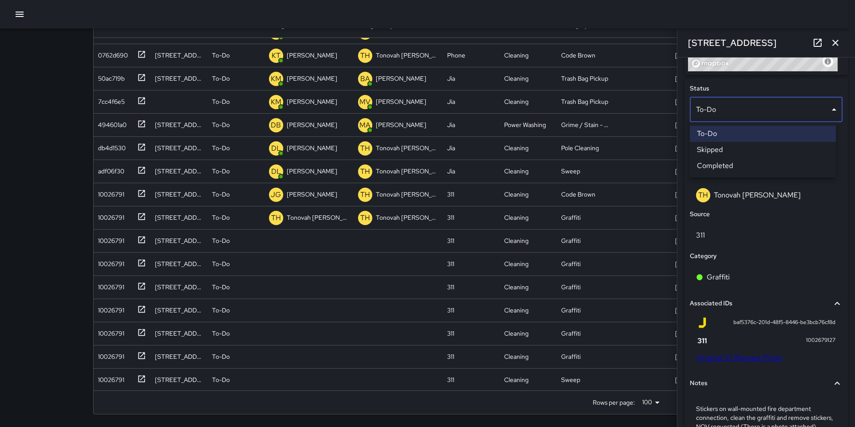
click at [714, 147] on li "Skipped" at bounding box center [763, 150] width 146 height 16
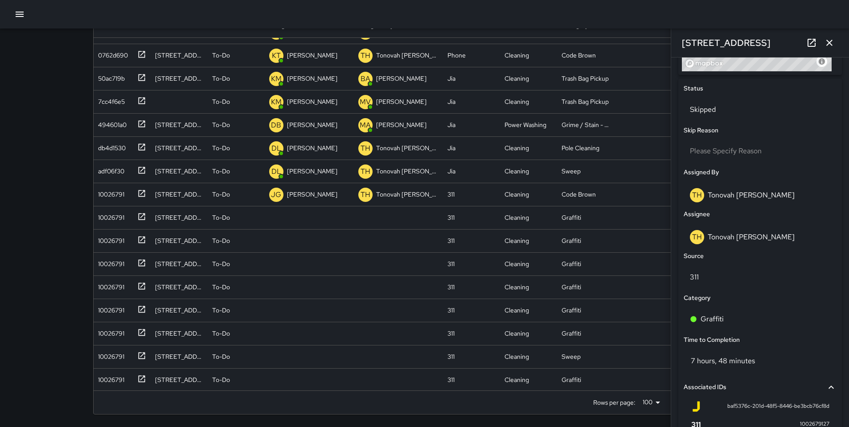
click at [828, 45] on icon "button" at bounding box center [829, 42] width 11 height 11
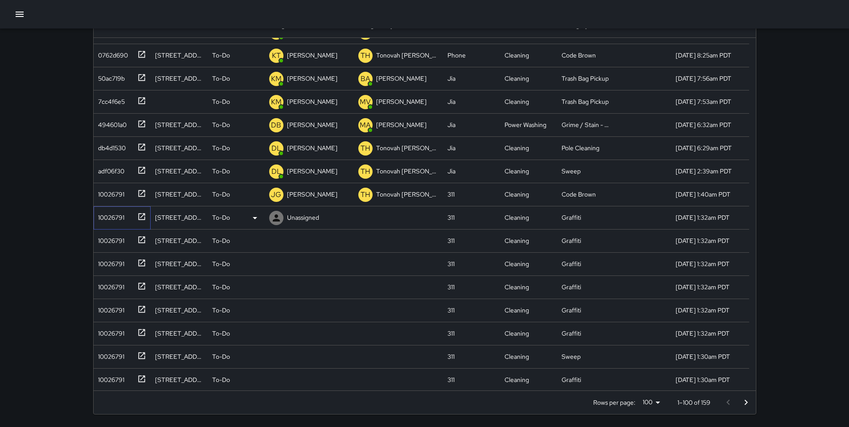
click at [129, 214] on div "10026791" at bounding box center [120, 215] width 52 height 15
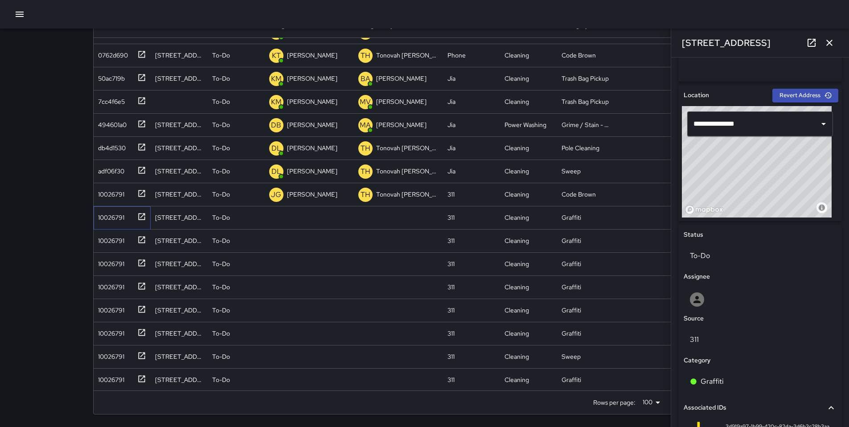
scroll to position [379, 0]
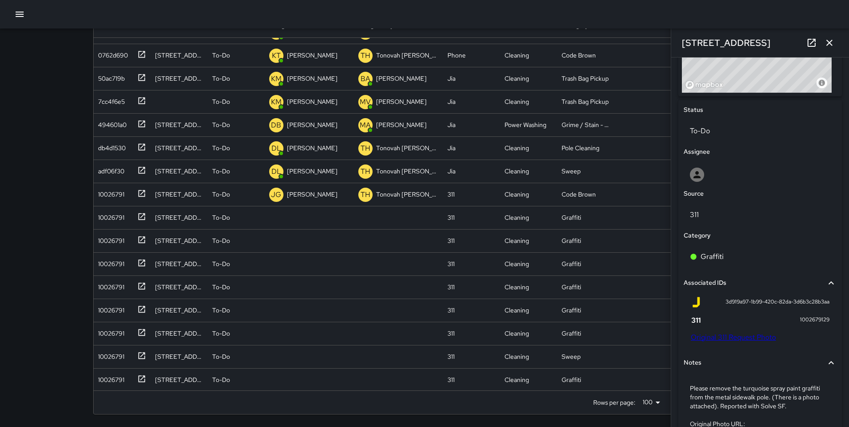
click at [719, 335] on link "Original 311 Request Photo" at bounding box center [732, 336] width 85 height 9
click at [112, 236] on div "10026791" at bounding box center [109, 239] width 30 height 12
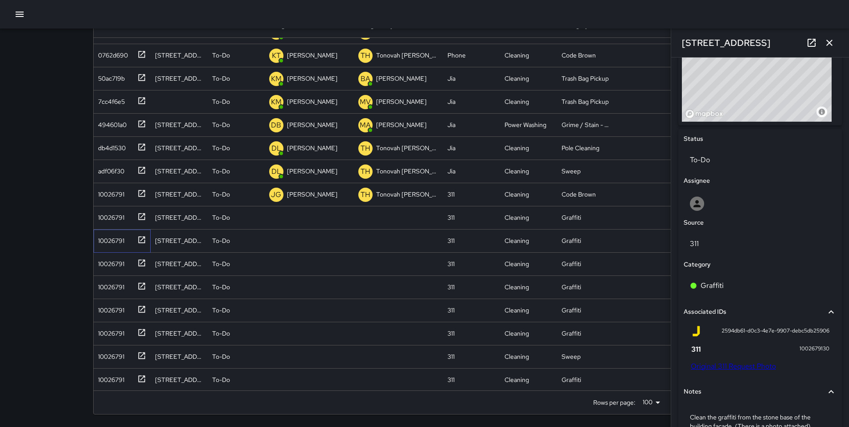
scroll to position [179, 0]
click at [747, 371] on div "2594db61-d0c3-4e7e-9907-debc5db25906 1002679130 Original 311 Request Photo" at bounding box center [759, 350] width 153 height 56
click at [747, 368] on link "Original 311 Request Photo" at bounding box center [732, 365] width 85 height 9
click at [122, 218] on div "10026791" at bounding box center [109, 215] width 30 height 12
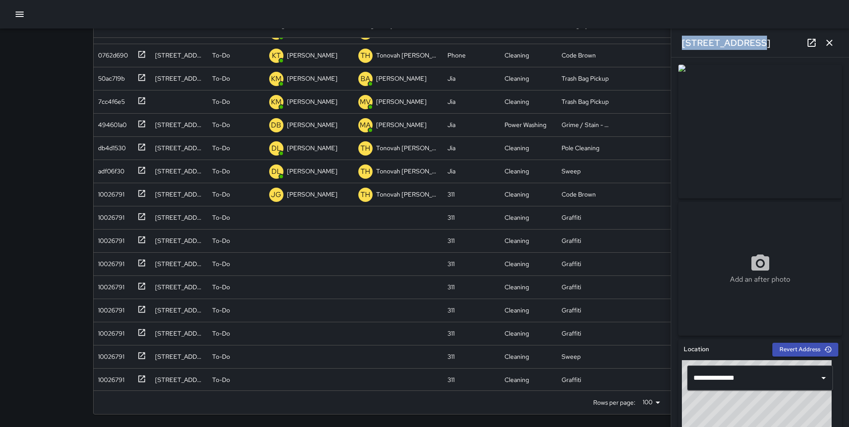
drag, startPoint x: 739, startPoint y: 39, endPoint x: 677, endPoint y: 43, distance: 62.5
click at [677, 42] on div "321 11th Street" at bounding box center [760, 43] width 178 height 29
copy h6 "321 11th Street"
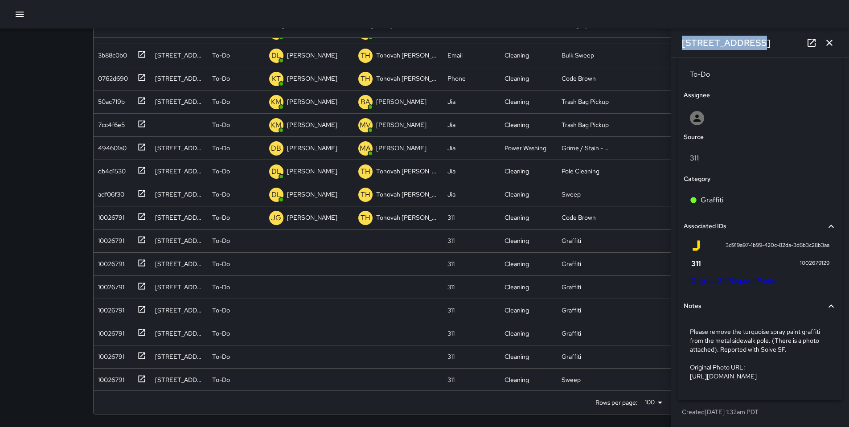
scroll to position [202, 0]
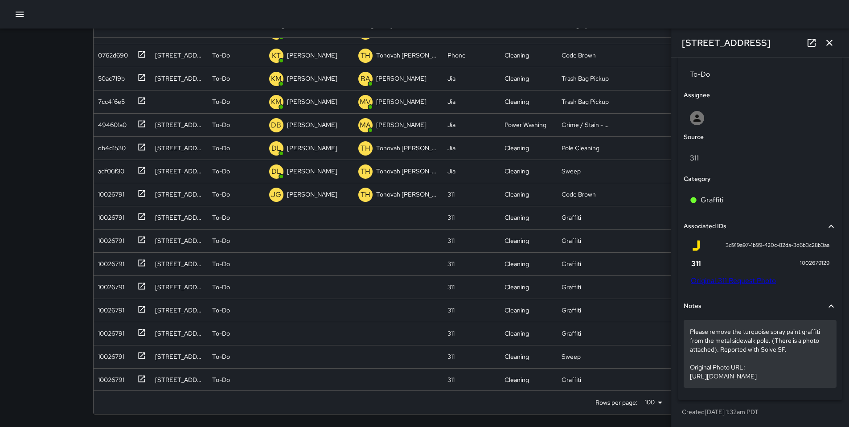
click at [798, 333] on p "Please remove the turquoise spray paint graffiti from the metal sidewalk pole. …" at bounding box center [760, 353] width 140 height 53
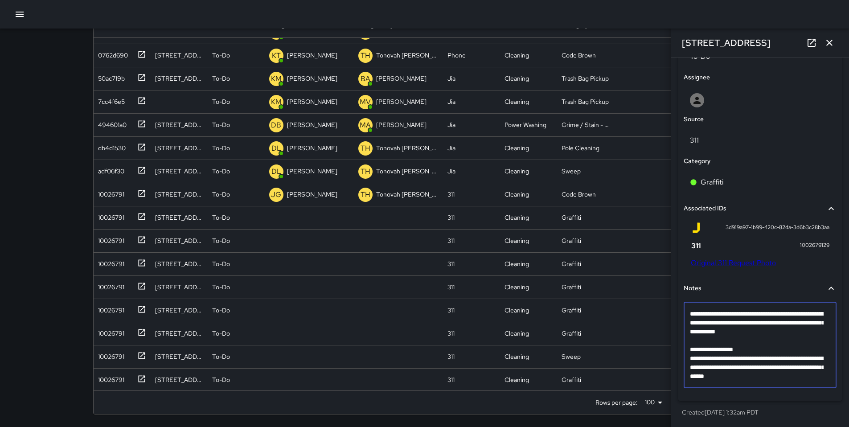
scroll to position [400, 0]
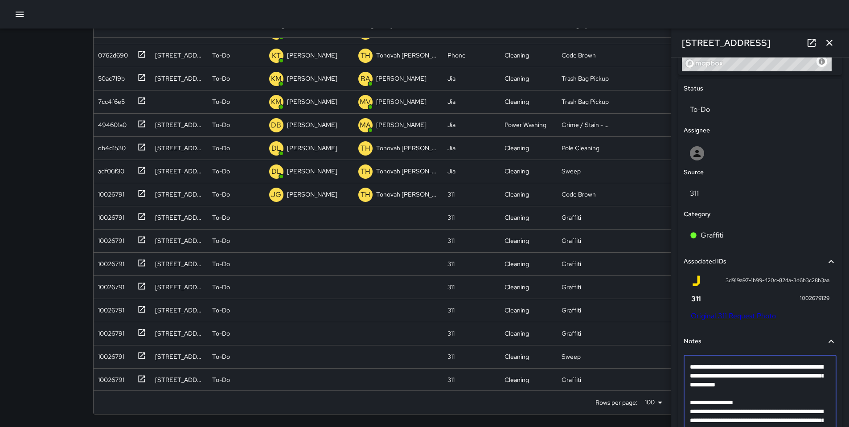
click at [798, 388] on textarea "**********" at bounding box center [757, 397] width 134 height 71
type textarea "**********"
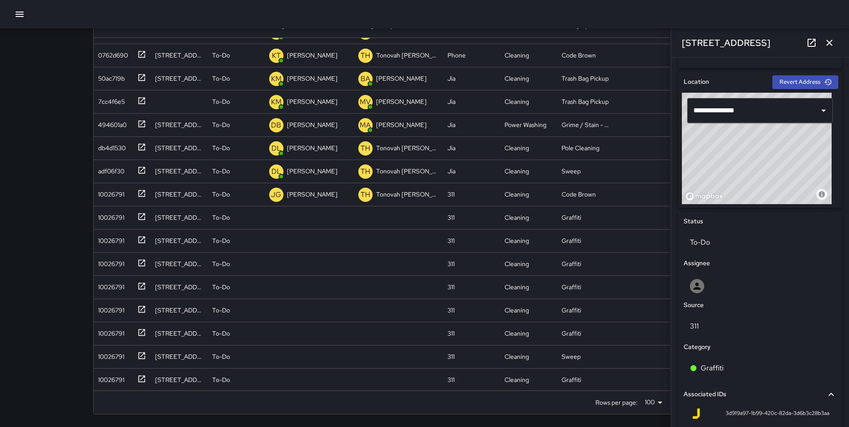
scroll to position [362, 0]
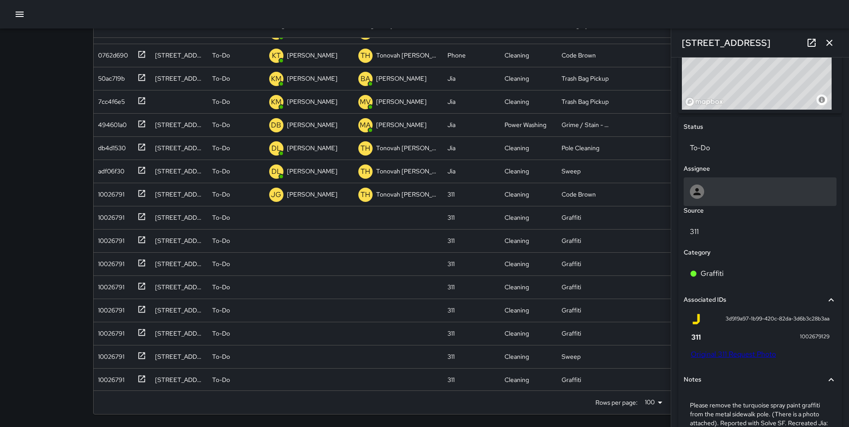
click at [720, 196] on div at bounding box center [760, 191] width 140 height 14
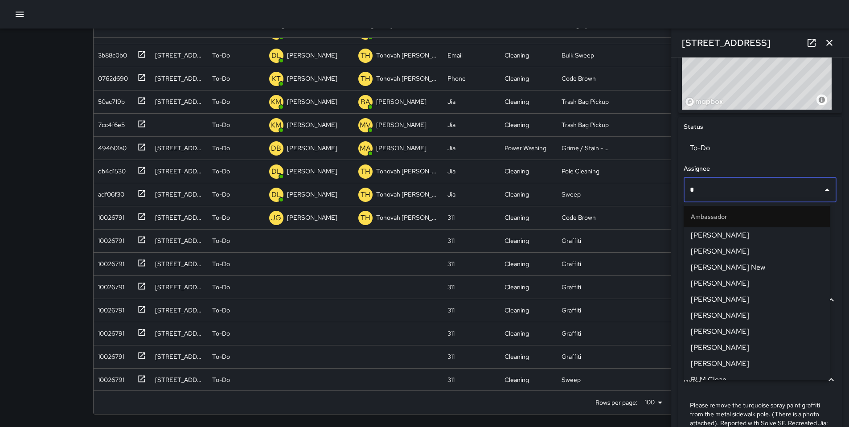
scroll to position [225, 0]
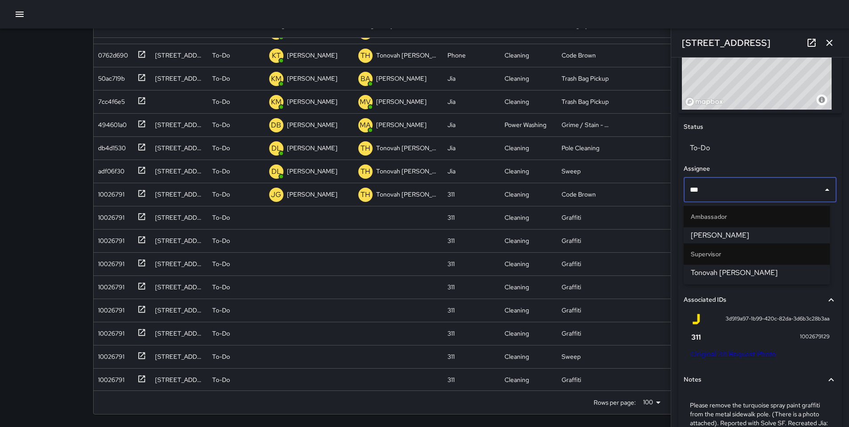
type input "****"
click at [722, 232] on span "Tonovah Hillman" at bounding box center [756, 235] width 132 height 11
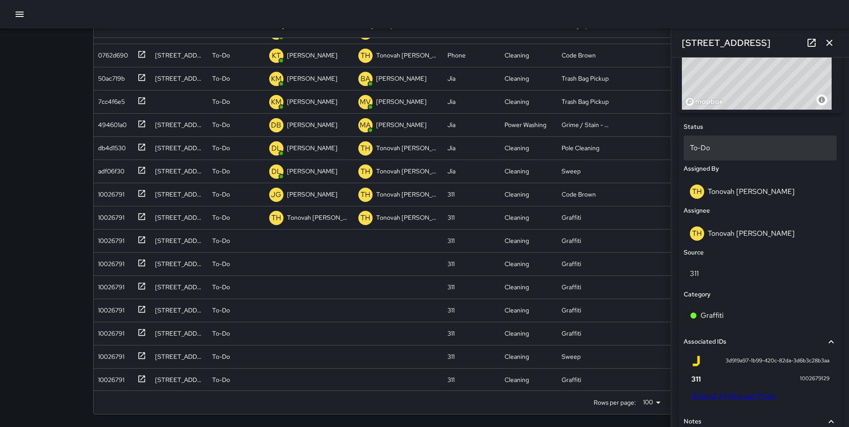
click at [688, 145] on div "To-Do" at bounding box center [759, 147] width 153 height 25
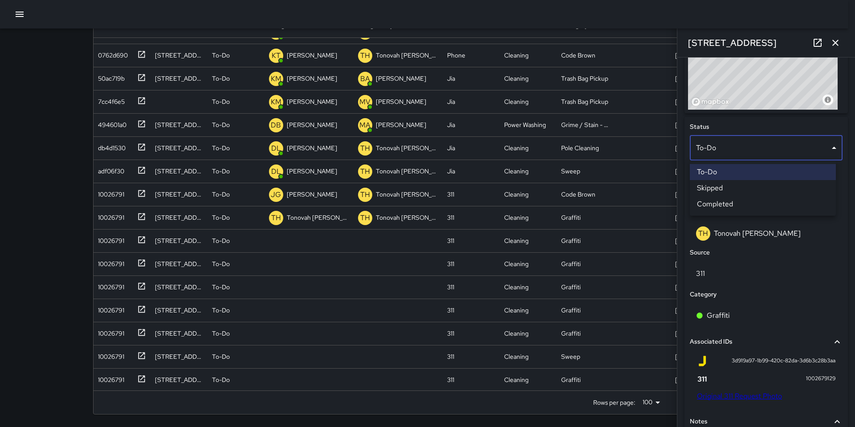
click at [709, 185] on li "Skipped" at bounding box center [763, 188] width 146 height 16
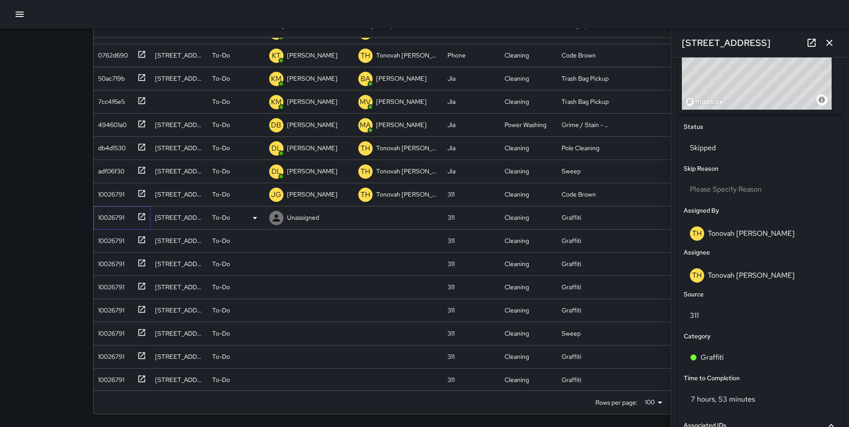
click at [123, 215] on div "10026791" at bounding box center [109, 215] width 30 height 12
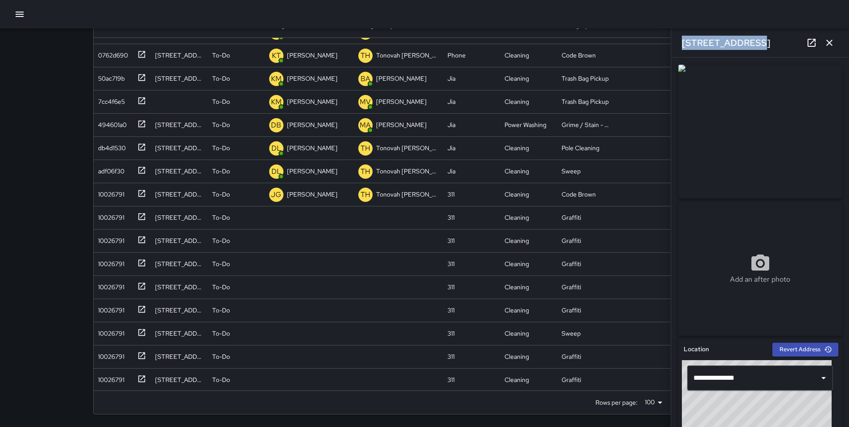
drag, startPoint x: 729, startPoint y: 44, endPoint x: 679, endPoint y: 44, distance: 49.9
click at [679, 44] on div "321 11th Street" at bounding box center [760, 43] width 178 height 29
copy h6 "321 11th Street"
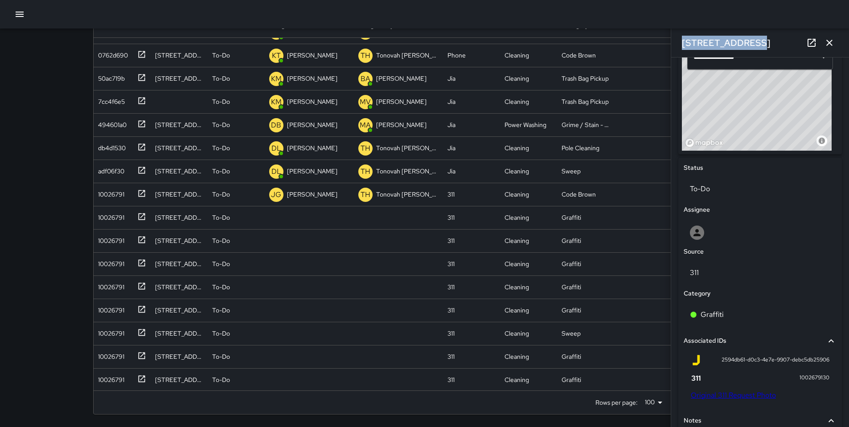
scroll to position [453, 0]
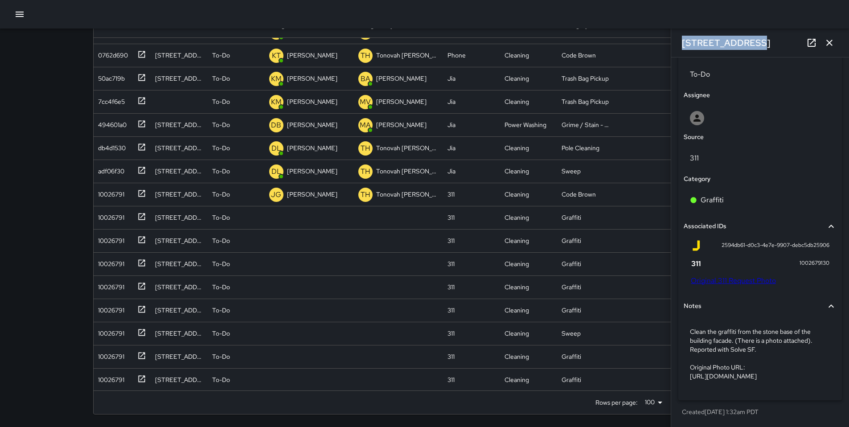
click at [726, 276] on link "Original 311 Request Photo" at bounding box center [732, 280] width 85 height 9
click at [762, 330] on p "Clean the graffiti from the stone base of the building facade. (There is a phot…" at bounding box center [760, 353] width 140 height 53
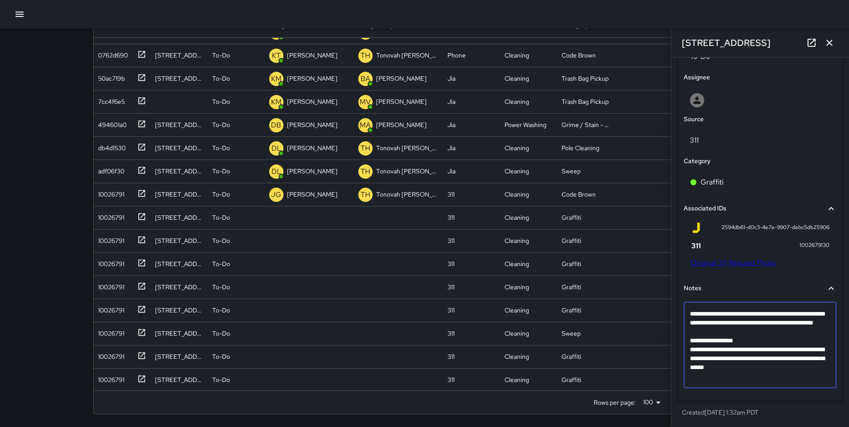
scroll to position [400, 0]
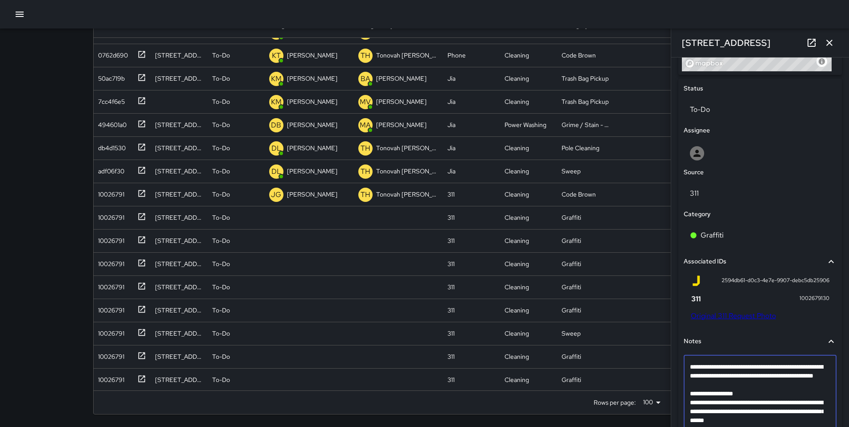
click at [772, 386] on textarea "**********" at bounding box center [757, 397] width 134 height 71
type textarea "**********"
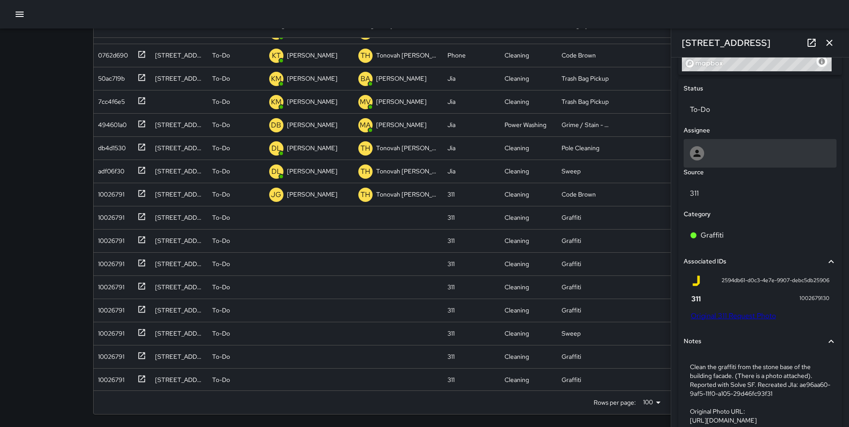
click at [766, 148] on div at bounding box center [760, 153] width 140 height 14
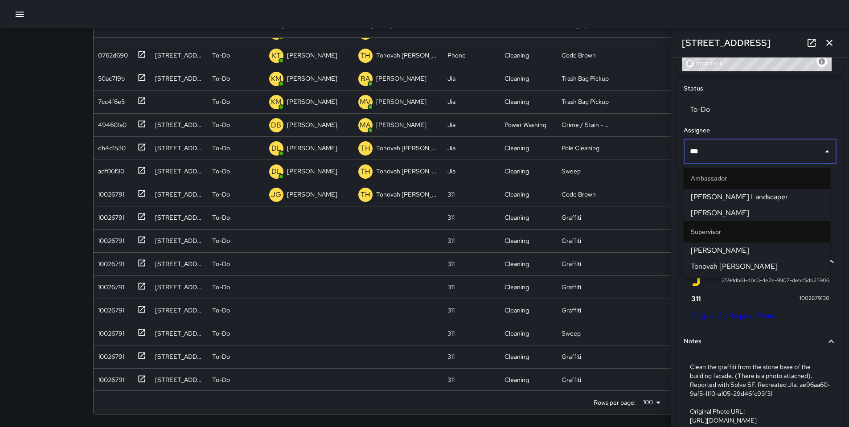
type input "****"
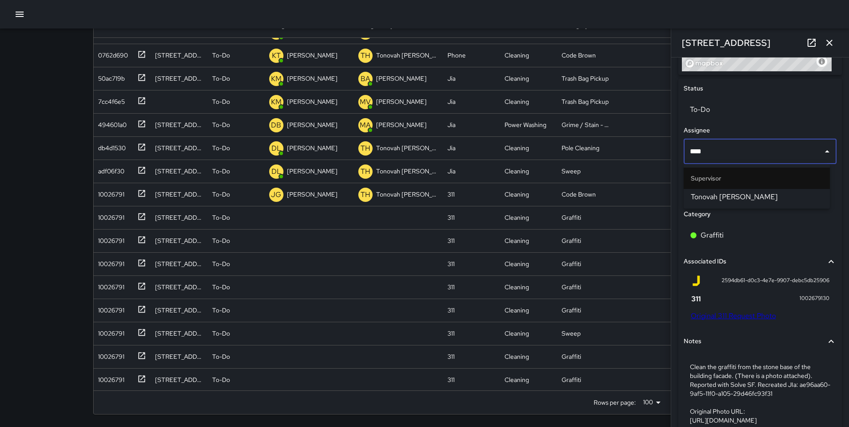
click at [763, 194] on span "Tonovah Hillman" at bounding box center [756, 197] width 132 height 11
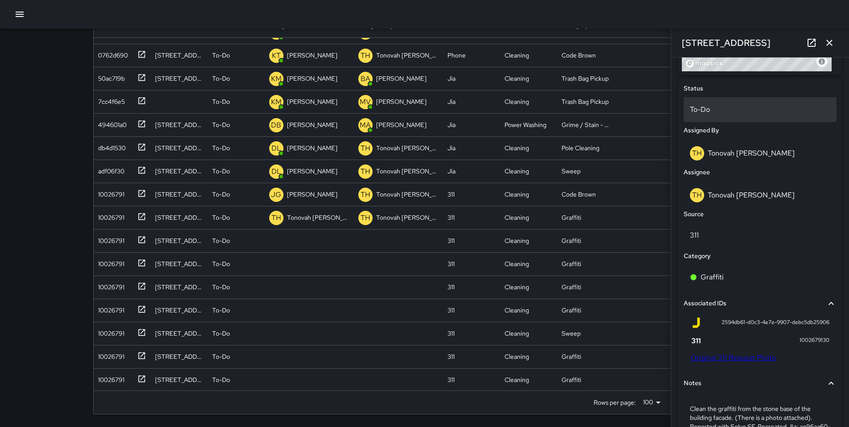
click at [726, 110] on p "To-Do" at bounding box center [760, 109] width 140 height 11
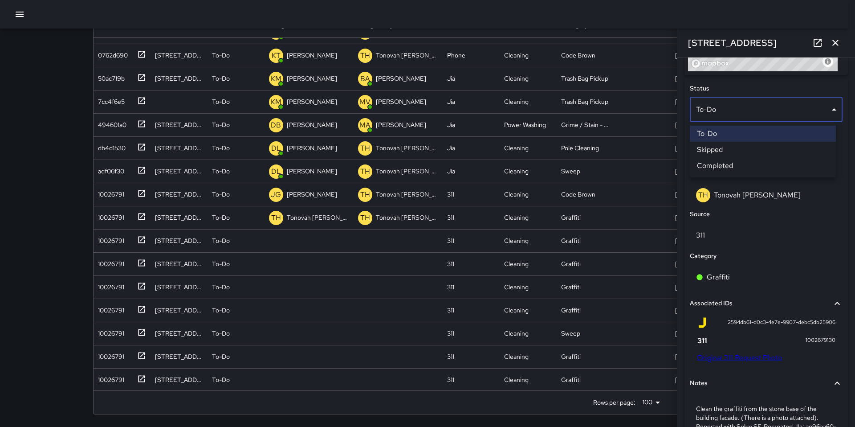
click at [720, 147] on li "Skipped" at bounding box center [763, 150] width 146 height 16
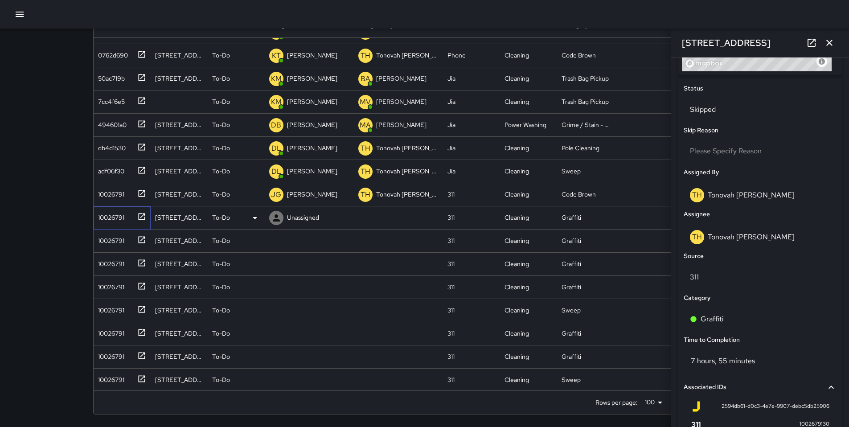
click at [122, 219] on div "10026791" at bounding box center [109, 215] width 30 height 12
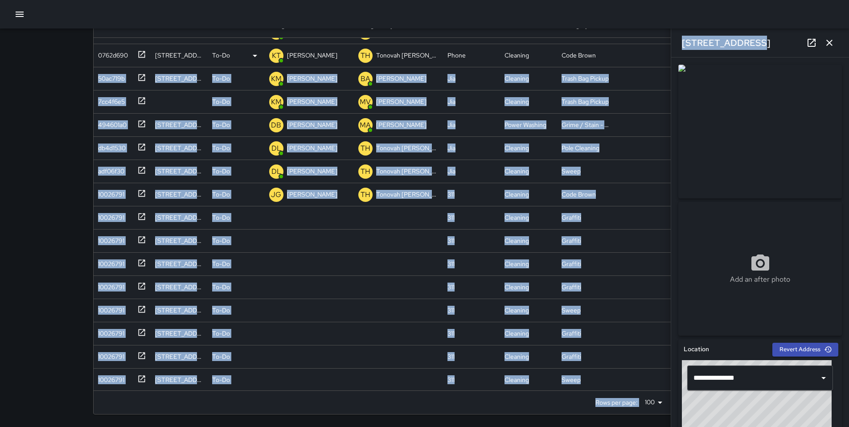
drag, startPoint x: 743, startPoint y: 46, endPoint x: 669, endPoint y: 45, distance: 73.5
click at [669, 45] on div "Search Search New Task To-Do (161) Skipped (99+) Completed (99+) ID Location St…" at bounding box center [424, 178] width 684 height 498
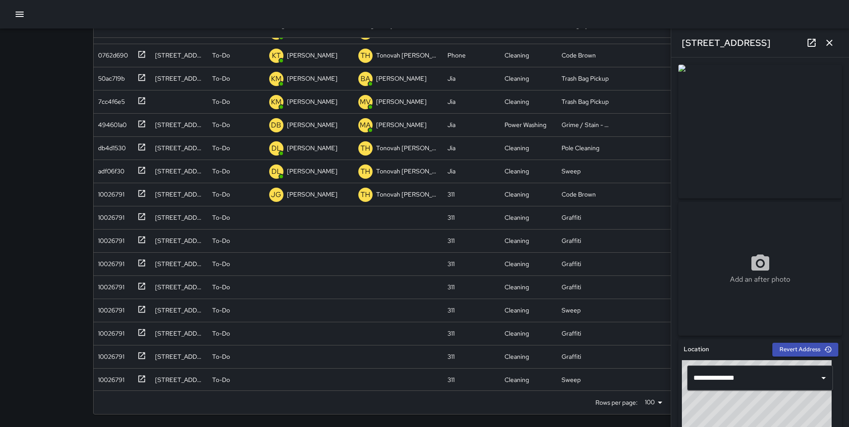
click at [753, 46] on div "321 11th Street" at bounding box center [760, 43] width 178 height 29
drag, startPoint x: 741, startPoint y: 45, endPoint x: 683, endPoint y: 46, distance: 58.4
click at [683, 46] on div "321 11th Street" at bounding box center [760, 43] width 178 height 29
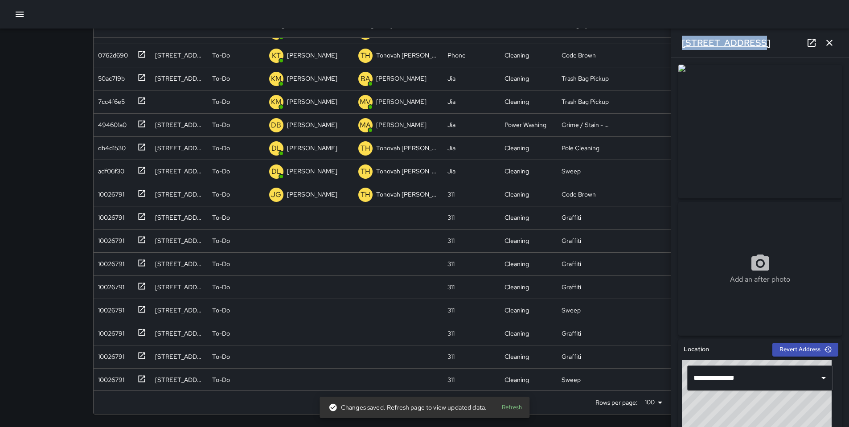
copy h6 "321 11th Street"
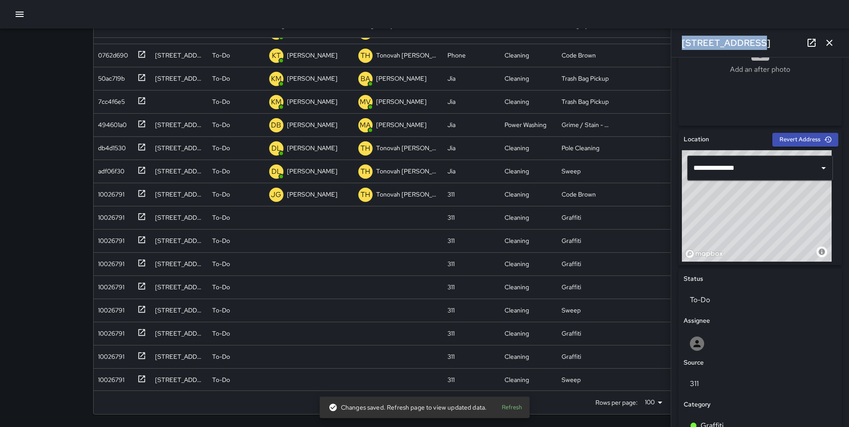
scroll to position [352, 0]
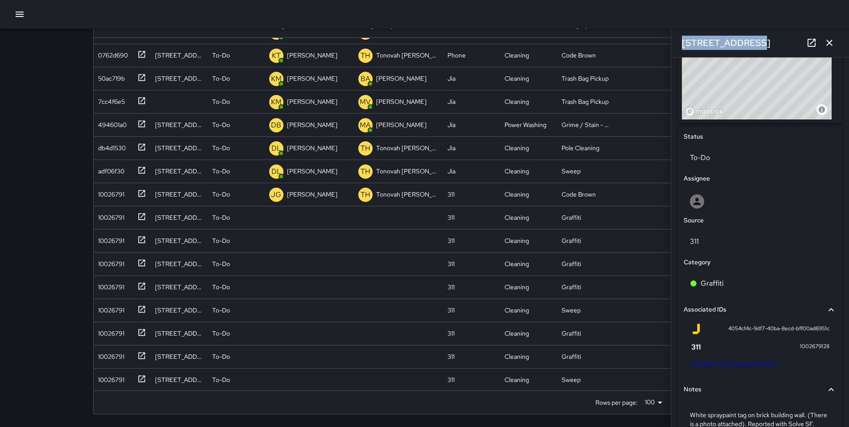
click at [723, 363] on link "Original 311 Request Photo" at bounding box center [732, 363] width 85 height 9
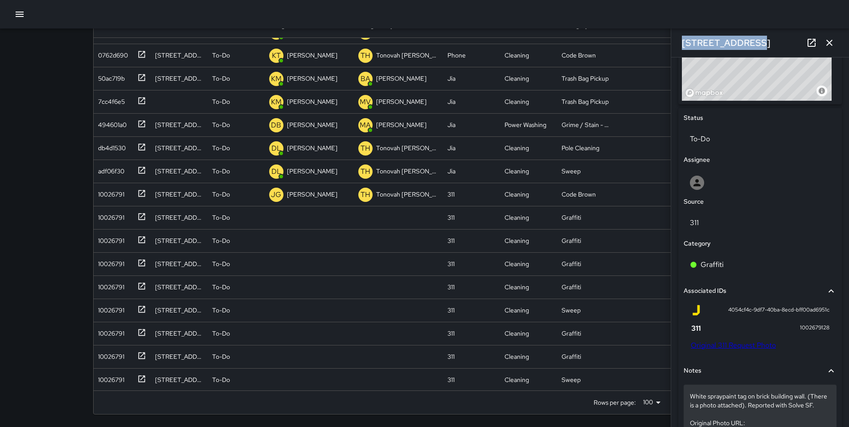
scroll to position [453, 0]
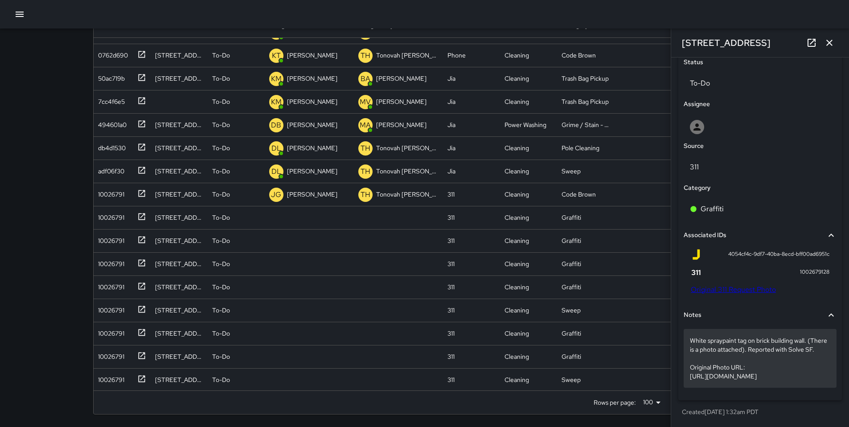
click at [731, 336] on p "White spraypaint tag on brick building wall. (There is a photo attached). Repor…" at bounding box center [760, 358] width 140 height 45
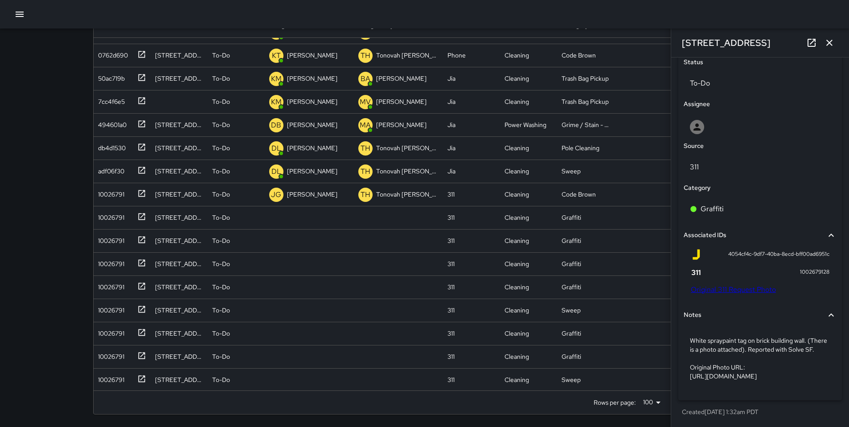
scroll to position [400, 0]
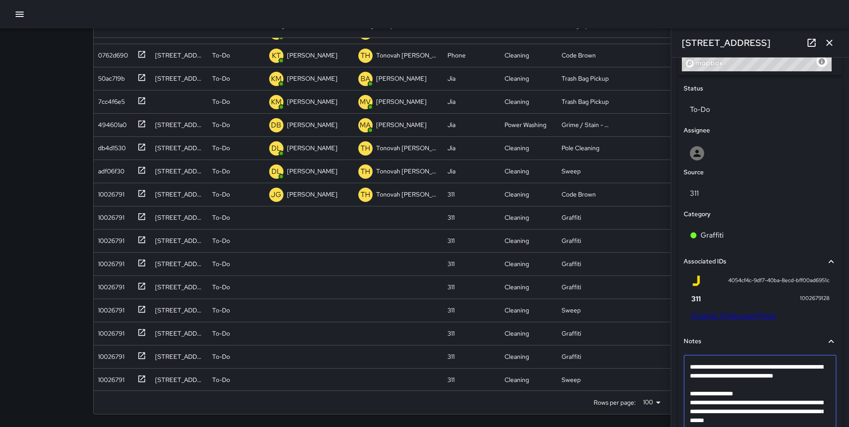
click at [729, 381] on textarea "**********" at bounding box center [757, 397] width 134 height 71
type textarea "**********"
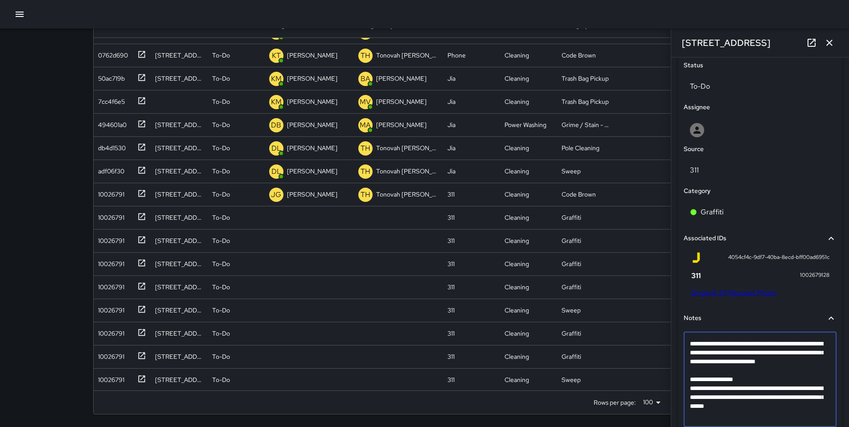
scroll to position [462, 0]
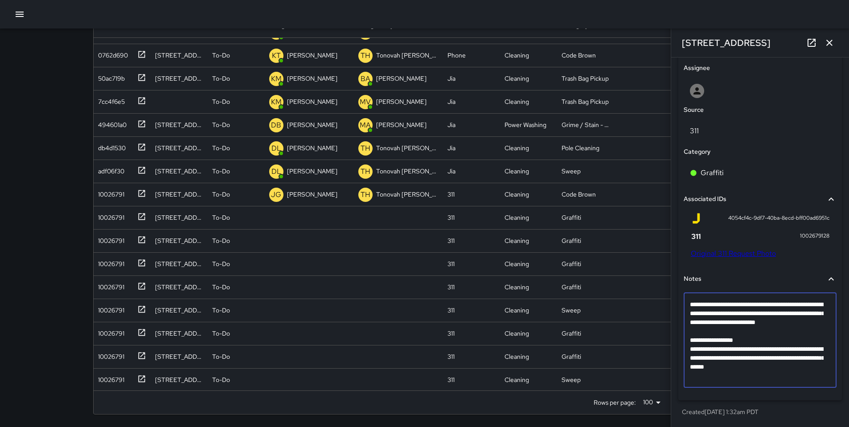
click at [771, 338] on textarea "**********" at bounding box center [757, 340] width 134 height 80
click at [758, 274] on div "Notes" at bounding box center [754, 279] width 142 height 10
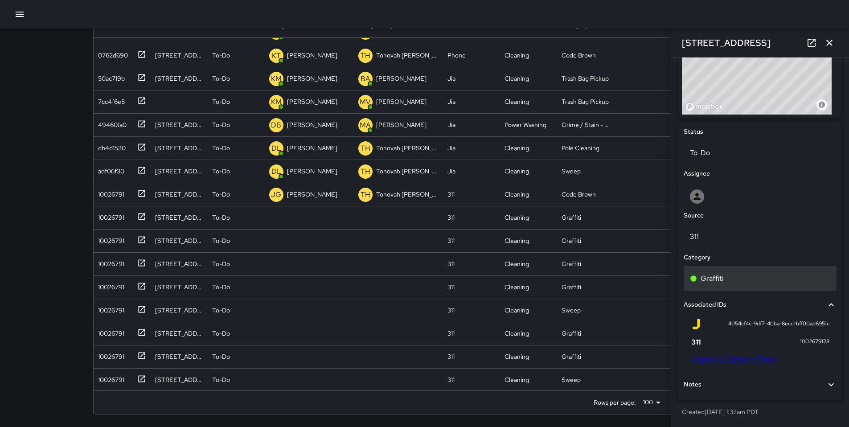
scroll to position [357, 0]
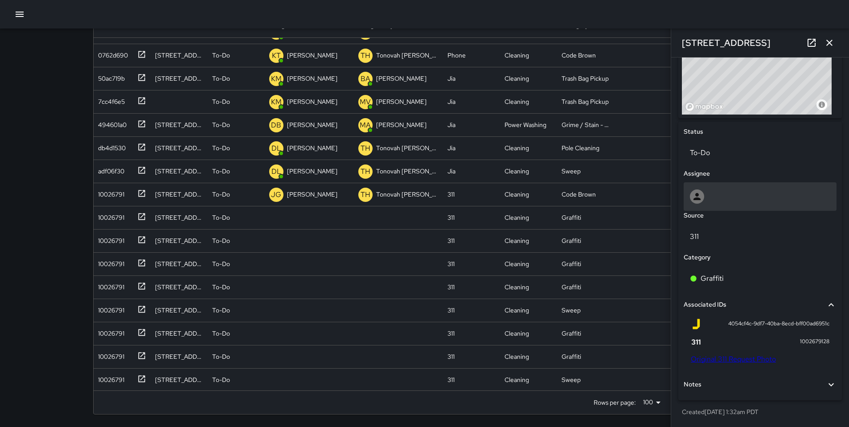
click at [704, 193] on div at bounding box center [760, 196] width 140 height 14
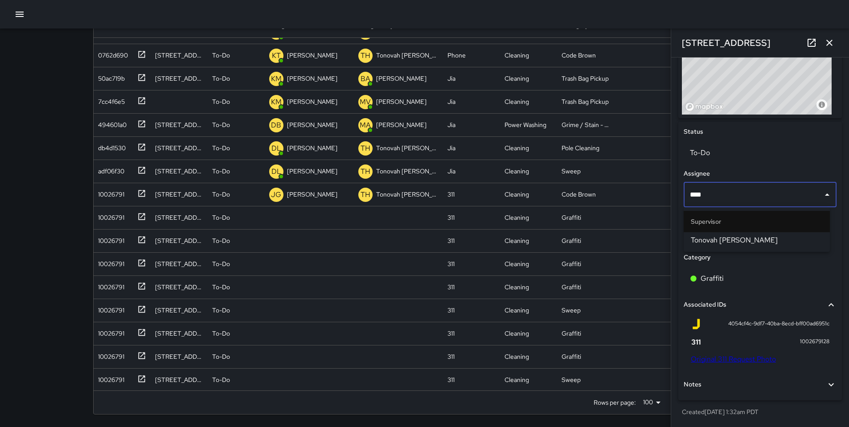
type input "*****"
click at [714, 237] on span "Tonovah Hillman" at bounding box center [756, 240] width 132 height 11
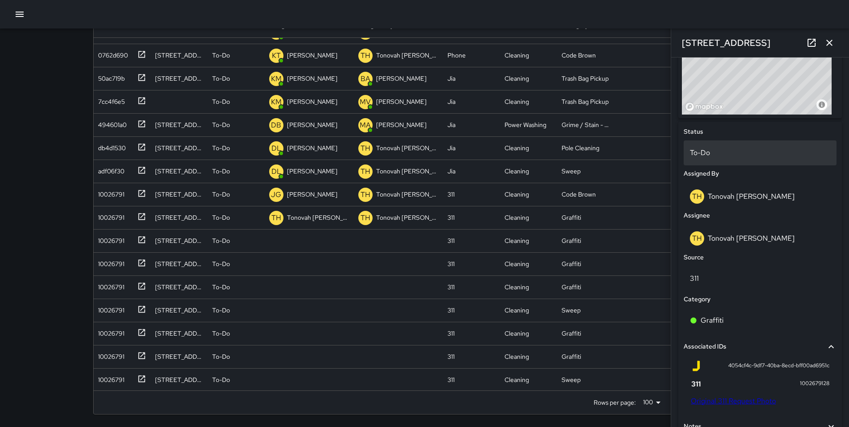
click at [701, 144] on div "To-Do" at bounding box center [759, 152] width 153 height 25
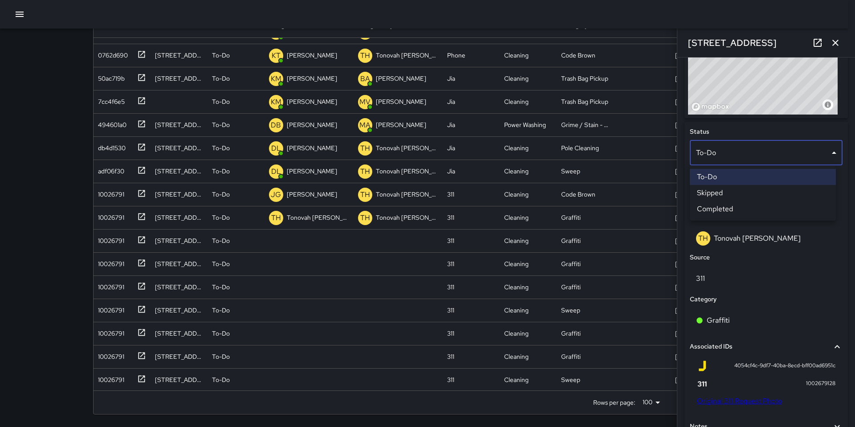
click at [706, 194] on li "Skipped" at bounding box center [763, 193] width 146 height 16
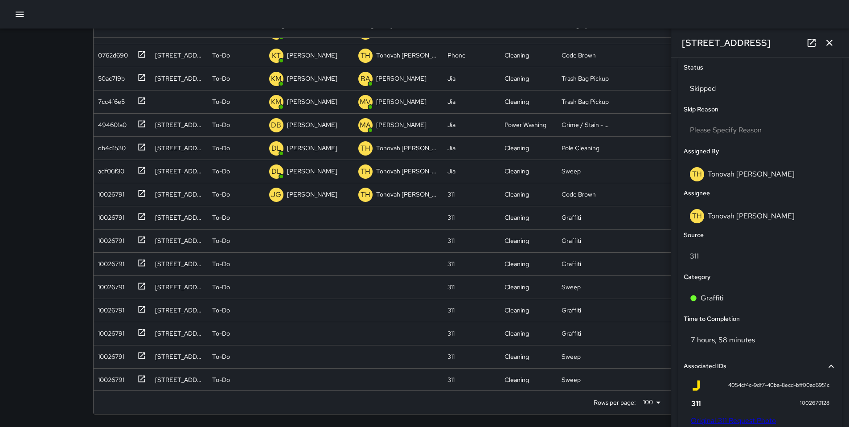
scroll to position [495, 0]
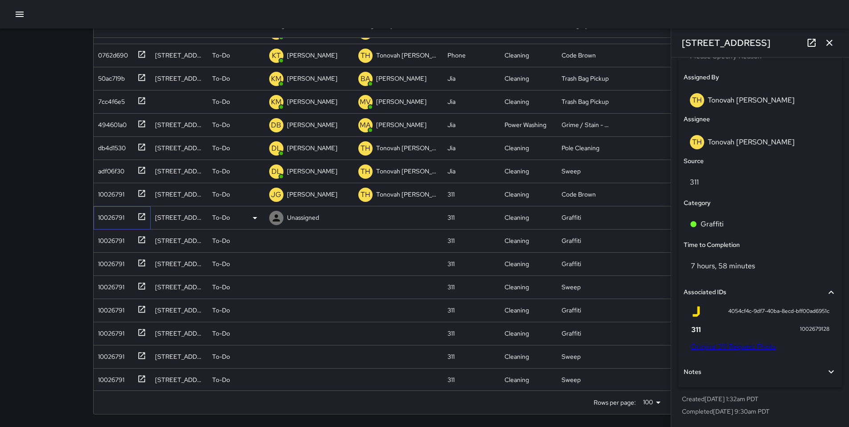
click at [127, 220] on div "10026791" at bounding box center [120, 215] width 52 height 15
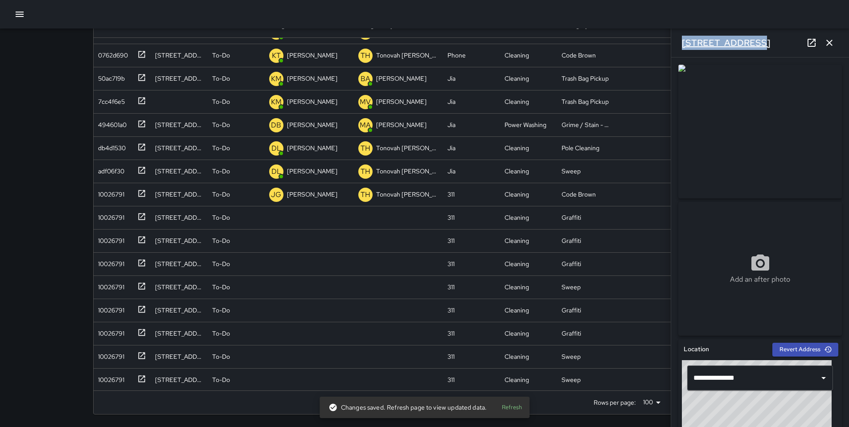
drag, startPoint x: 743, startPoint y: 42, endPoint x: 683, endPoint y: 41, distance: 59.7
click at [683, 41] on div "321 11th Street" at bounding box center [760, 43] width 178 height 29
copy h6 "321 11th Street"
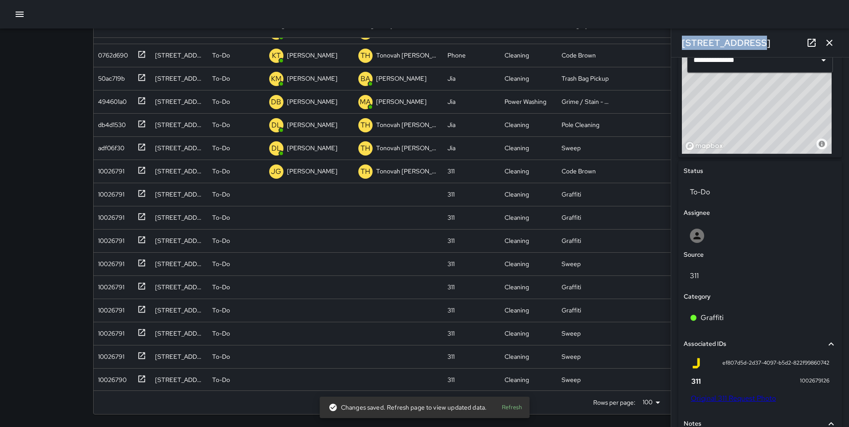
scroll to position [421, 0]
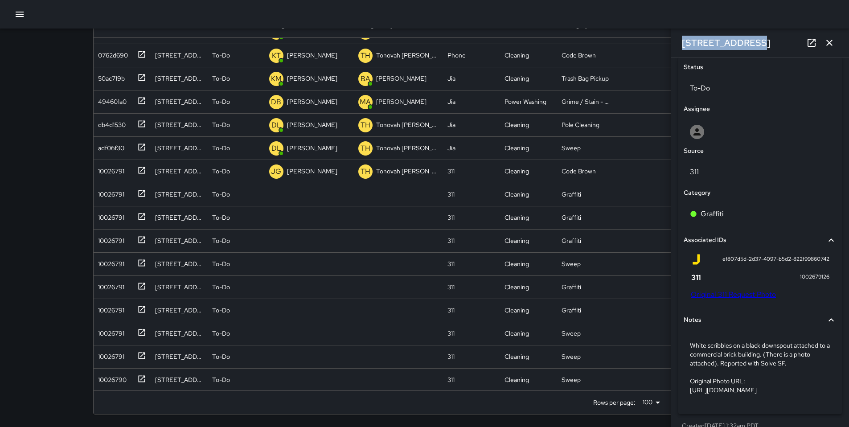
click at [720, 293] on link "Original 311 Request Photo" at bounding box center [732, 294] width 85 height 9
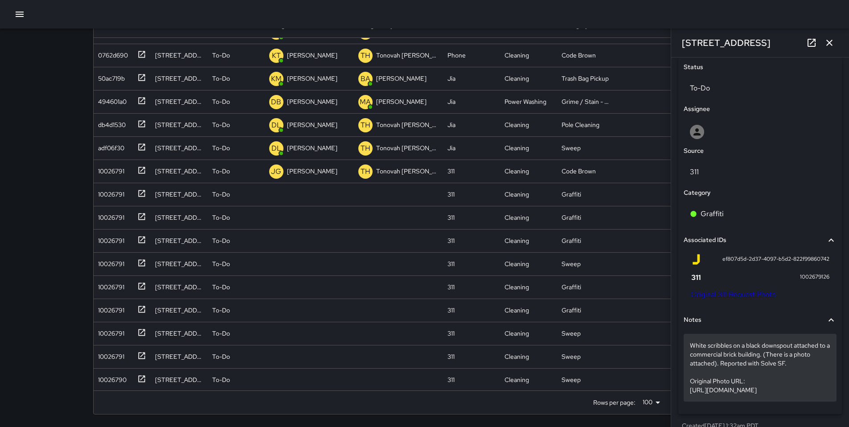
click at [807, 367] on p "White scribbles on a black downspout attached to a commercial brick building. (…" at bounding box center [760, 367] width 140 height 53
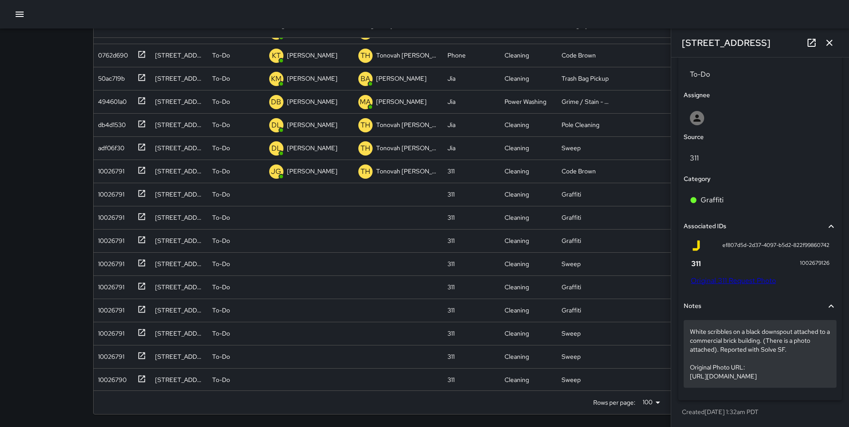
click at [799, 334] on p "White scribbles on a black downspout attached to a commercial brick building. (…" at bounding box center [760, 353] width 140 height 53
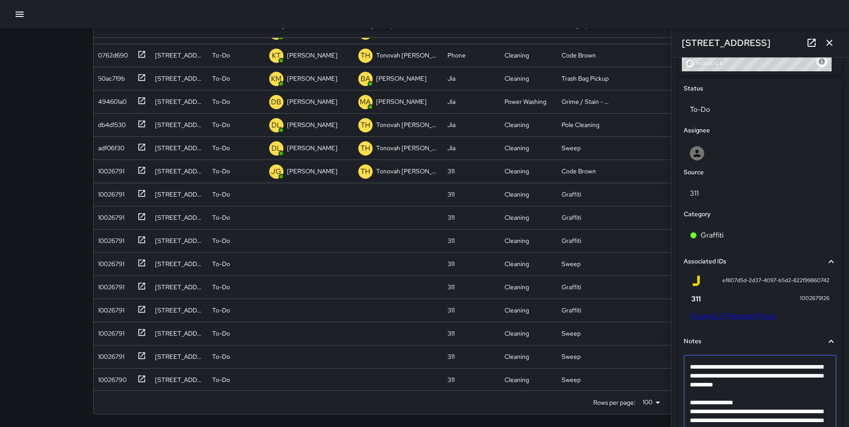
click at [792, 385] on textarea "**********" at bounding box center [757, 397] width 134 height 71
type textarea "**********"
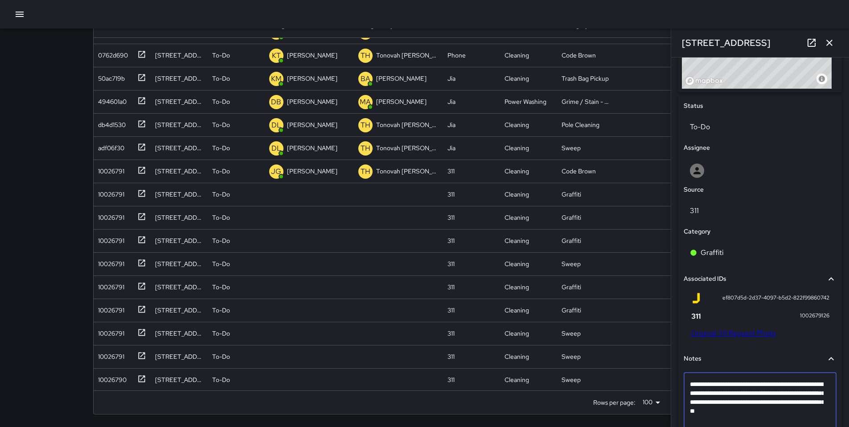
scroll to position [282, 0]
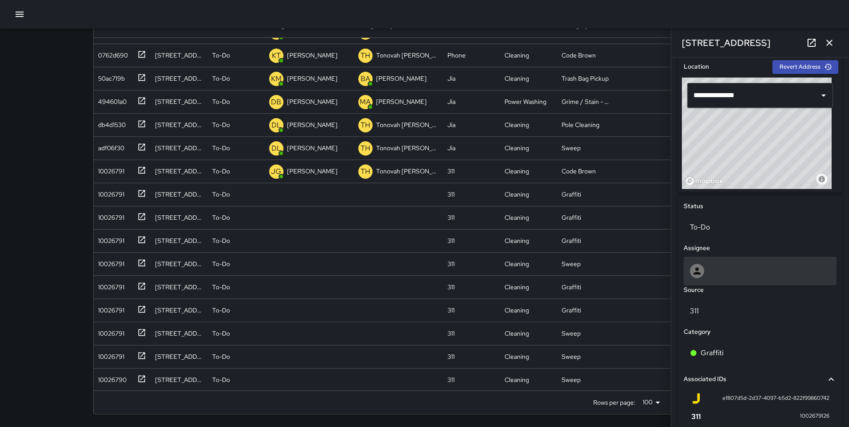
click at [720, 261] on div at bounding box center [759, 271] width 153 height 29
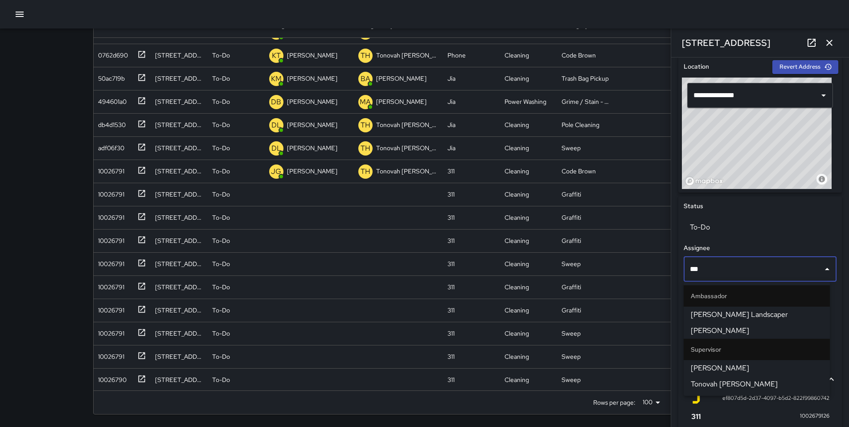
type input "****"
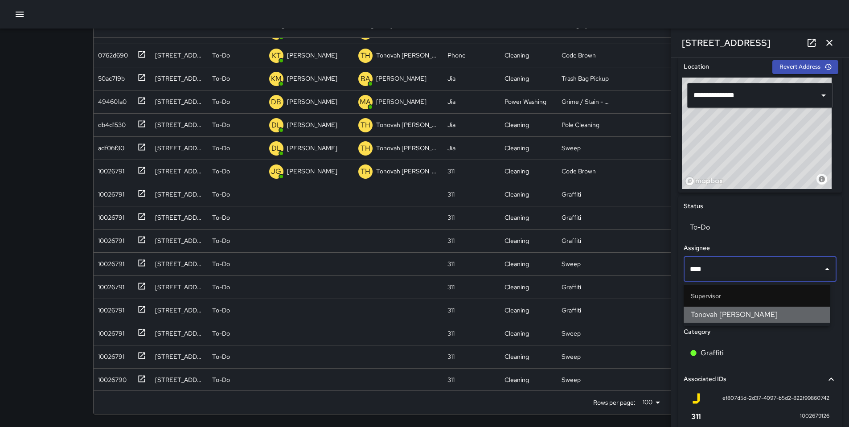
click at [735, 306] on li "Tonovah Hillman" at bounding box center [756, 314] width 146 height 16
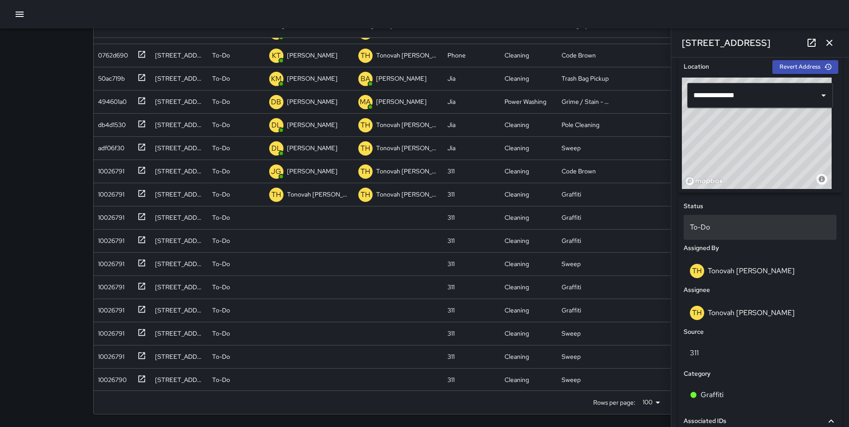
click at [731, 232] on div "To-Do" at bounding box center [759, 227] width 153 height 25
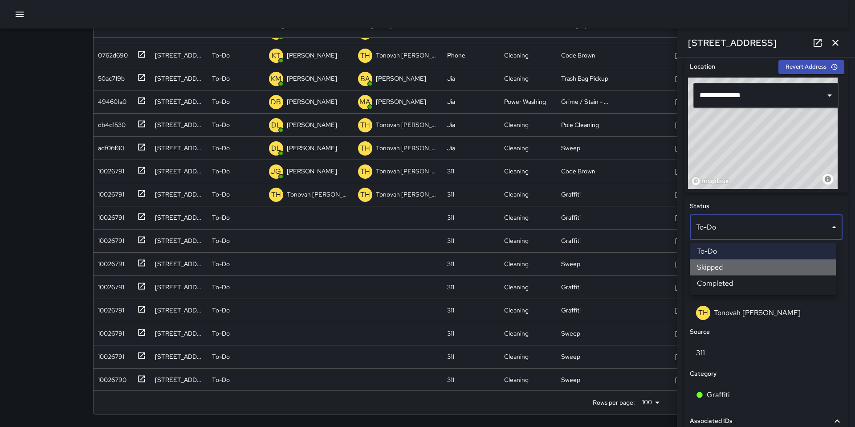
click at [730, 263] on li "Skipped" at bounding box center [763, 267] width 146 height 16
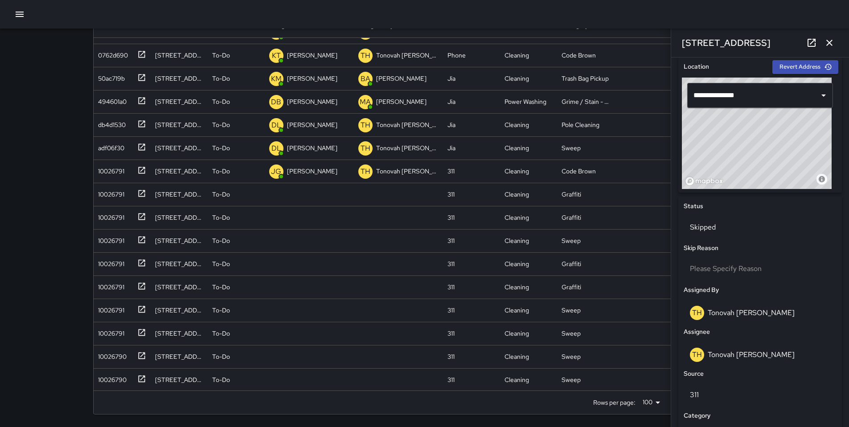
click at [828, 39] on icon "button" at bounding box center [829, 42] width 11 height 11
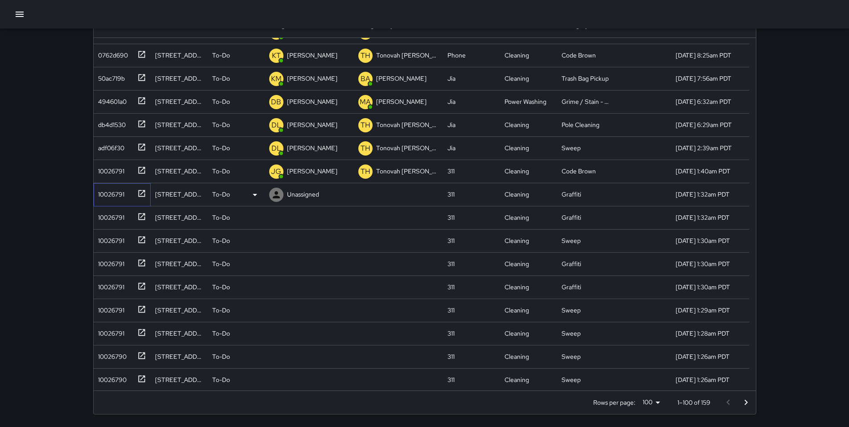
click at [129, 194] on div "10026791" at bounding box center [120, 192] width 52 height 15
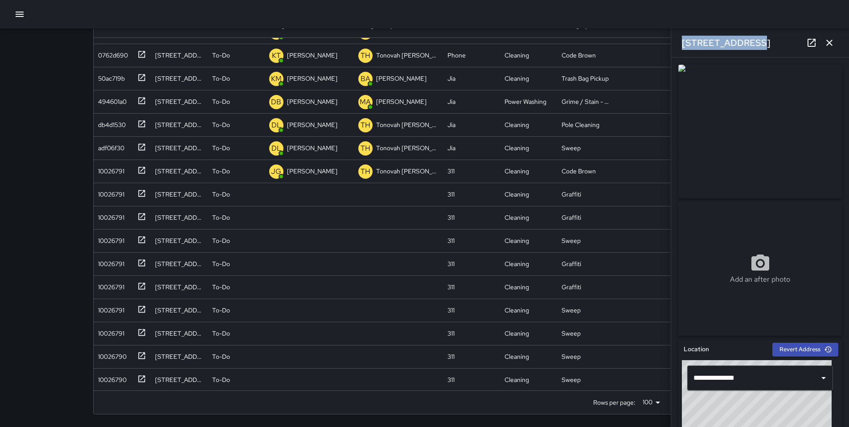
drag, startPoint x: 743, startPoint y: 42, endPoint x: 679, endPoint y: 41, distance: 64.6
click at [674, 41] on div "321 11th Street" at bounding box center [760, 43] width 178 height 29
copy h6 "321 11th Street"
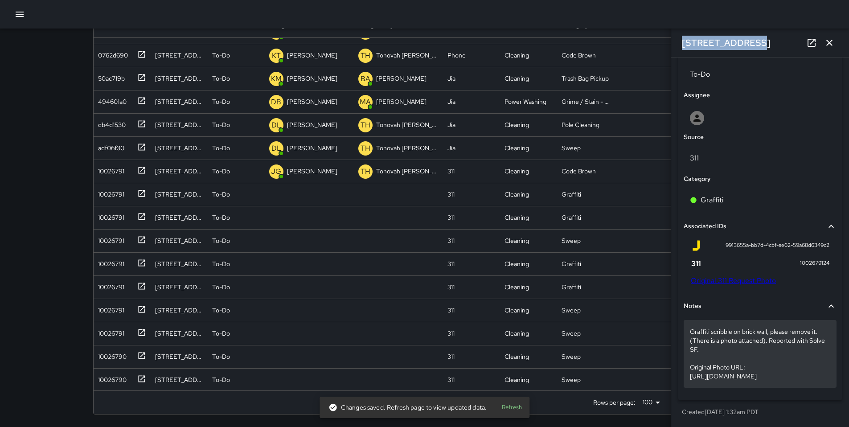
scroll to position [453, 0]
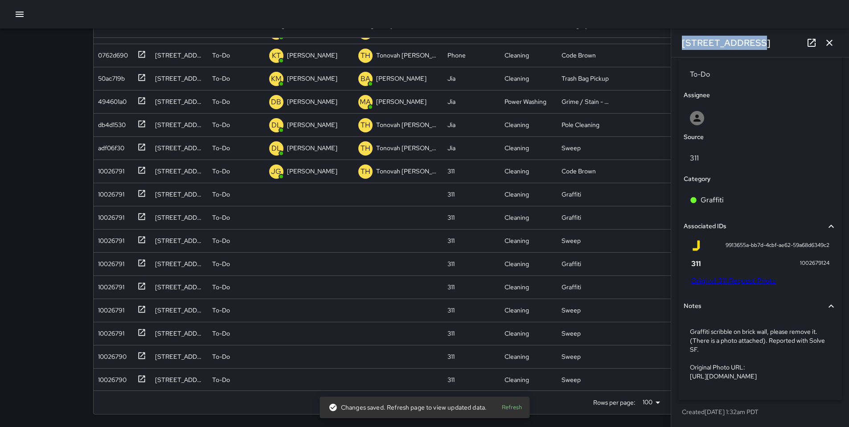
click at [714, 276] on link "Original 311 Request Photo" at bounding box center [732, 280] width 85 height 9
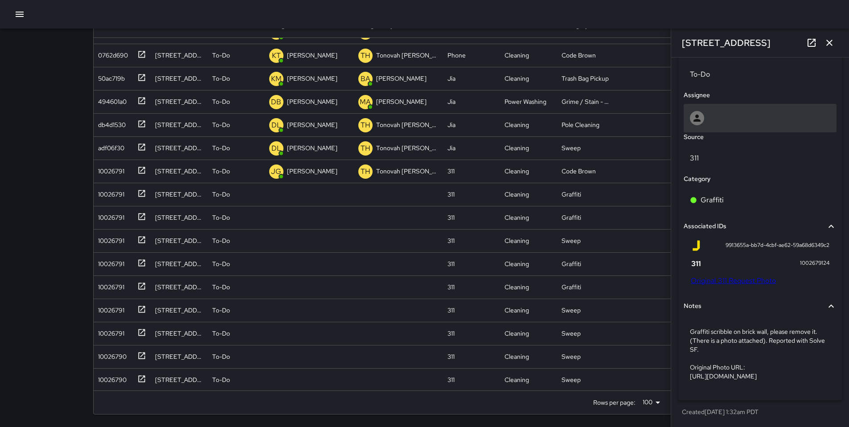
click at [712, 111] on div at bounding box center [760, 118] width 140 height 14
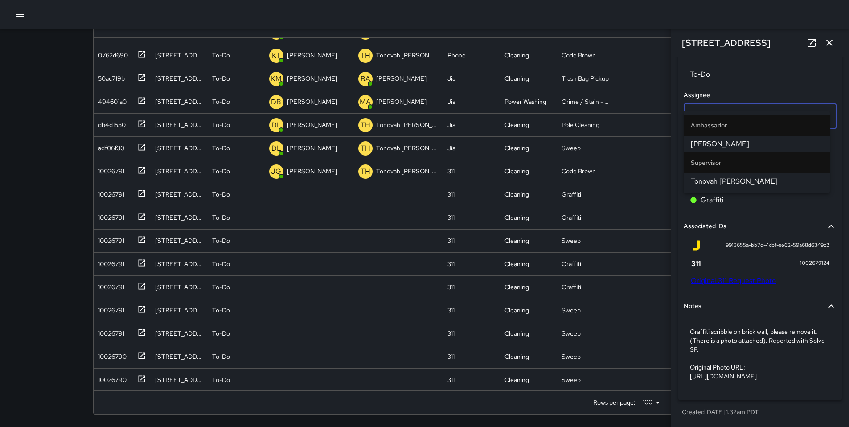
type input "****"
click at [723, 140] on span "Tonovah Hillman" at bounding box center [756, 144] width 132 height 11
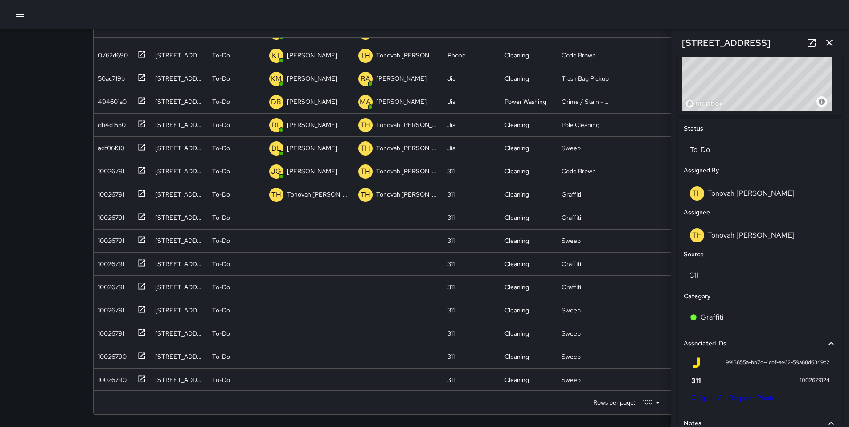
scroll to position [319, 0]
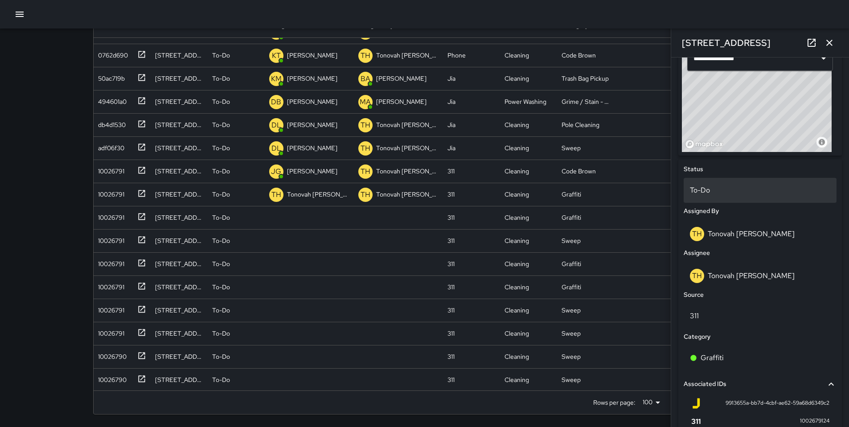
click at [703, 187] on p "To-Do" at bounding box center [760, 190] width 140 height 11
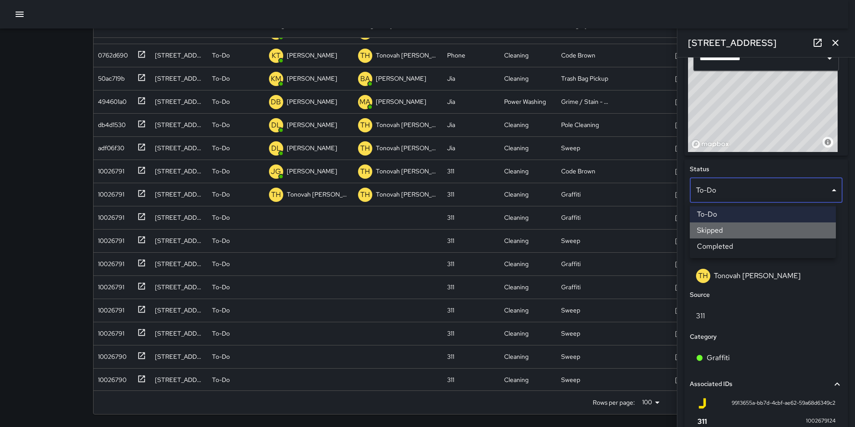
click at [714, 231] on li "Skipped" at bounding box center [763, 230] width 146 height 16
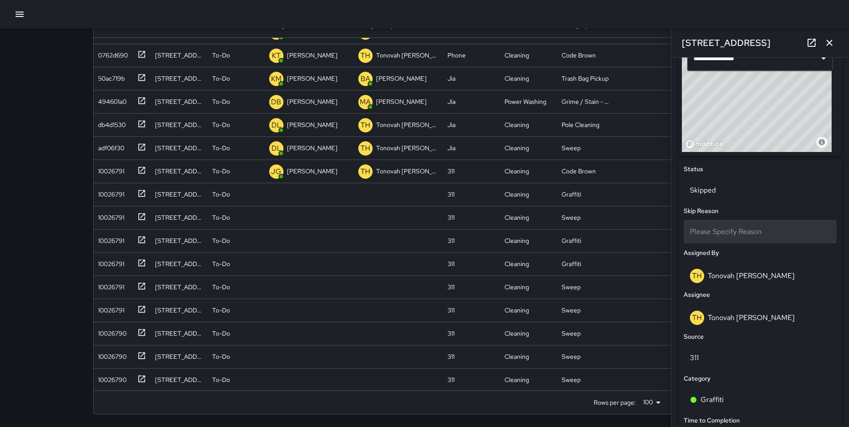
click at [717, 236] on div "Please Specify Reason" at bounding box center [759, 232] width 153 height 24
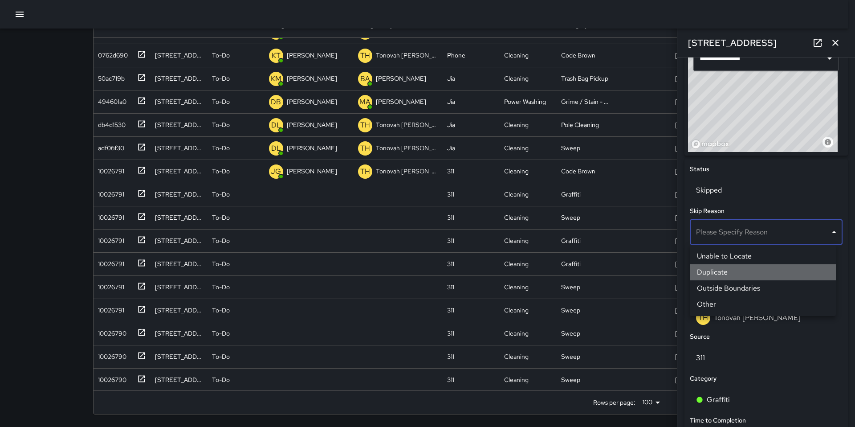
click at [723, 277] on li "Duplicate" at bounding box center [763, 272] width 146 height 16
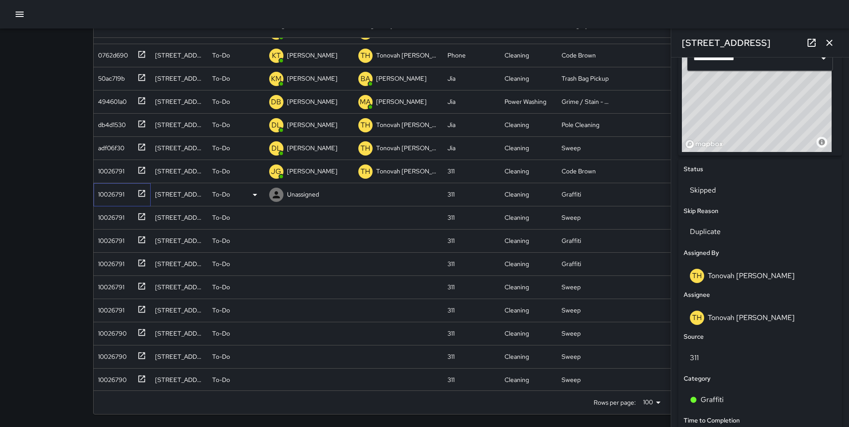
click at [115, 196] on div "10026791" at bounding box center [109, 192] width 30 height 12
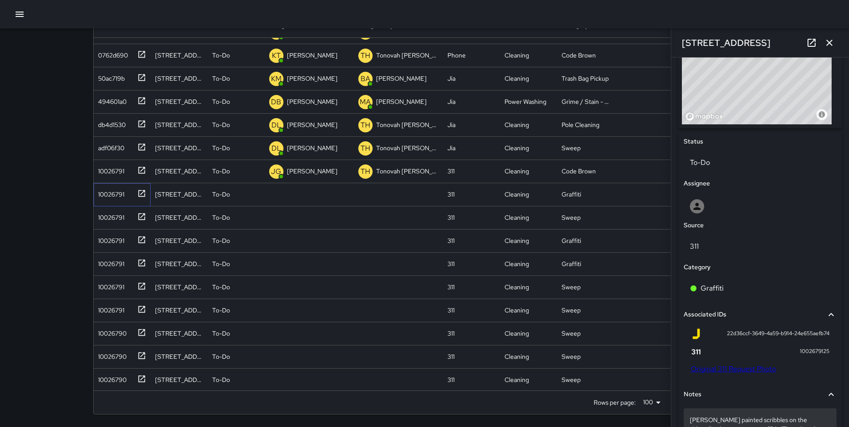
scroll to position [453, 0]
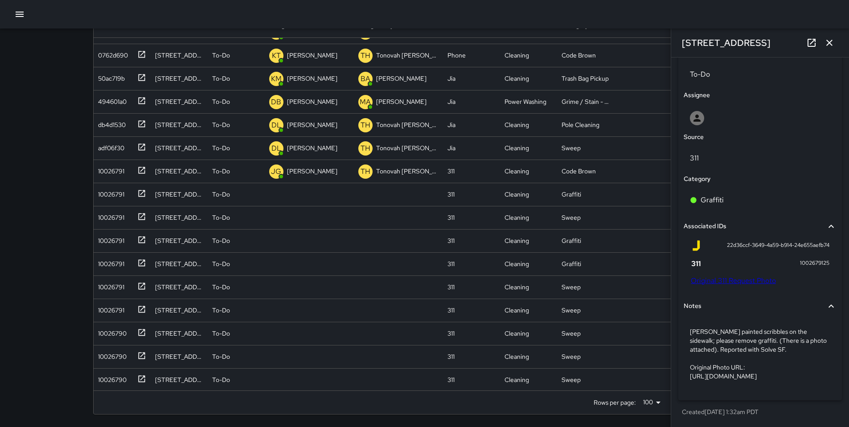
click at [719, 276] on link "Original 311 Request Photo" at bounding box center [732, 280] width 85 height 9
drag, startPoint x: 743, startPoint y: 45, endPoint x: 674, endPoint y: 42, distance: 68.7
click at [674, 42] on div "333 11th Street" at bounding box center [760, 43] width 178 height 29
copy h6 "333 11th Street"
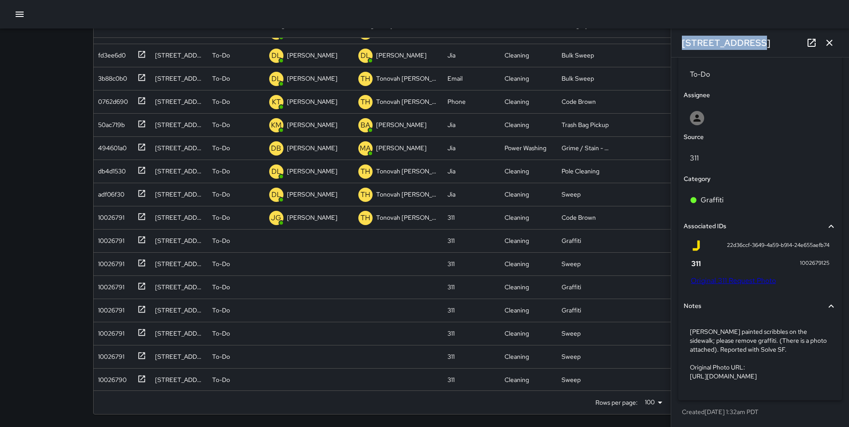
scroll to position [341, 0]
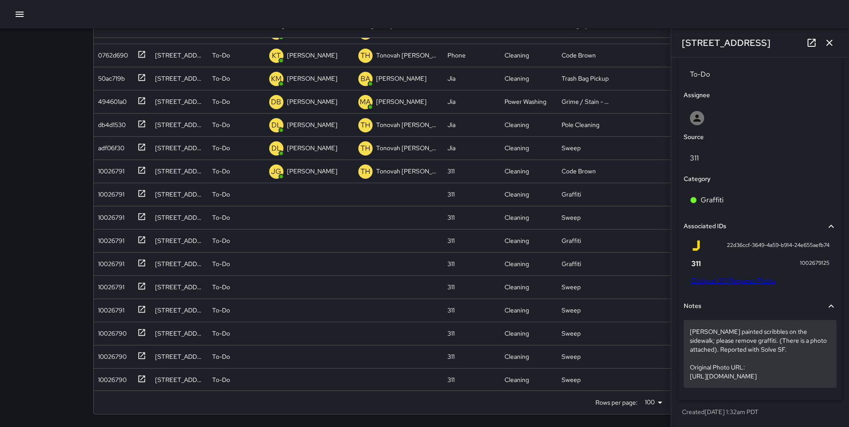
click at [776, 337] on p "Spray painted scribbles on the sidewalk; please remove graffiti. (There is a ph…" at bounding box center [760, 353] width 140 height 53
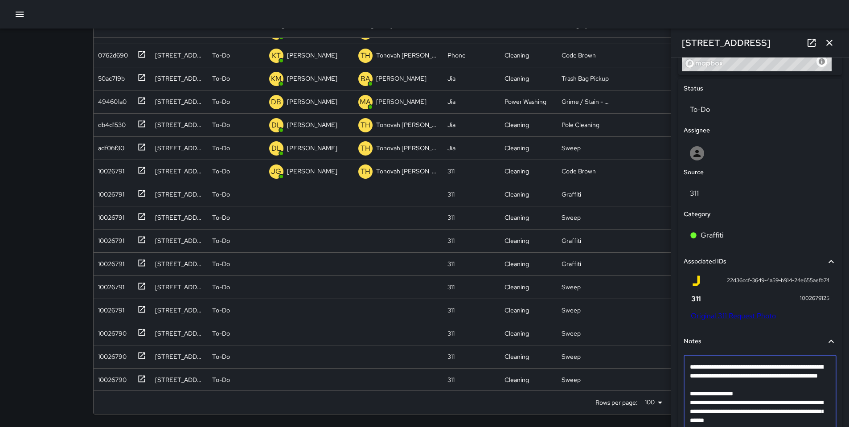
click at [776, 337] on div "Notes" at bounding box center [754, 341] width 142 height 10
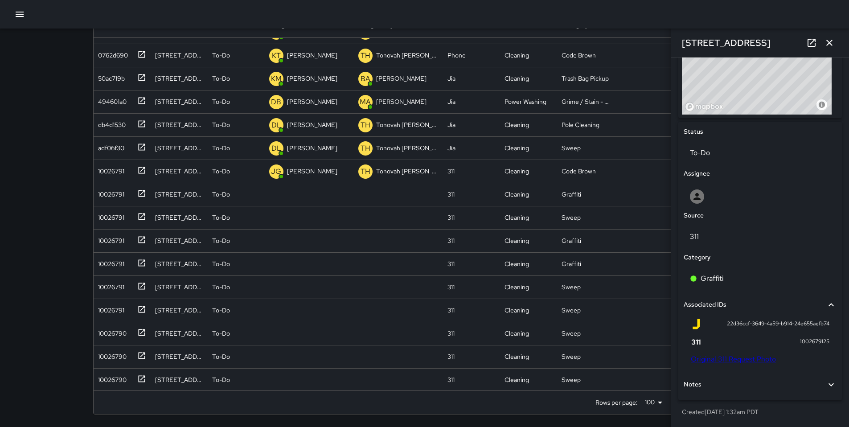
scroll to position [357, 0]
click at [768, 391] on div "Notes" at bounding box center [759, 384] width 153 height 20
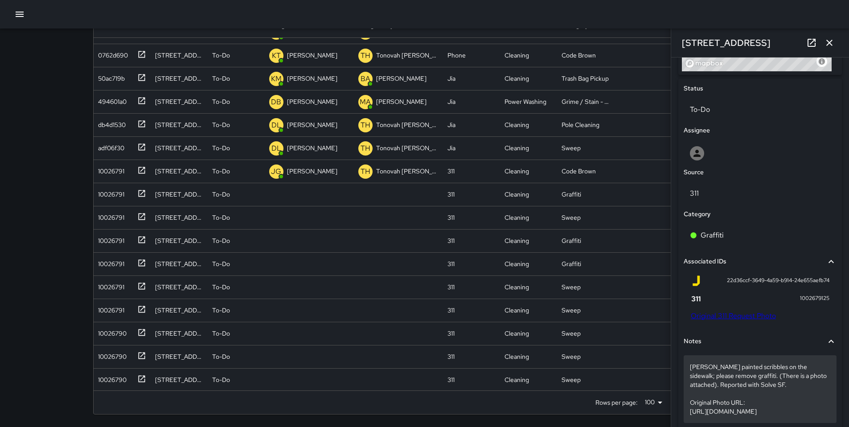
scroll to position [400, 0]
click at [768, 387] on p "Spray painted scribbles on the sidewalk; please remove graffiti. (There is a ph…" at bounding box center [760, 388] width 140 height 53
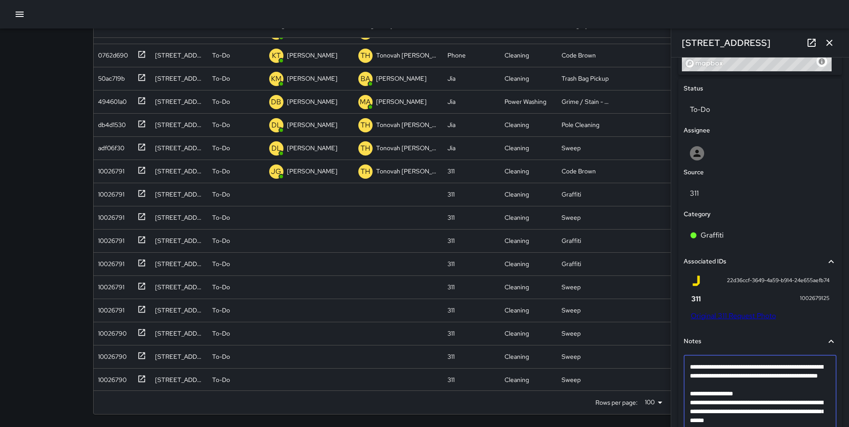
click at [768, 387] on textarea "**********" at bounding box center [757, 397] width 134 height 71
type textarea "**********"
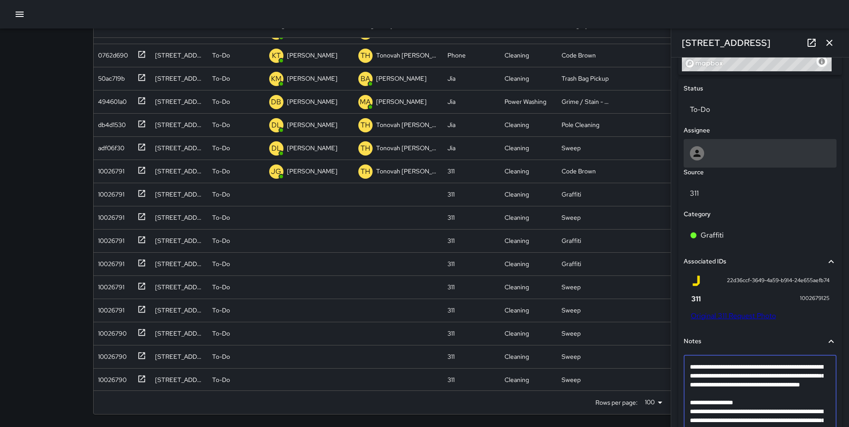
click at [708, 151] on div at bounding box center [760, 153] width 140 height 14
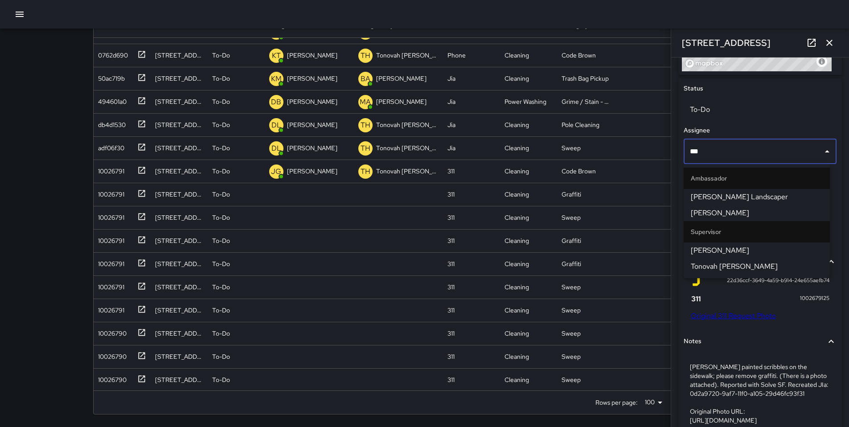
type input "****"
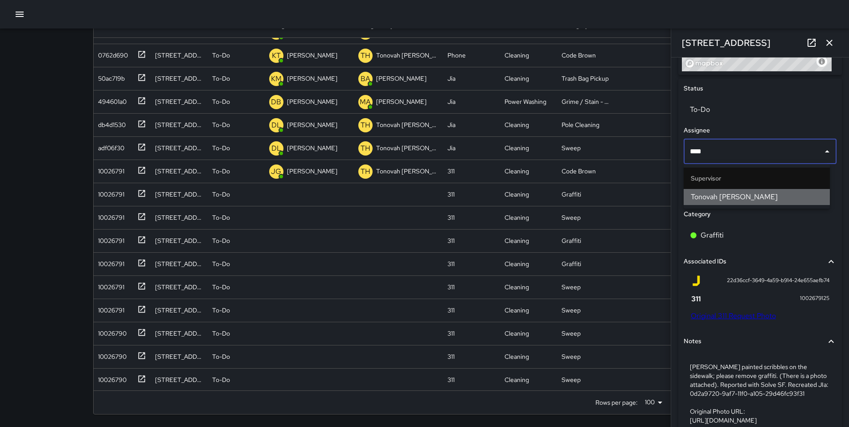
click at [703, 194] on span "Tonovah Hillman" at bounding box center [756, 197] width 132 height 11
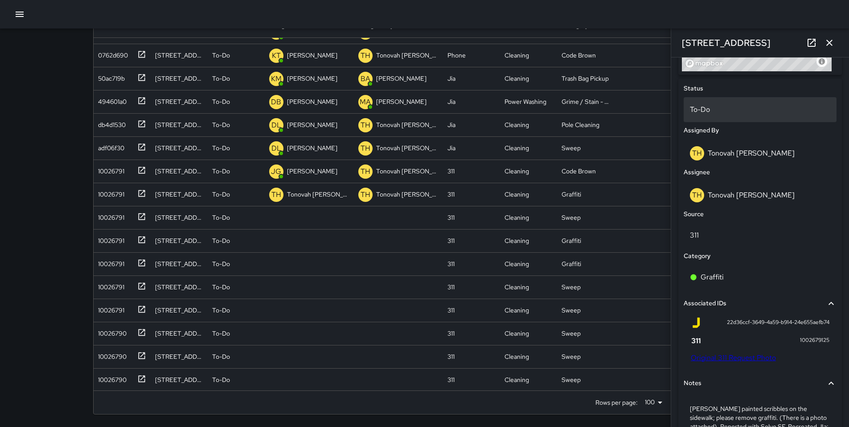
click at [696, 109] on p "To-Do" at bounding box center [760, 109] width 140 height 11
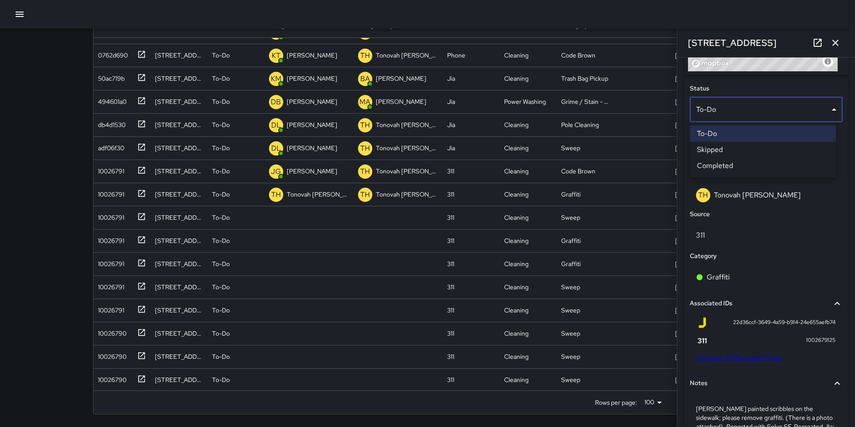
click at [702, 148] on li "Skipped" at bounding box center [763, 150] width 146 height 16
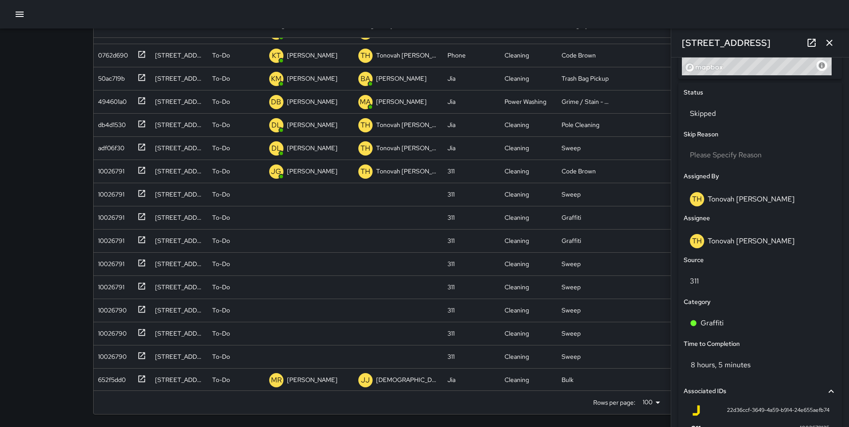
scroll to position [331, 0]
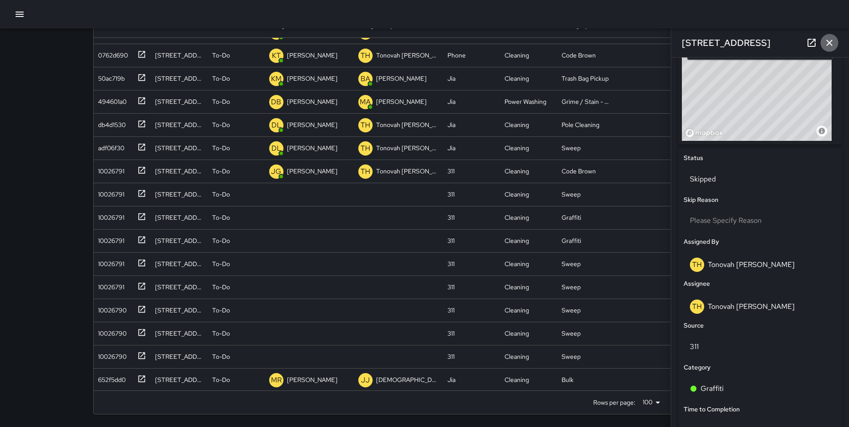
click at [830, 41] on icon "button" at bounding box center [829, 43] width 6 height 6
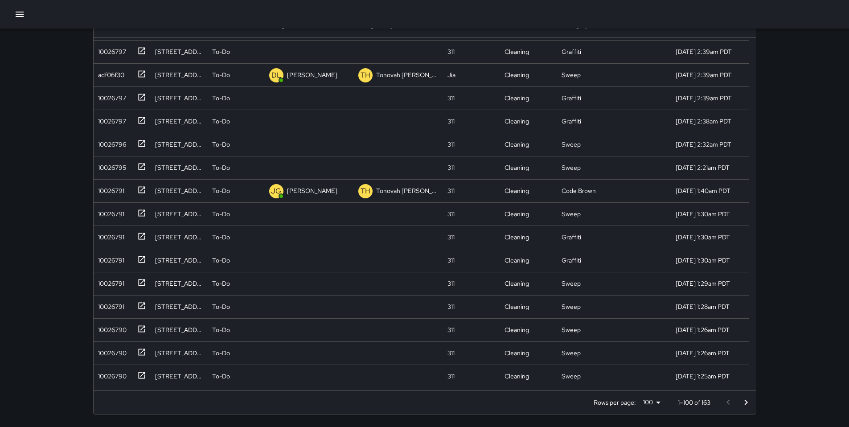
scroll to position [391, 0]
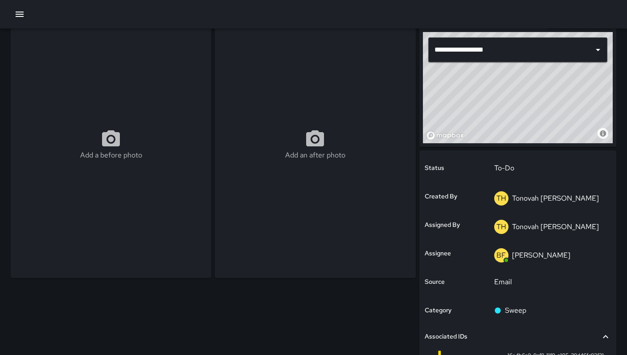
scroll to position [50, 0]
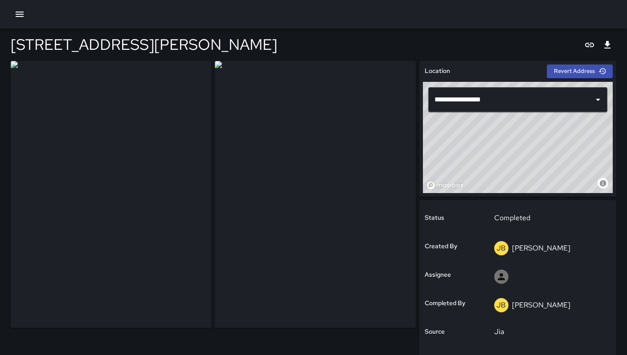
scroll to position [2, 0]
